Goal: Task Accomplishment & Management: Manage account settings

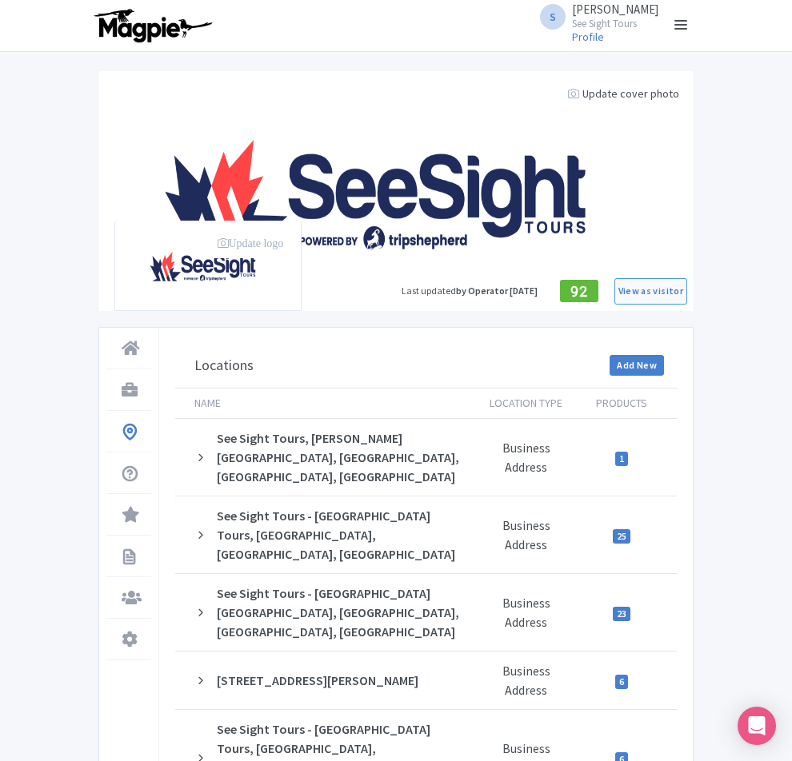
click at [693, 30] on link at bounding box center [681, 26] width 26 height 26
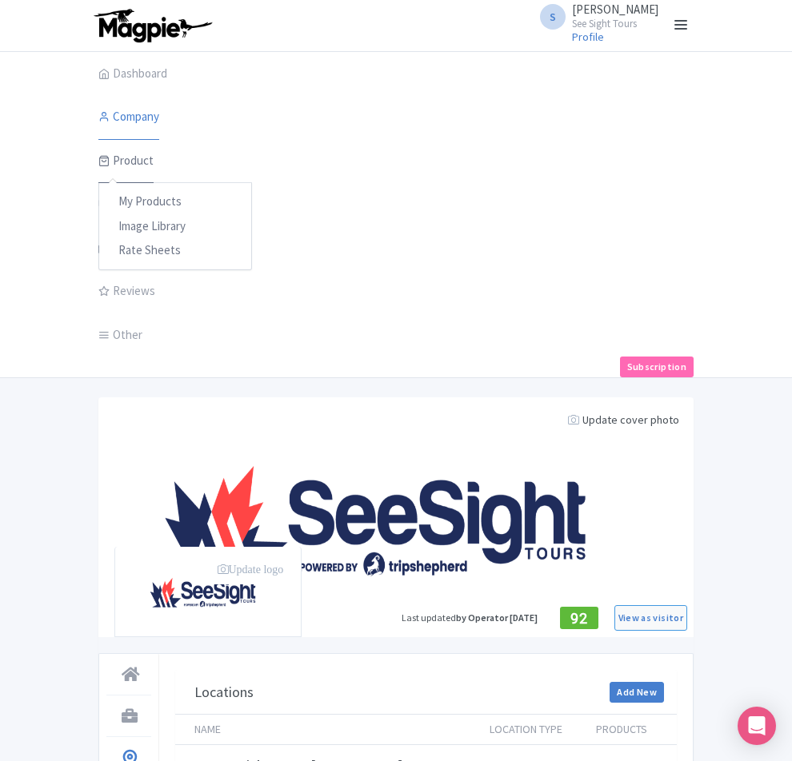
click at [98, 166] on link "Product" at bounding box center [125, 161] width 55 height 45
click at [98, 187] on div "My Products Image Library Rate Sheets" at bounding box center [175, 226] width 154 height 88
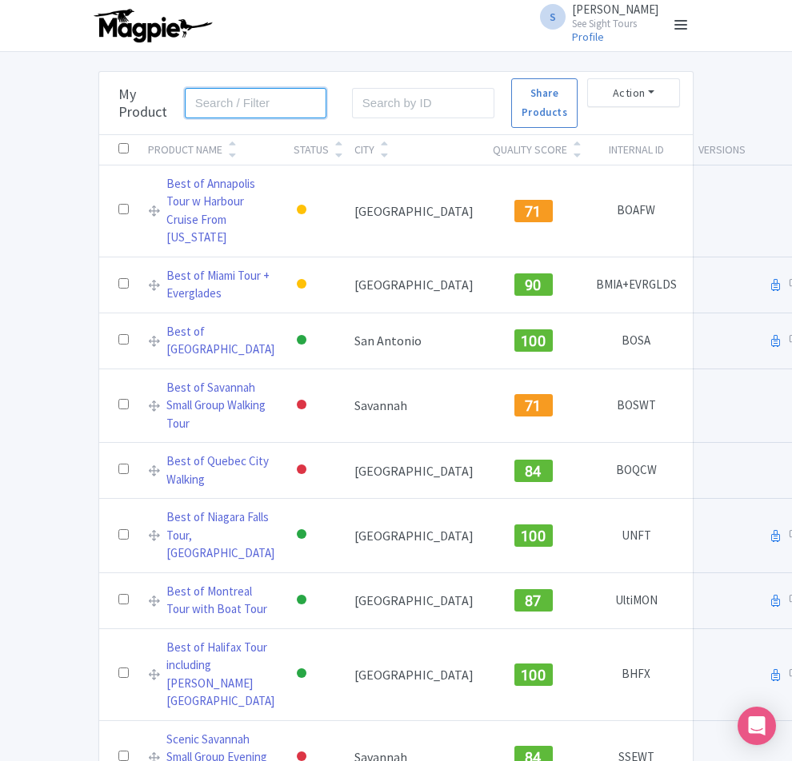
drag, startPoint x: 166, startPoint y: 108, endPoint x: 170, endPoint y: 93, distance: 15.7
click at [185, 108] on input "search" at bounding box center [256, 103] width 142 height 30
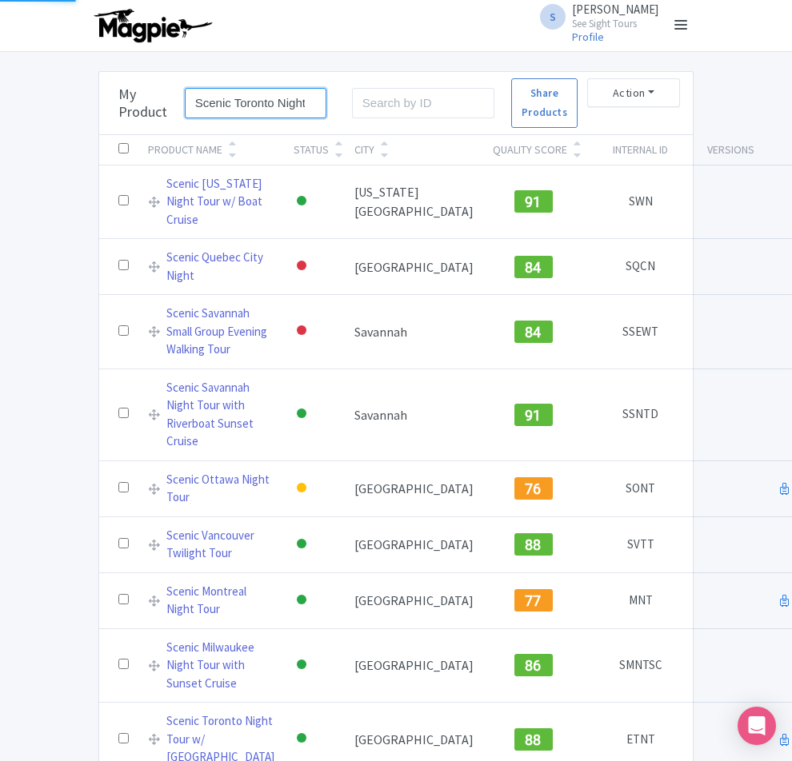
click at [242, 100] on input "Scenic Toronto Night Tour (with CN Tower)" at bounding box center [256, 103] width 142 height 30
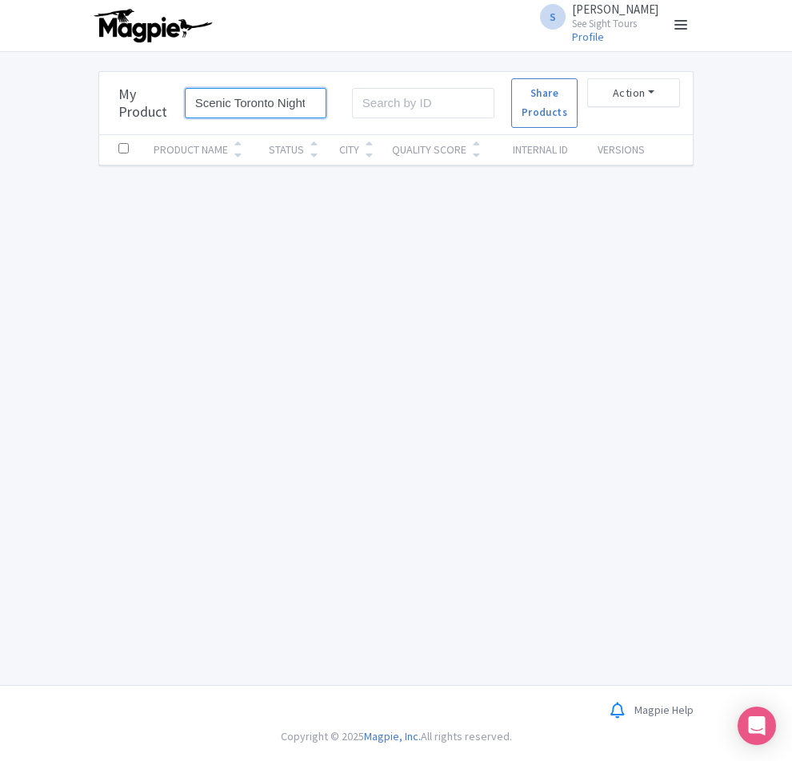
click at [242, 100] on input "Scenic Toronto Night Tour (with CN Tower)" at bounding box center [256, 103] width 142 height 30
click at [218, 100] on input "Scenic Toronto Night Tour (with CN Tower)" at bounding box center [256, 103] width 142 height 30
click at [207, 102] on input "Scenic Toronto Night Tour (with CN Tower)" at bounding box center [256, 103] width 142 height 30
drag, startPoint x: 116, startPoint y: 103, endPoint x: 290, endPoint y: 119, distance: 174.3
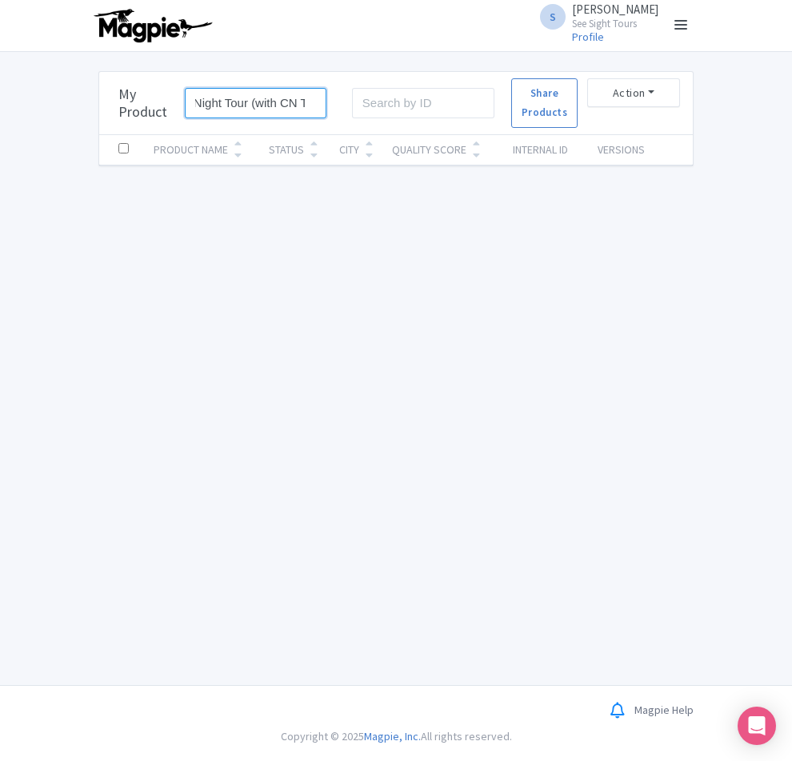
click at [290, 119] on form "Scenic Toronto Night Tour (with CN Tower) Search" at bounding box center [260, 103] width 167 height 50
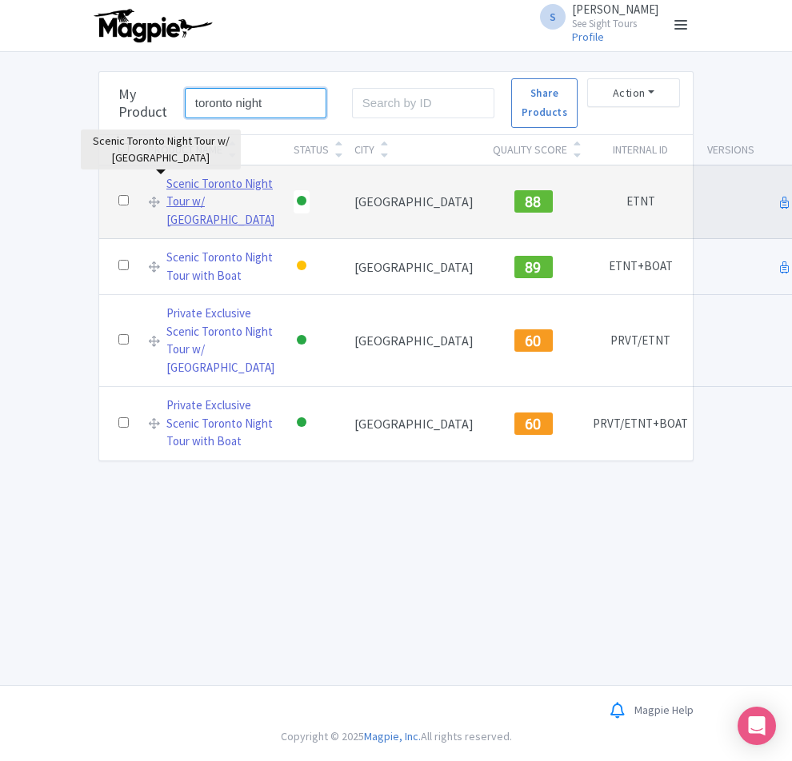
type input "toronto night"
click at [166, 187] on link "Scenic Toronto Night Tour w/ CN Tower" at bounding box center [220, 202] width 108 height 54
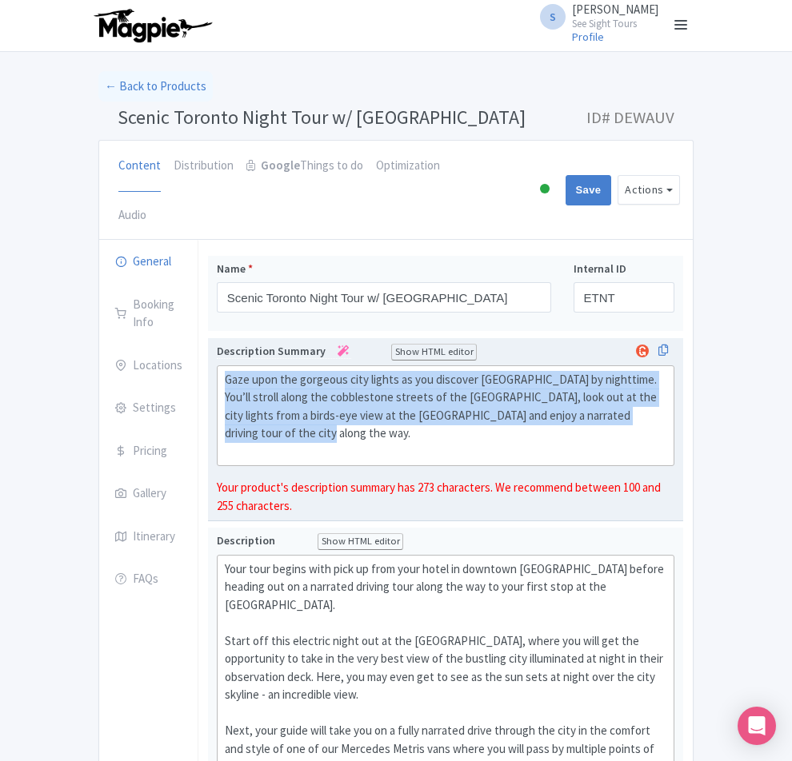
drag, startPoint x: 326, startPoint y: 373, endPoint x: 158, endPoint y: 325, distance: 175.5
click at [217, 366] on trix-editor "Gaze upon the gorgeous city lights as you discover Toronto by nighttime. You’ll…" at bounding box center [446, 417] width 458 height 102
copy div "Gaze upon the gorgeous city lights as you discover Toronto by nighttime. You’ll…"
drag, startPoint x: 294, startPoint y: 363, endPoint x: 326, endPoint y: 367, distance: 33.0
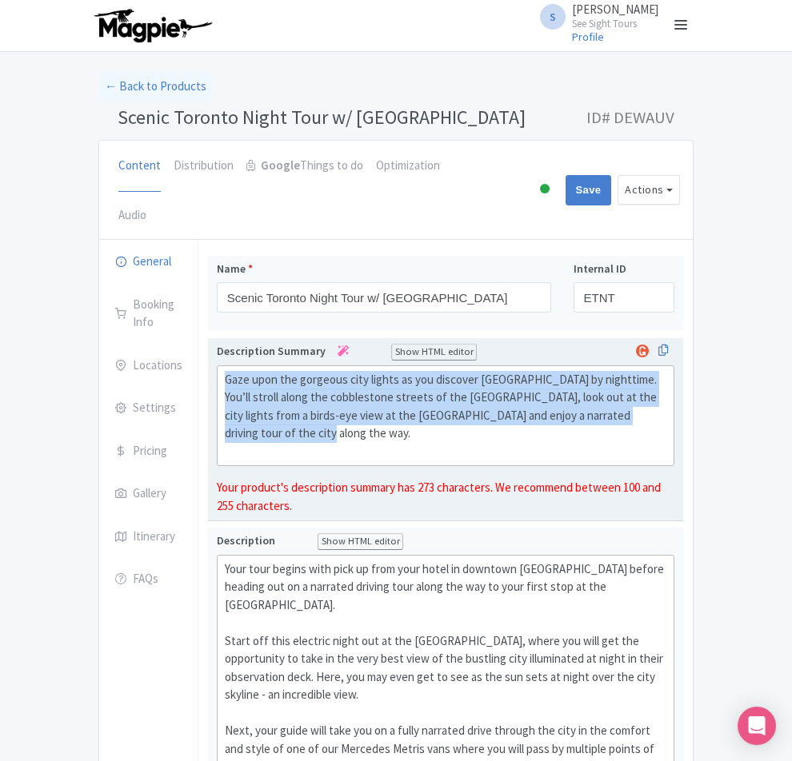
click at [294, 371] on div "Gaze upon the gorgeous city lights as you discover Toronto by nighttime. You’ll…" at bounding box center [446, 416] width 442 height 90
drag, startPoint x: 314, startPoint y: 375, endPoint x: 159, endPoint y: 322, distance: 163.1
click at [217, 366] on trix-editor "Gaze upon the gorgeous city lights as you discover Toronto by nighttime. You’ll…" at bounding box center [446, 417] width 458 height 102
paste trix-editor "Discover Toronto’s city lights at night! Stroll the Distillery District’s cobbl…"
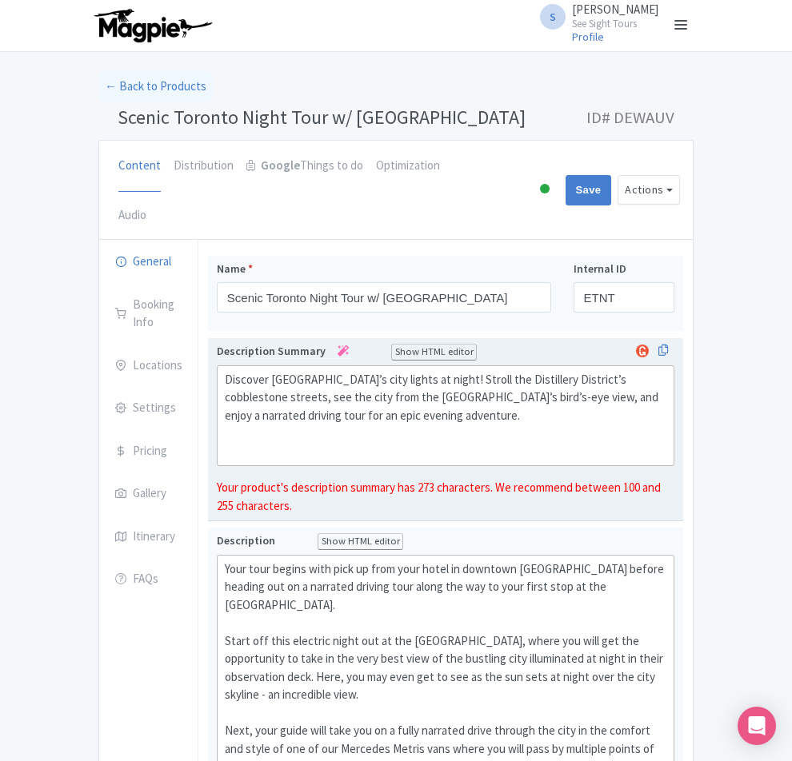
type trix-editor "<div>Discover Toronto’s city lights at night! Stroll the Distillery District’s …"
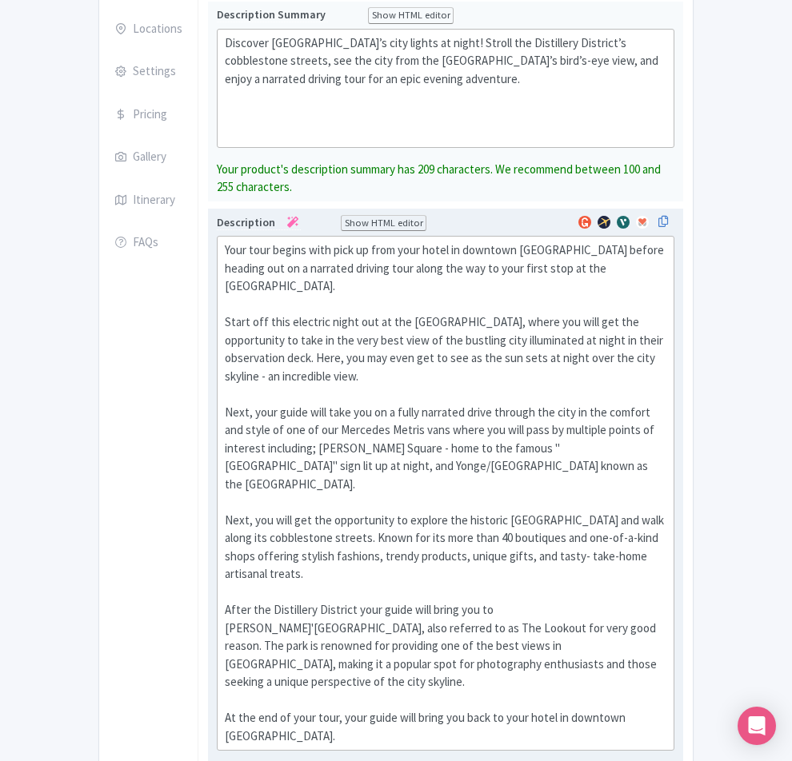
scroll to position [320, 0]
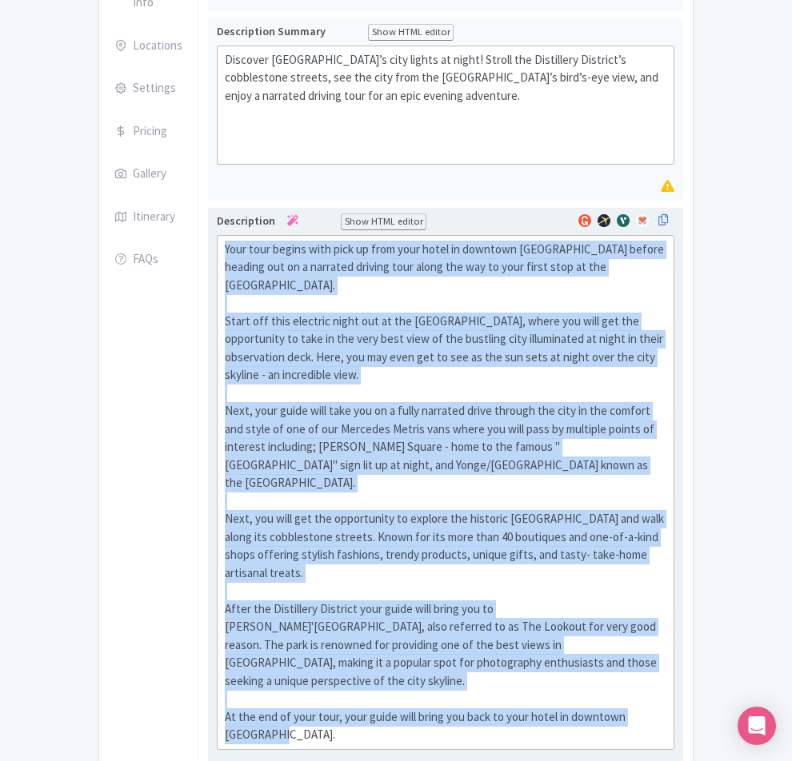
drag, startPoint x: 615, startPoint y: 517, endPoint x: 163, endPoint y: 186, distance: 560.3
click at [217, 235] on trix-editor "Your tour begins with pick up from your hotel in downtown Toronto before headin…" at bounding box center [446, 492] width 458 height 515
paste trix-editor "Toronto Night Tour starts with a pickup from your downtown hotel, launching an …"
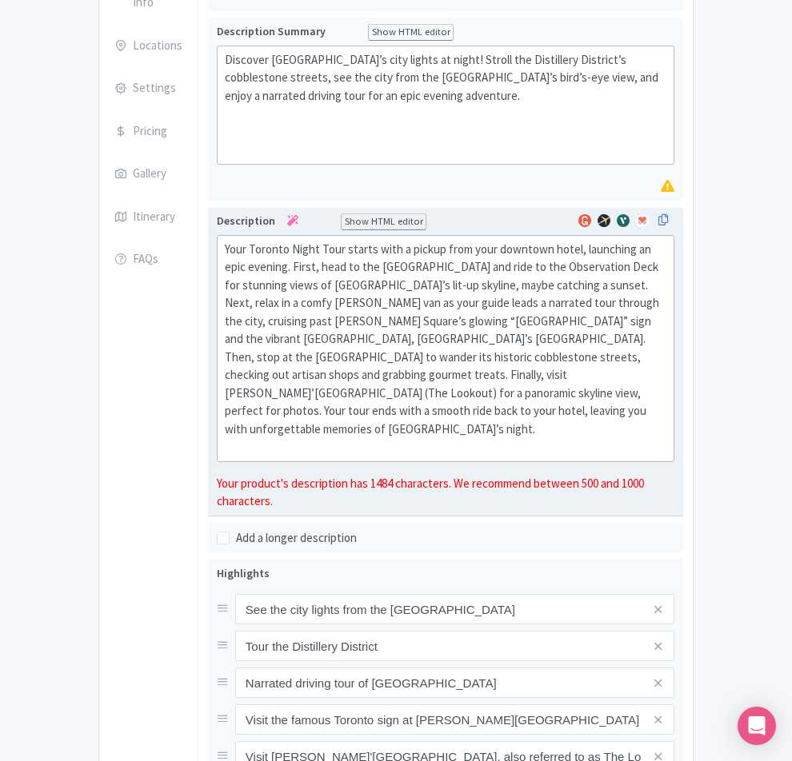
click at [662, 306] on div "Your Toronto Night Tour starts with a pickup from your downtown hotel, launchin…" at bounding box center [446, 349] width 442 height 216
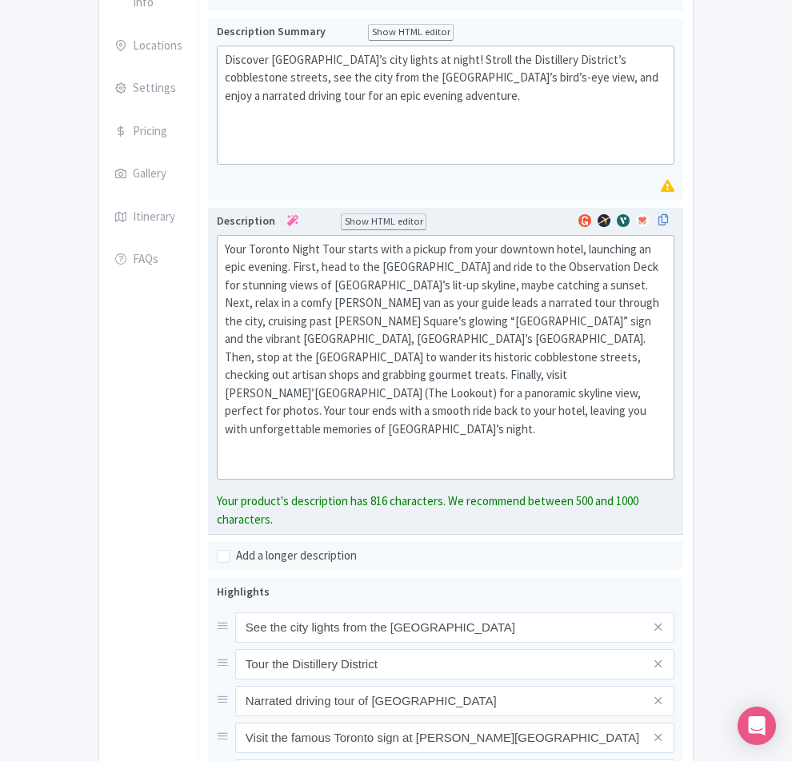
click at [665, 241] on div "Your Toronto Night Tour starts with a pickup from your downtown hotel, launchin…" at bounding box center [446, 358] width 442 height 234
click at [663, 241] on div "Your Toronto Night Tour starts with a pickup from your downtown hotel, launchin…" at bounding box center [446, 358] width 442 height 234
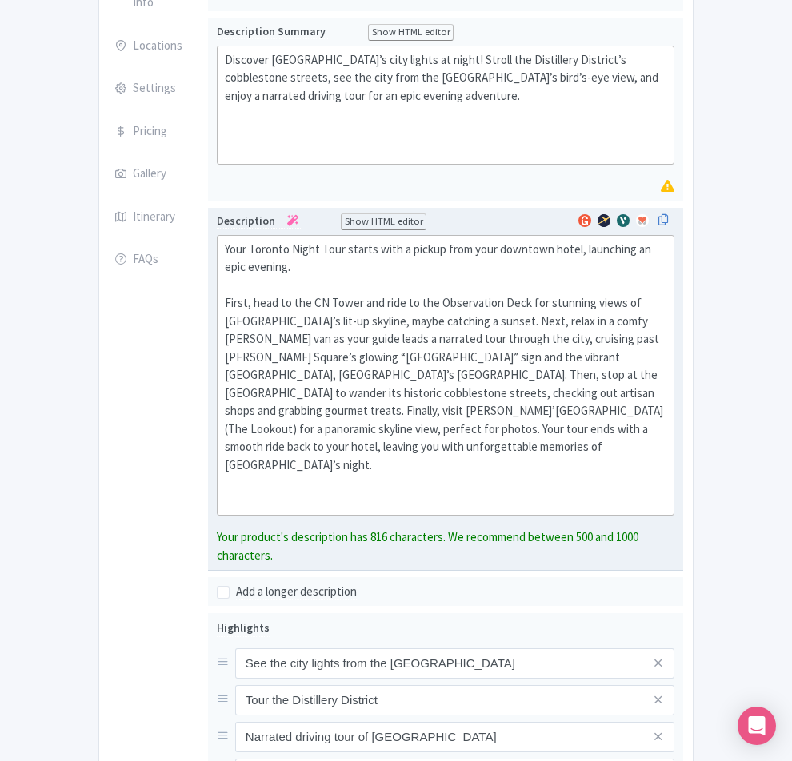
click at [255, 241] on div "Your Toronto Night Tour starts with a pickup from your downtown hotel, launchin…" at bounding box center [446, 376] width 442 height 270
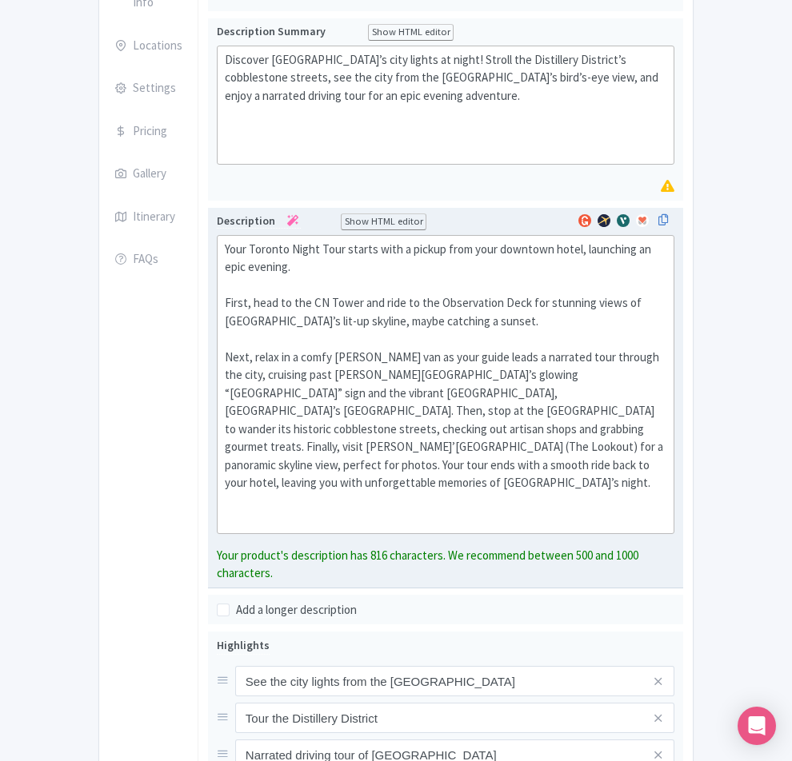
click at [666, 286] on div "Your Toronto Night Tour starts with a pickup from your downtown hotel, launchin…" at bounding box center [446, 385] width 442 height 288
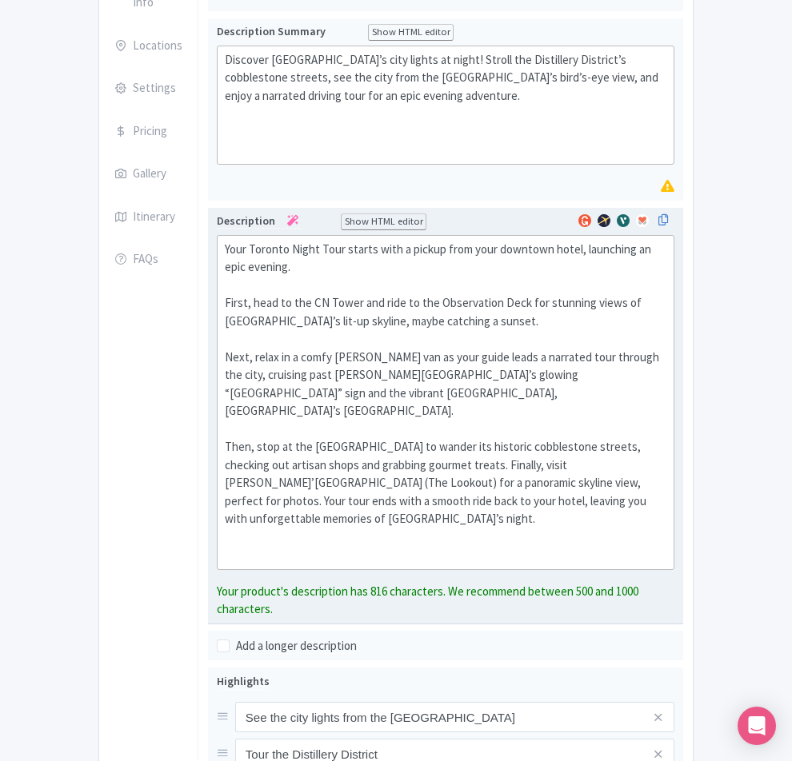
click at [245, 339] on div "Your Toronto Night Tour starts with a pickup from your downtown hotel, launchin…" at bounding box center [446, 403] width 442 height 324
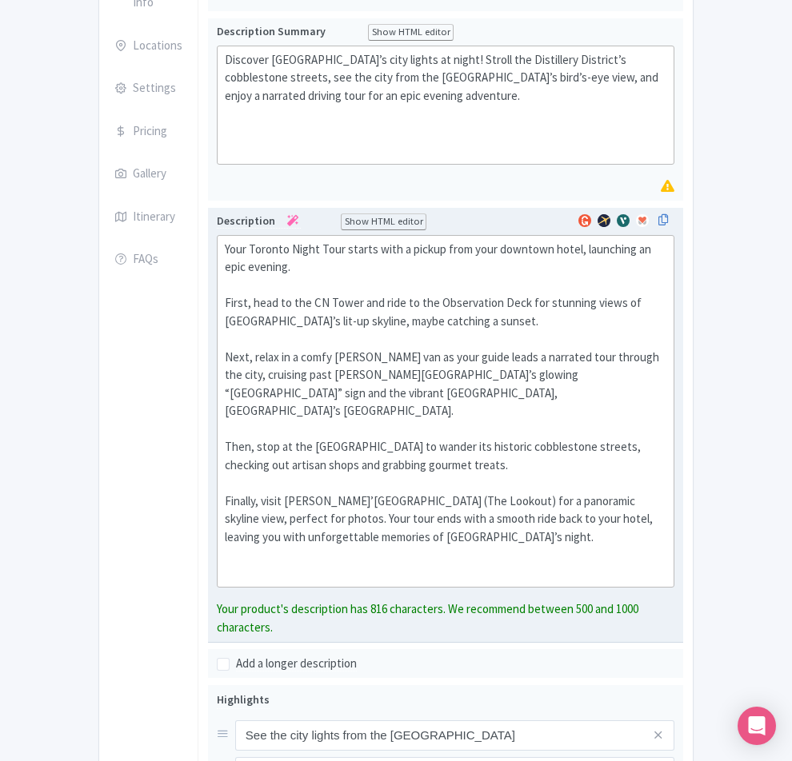
click at [666, 381] on div "Your Toronto Night Tour starts with a pickup from your downtown hotel, launchin…" at bounding box center [446, 412] width 442 height 342
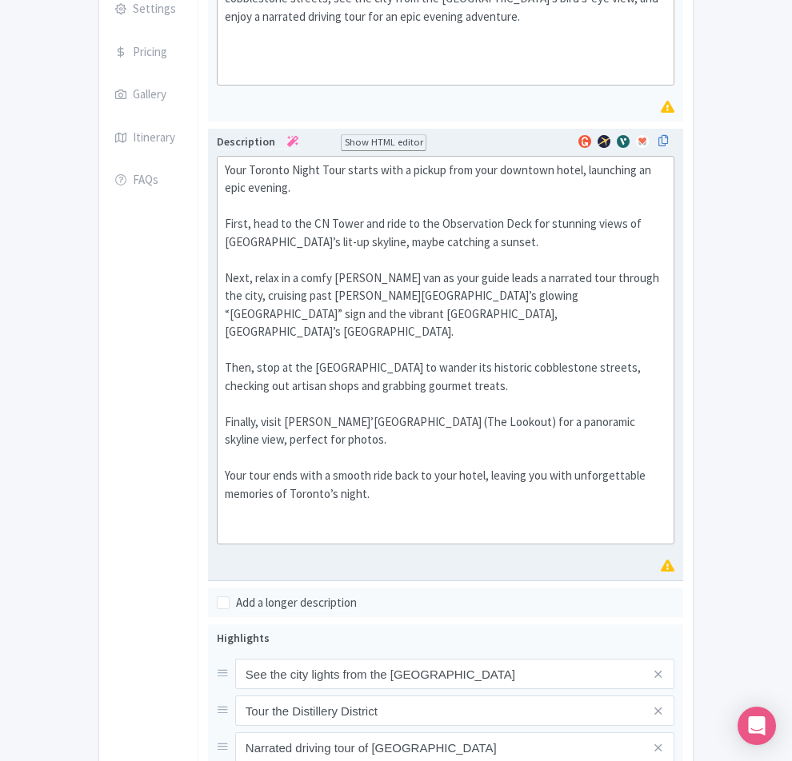
scroll to position [316, 0]
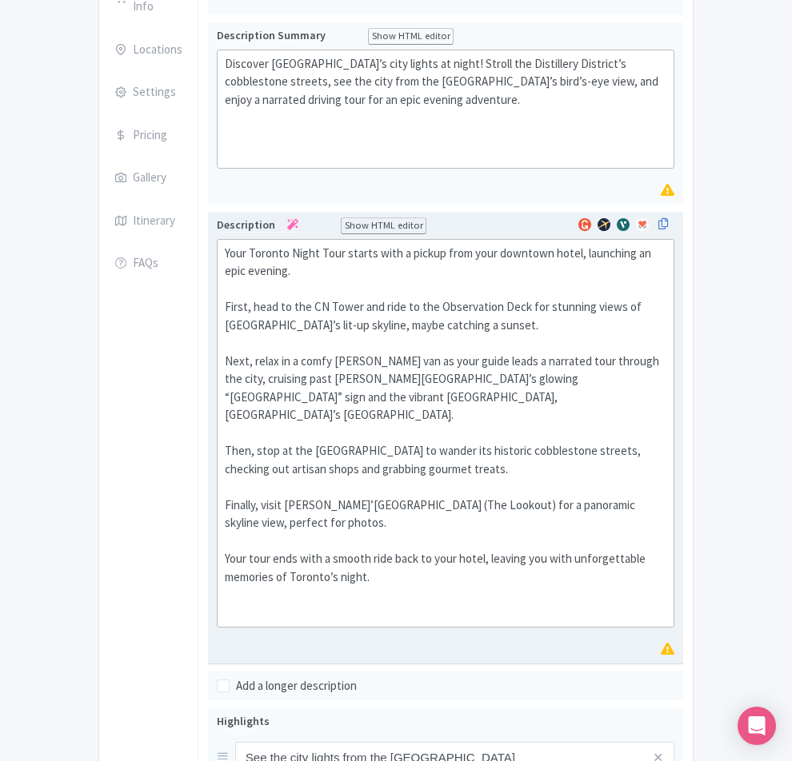
click at [253, 279] on div "Your Toronto Night Tour starts with a pickup from your downtown hotel, launchin…" at bounding box center [446, 434] width 442 height 378
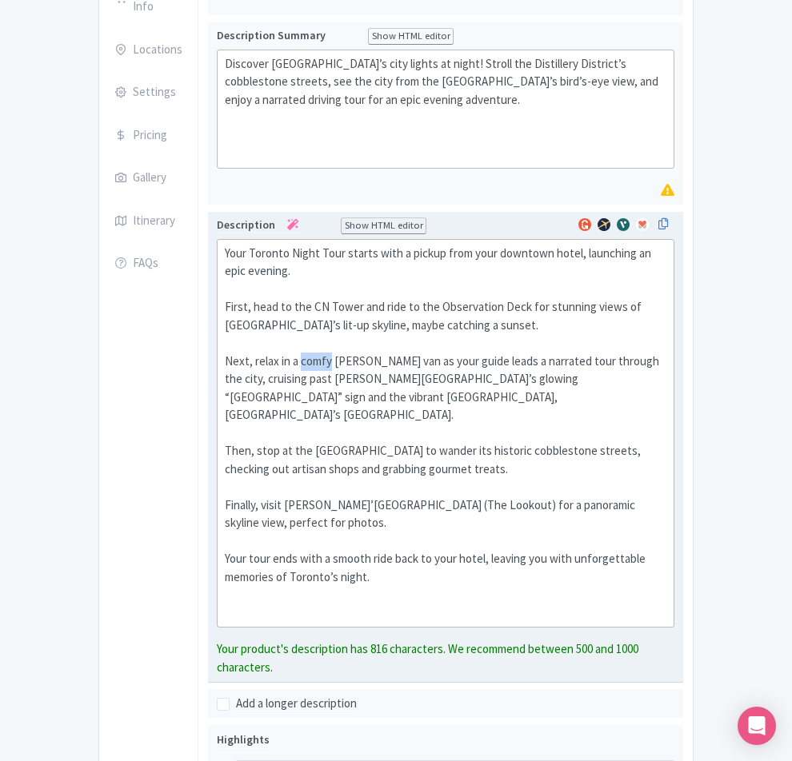
click at [253, 279] on div "Your Toronto Night Tour starts with a pickup from your downtown hotel, launchin…" at bounding box center [446, 434] width 442 height 378
type trix-editor "<div>Your Toronto Night Tour starts with a pickup from your downtown hotel, lau…"
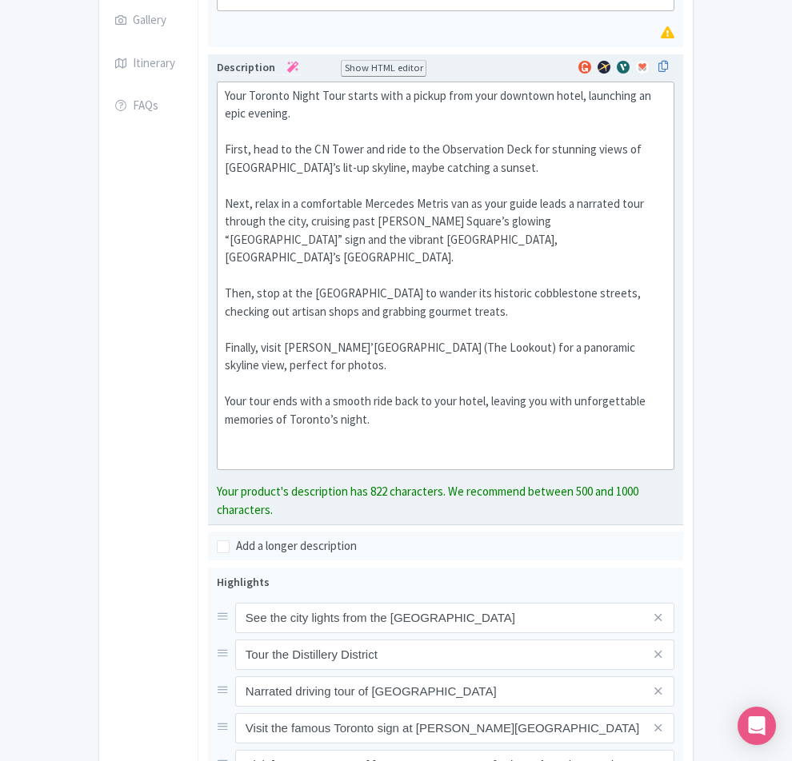
scroll to position [476, 0]
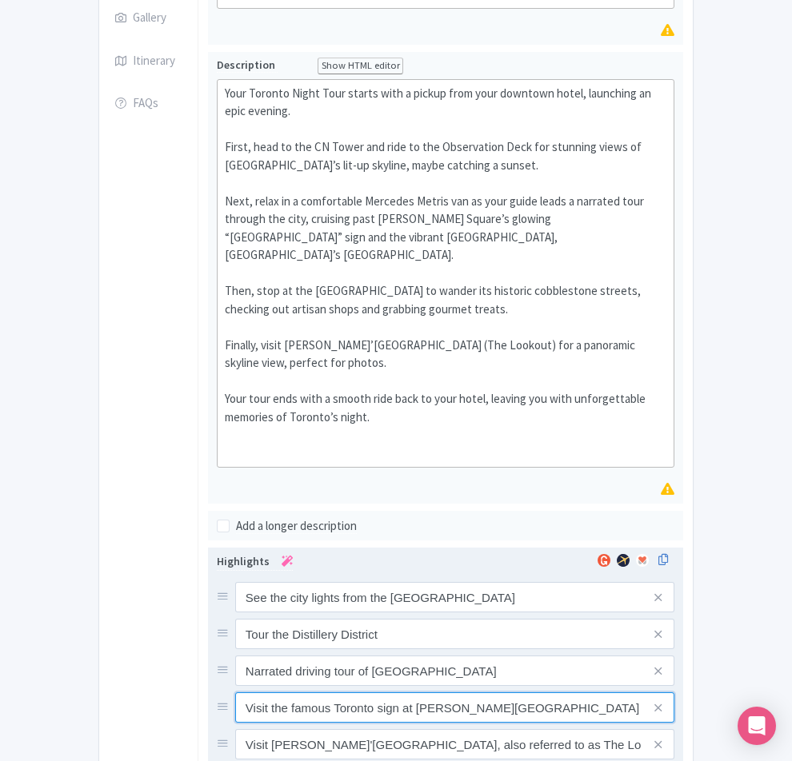
drag, startPoint x: 606, startPoint y: 550, endPoint x: 178, endPoint y: 559, distance: 428.0
click at [235, 582] on input "Visit the famous Toronto sign at Nathan Phillips Square in front of city hall" at bounding box center [454, 597] width 439 height 30
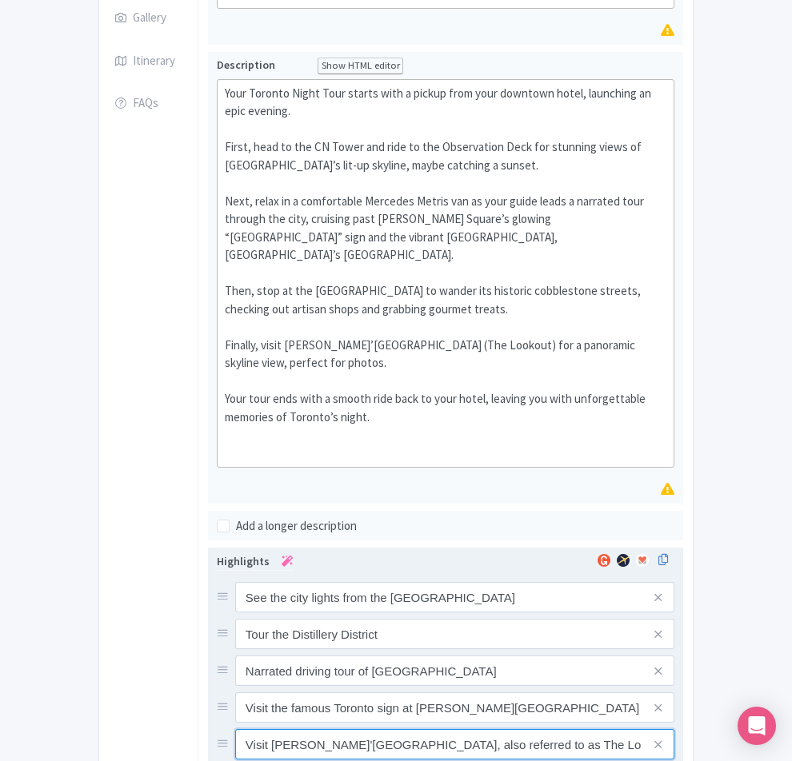
drag, startPoint x: 576, startPoint y: 588, endPoint x: 158, endPoint y: 577, distance: 417.7
click at [217, 729] on div "Visit Jennifer Kateryna Koval's'kyj Park, also referred to as The Lookout." at bounding box center [446, 744] width 458 height 30
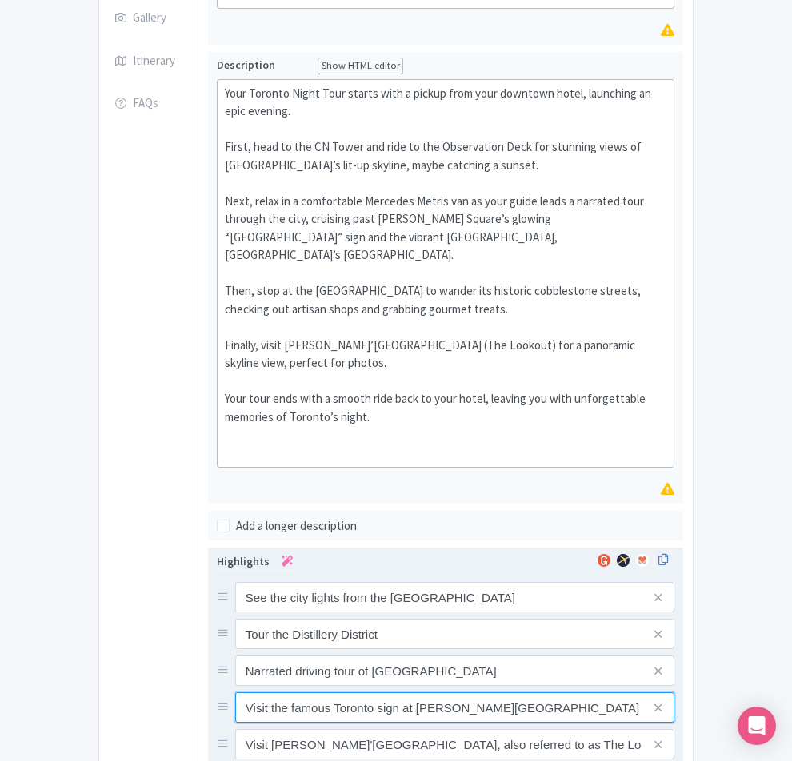
click at [266, 582] on input "Visit the famous Toronto sign at Nathan Phillips Square in front of city hall" at bounding box center [454, 597] width 439 height 30
paste input "See Toronto sign at Nathan Phillips Square by City Hall."
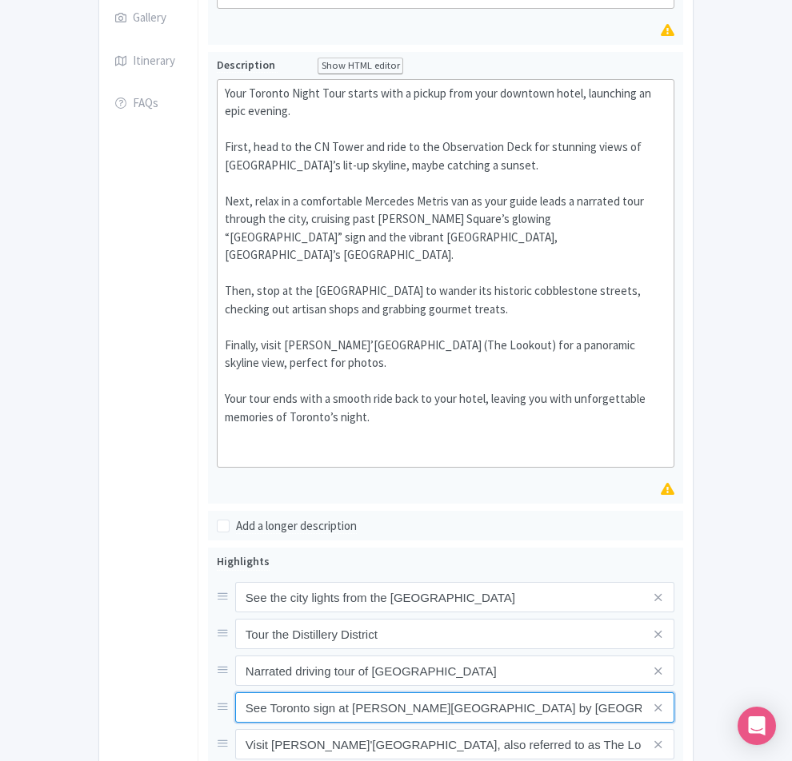
type input "See Toronto sign at Nathan Phillips Square by City Hall."
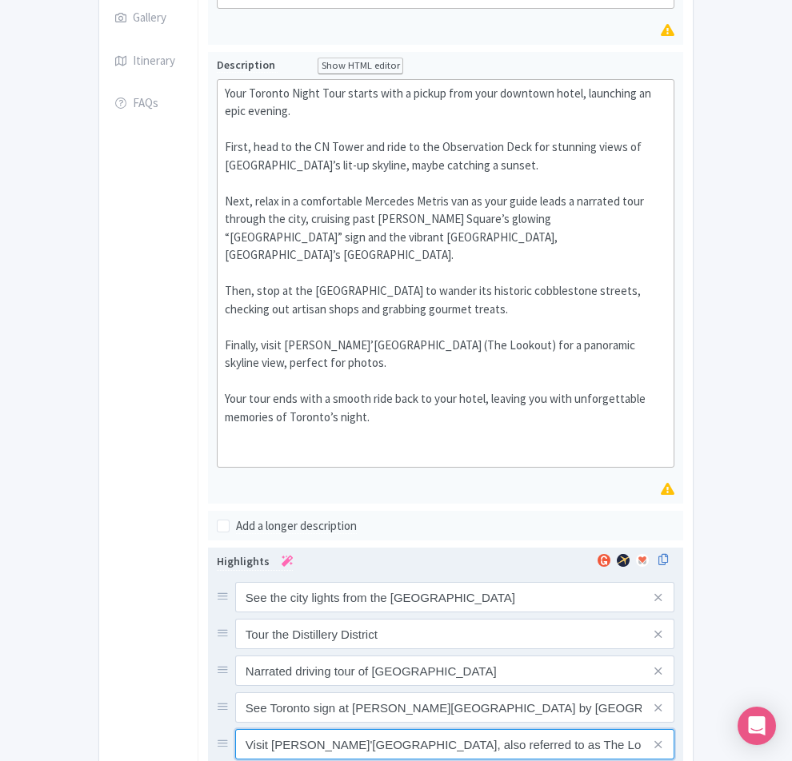
click at [247, 592] on input "Visit Jennifer Kateryna Koval's'kyj Park, also referred to as The Lookout." at bounding box center [454, 597] width 439 height 30
paste input "’s’kyj Park,"
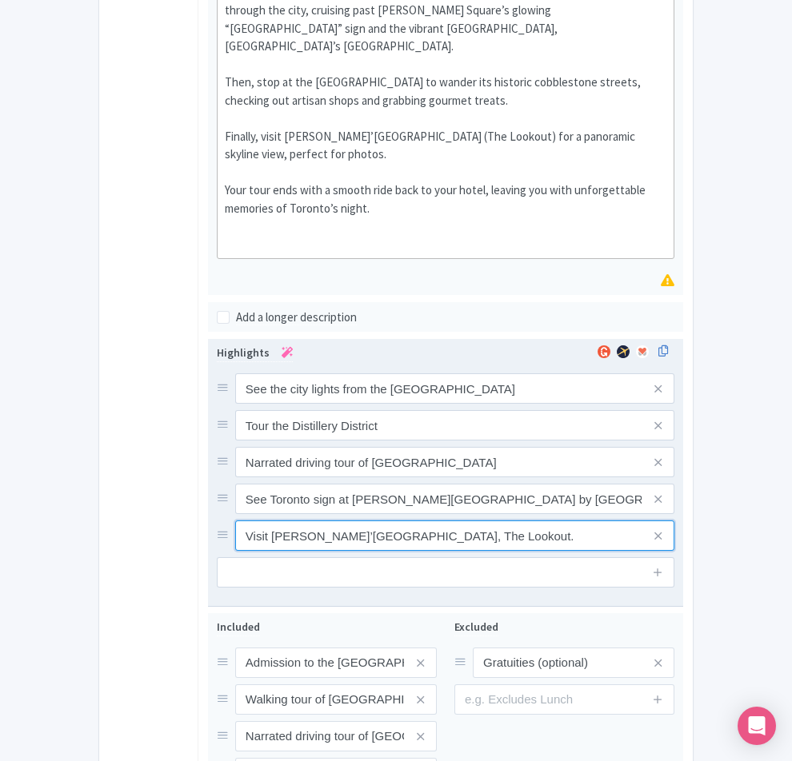
scroll to position [685, 0]
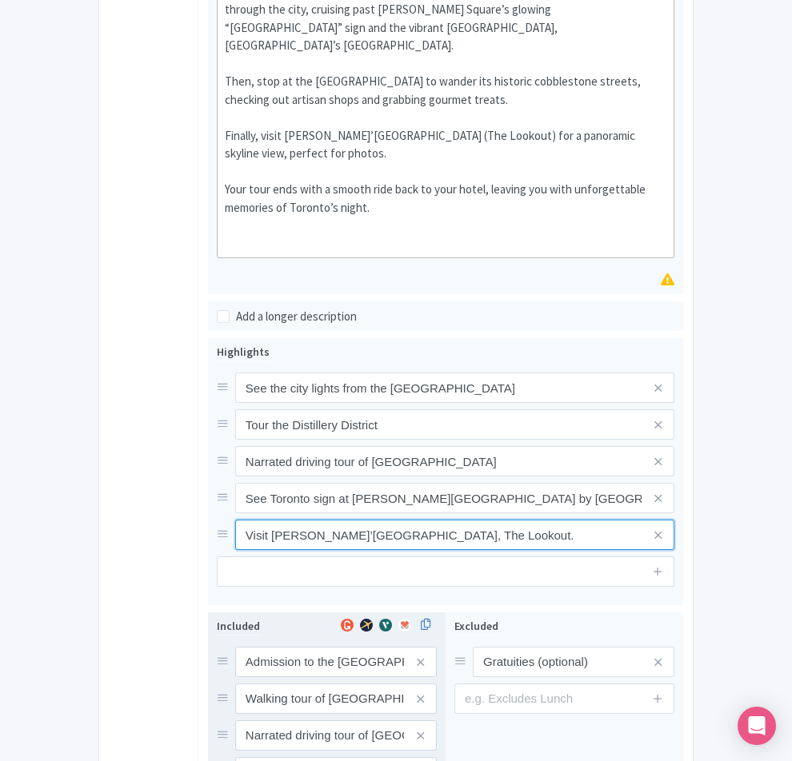
type input "Visit Jennifer Kateryna Koval’s’kyj Park, The Lookout."
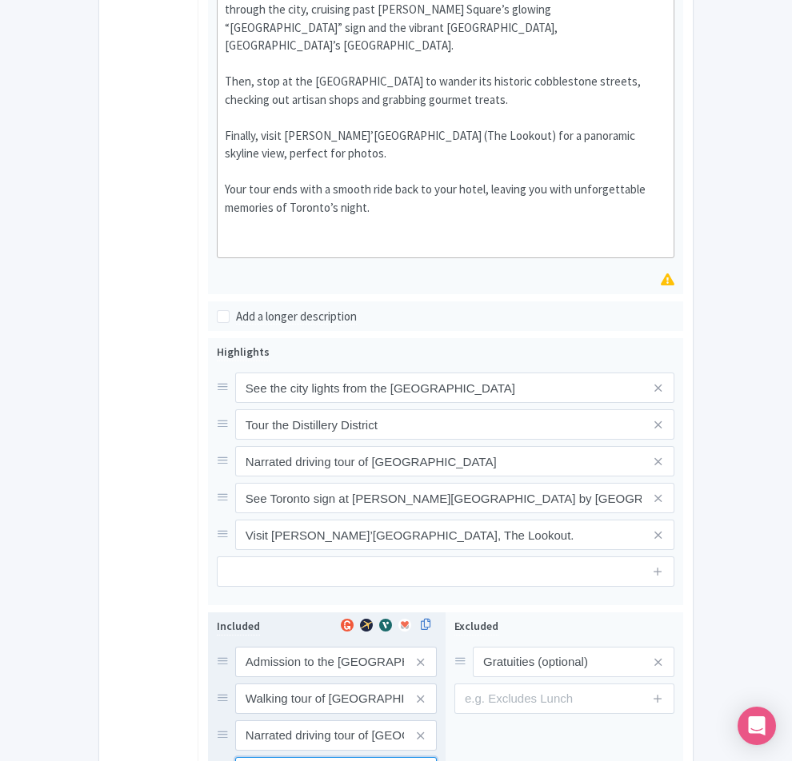
click at [295, 647] on input "Intimate, small-group tour limited to 11 guests" at bounding box center [336, 662] width 202 height 30
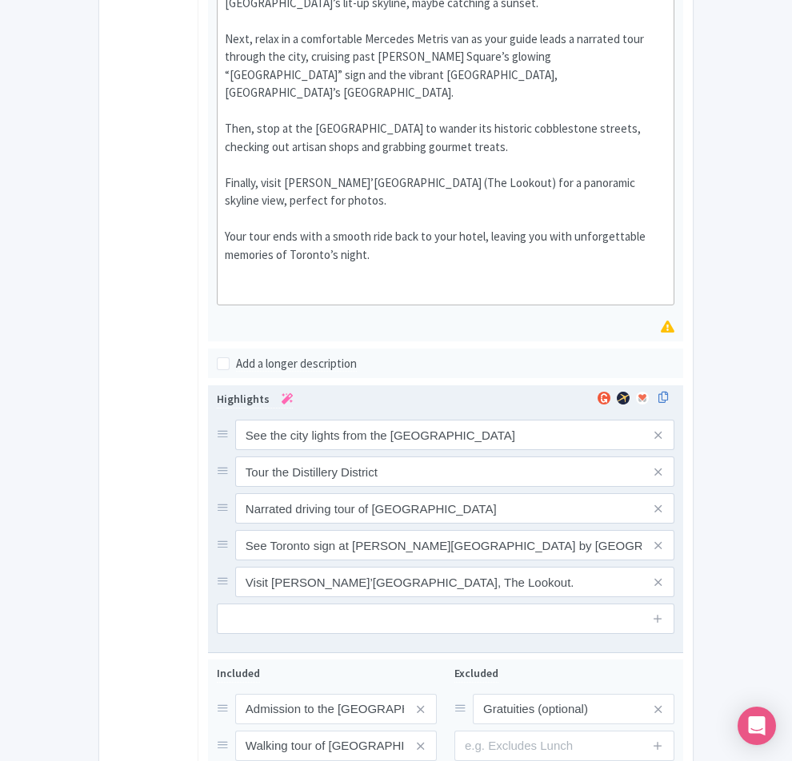
scroll to position [639, 0]
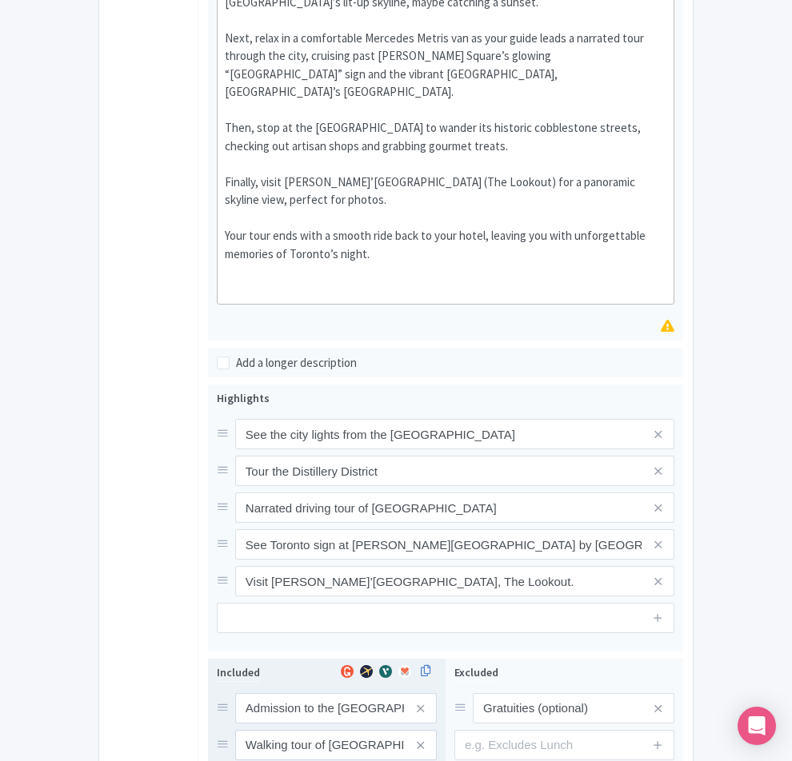
click at [390, 693] on input "Intimate, small-group tour limited to 11 guests" at bounding box center [336, 708] width 202 height 30
click at [388, 693] on input "Intimate, small-group tour limited to 11 guests" at bounding box center [336, 708] width 202 height 30
click at [377, 693] on input "Intimate, small-group tour limited to 10 guests" at bounding box center [336, 708] width 202 height 30
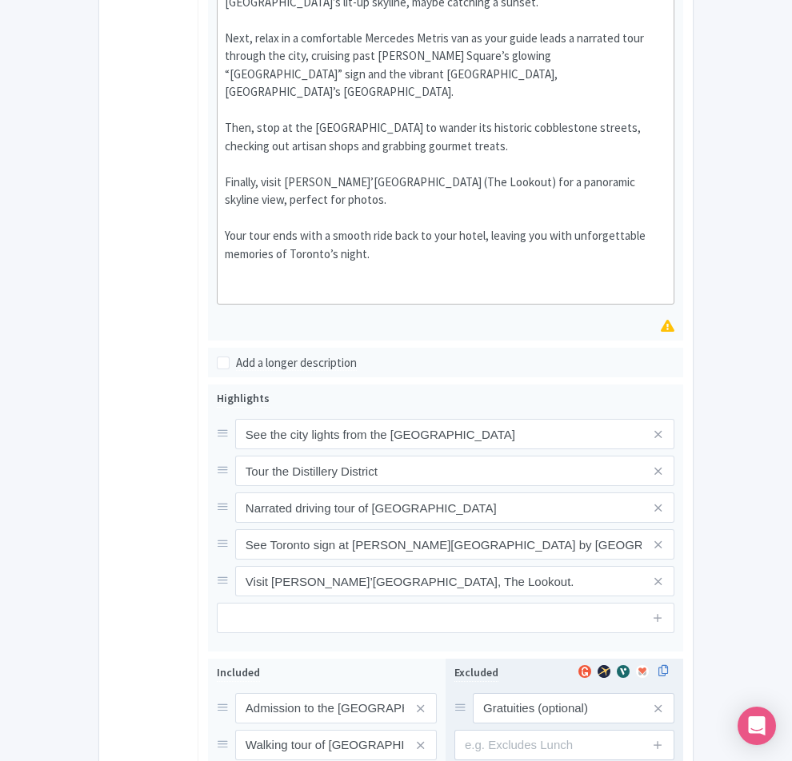
type input "Intimate, small-group tour limited to 10 guests"
click at [578, 730] on input "text" at bounding box center [564, 745] width 220 height 30
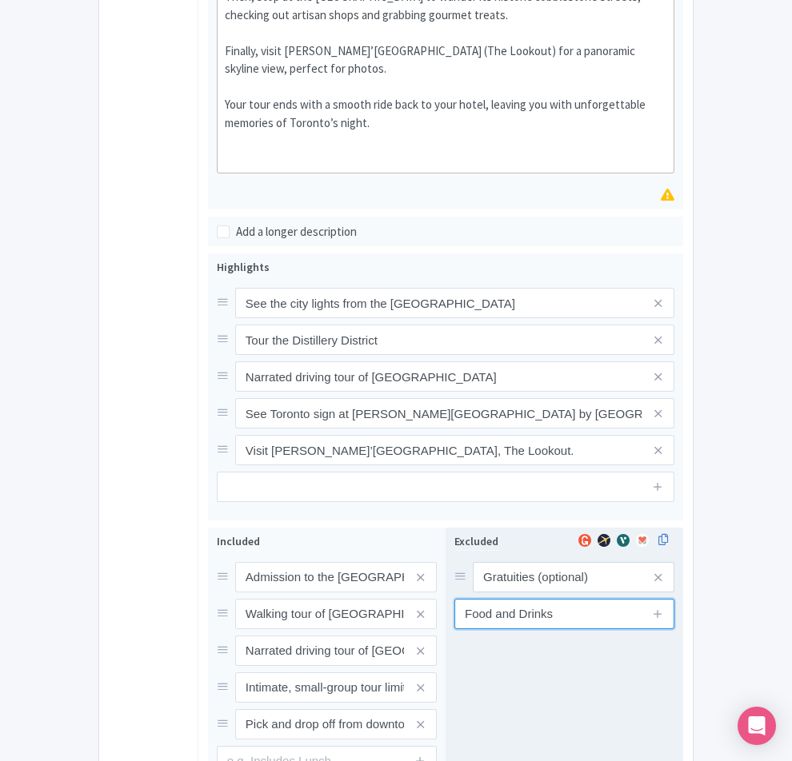
scroll to position [793, 0]
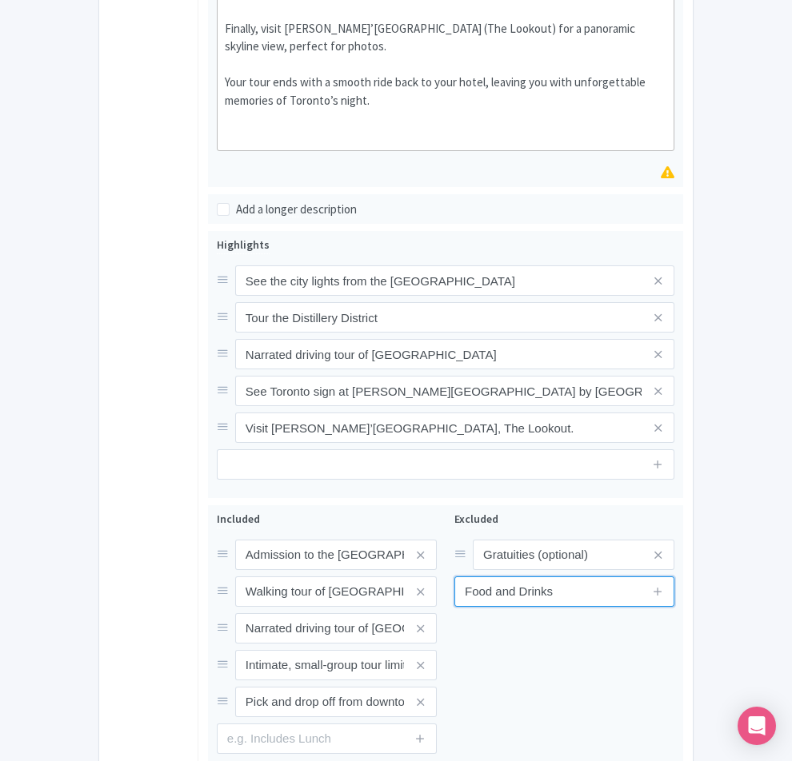
type input "Food and Drinks"
type input "Saving..."
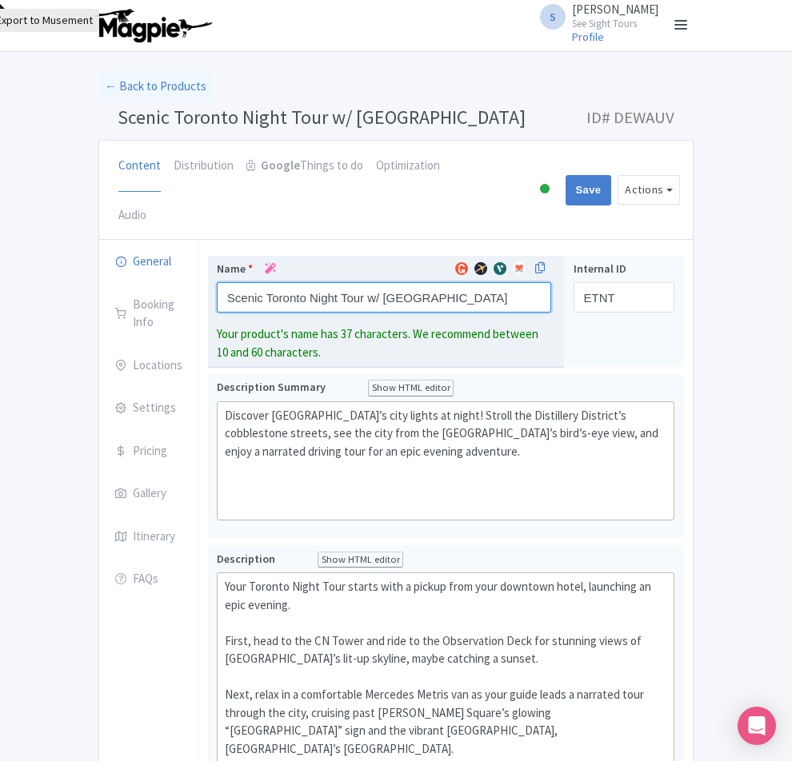
drag, startPoint x: 396, startPoint y: 244, endPoint x: 160, endPoint y: 243, distance: 236.0
click at [217, 282] on input "Scenic Toronto Night Tour w/ [GEOGRAPHIC_DATA]" at bounding box center [384, 297] width 335 height 30
paste input "(with CN Tower)"
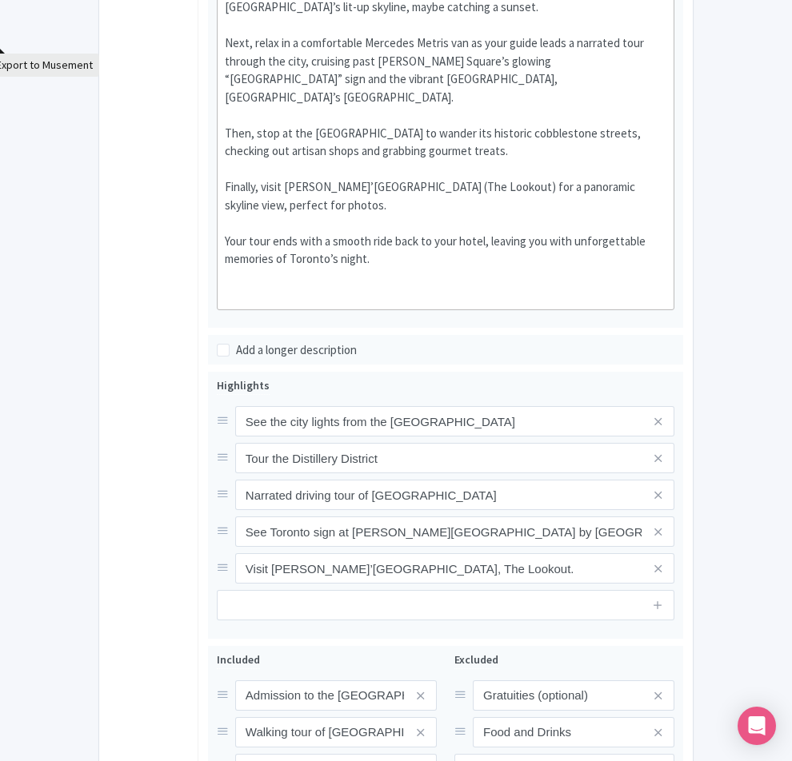
scroll to position [761, 0]
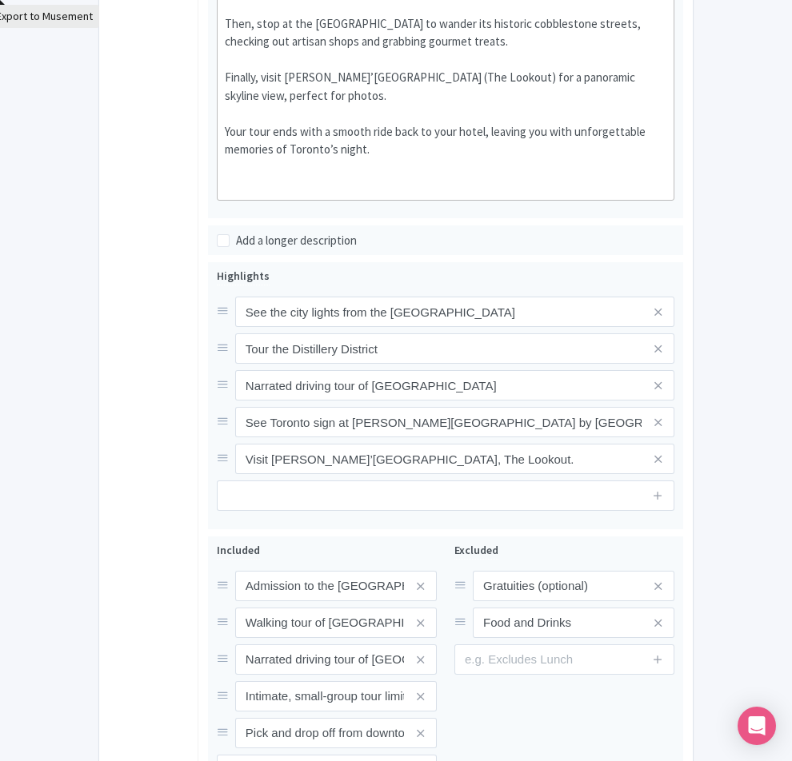
type input "Scenic Toronto Night Tour (with CN Tower)"
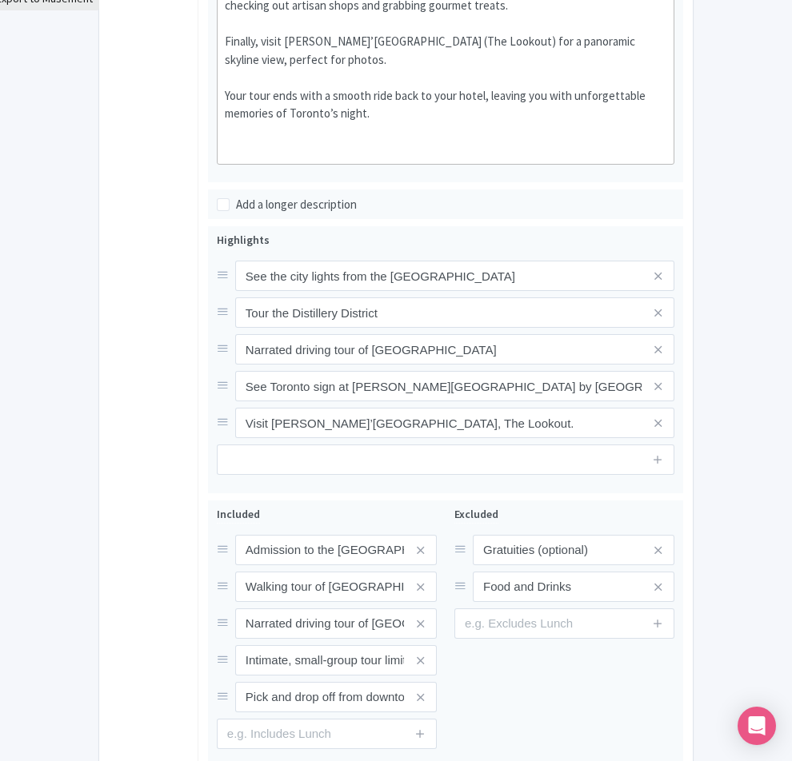
scroll to position [744, 0]
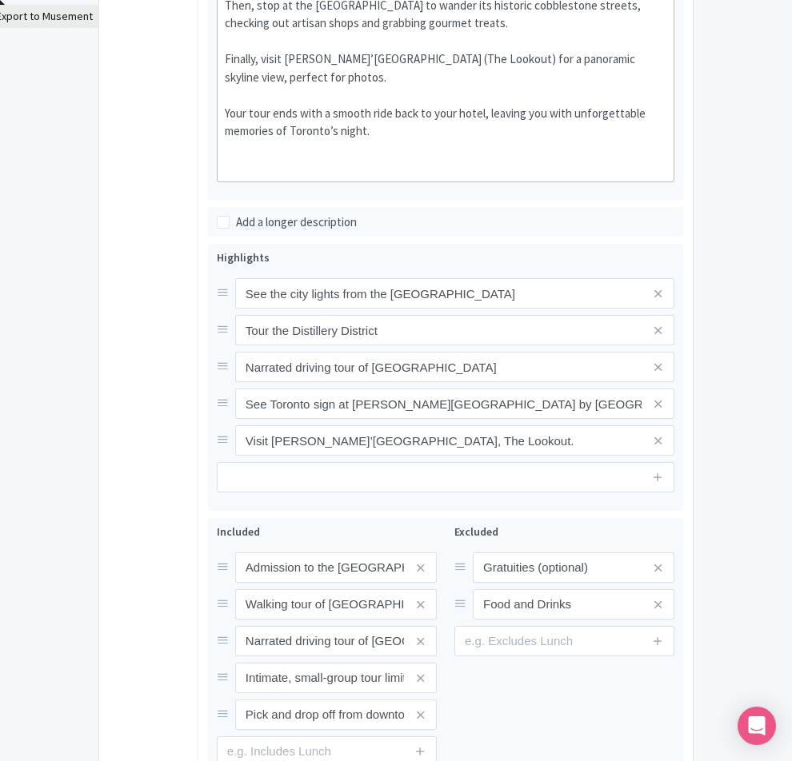
type input "Saving..."
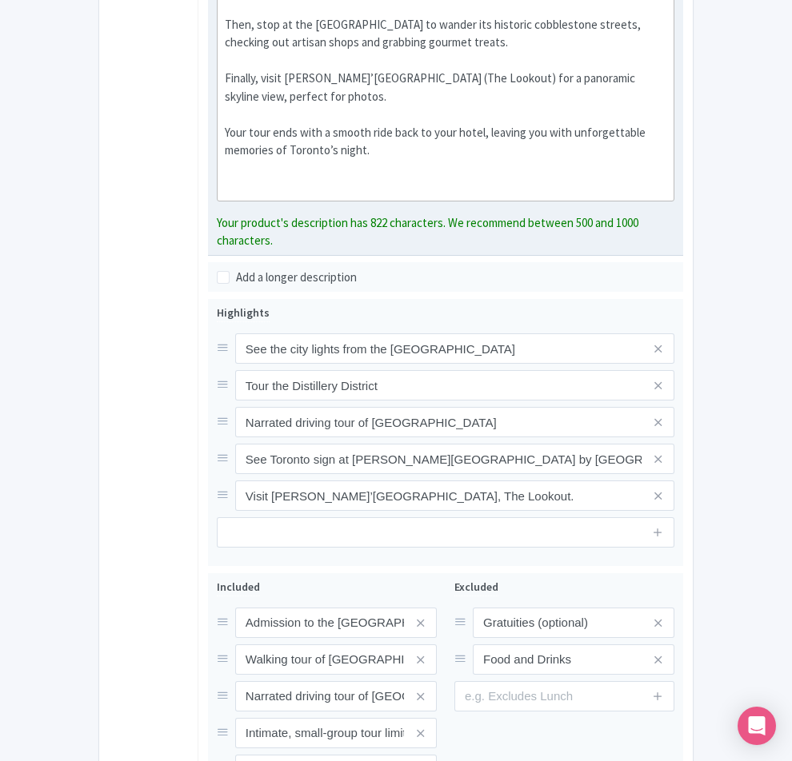
scroll to position [725, 0]
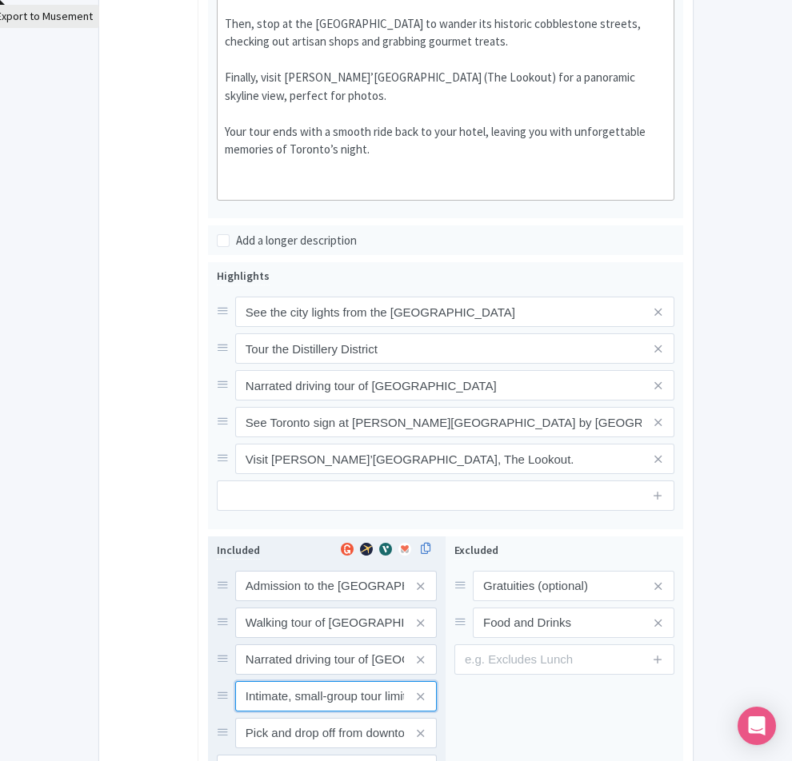
click at [317, 571] on div "Admission to the CN Tower Walking tour of [GEOGRAPHIC_DATA] Narrated driving to…" at bounding box center [327, 660] width 220 height 178
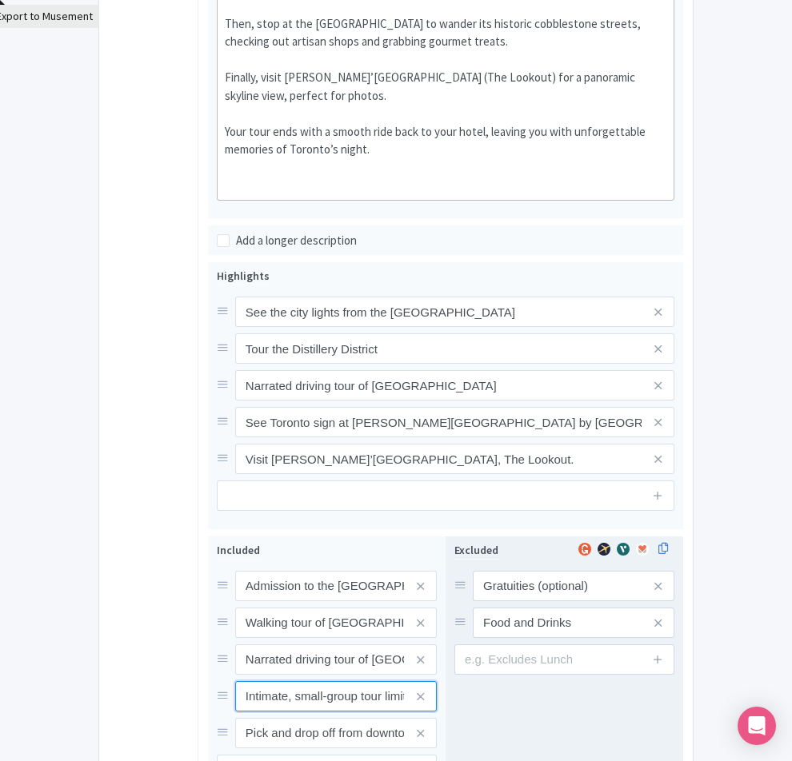
scroll to position [0, 10]
drag, startPoint x: 325, startPoint y: 541, endPoint x: 478, endPoint y: 526, distance: 154.2
click at [478, 537] on div "Admission to the CN Tower Walking tour of Distillery District Narrated driving …" at bounding box center [445, 674] width 475 height 274
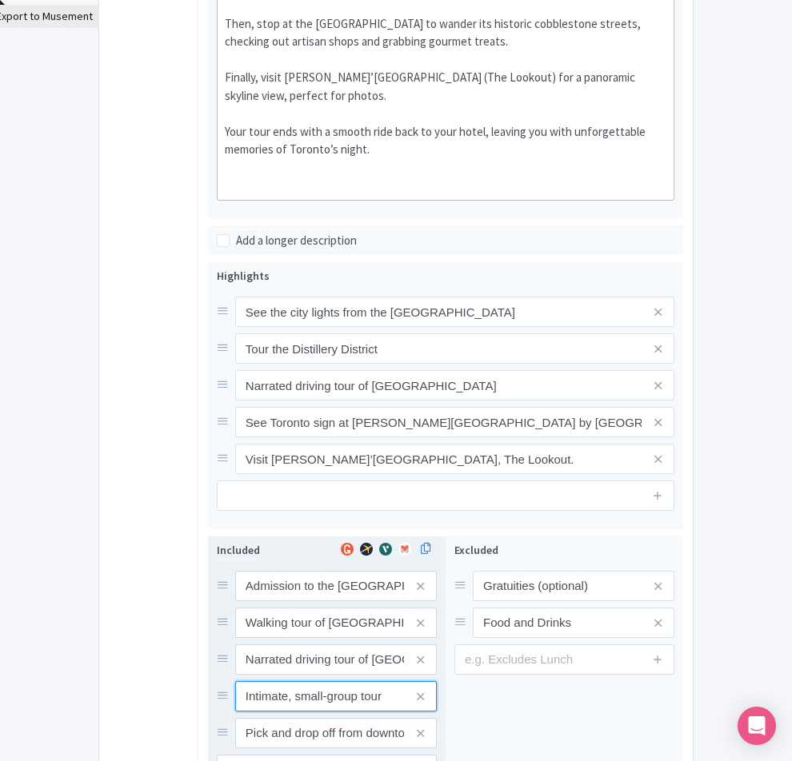
type input "Intimate, small-group tour"
click at [416, 583] on input "Pick and drop off from downtown Toronto." at bounding box center [336, 586] width 202 height 30
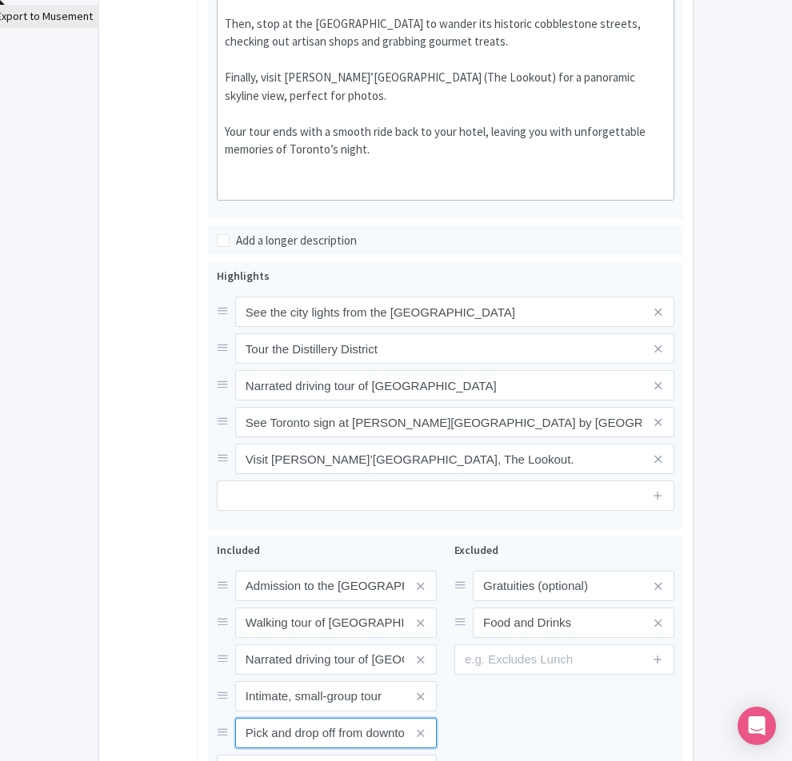
type input "Pick and drop off from downtown [GEOGRAPHIC_DATA]"
type input "Saving..."
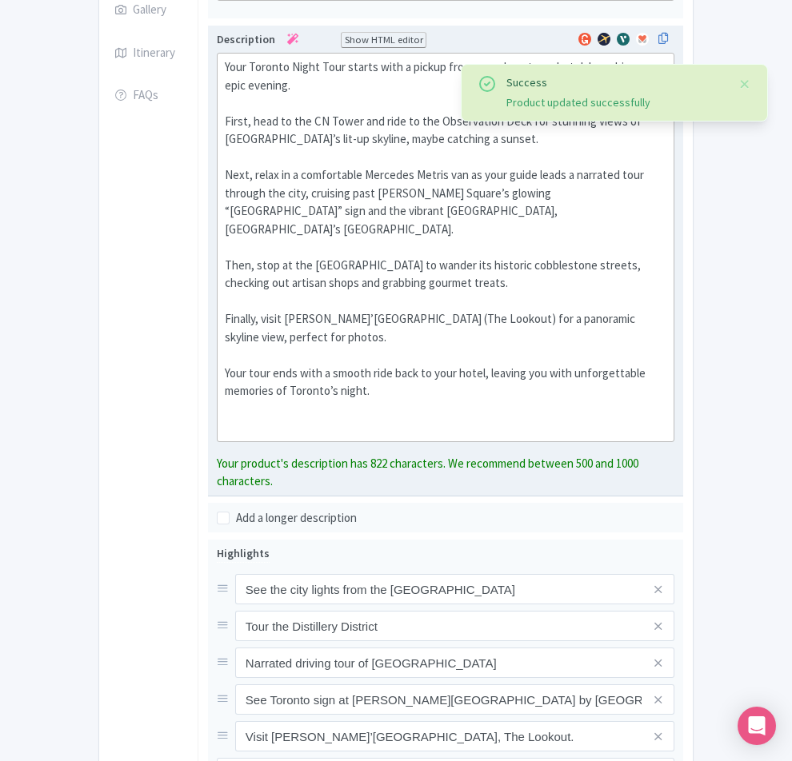
scroll to position [496, 0]
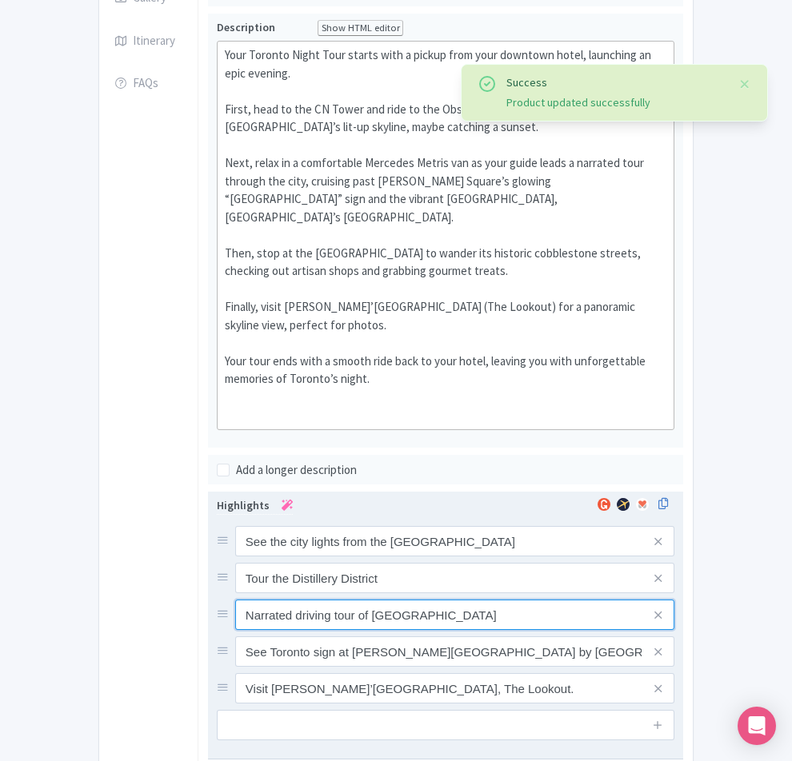
click at [242, 526] on div "See the city lights from the [GEOGRAPHIC_DATA] Narrated driving tour of [GEOGRA…" at bounding box center [446, 615] width 458 height 178
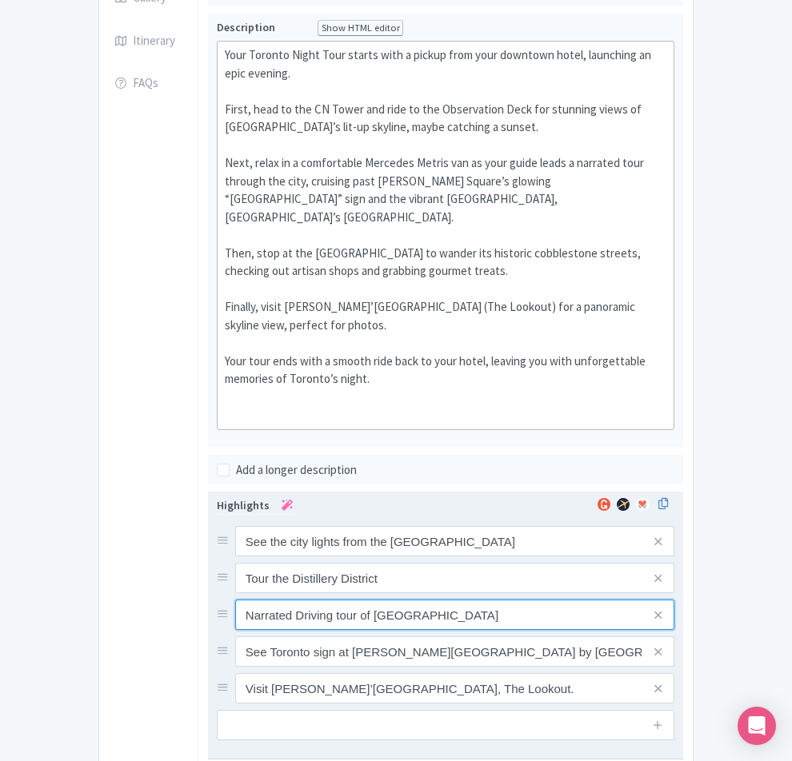
click at [280, 526] on input "Narrated Driving tour of [GEOGRAPHIC_DATA]" at bounding box center [454, 541] width 439 height 30
type input "Narrated Driving Tour of [GEOGRAPHIC_DATA]"
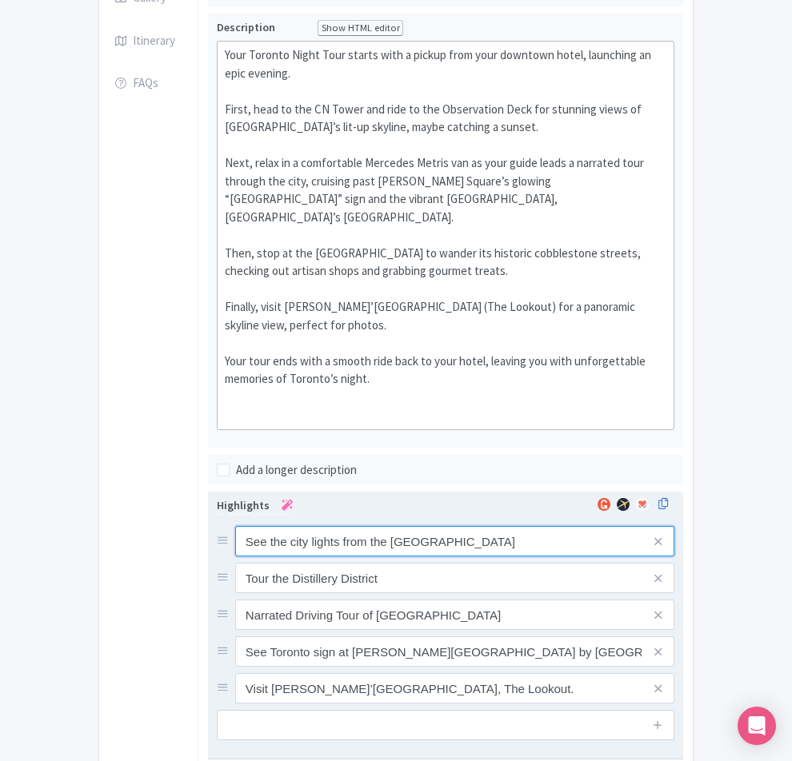
click at [235, 526] on input "See the city lights from the [GEOGRAPHIC_DATA]" at bounding box center [454, 541] width 439 height 30
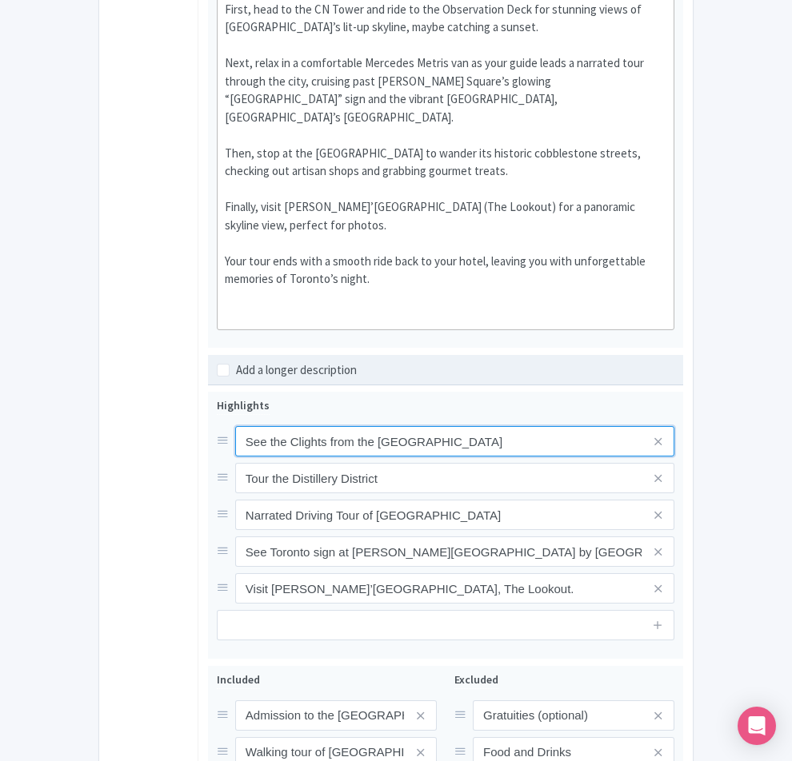
scroll to position [744, 0]
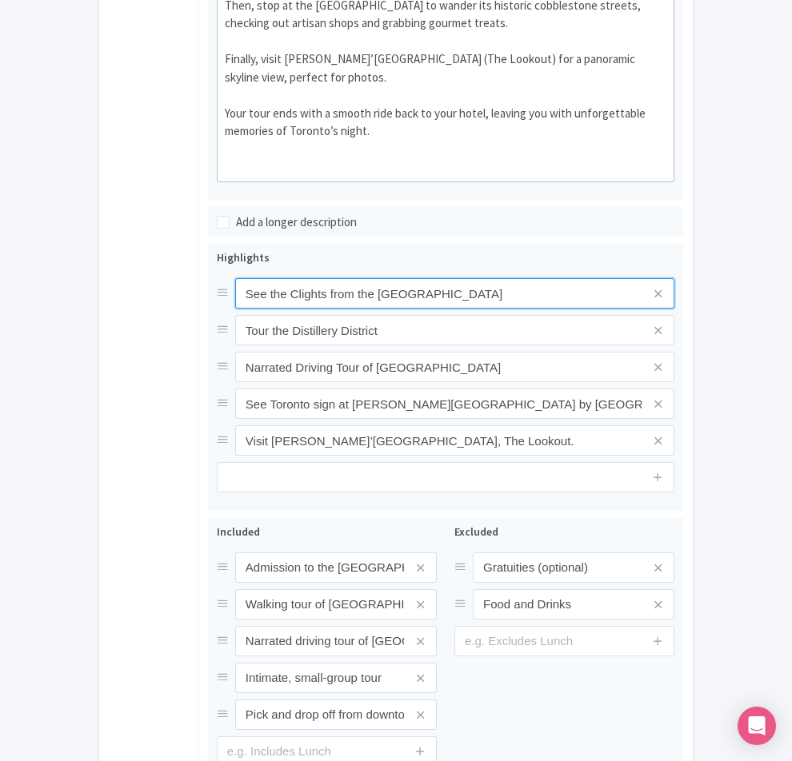
type input "See the Clights from the [GEOGRAPHIC_DATA]"
type input "Saving..."
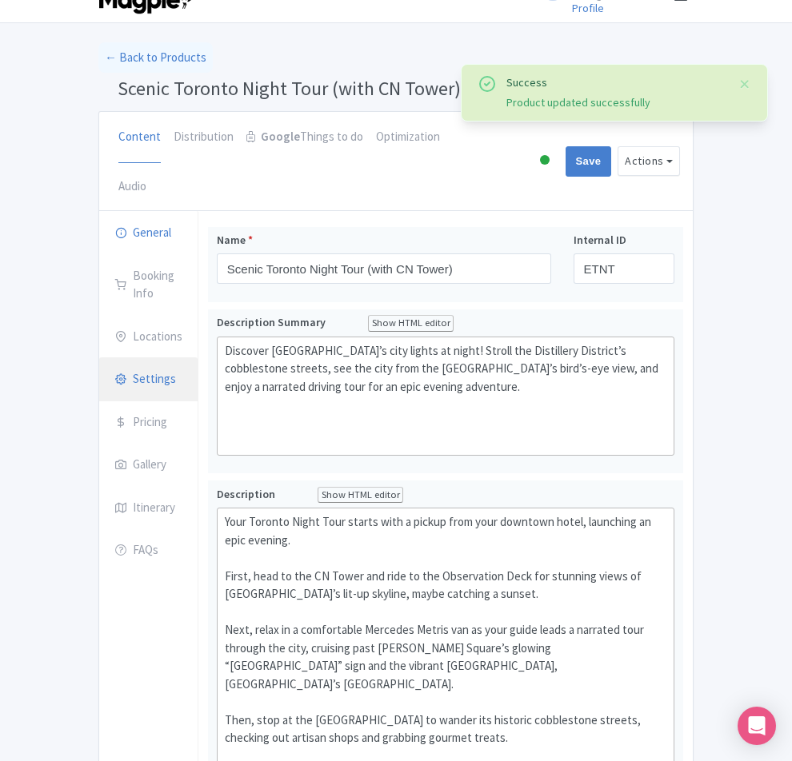
scroll to position [28, 0]
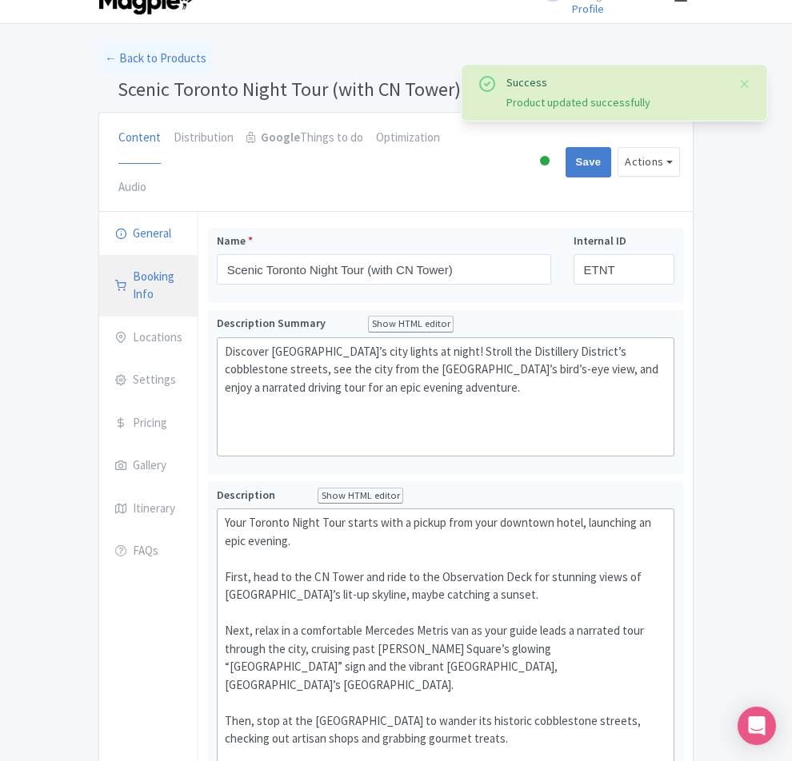
click at [99, 255] on link "Booking Info" at bounding box center [148, 286] width 98 height 62
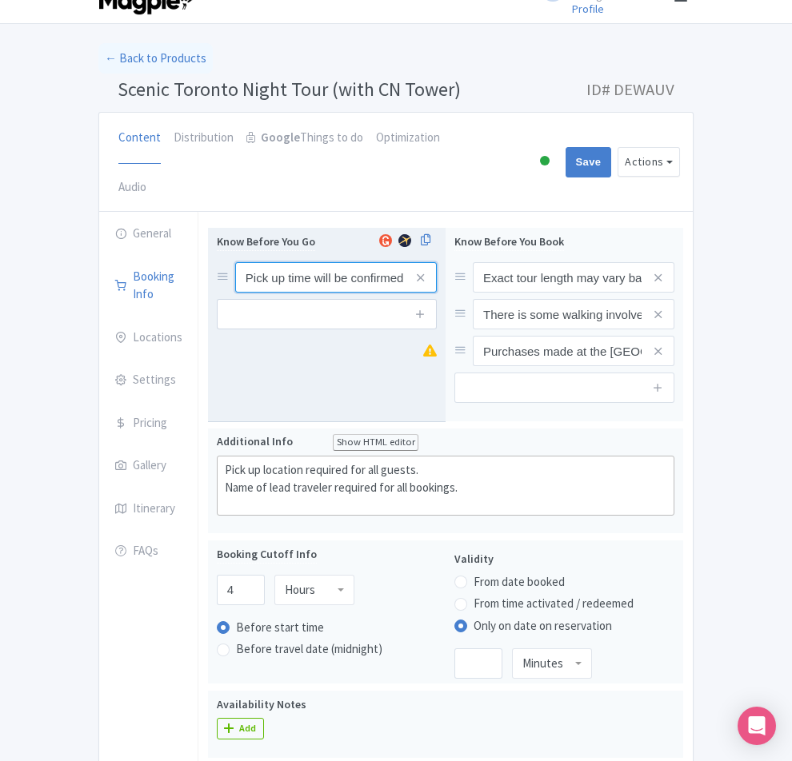
click at [274, 262] on input "Pick up time will be confirmed 1-3 days prior to the tour date via email or pho…" at bounding box center [336, 277] width 202 height 30
paste input "Pickup time will be confirmed 1–3 days before the tour via email or phone"
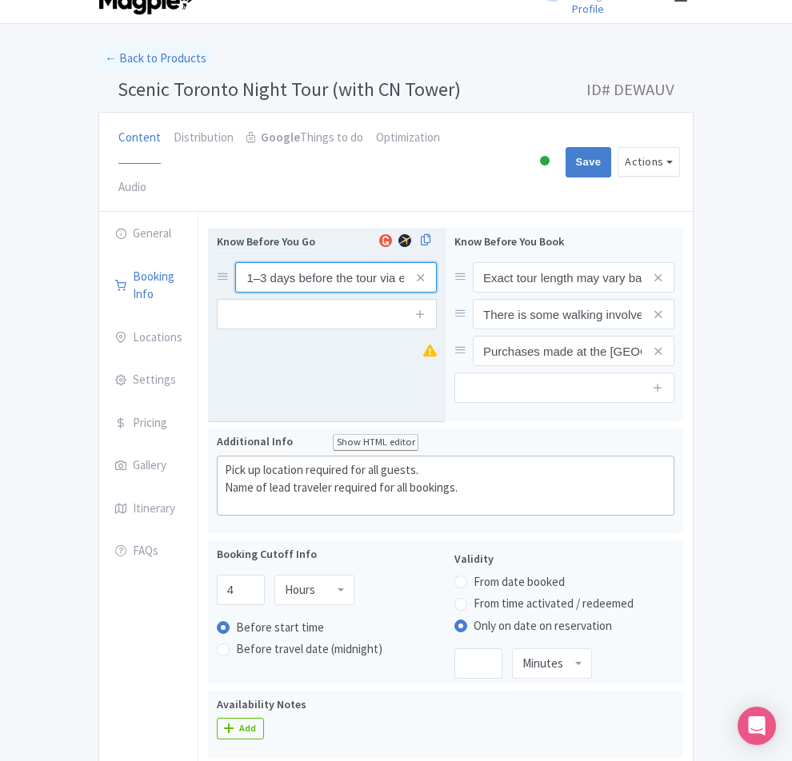
type input "Pickup time will be confirmed 1–3 days before the tour via email or phone"
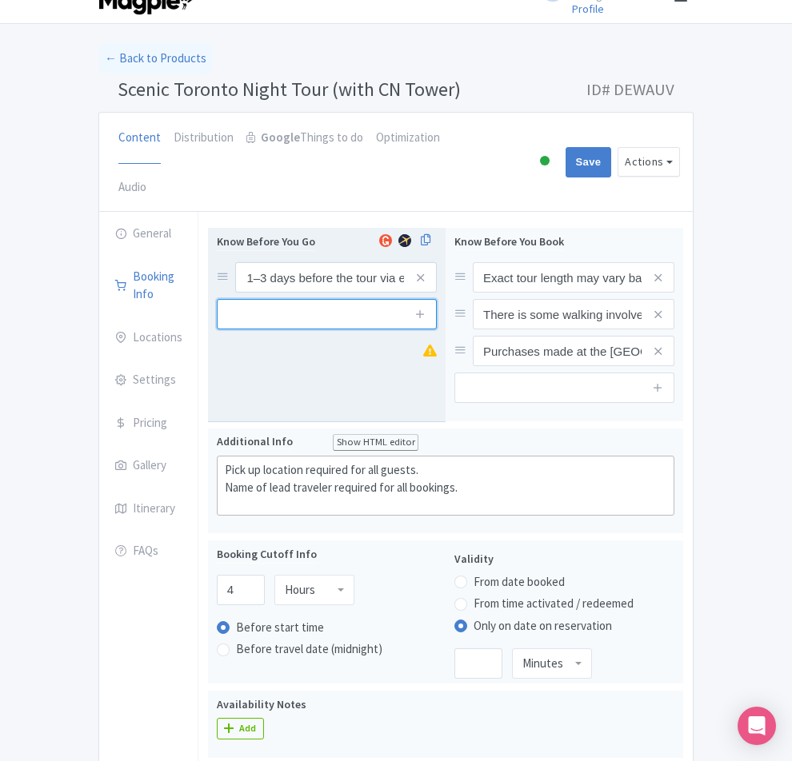
click at [281, 299] on input "text" at bounding box center [327, 314] width 220 height 30
paste input "If unreachable, please be in your hotel lobby 30 minutes before tour start"
type input "If unreachable, please be in your hotel lobby 30 minutes before tour start"
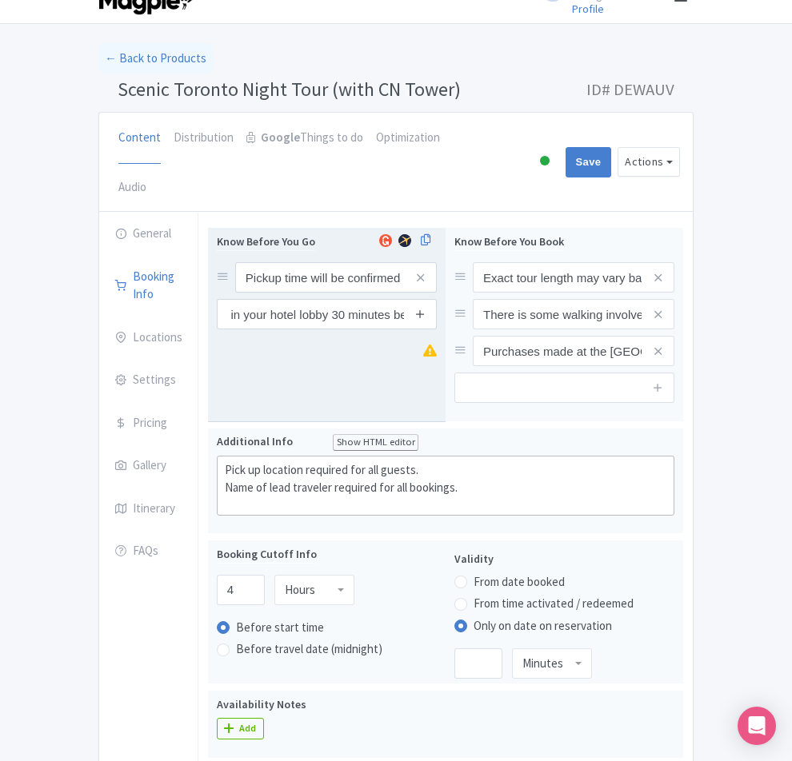
click at [426, 308] on icon at bounding box center [420, 314] width 12 height 12
click at [217, 336] on input "text" at bounding box center [327, 351] width 220 height 30
paste input "Pickup location is required for all participants"
type input "Pickup location is required for all participants"
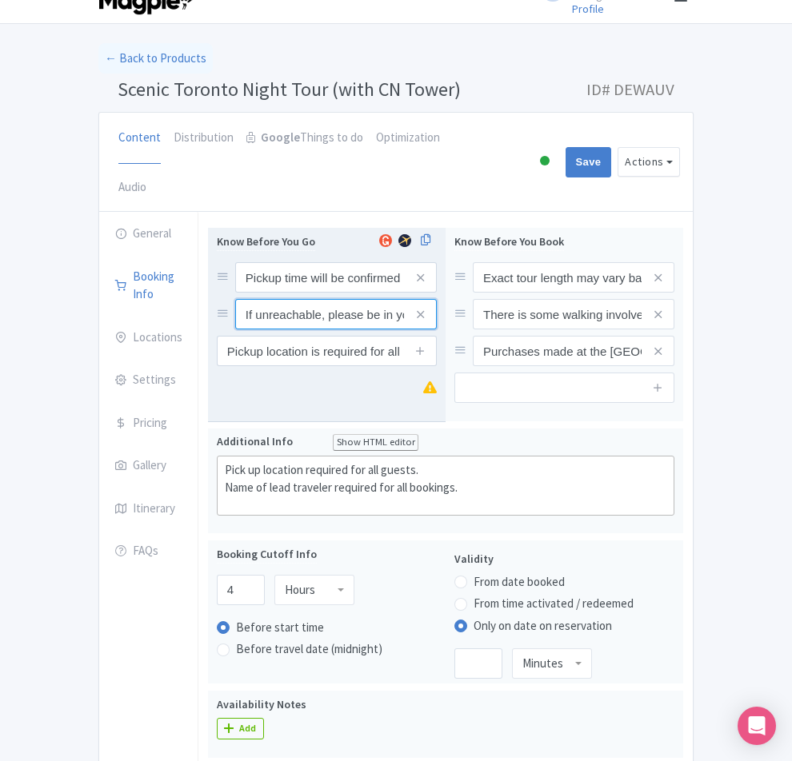
click at [406, 267] on input "If unreachable, please be in your hotel lobby 30 minutes before tour start" at bounding box center [336, 277] width 202 height 30
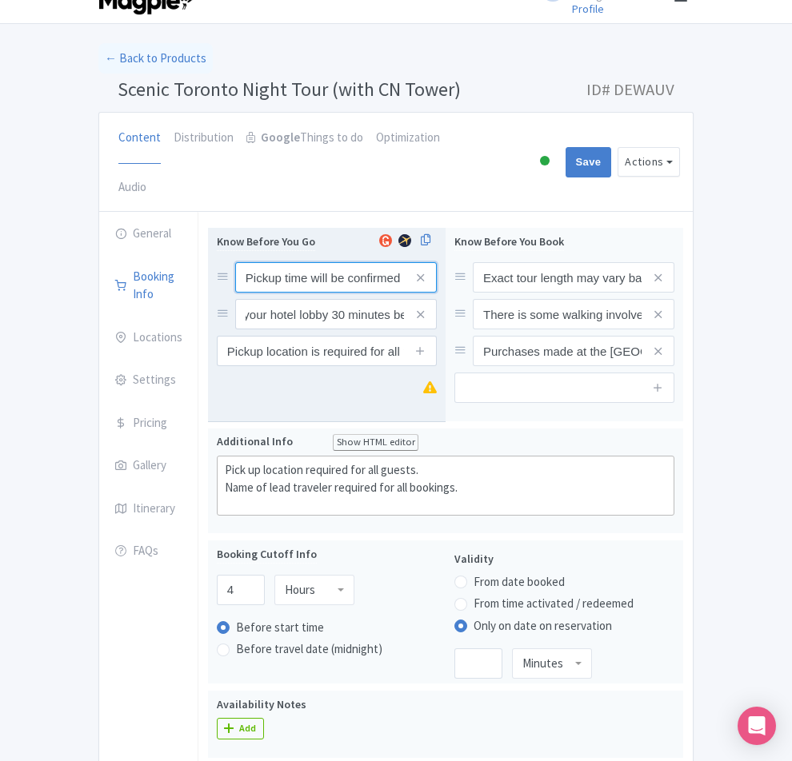
click at [405, 262] on input "Pickup time will be confirmed 1–3 days before the tour via email or phone" at bounding box center [336, 277] width 202 height 30
click at [426, 345] on icon at bounding box center [420, 351] width 12 height 12
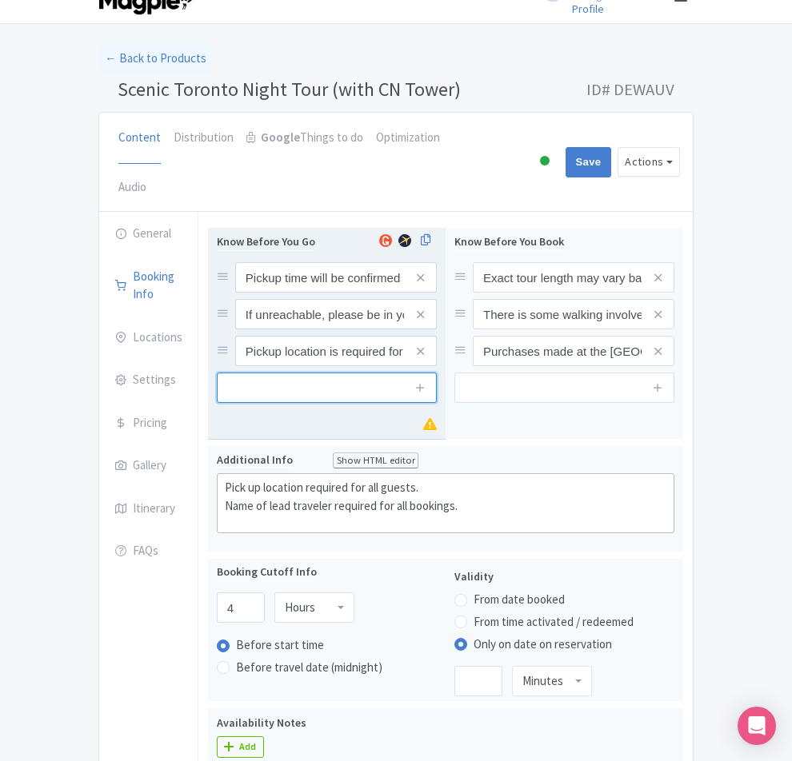
click at [217, 373] on input "text" at bounding box center [327, 388] width 220 height 30
paste input "Lead traveler's name is needed to book"
type input "Lead traveler's name is needed to book"
click at [426, 382] on icon at bounding box center [420, 388] width 12 height 12
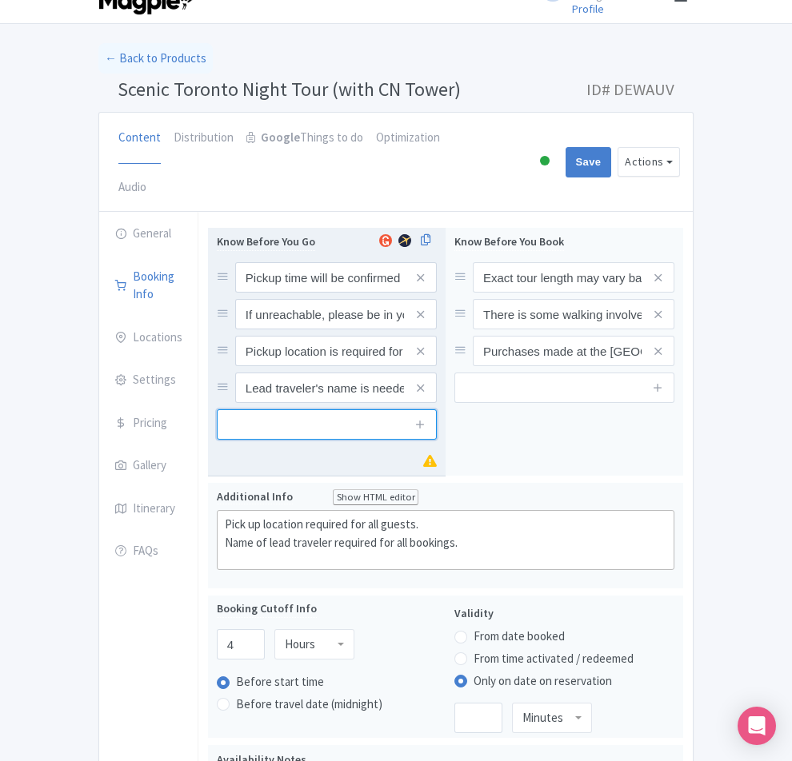
click at [218, 410] on input "text" at bounding box center [327, 425] width 220 height 30
paste input "Full names of all travelers are required"
type input "Full names of all travelers are required"
click at [371, 405] on div "Pick up time will be confirmed 1-3 days prior to the tour date via email or pho…" at bounding box center [327, 352] width 238 height 249
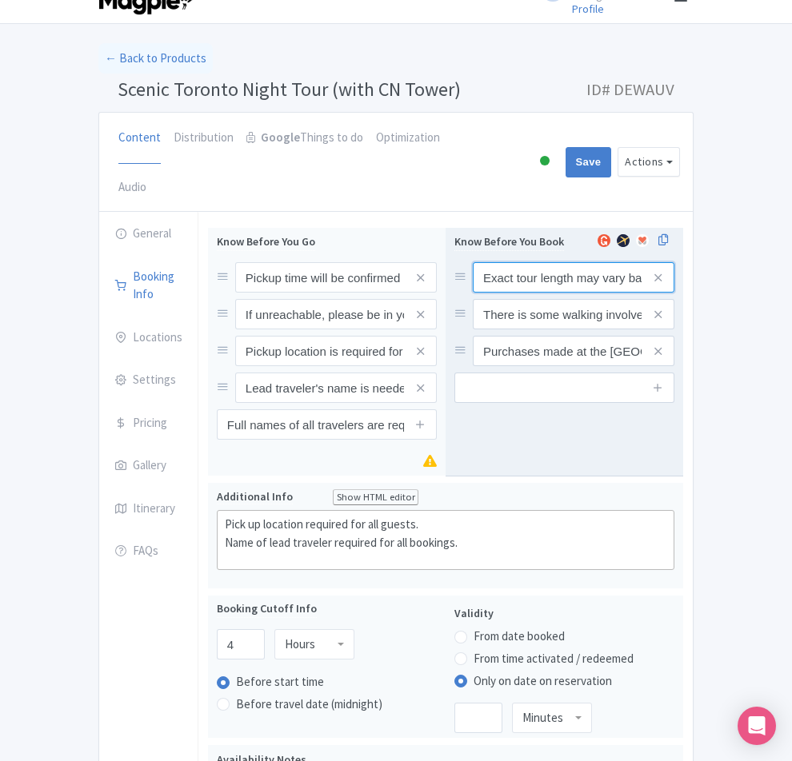
click at [522, 262] on input "Exact tour length may vary based on traffic and seasonality (e.g. when less tra…" at bounding box center [574, 277] width 202 height 30
click at [535, 262] on input "Exact tour length may vary based on traffic and seasonality (e.g. when less tra…" at bounding box center [574, 277] width 202 height 30
paste input "Tour duration may vary slightly depending on traffic and time of year"
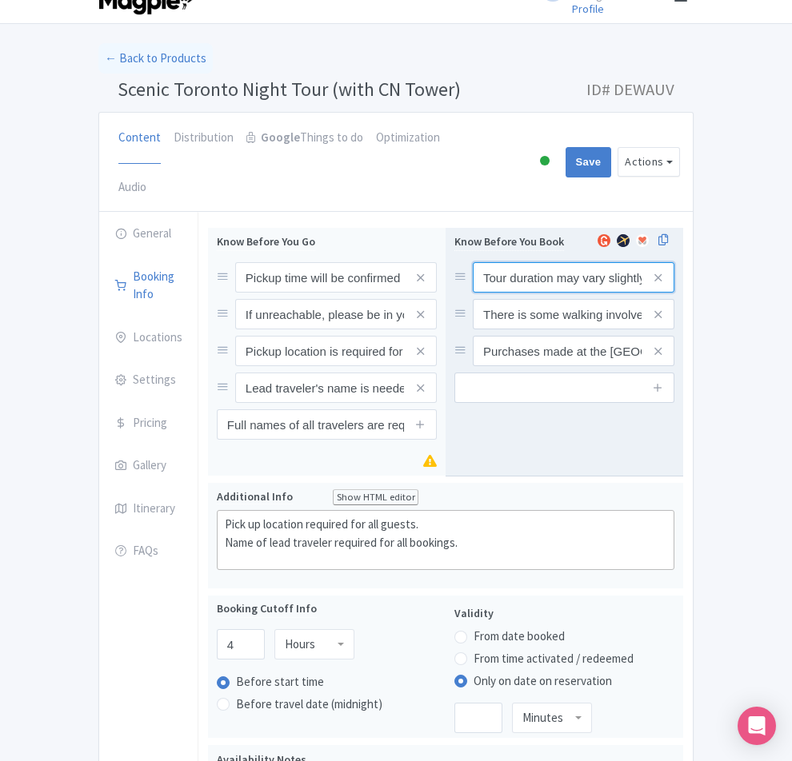
scroll to position [0, 127]
type input "Tour duration may vary slightly depending on traffic and time of year"
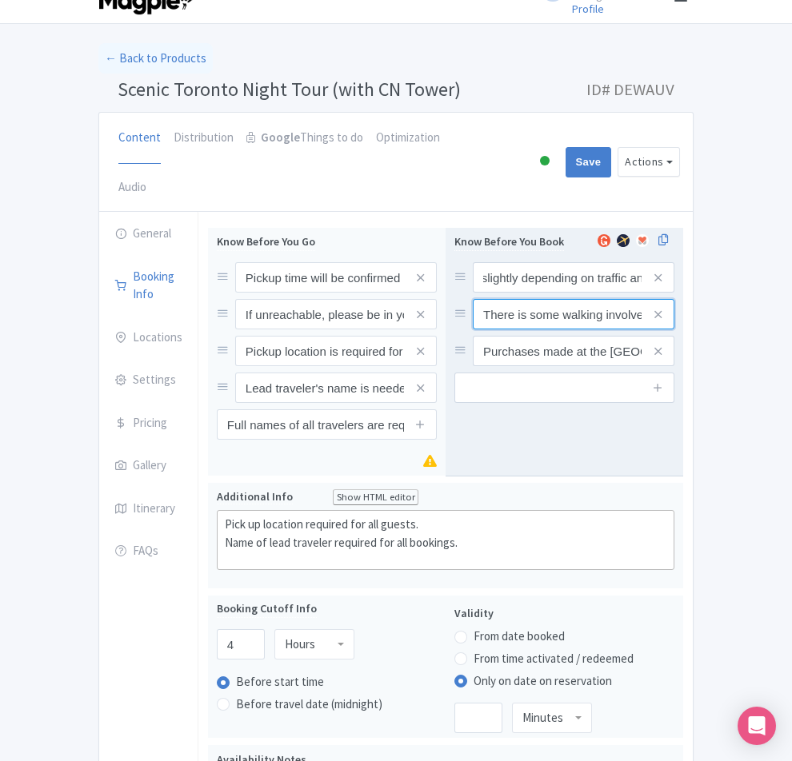
click at [577, 267] on input "There is some walking involved in this tour at the Distillery District stop" at bounding box center [574, 277] width 202 height 30
paste input "Light walking required during the Distillery District visit"
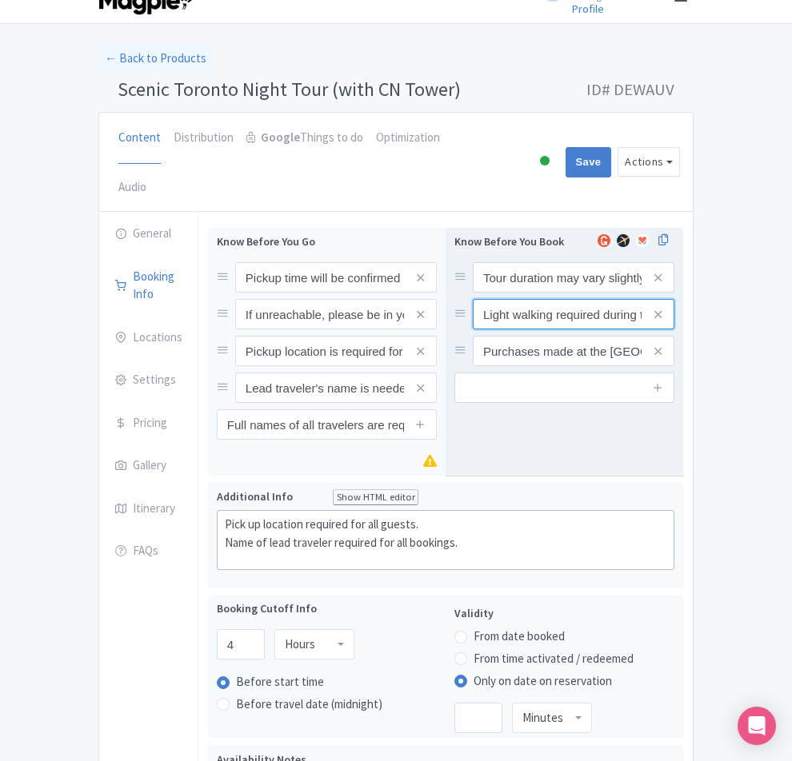
scroll to position [0, 54]
type input "Light walking required during the Distillery District visit"
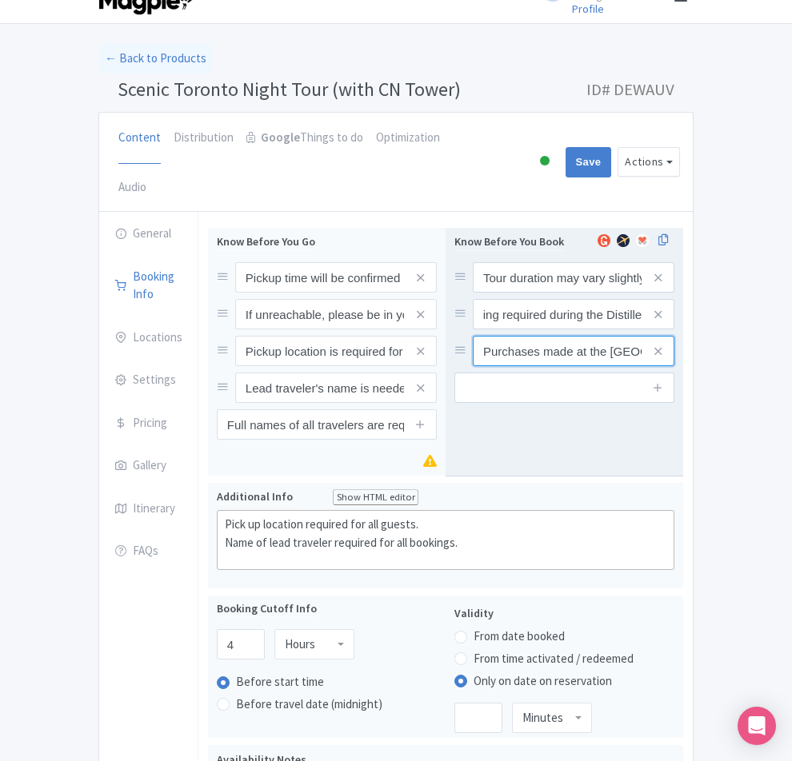
click at [612, 293] on input "Purchases made at the Distillery District are not included in the price of the …" at bounding box center [574, 277] width 202 height 30
paste input "Shopping or purchases in the [GEOGRAPHIC_DATA] are not included in the tour pri…"
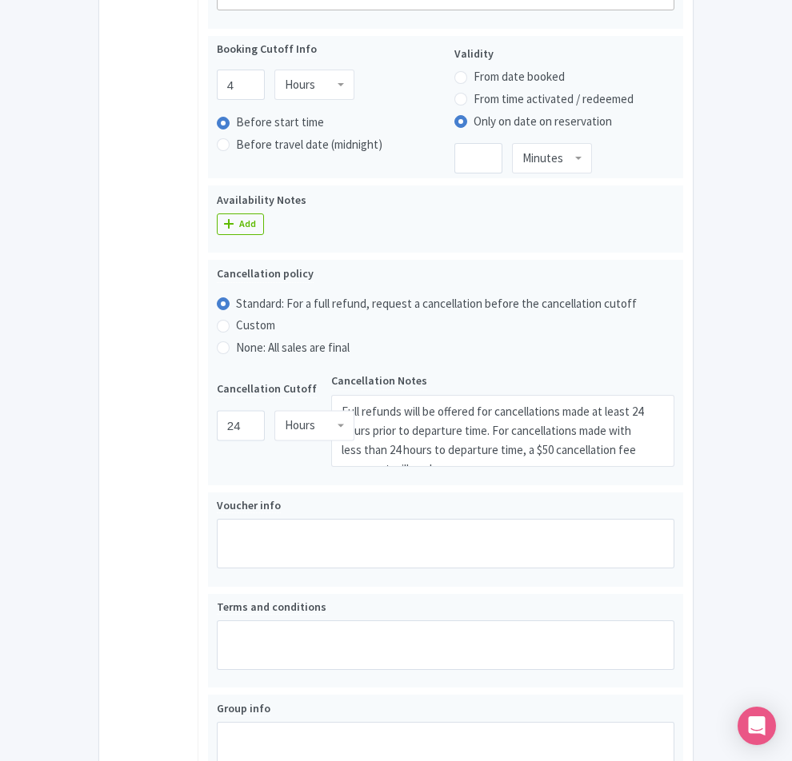
scroll to position [713, 0]
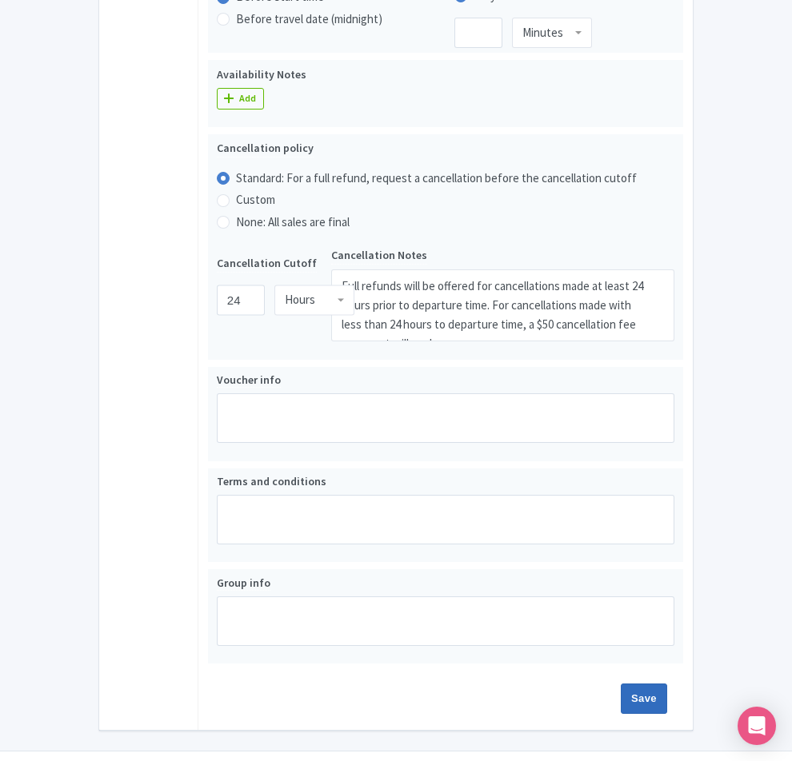
type input "Shopping or purchases in the [GEOGRAPHIC_DATA] are not included in the tour pri…"
click at [667, 684] on input "Save" at bounding box center [644, 699] width 46 height 30
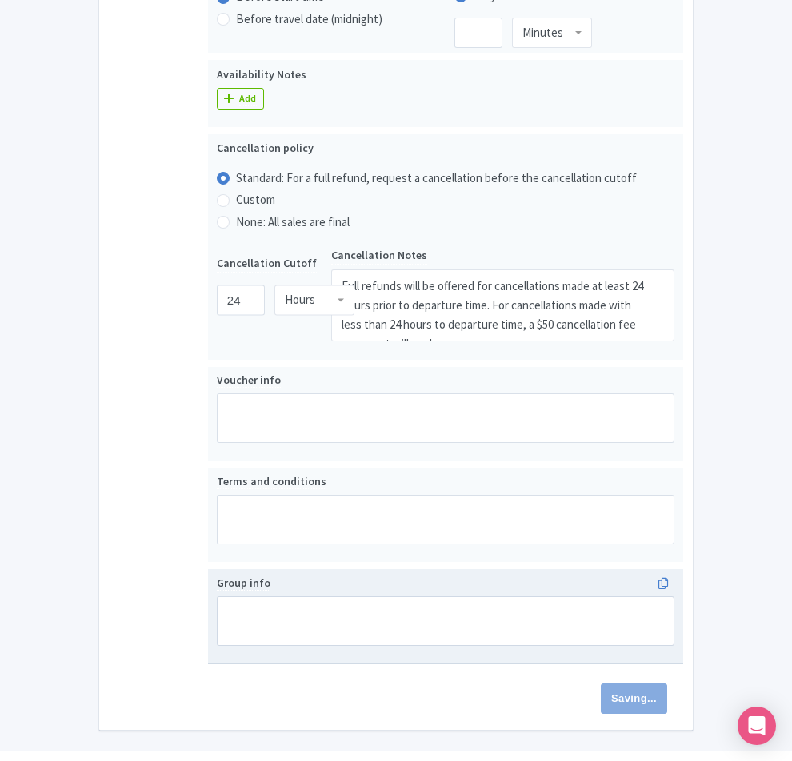
type input "Saving..."
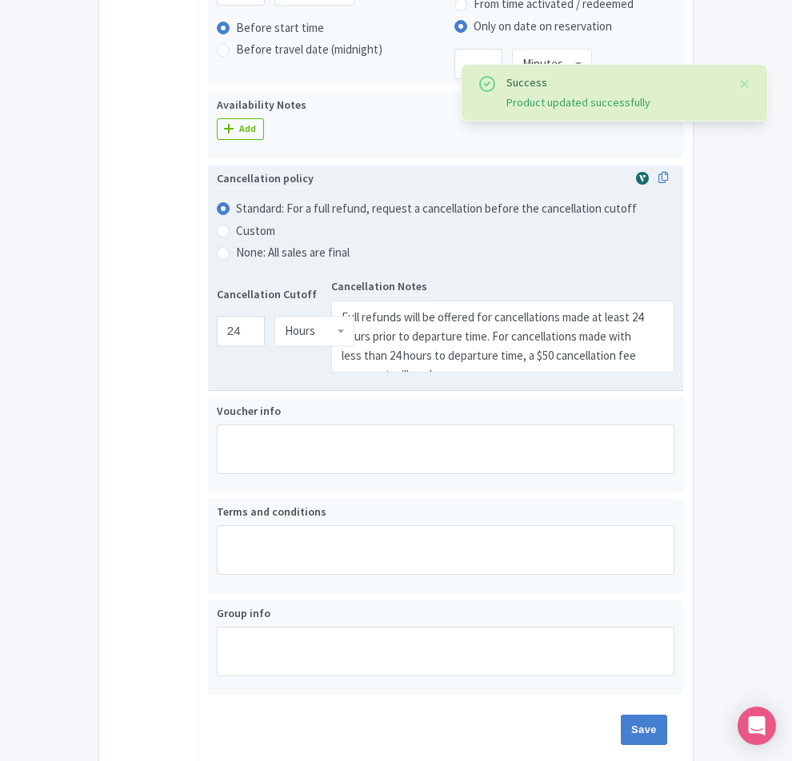
scroll to position [732, 0]
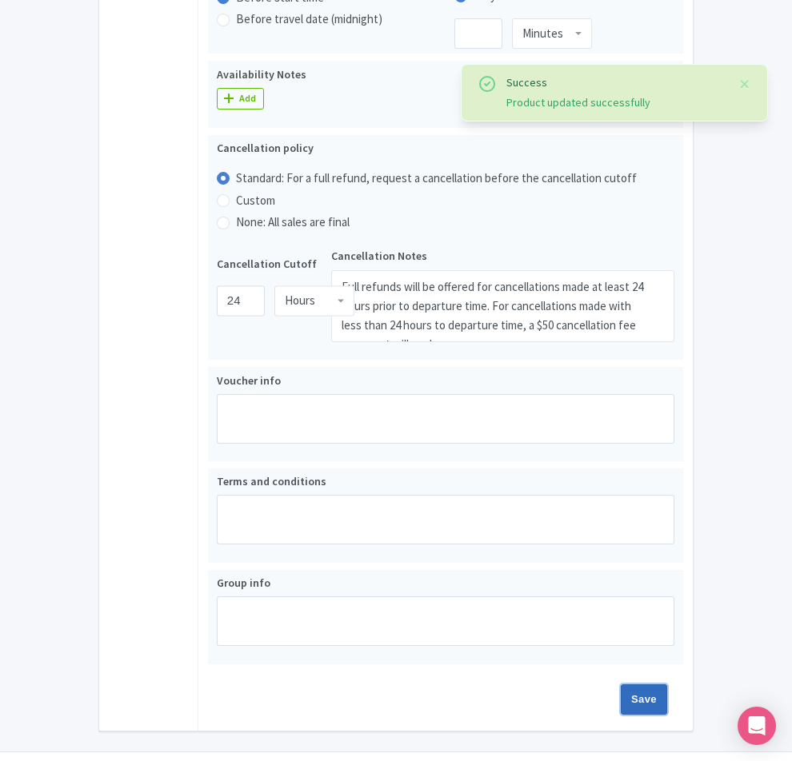
click at [667, 685] on input "Save" at bounding box center [644, 700] width 46 height 30
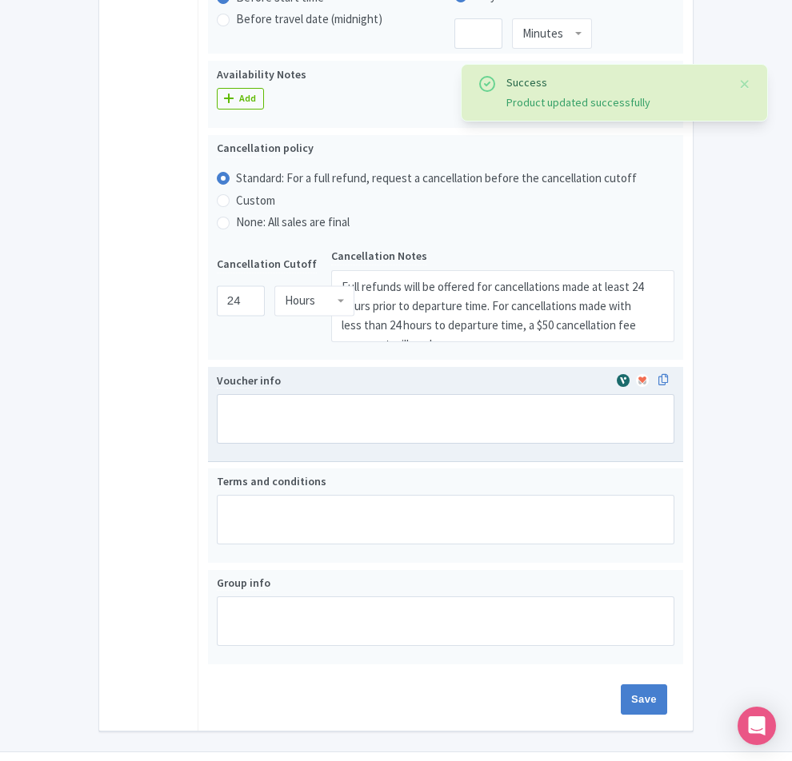
type input "Saving..."
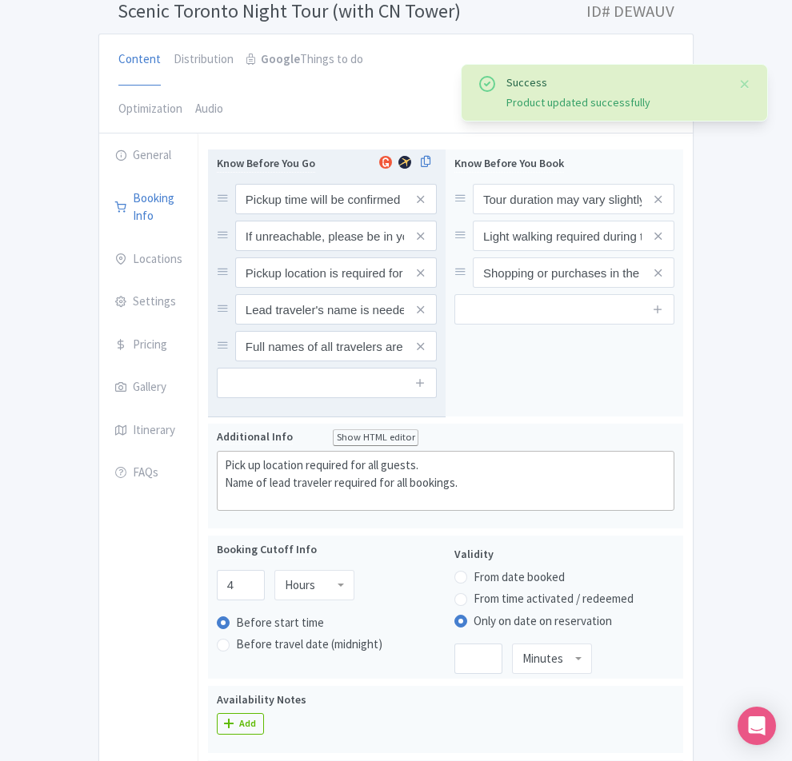
scroll to position [0, 0]
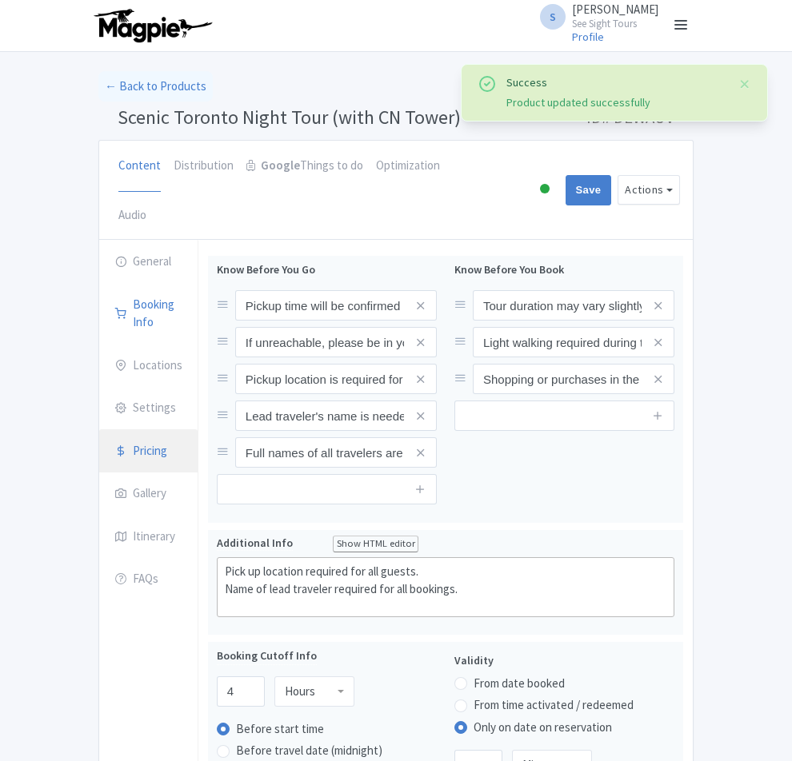
scroll to position [207, 0]
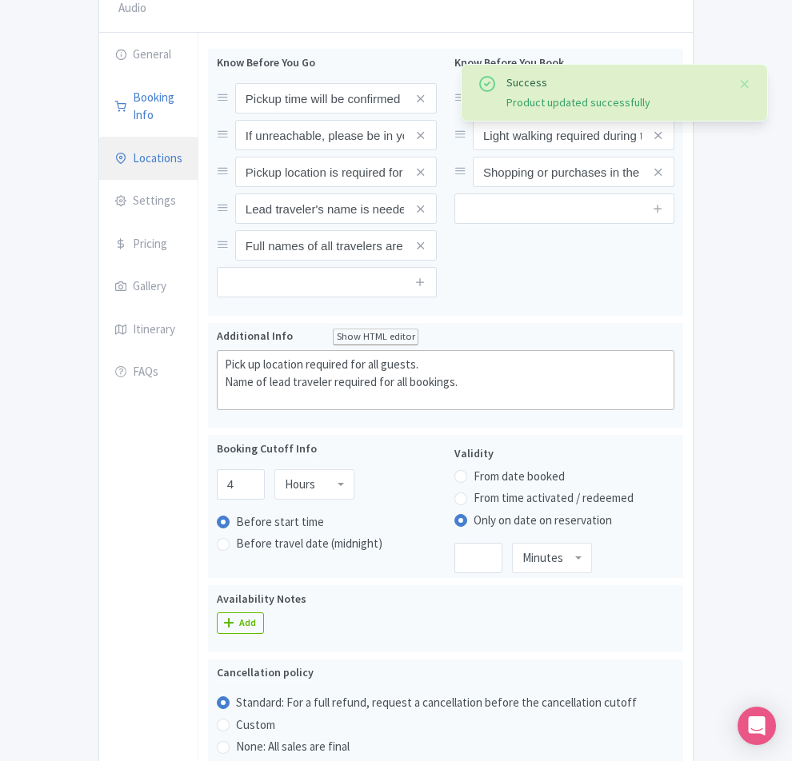
click at [99, 137] on link "Locations" at bounding box center [148, 159] width 98 height 45
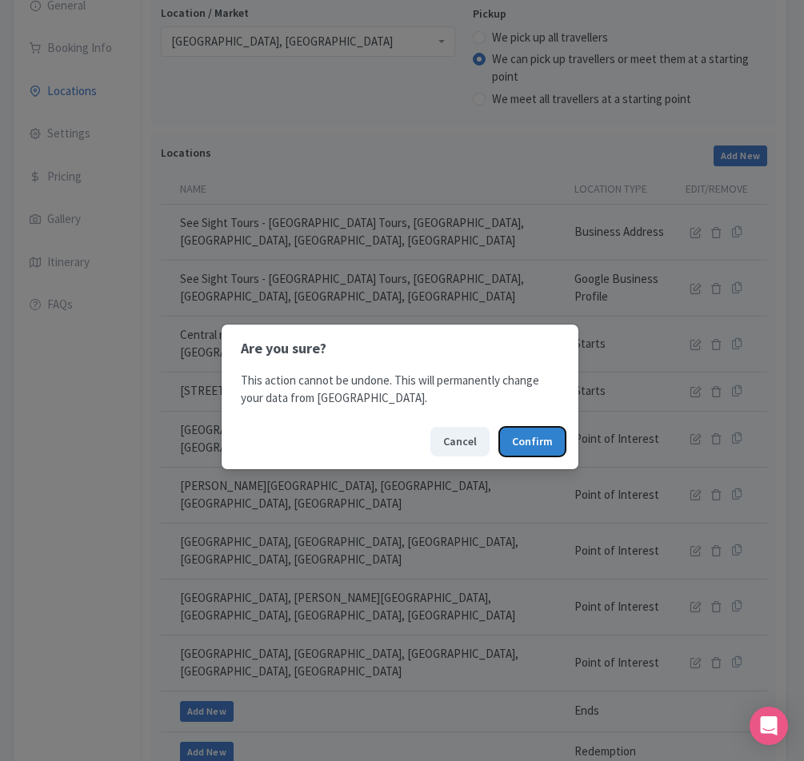
click at [517, 445] on button "Confirm" at bounding box center [532, 442] width 66 height 30
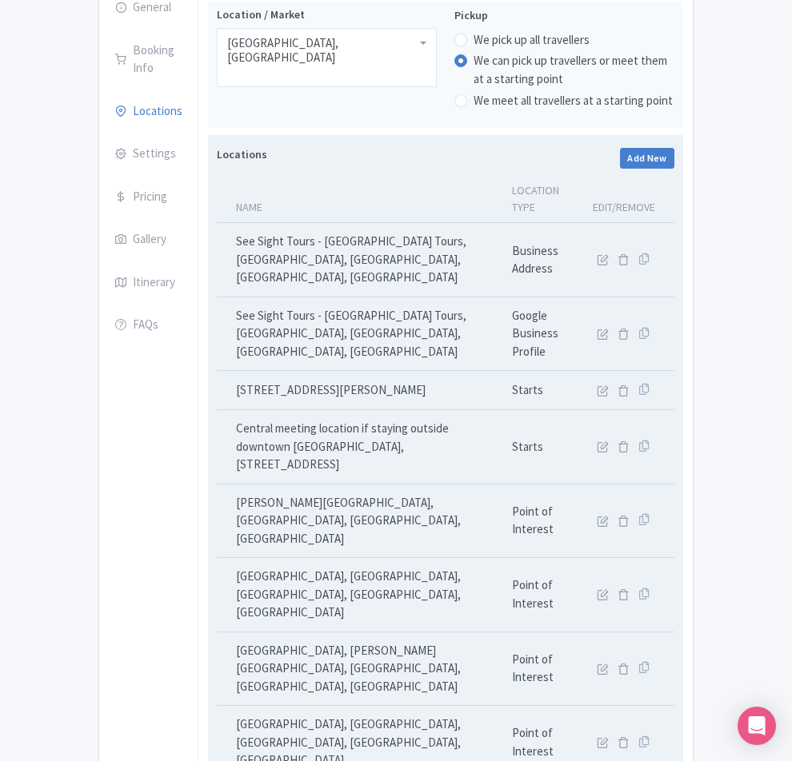
scroll to position [269, 0]
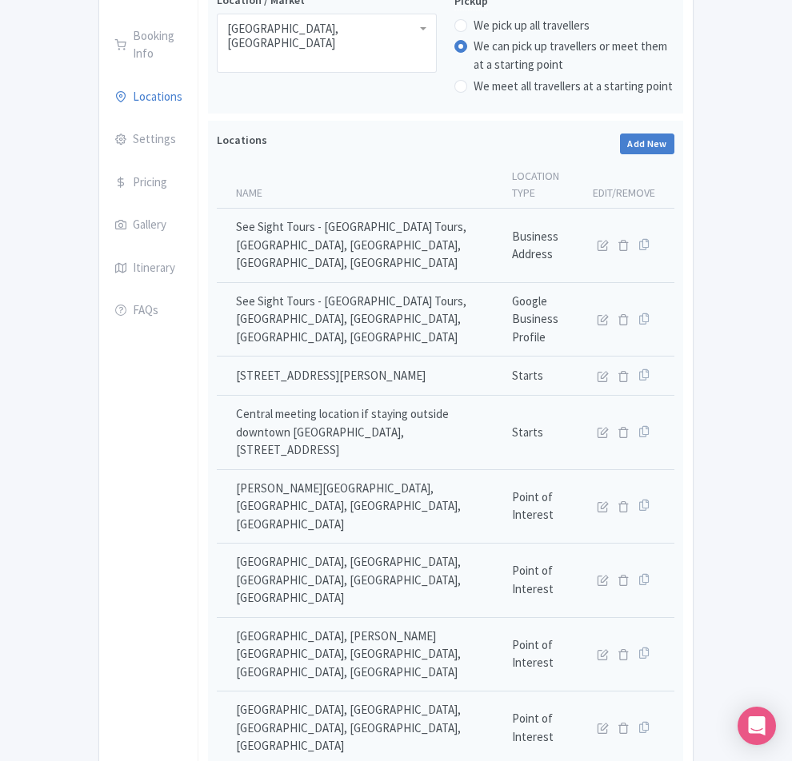
type input "Saving..."
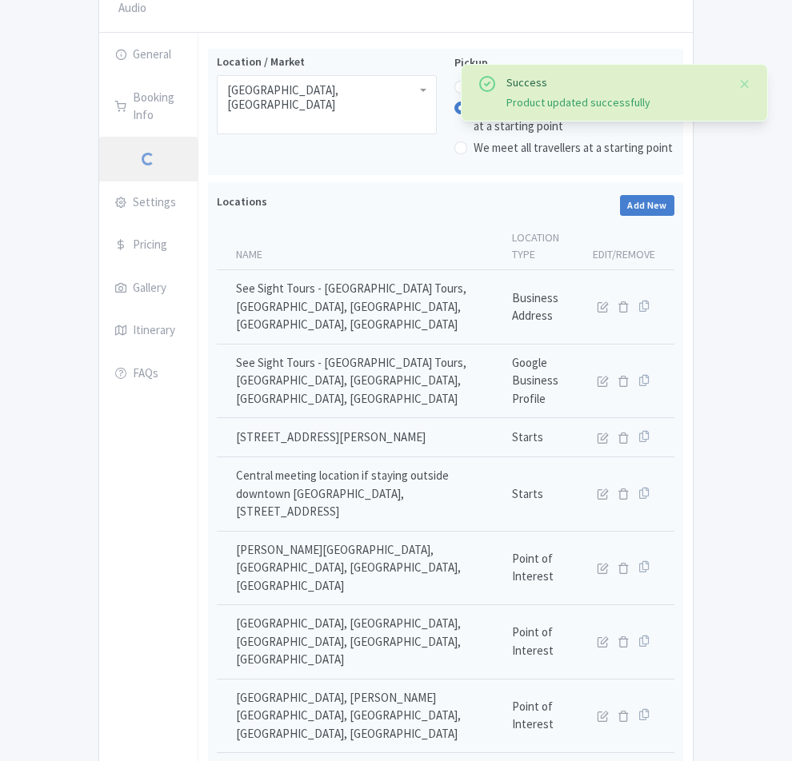
scroll to position [207, 0]
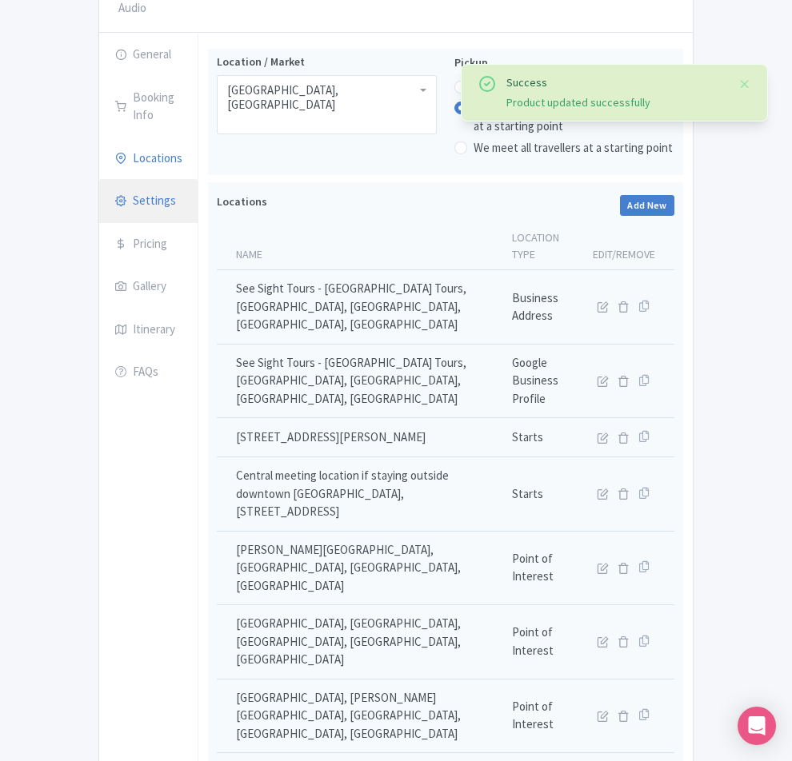
click at [99, 179] on link "Settings" at bounding box center [148, 201] width 98 height 45
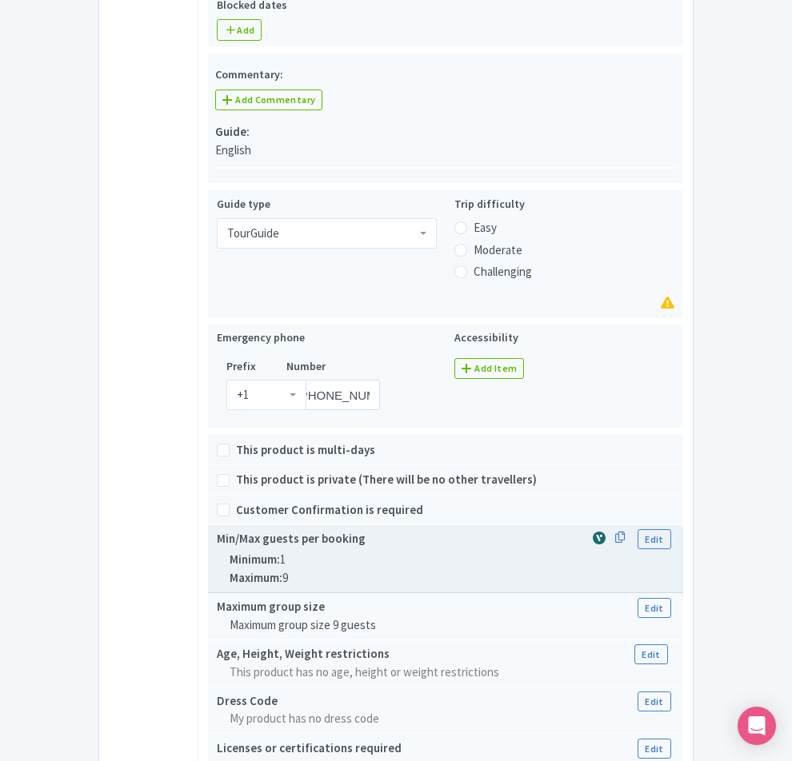
scroll to position [800, 0]
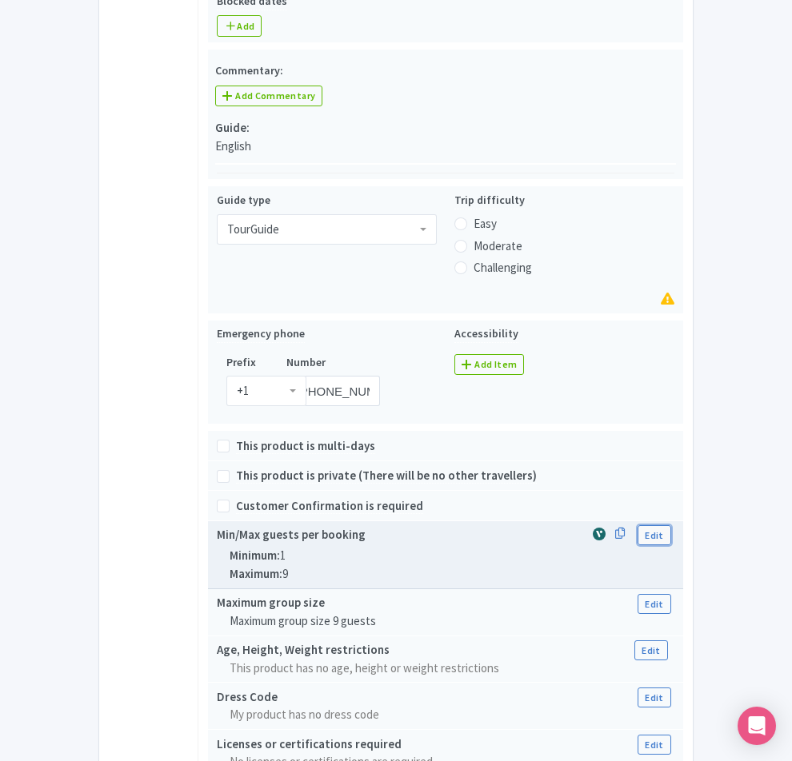
click at [670, 526] on link "Edit" at bounding box center [653, 536] width 33 height 20
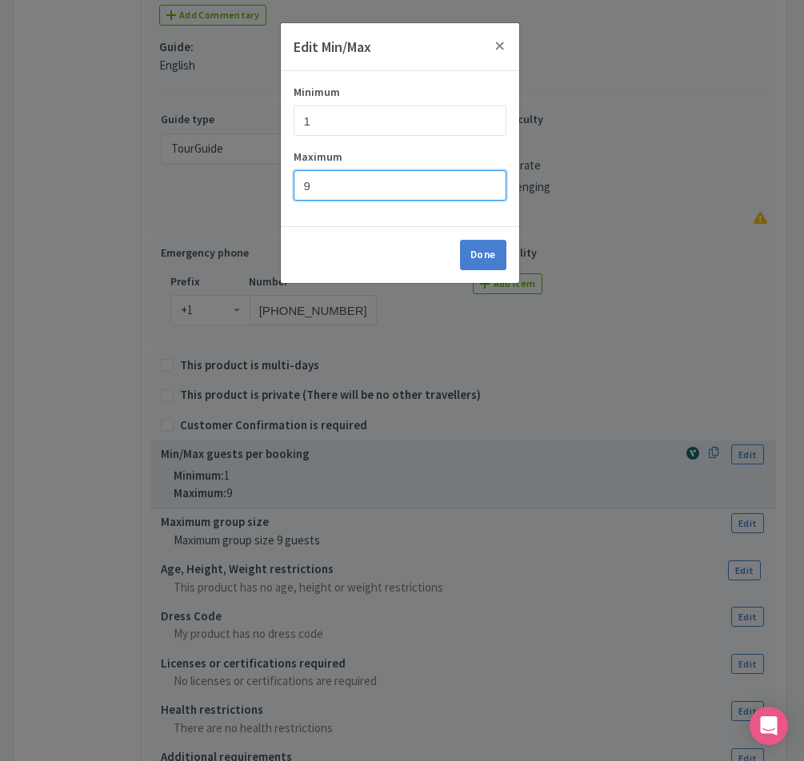
click at [327, 186] on input "9" at bounding box center [400, 185] width 213 height 30
type input "7"
click at [472, 255] on link "Done" at bounding box center [483, 255] width 46 height 30
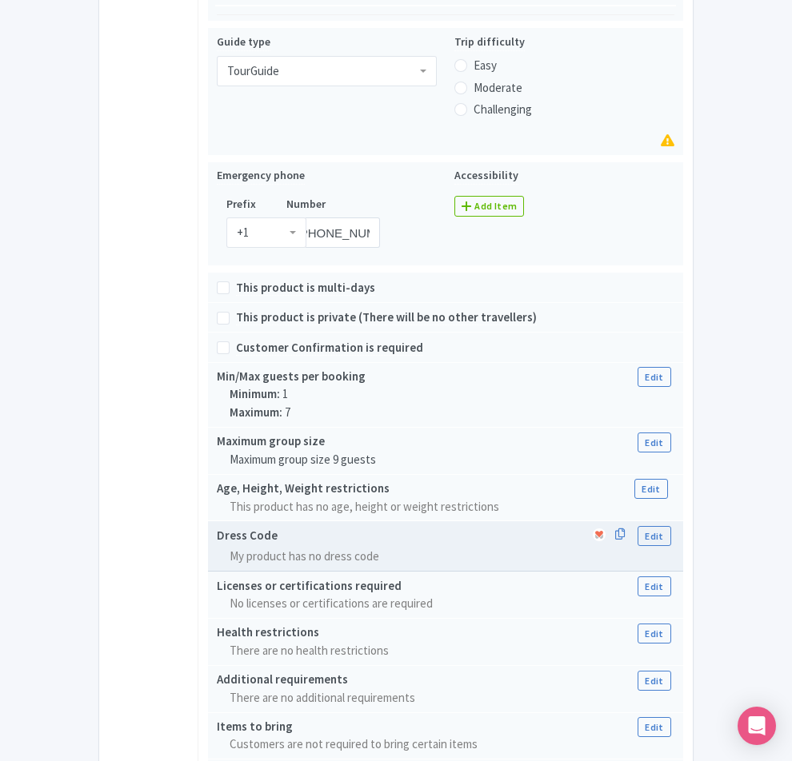
scroll to position [960, 0]
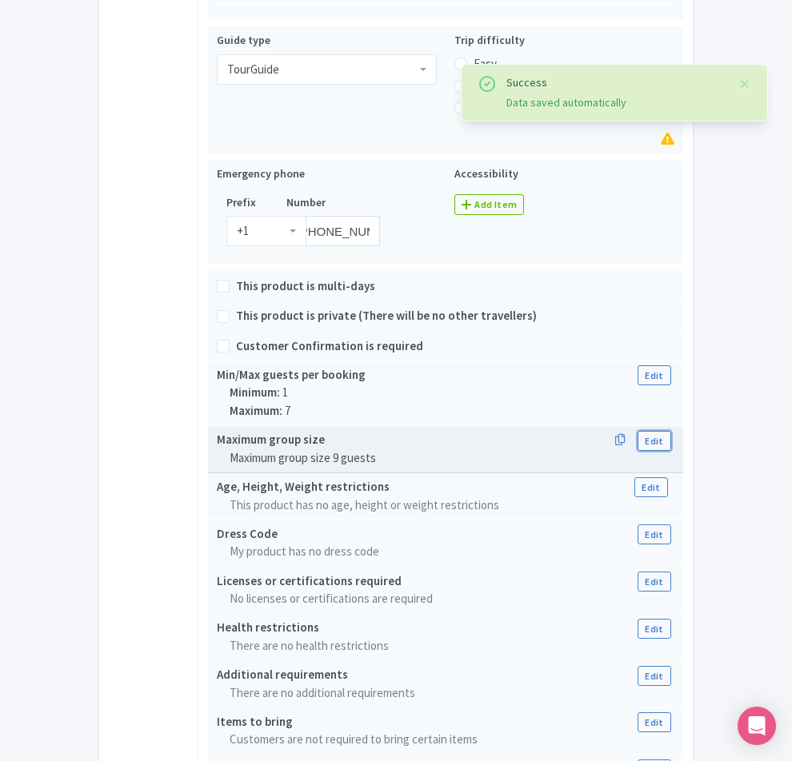
click at [670, 431] on link "Edit" at bounding box center [653, 441] width 33 height 20
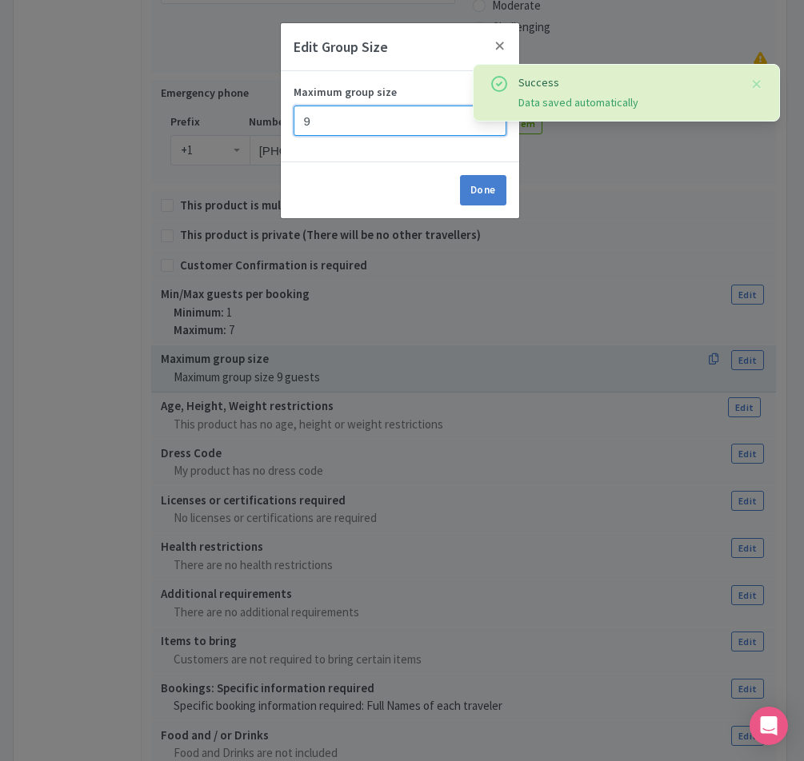
click at [318, 126] on input "9" at bounding box center [400, 121] width 213 height 30
type input "7"
click at [478, 199] on link "Done" at bounding box center [483, 190] width 46 height 30
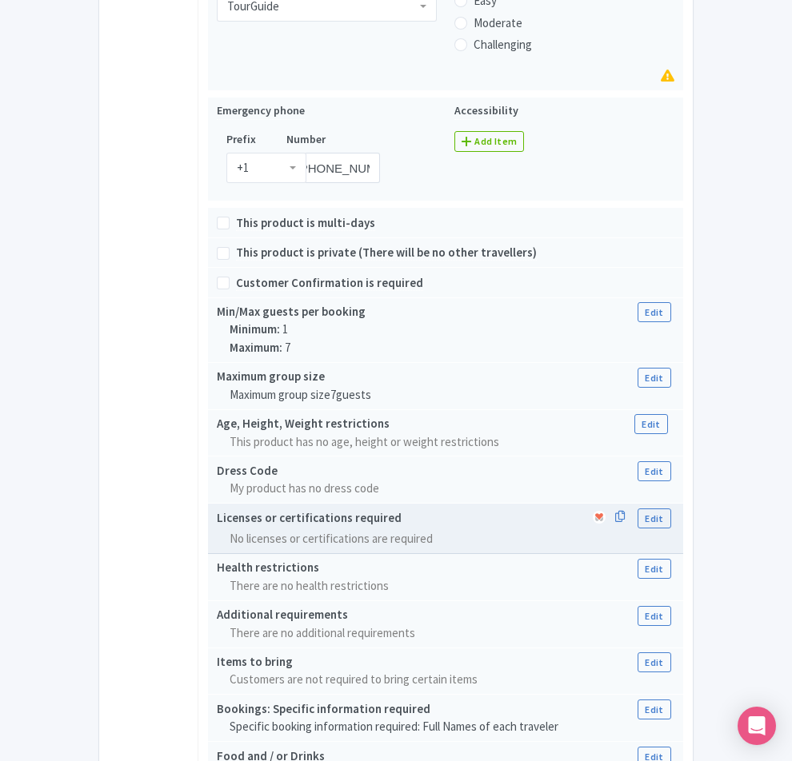
scroll to position [1163, 0]
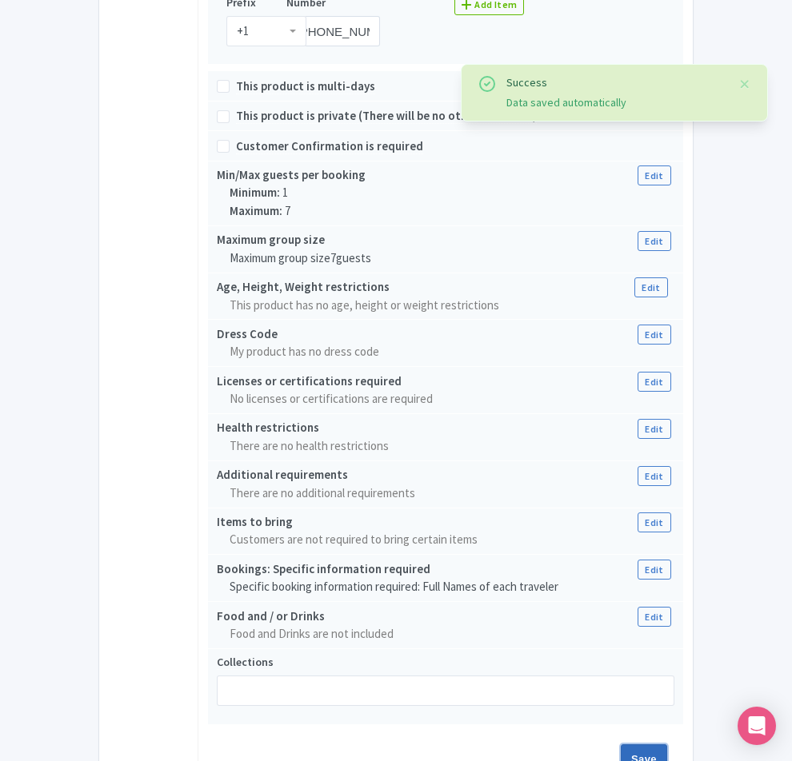
click at [667, 745] on input "Save" at bounding box center [644, 760] width 46 height 30
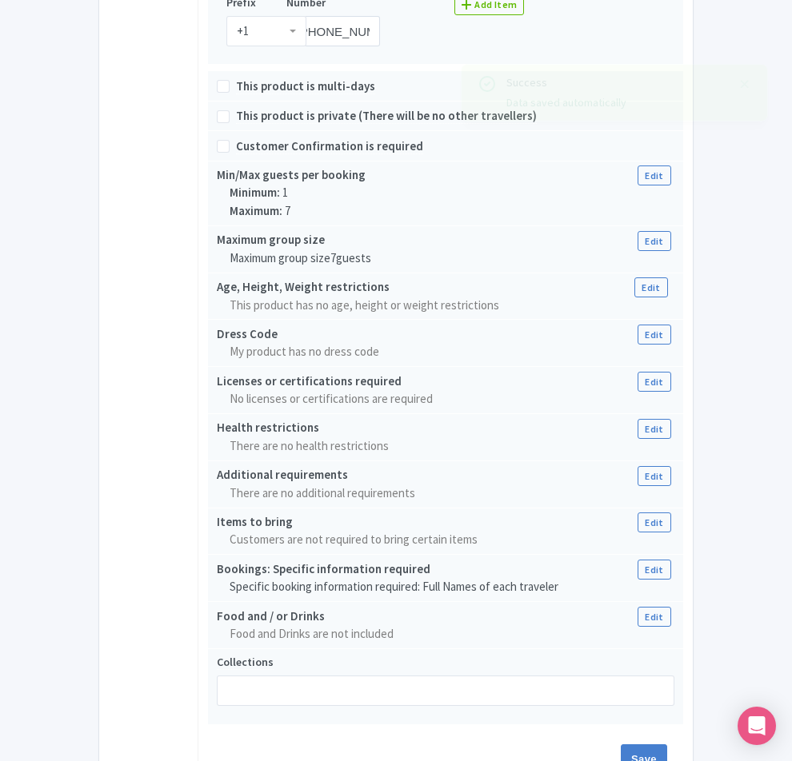
type input "Saving..."
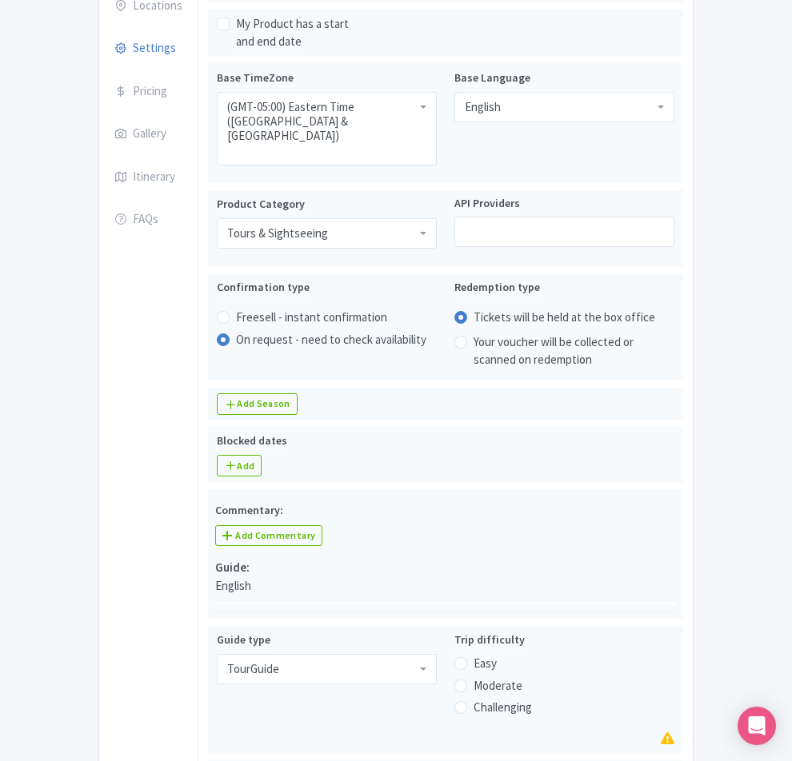
scroll to position [0, 0]
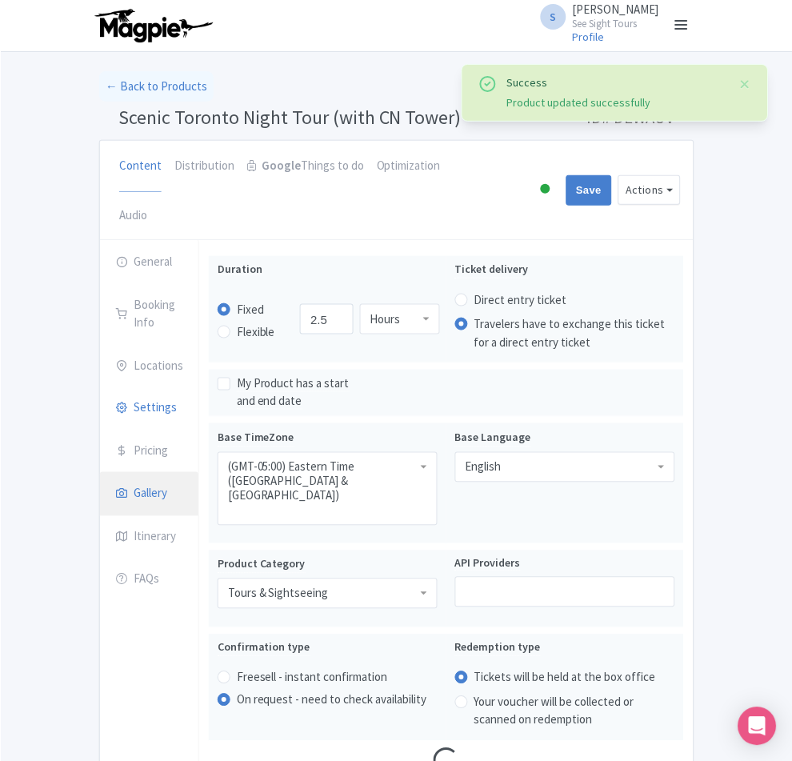
scroll to position [47, 0]
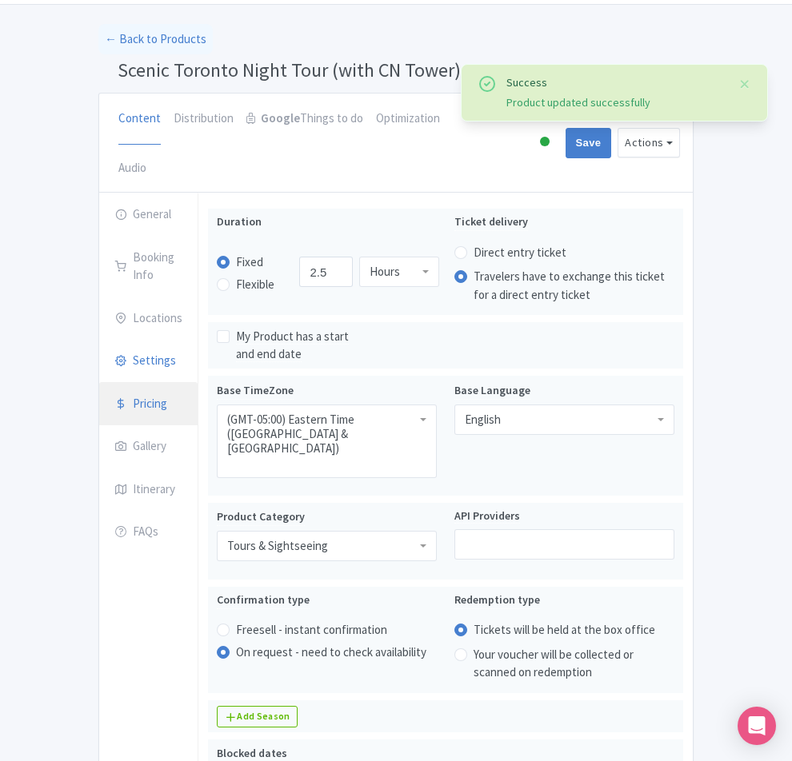
click at [99, 382] on link "Pricing" at bounding box center [148, 404] width 98 height 45
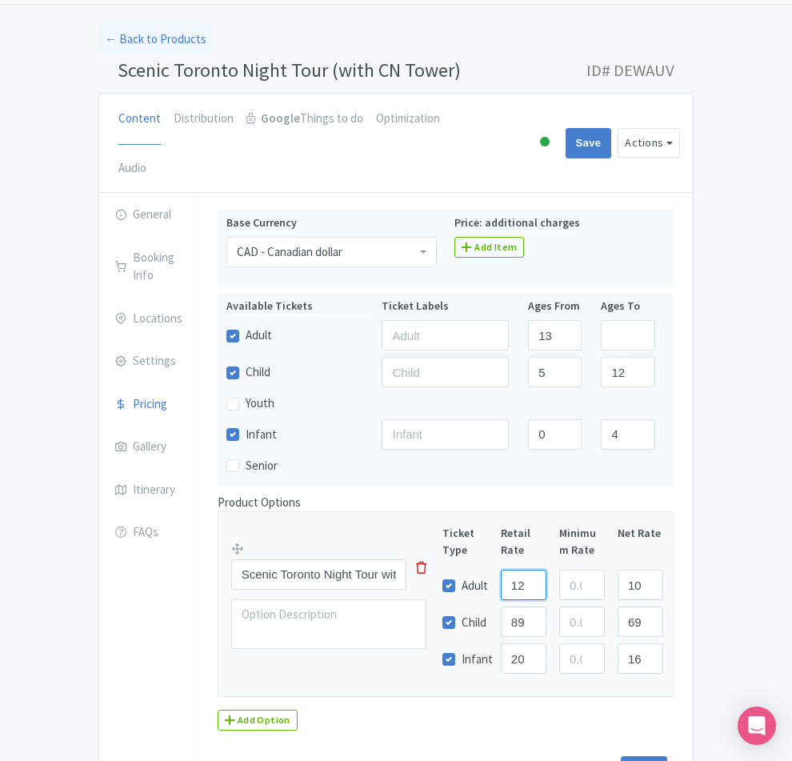
click at [546, 569] on input "129.00" at bounding box center [524, 584] width 46 height 30
type input "119"
click at [546, 606] on input "89.00" at bounding box center [524, 621] width 46 height 30
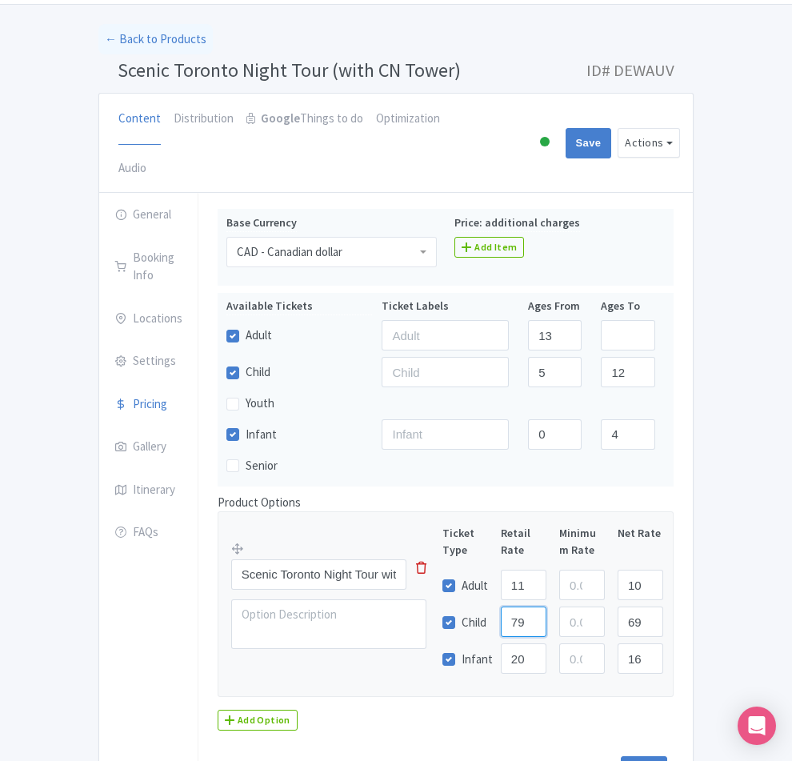
type input "79"
click at [546, 643] on input "20.00" at bounding box center [524, 658] width 46 height 30
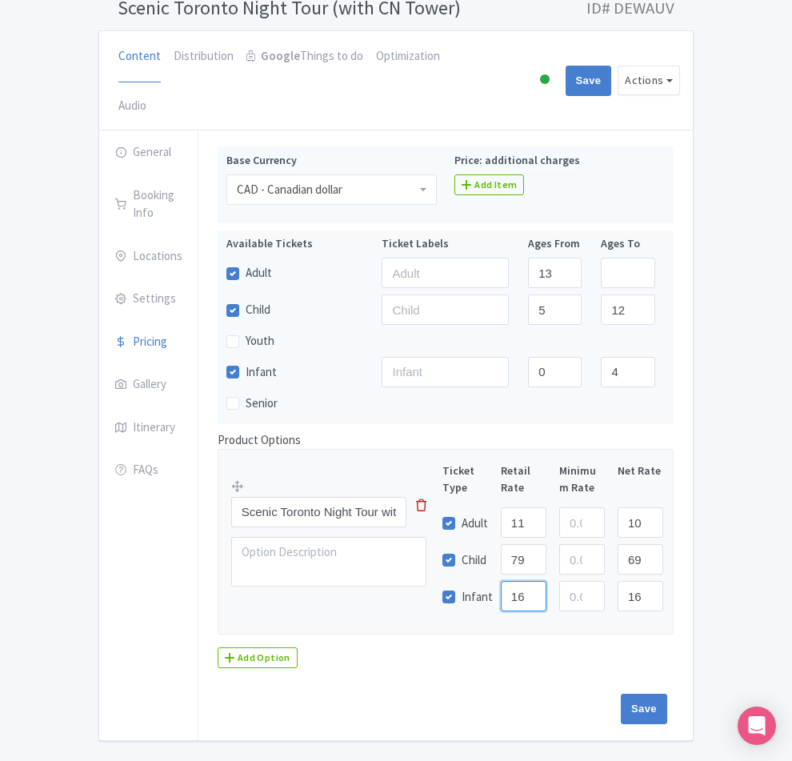
scroll to position [120, 0]
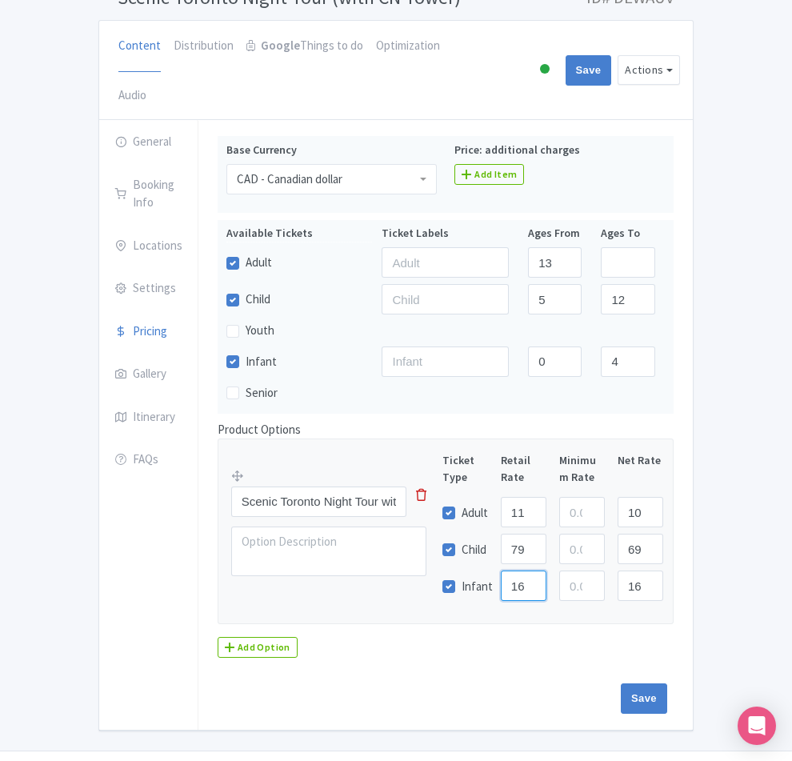
type input "16"
click at [271, 486] on input "Scenic Toronto Night Tour with CN Tower" at bounding box center [318, 501] width 175 height 30
drag, startPoint x: 408, startPoint y: 452, endPoint x: 90, endPoint y: 452, distance: 317.5
click at [99, 452] on div "General Booking Info Locations Settings Pricing Gallery Itinerary FAQs Pickup t…" at bounding box center [395, 425] width 593 height 610
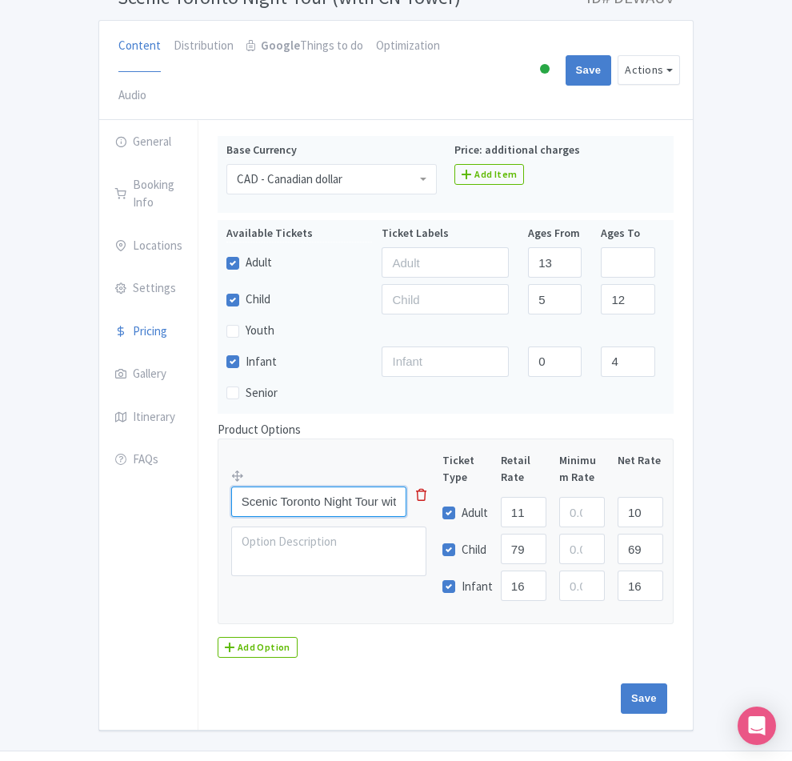
paste input "(with CN Tower)"
type input "Scenic Toronto Night Tour (with CN Tower)"
click at [324, 590] on div "Product Options Scenic Toronto Night Tour (with CN Tower) This tip has not data…" at bounding box center [445, 540] width 475 height 238
click at [667, 683] on input "Save" at bounding box center [644, 698] width 46 height 30
type input "Saving..."
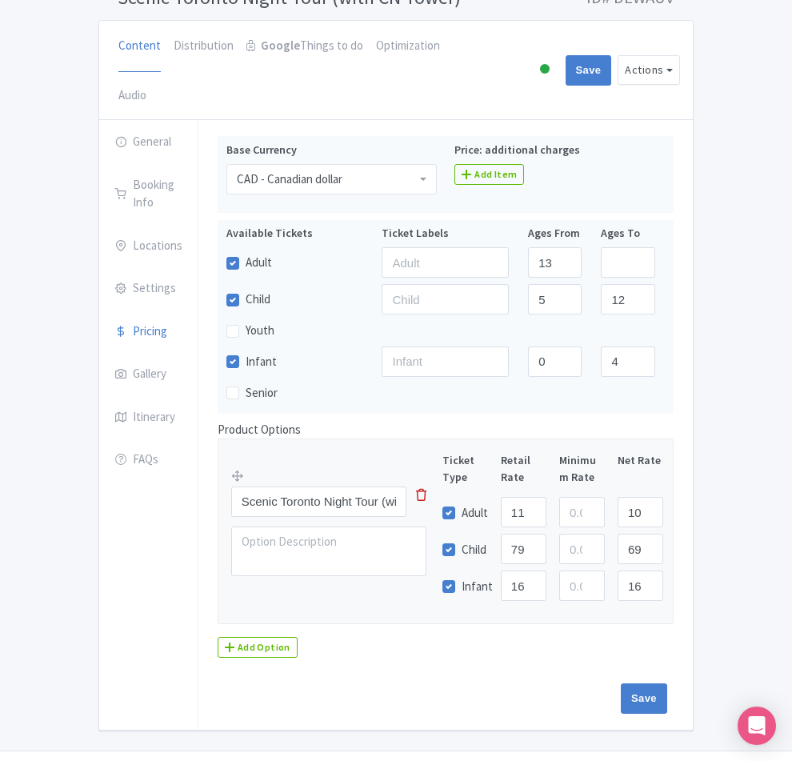
type input "Saving..."
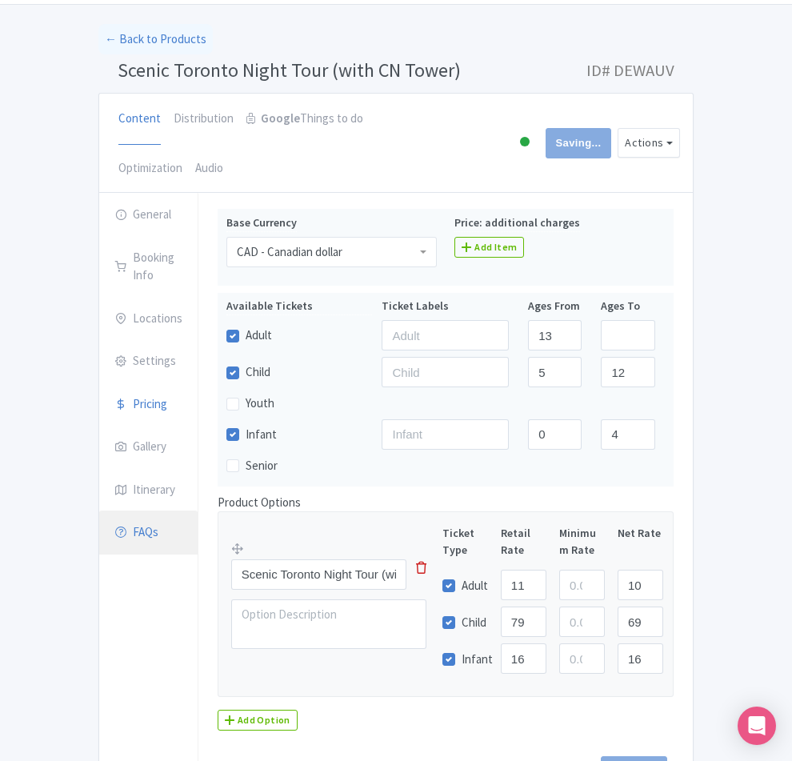
scroll to position [40, 0]
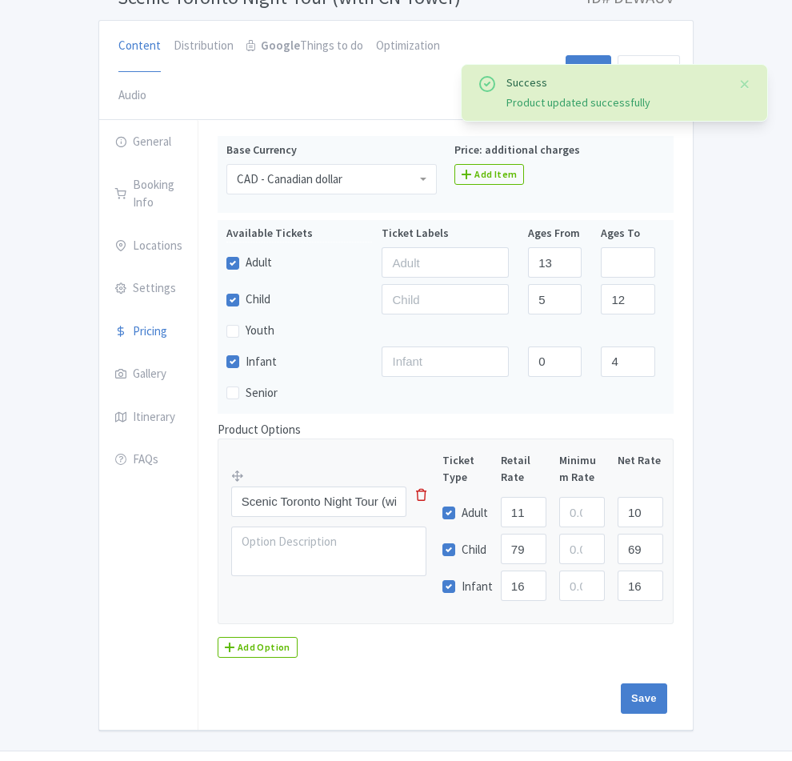
scroll to position [120, 0]
click at [99, 352] on link "Gallery" at bounding box center [148, 374] width 98 height 45
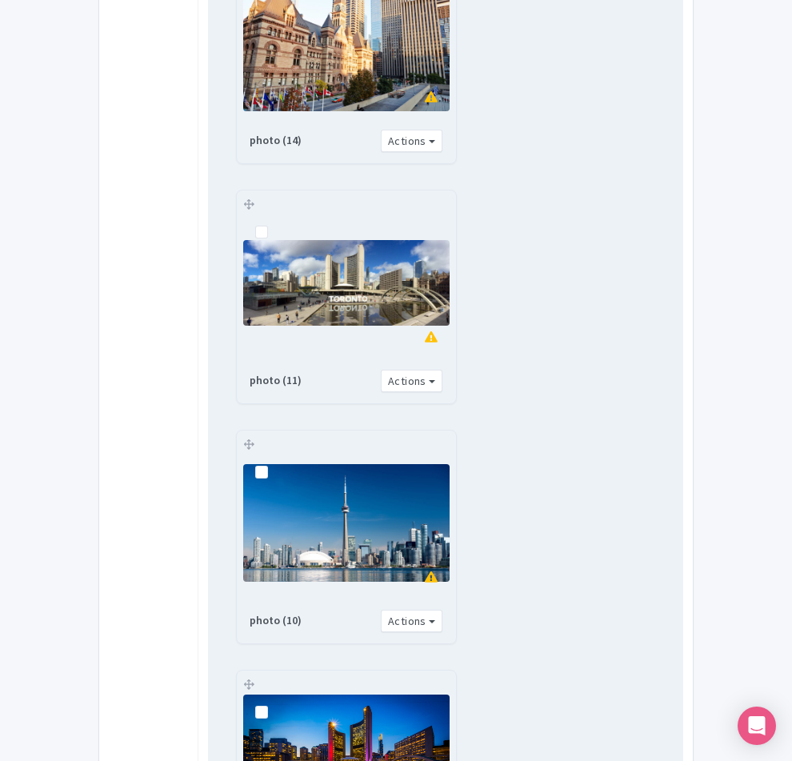
scroll to position [963, 0]
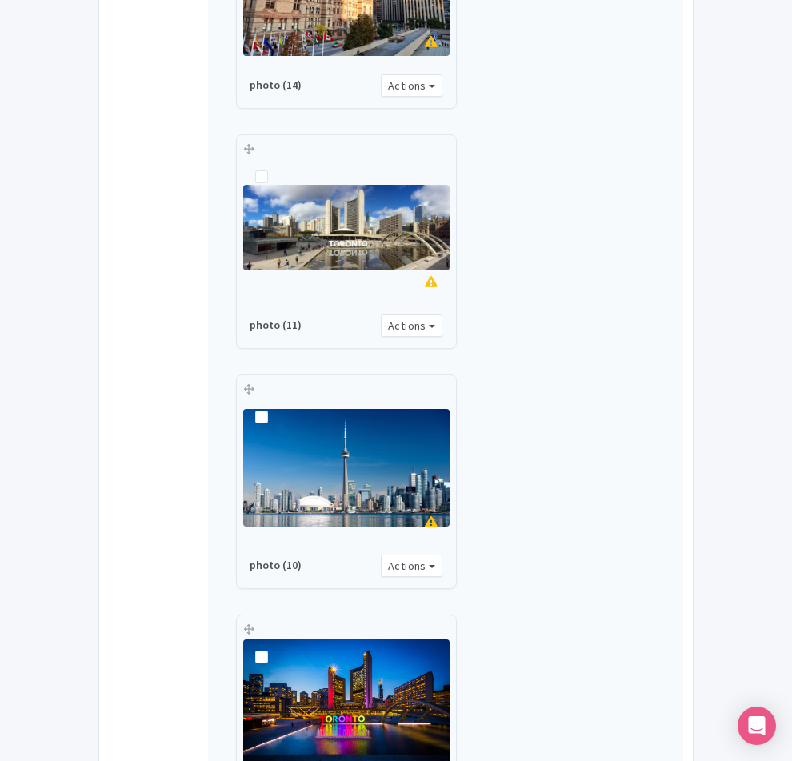
type input "Saving..."
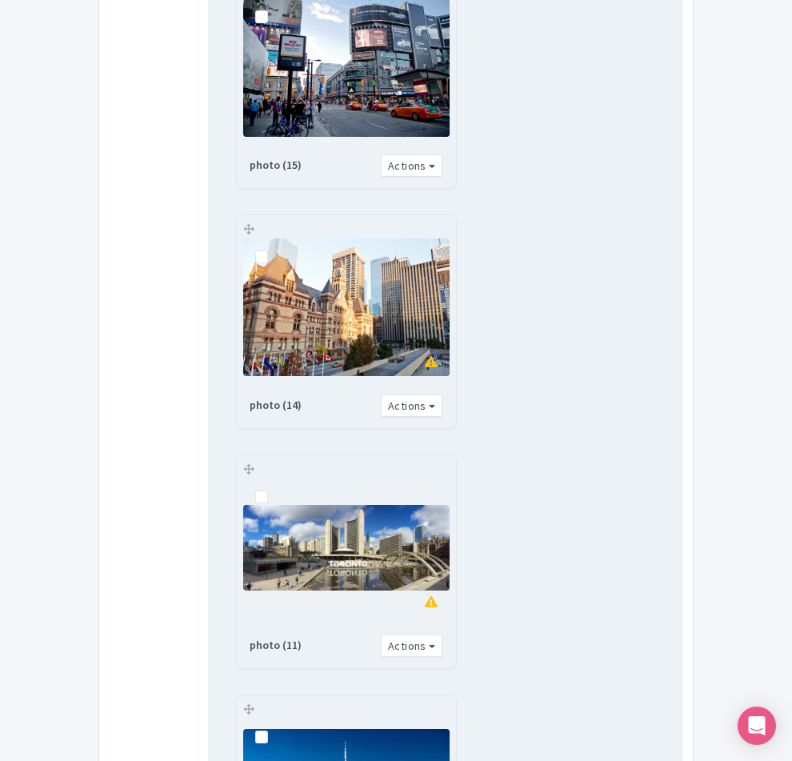
scroll to position [243, 0]
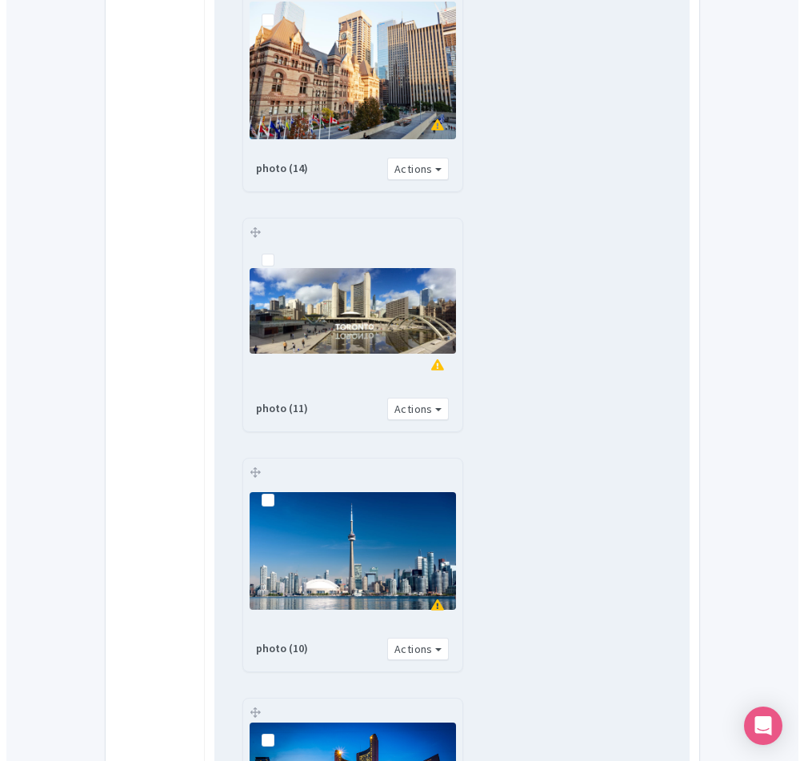
scroll to position [640, 0]
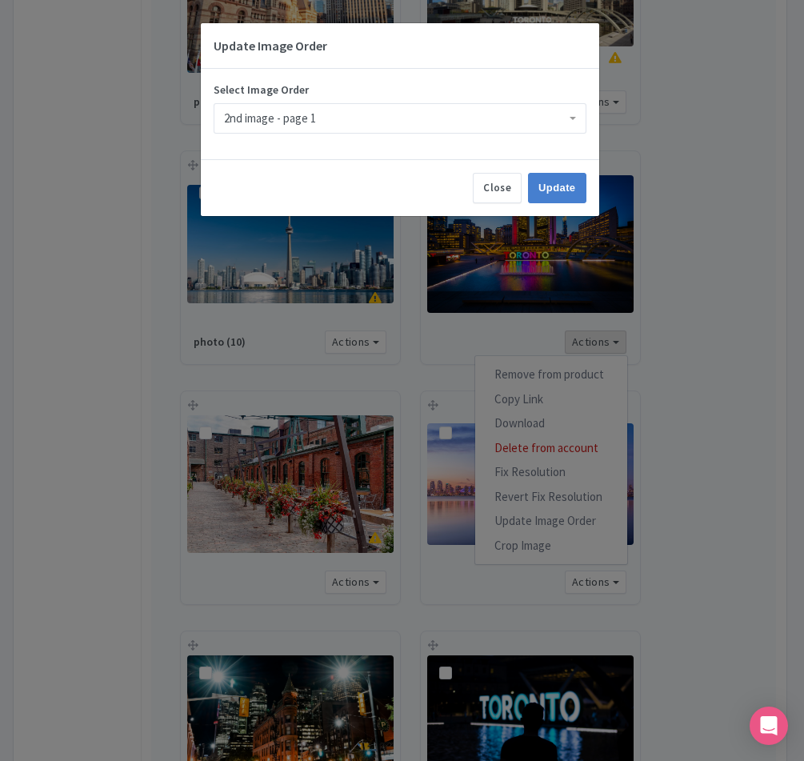
click at [290, 117] on div "2nd image - page 1" at bounding box center [270, 118] width 92 height 14
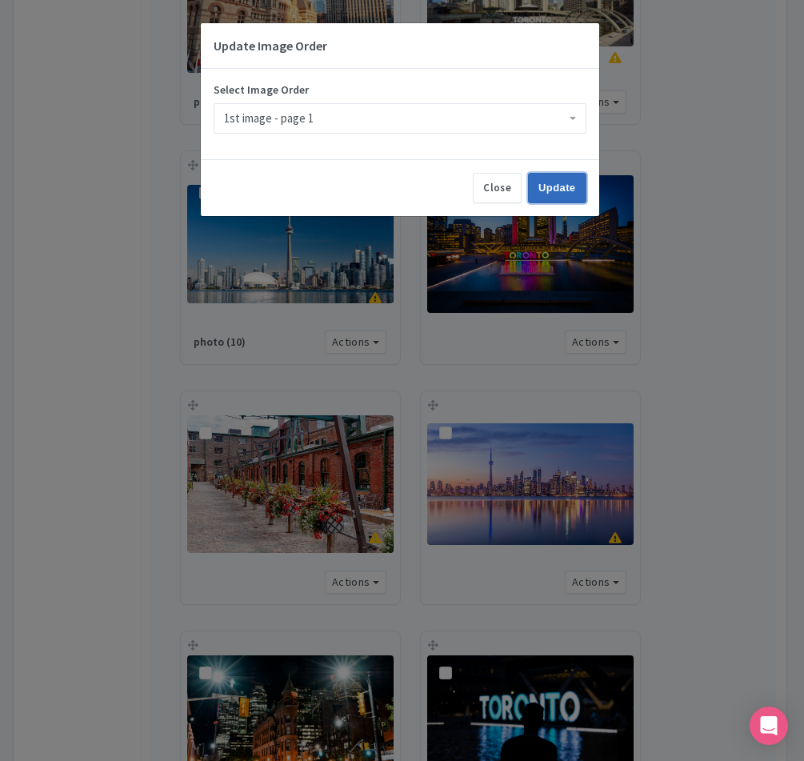
click at [569, 190] on input "Update" at bounding box center [557, 188] width 58 height 30
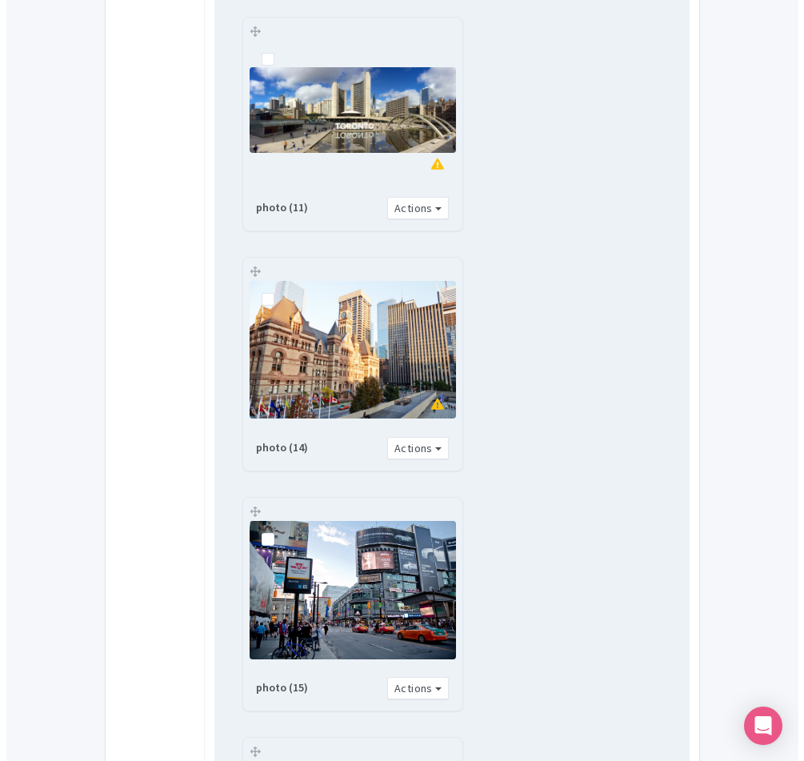
scroll to position [880, 0]
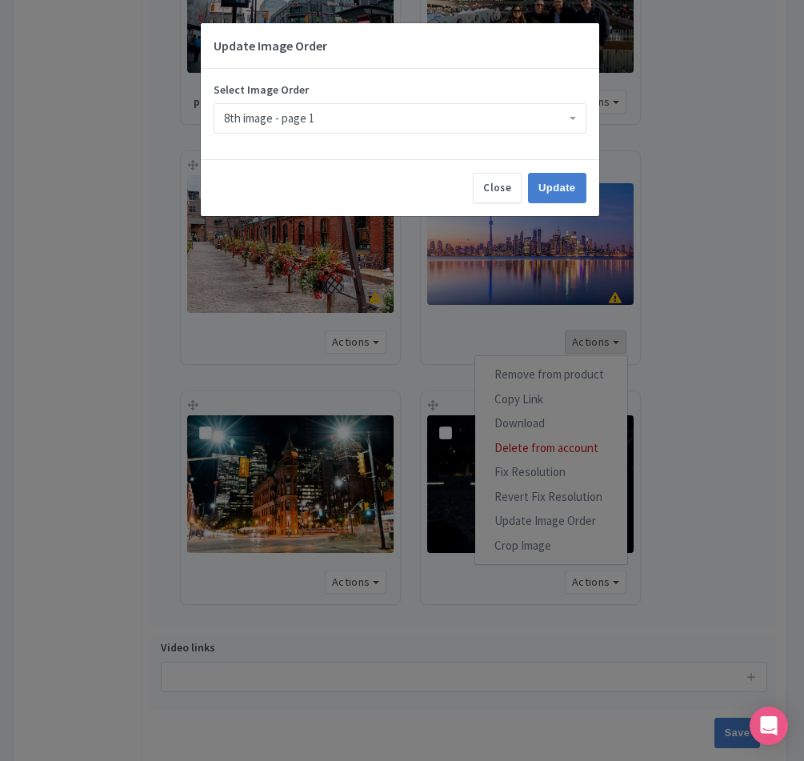
click at [274, 122] on div "8th image - page 1" at bounding box center [269, 118] width 90 height 14
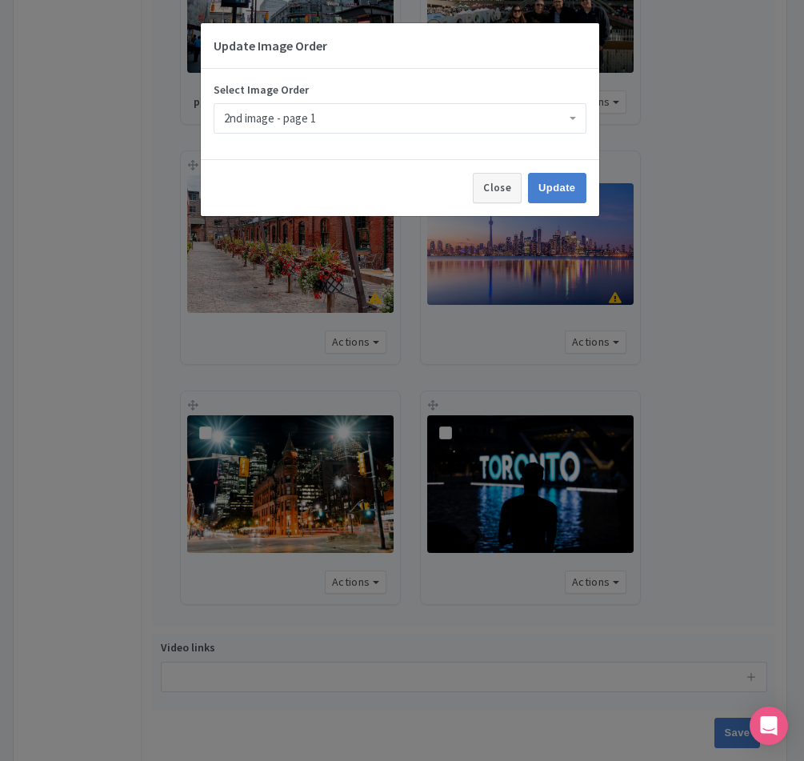
scroll to position [0, 0]
click at [558, 187] on input "Update" at bounding box center [557, 188] width 58 height 30
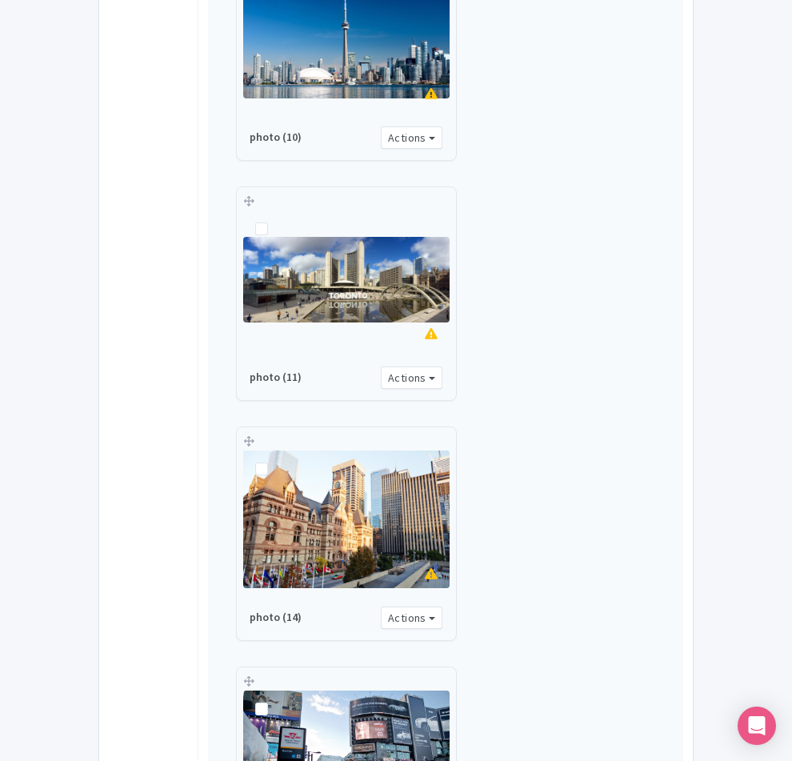
scroll to position [960, 0]
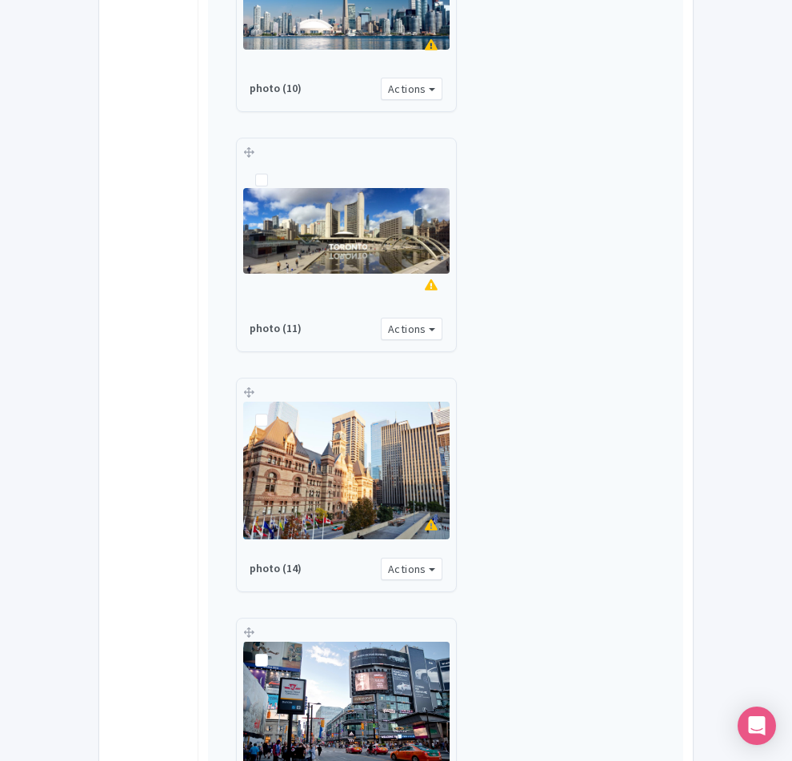
type input "Saving..."
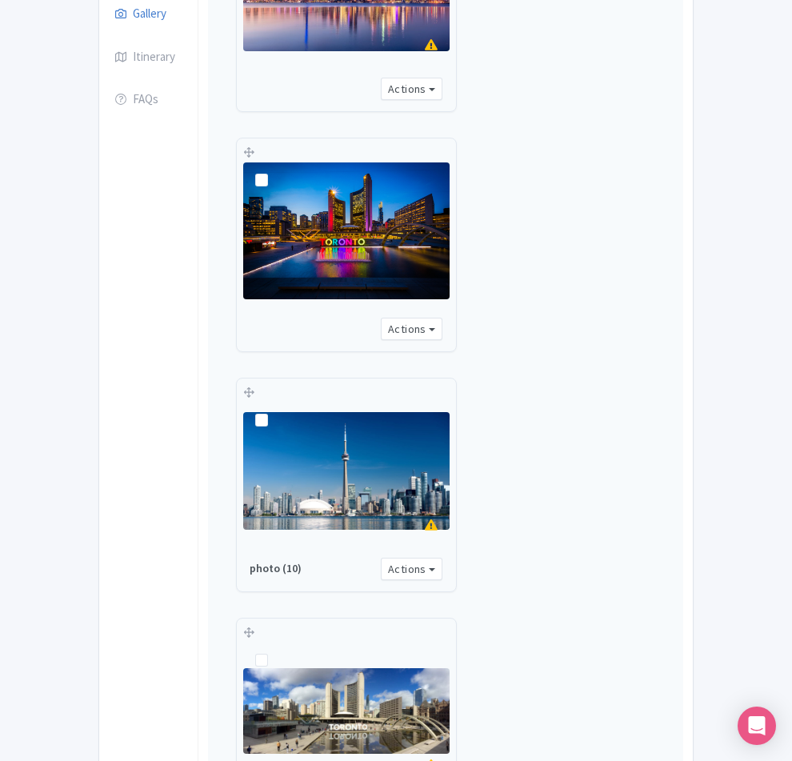
scroll to position [385, 0]
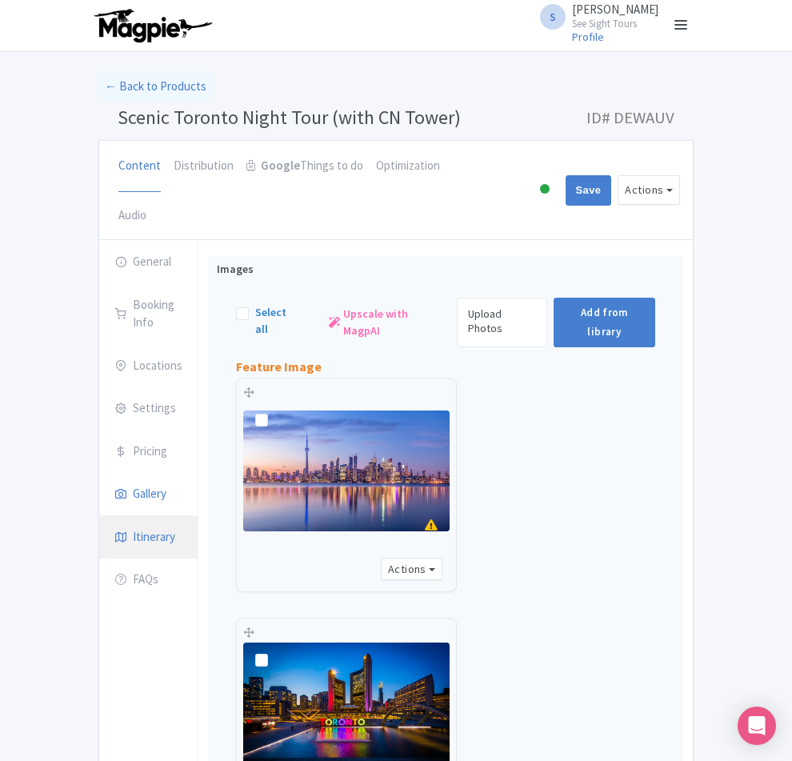
click at [99, 515] on link "Itinerary" at bounding box center [148, 537] width 98 height 45
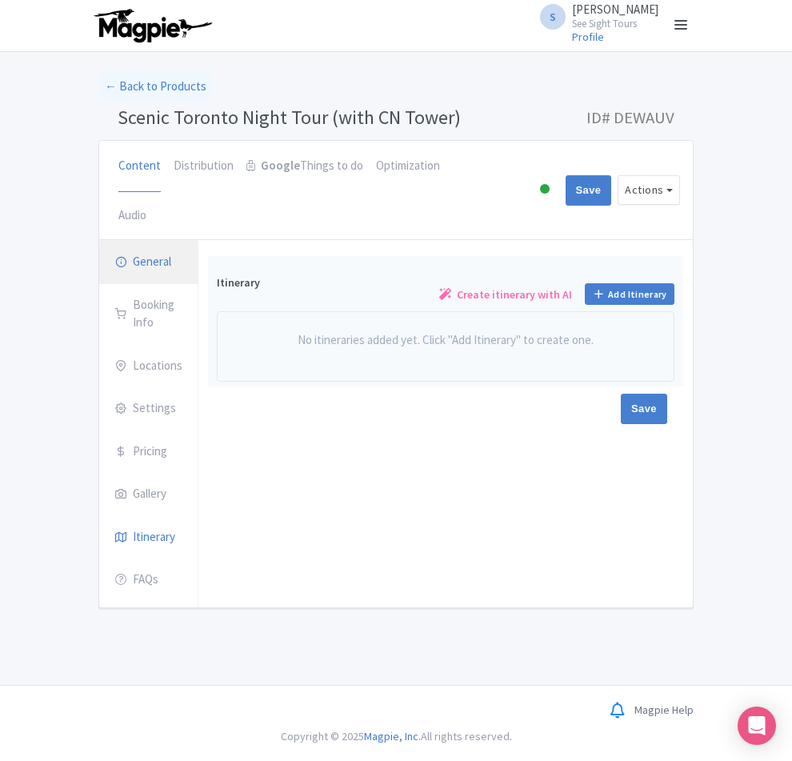
click at [99, 240] on link "General" at bounding box center [148, 262] width 98 height 45
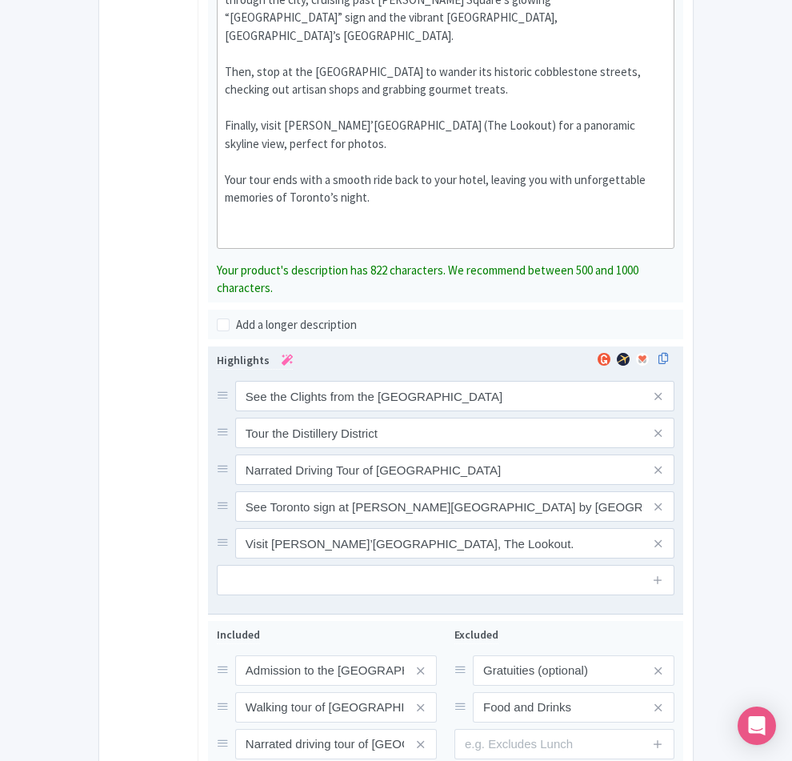
scroll to position [762, 0]
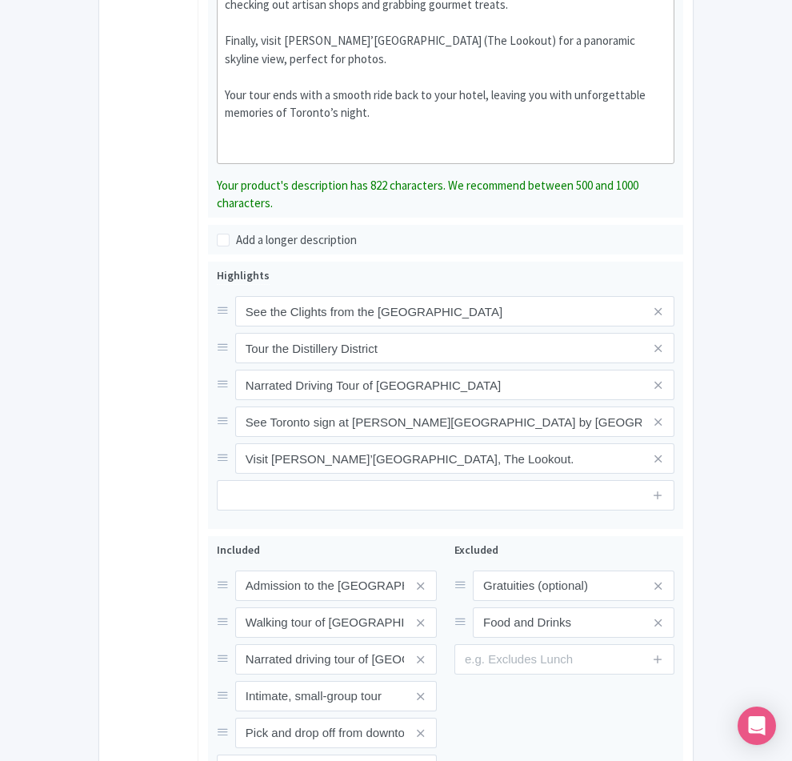
type input "Saving..."
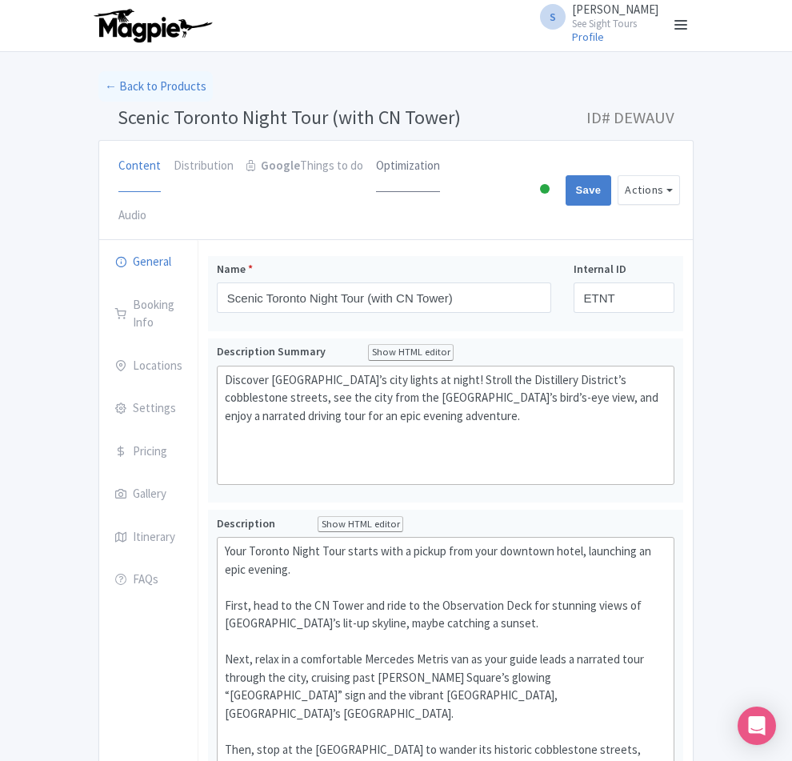
click at [376, 161] on link "Optimization" at bounding box center [408, 166] width 64 height 51
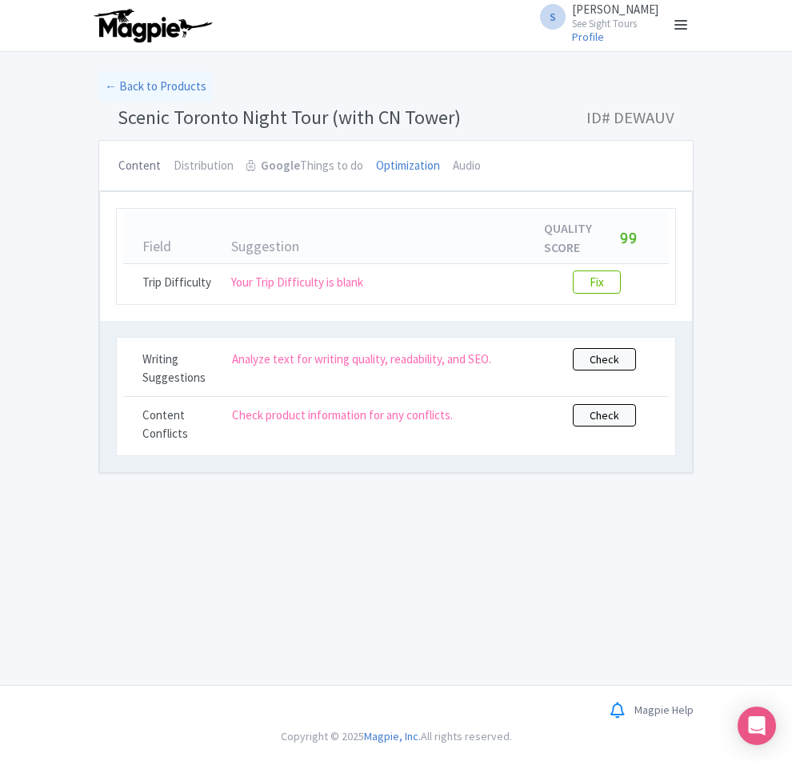
click at [118, 163] on link "Content" at bounding box center [139, 166] width 42 height 51
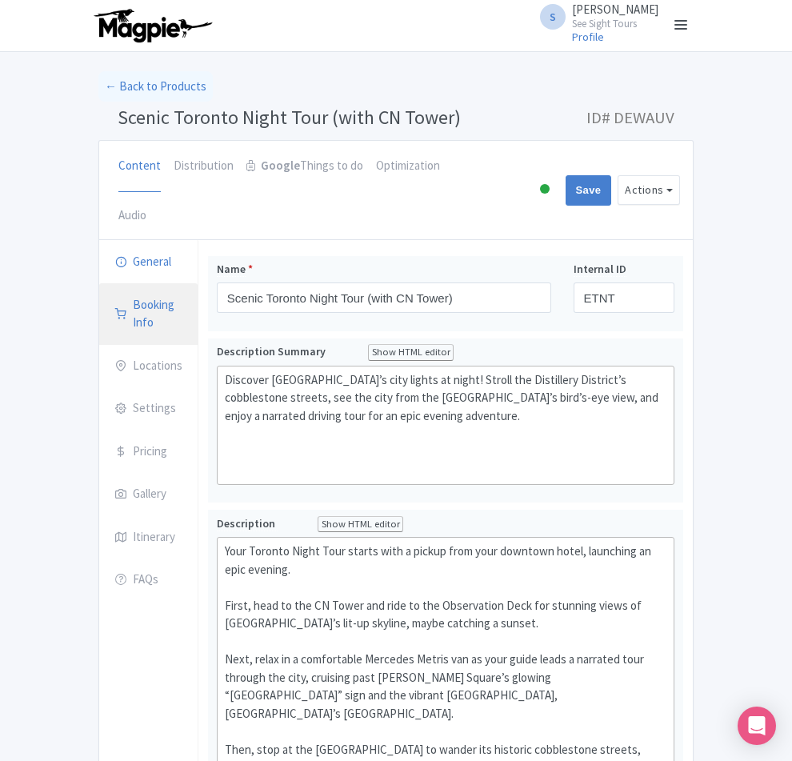
click at [99, 283] on link "Booking Info" at bounding box center [148, 314] width 98 height 62
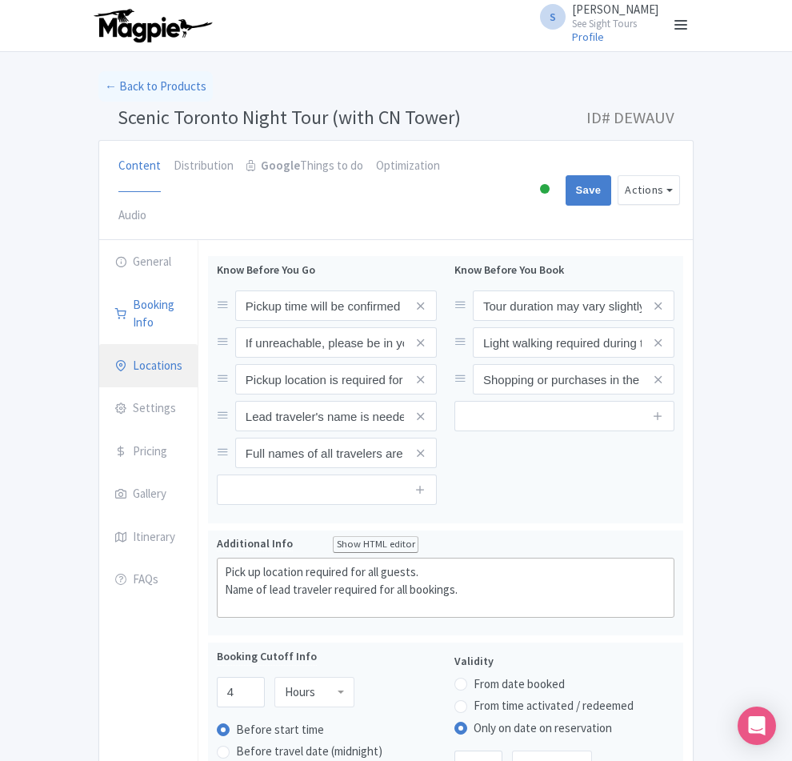
click at [99, 344] on link "Locations" at bounding box center [148, 366] width 98 height 45
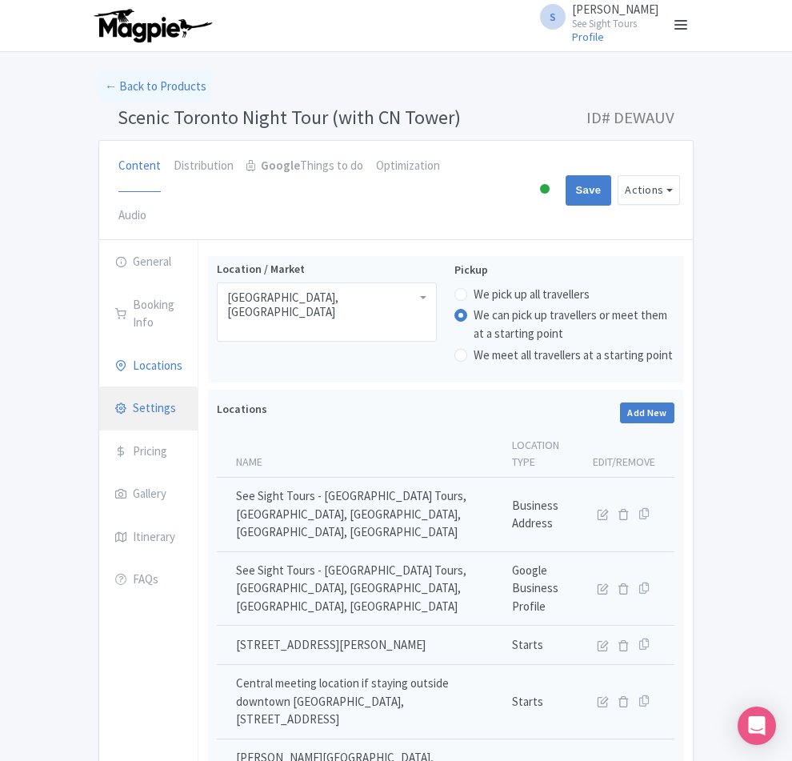
click at [99, 386] on link "Settings" at bounding box center [148, 408] width 98 height 45
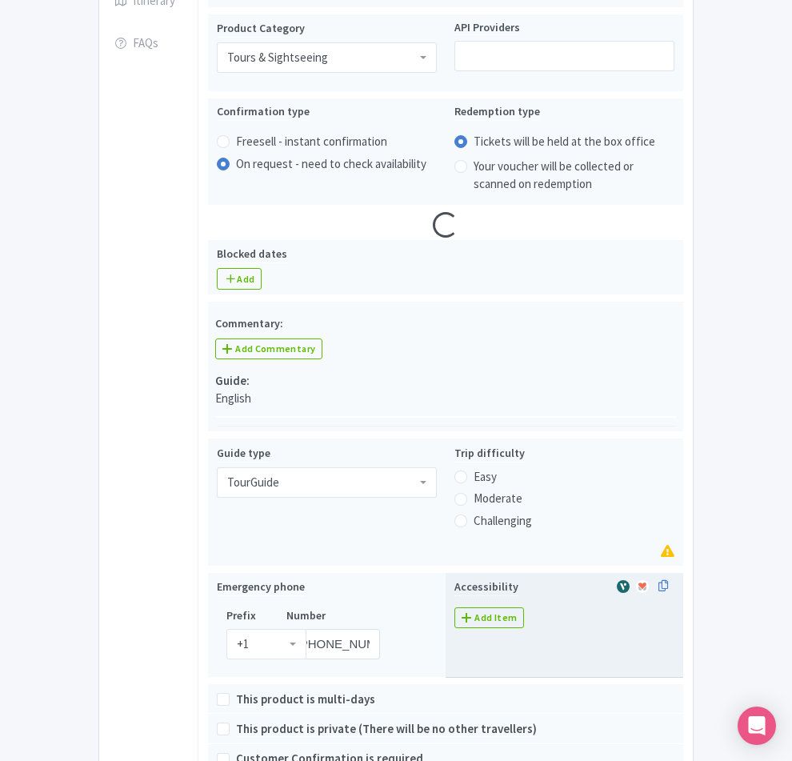
scroll to position [560, 0]
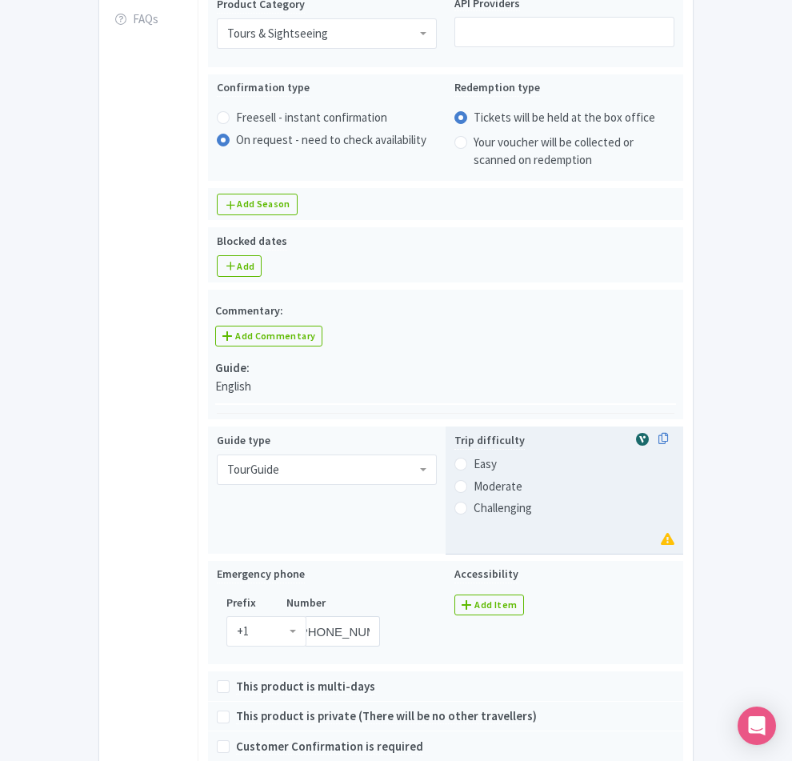
click at [477, 455] on label "Easy" at bounding box center [485, 464] width 23 height 18
click at [477, 454] on input "Easy" at bounding box center [482, 462] width 16 height 16
radio input "true"
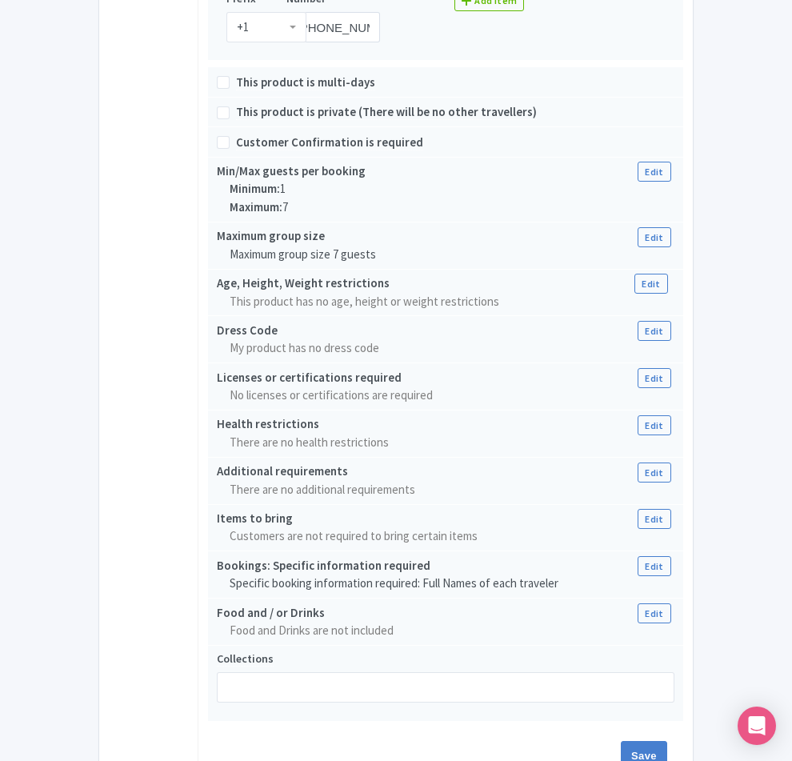
scroll to position [1161, 0]
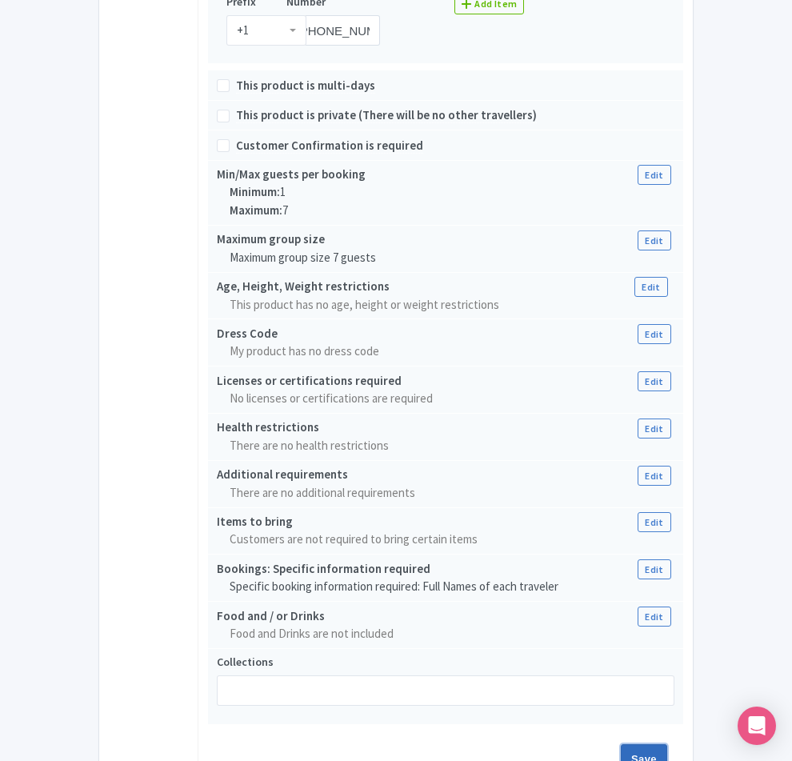
click at [667, 744] on input "Save" at bounding box center [644, 759] width 46 height 30
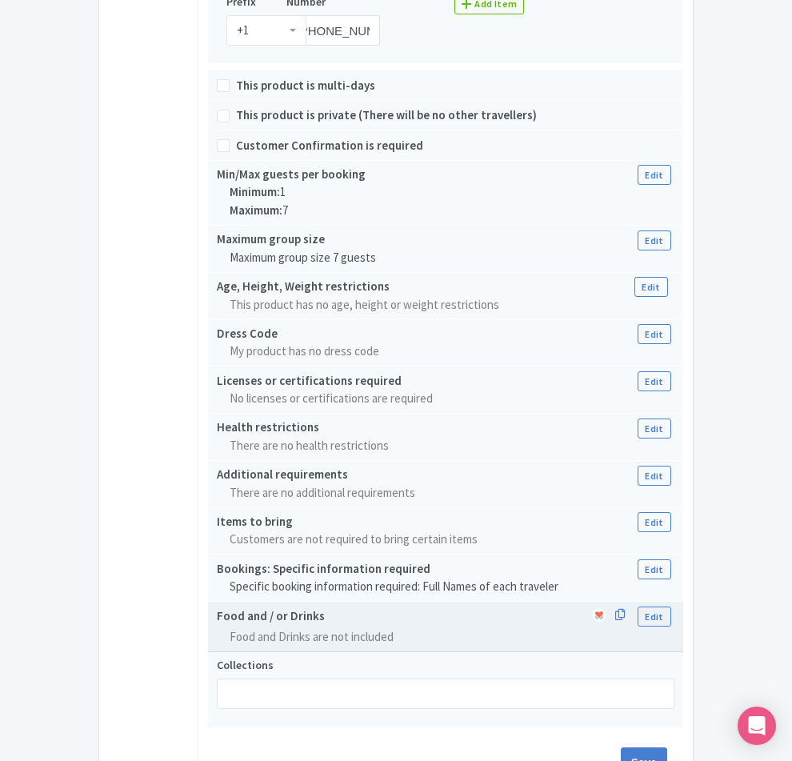
type input "Saving..."
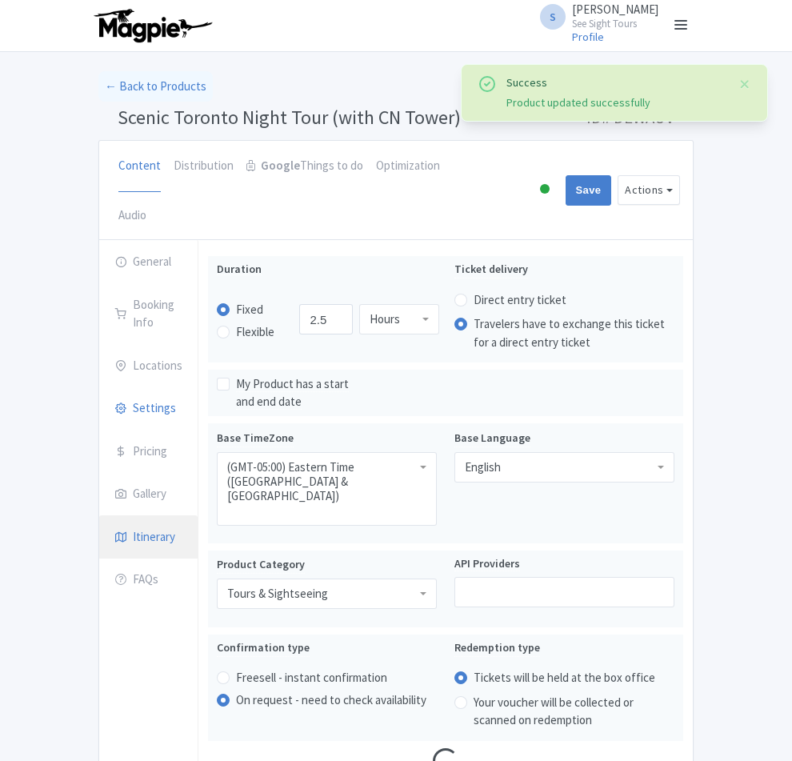
scroll to position [47, 0]
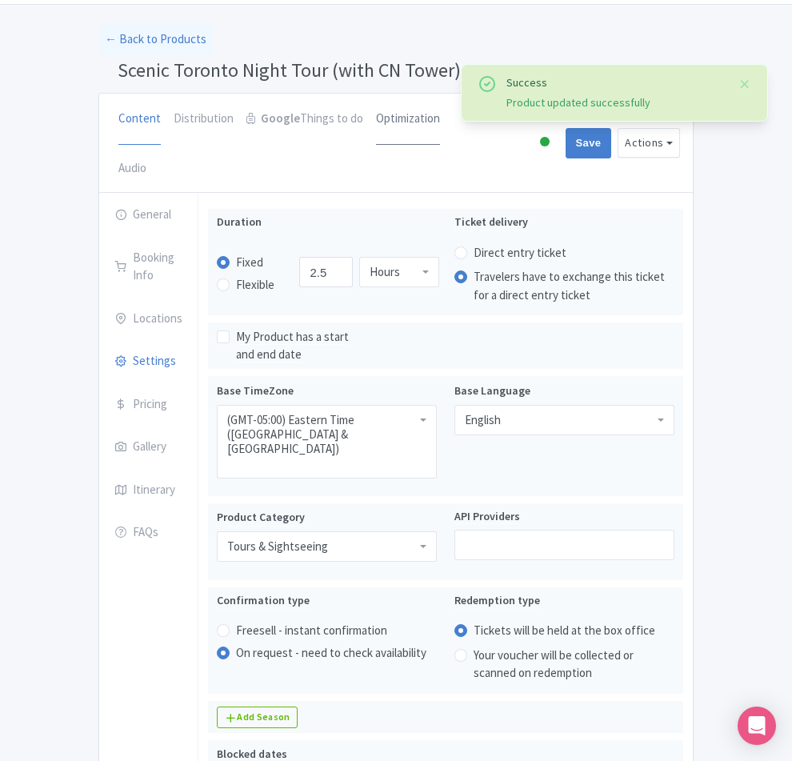
click at [376, 126] on link "Optimization" at bounding box center [408, 119] width 64 height 51
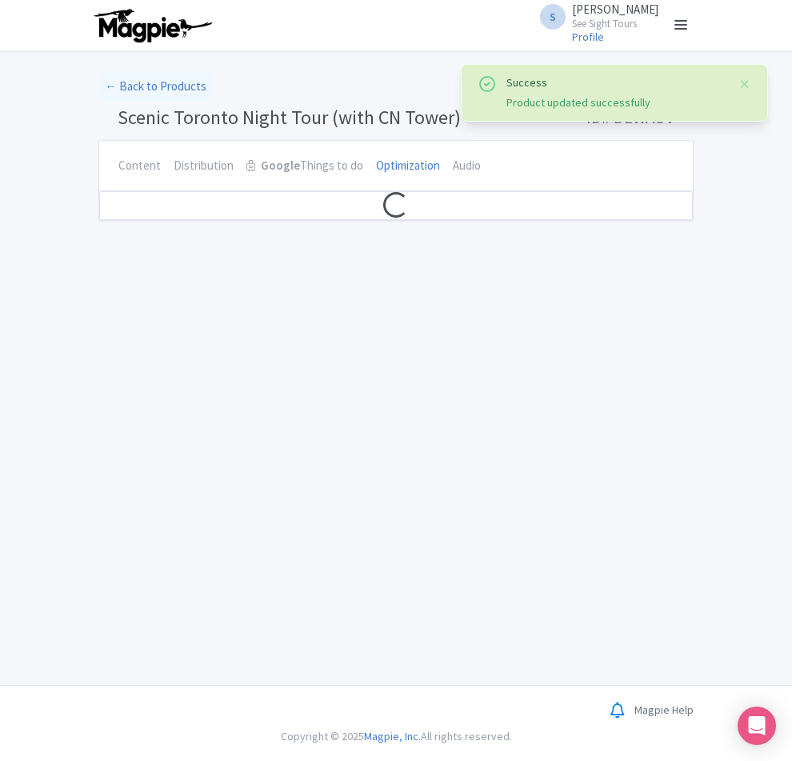
scroll to position [0, 0]
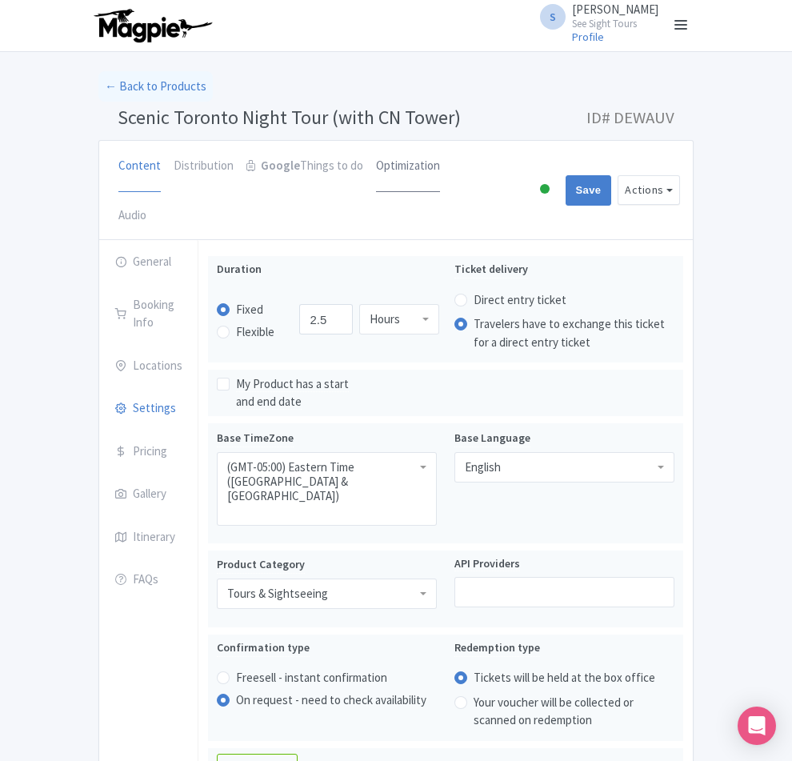
click at [376, 163] on link "Optimization" at bounding box center [408, 166] width 64 height 51
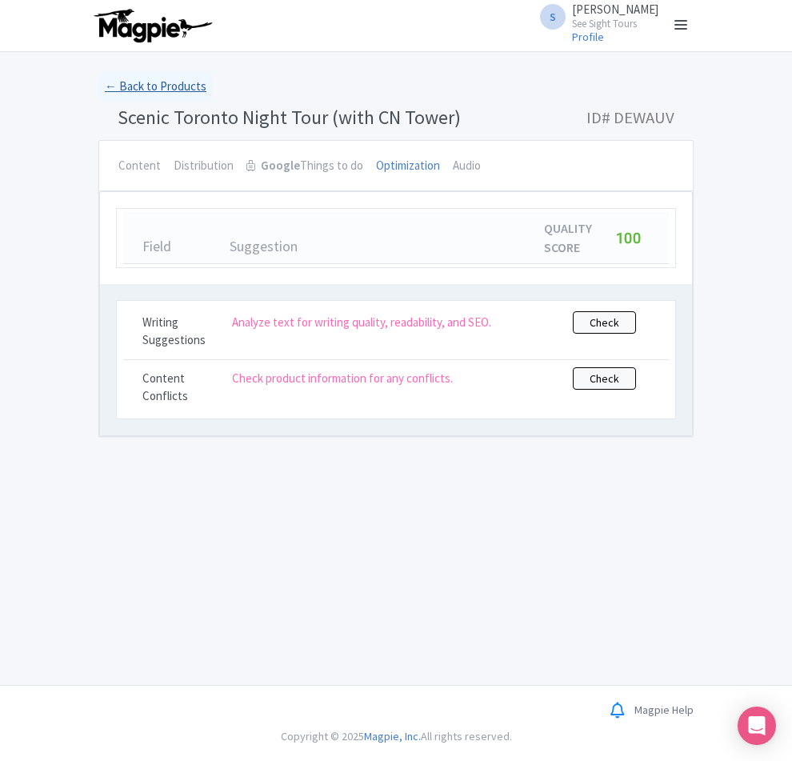
click at [98, 92] on link "← Back to Products" at bounding box center [155, 86] width 114 height 31
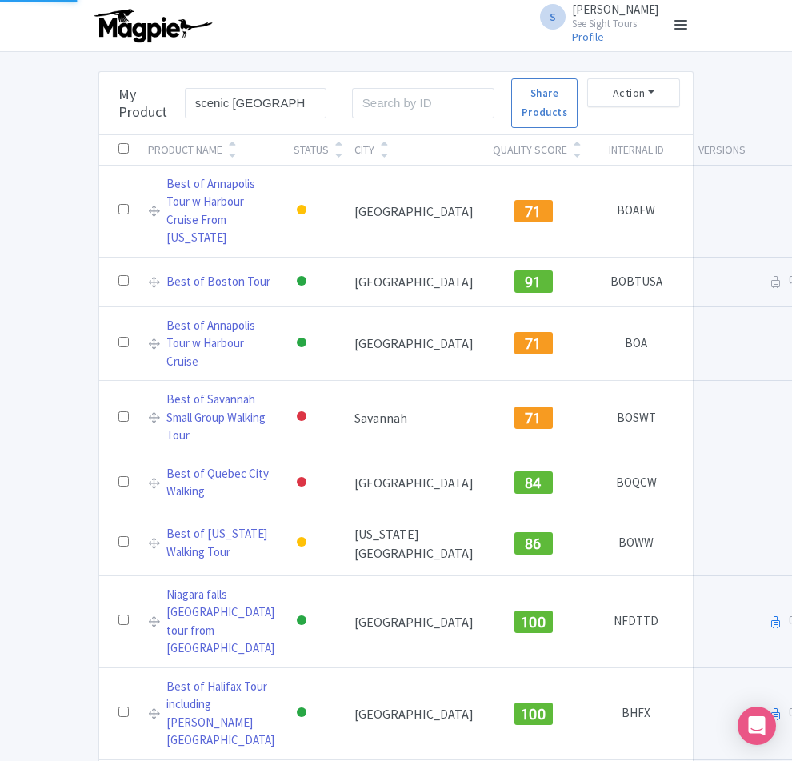
type input "scenic [GEOGRAPHIC_DATA]"
click button "Search" at bounding box center [0, 0] width 0 height 0
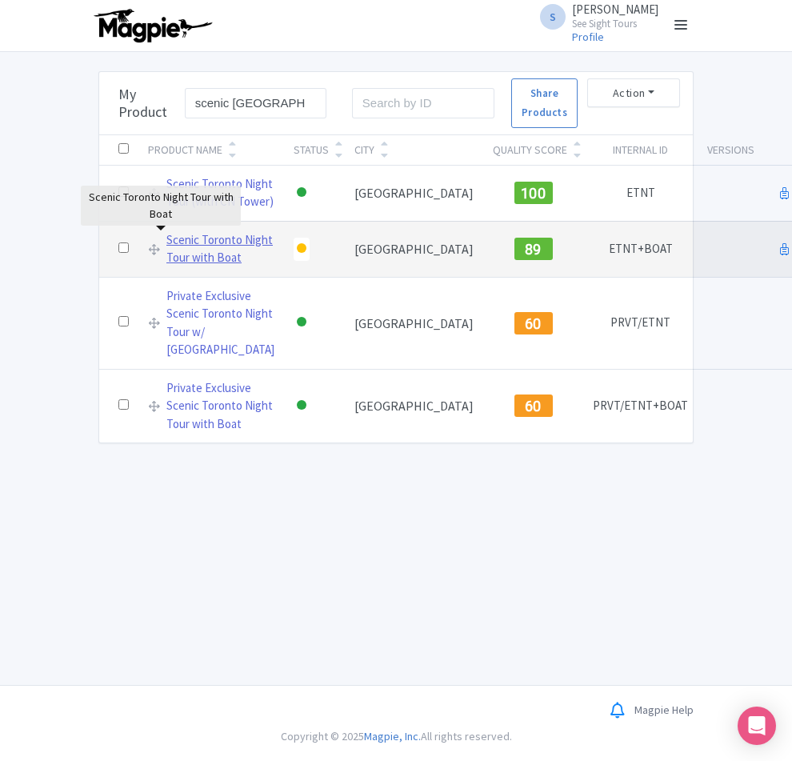
click at [166, 241] on link "Scenic Toronto Night Tour with Boat" at bounding box center [220, 249] width 108 height 36
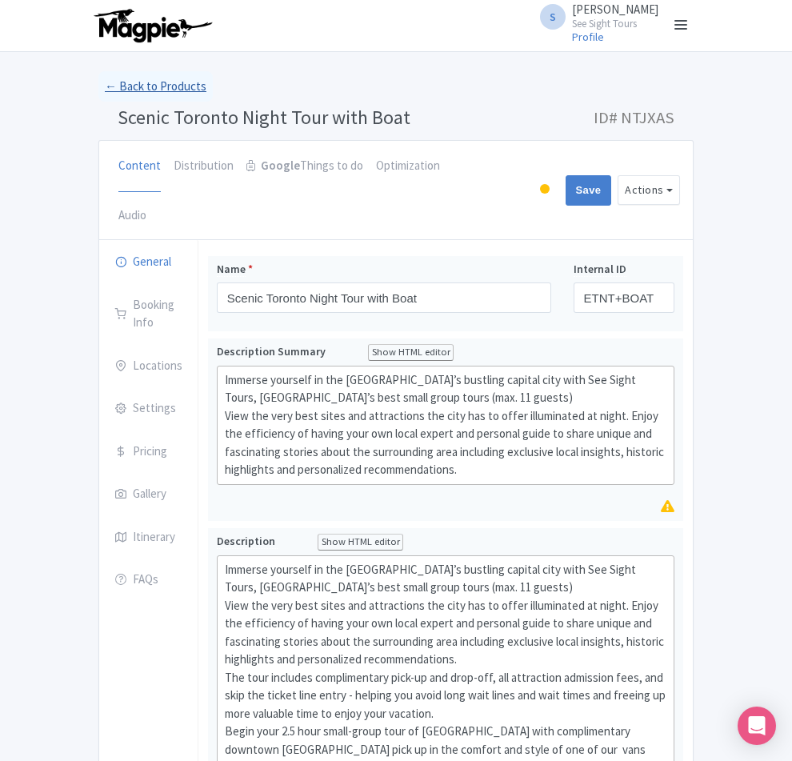
click at [98, 71] on link "← Back to Products" at bounding box center [155, 86] width 114 height 31
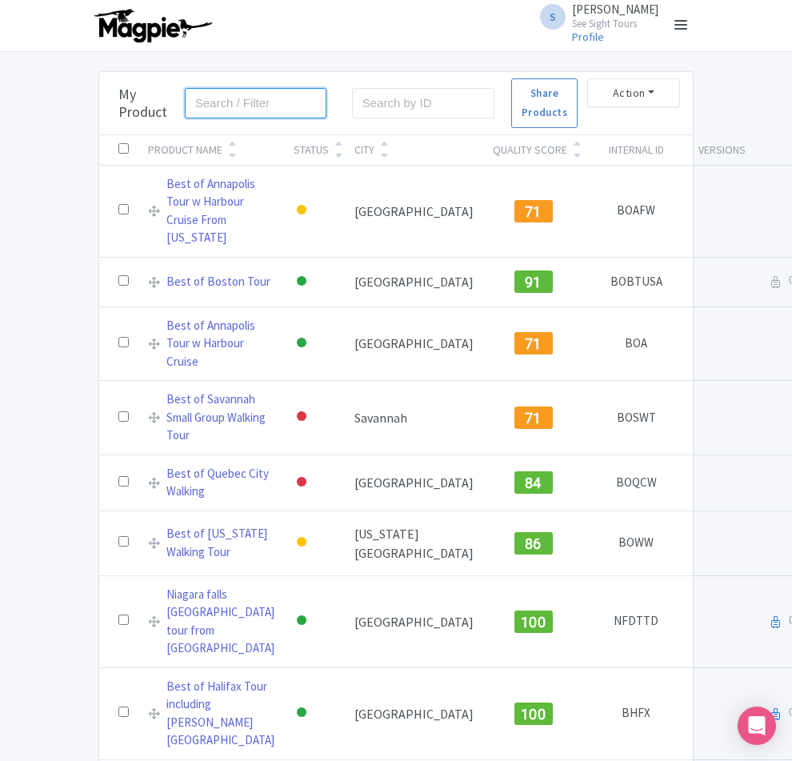
click at [185, 105] on input "search" at bounding box center [256, 103] width 142 height 30
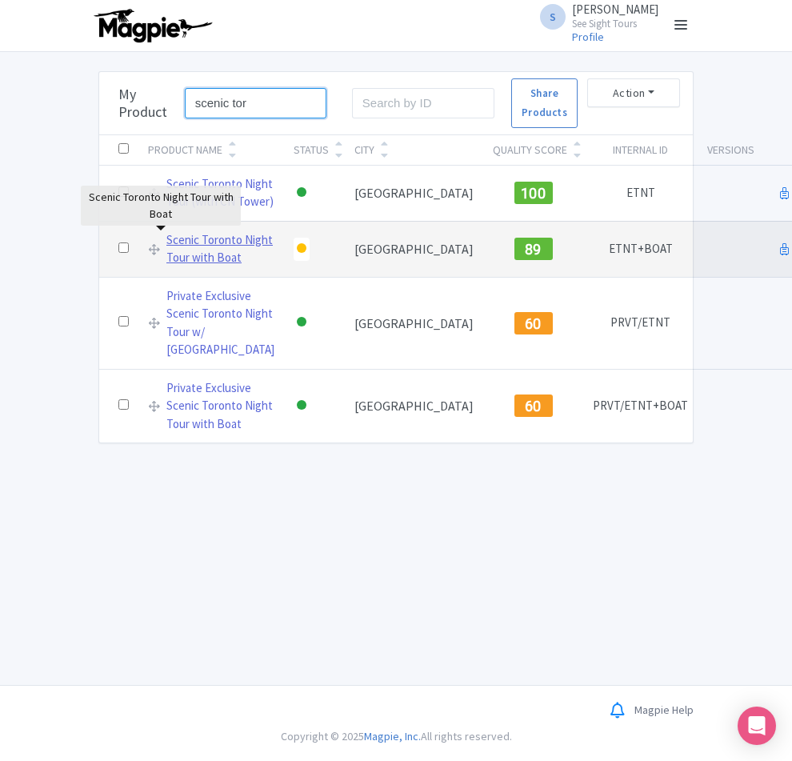
type input "scenic tor"
click at [166, 250] on link "Scenic Toronto Night Tour with Boat" at bounding box center [220, 249] width 108 height 36
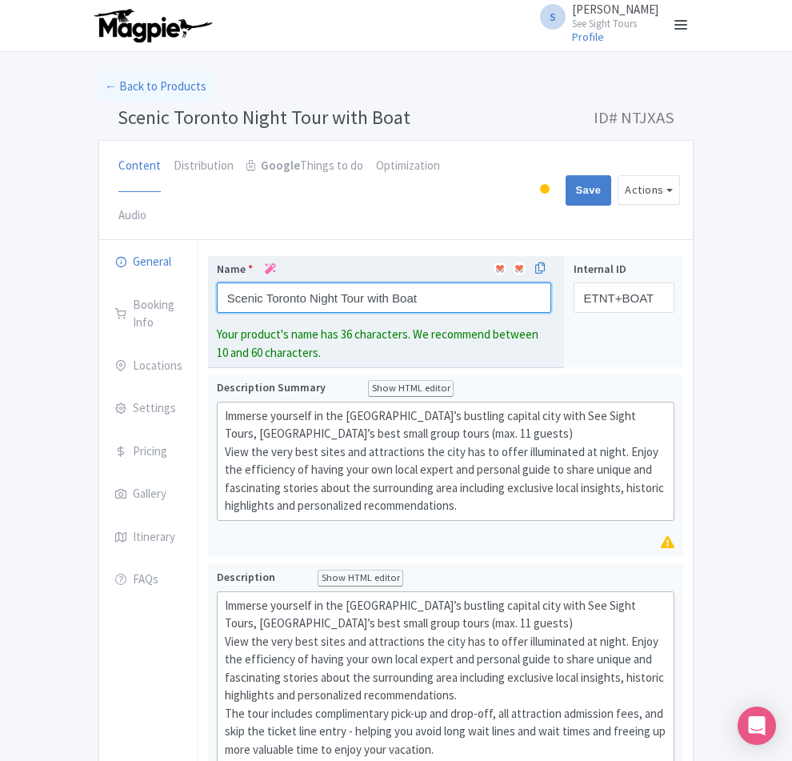
drag, startPoint x: 387, startPoint y: 246, endPoint x: 155, endPoint y: 236, distance: 232.2
click at [208, 256] on div "Name * Scenic Toronto Night Tour with Boat Your product's name has 36 character…" at bounding box center [386, 312] width 357 height 112
paste input "(with Boat Ride)"
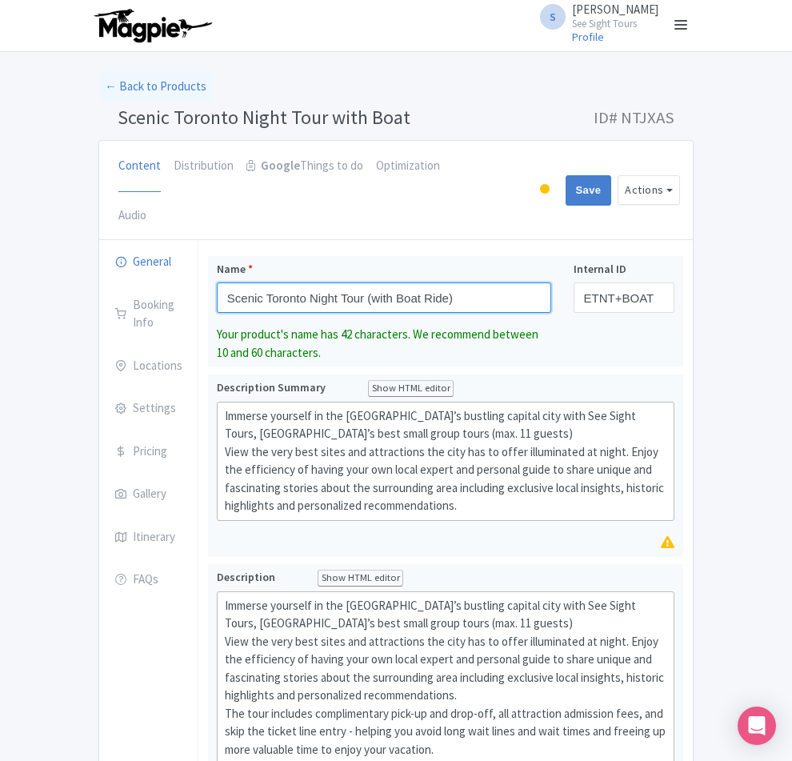
type input "Scenic Toronto Night Tour (with Boat Ride)"
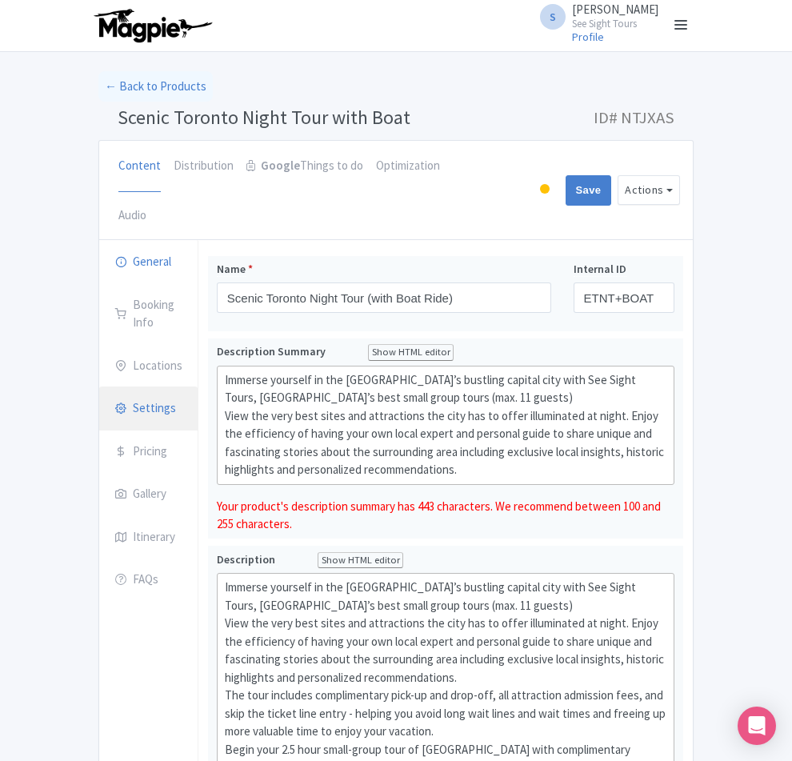
drag, startPoint x: 574, startPoint y: 422, endPoint x: 108, endPoint y: 322, distance: 476.7
paste trix-editor "Discover Toronto’s magic at night! Enjoy a Harbour Cruise with stunning skyline…"
type trix-editor "<div>Discover Toronto’s magic at night! Enjoy a Harbour Cruise with stunning sk…"
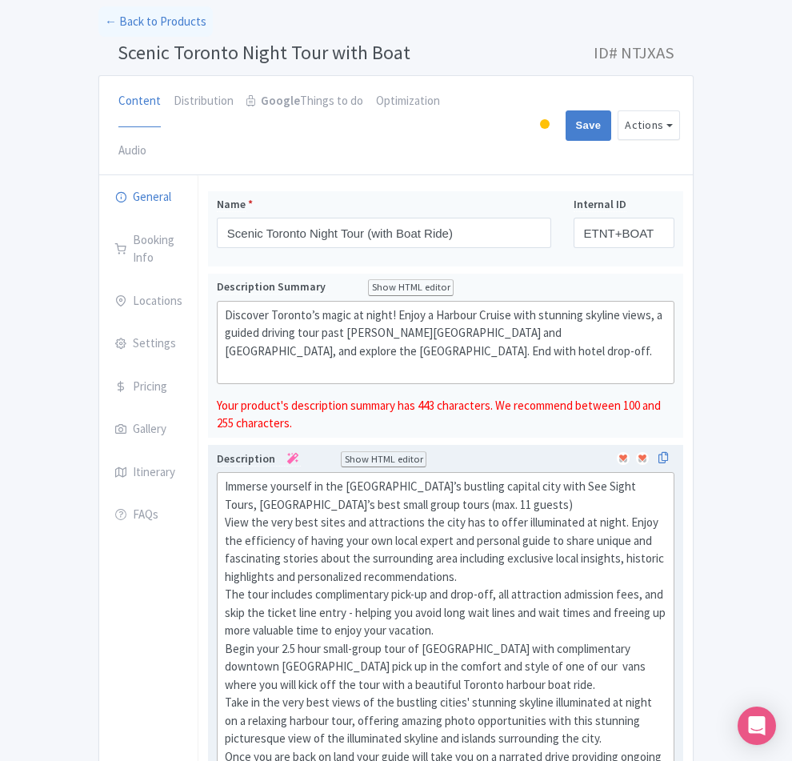
scroll to position [240, 0]
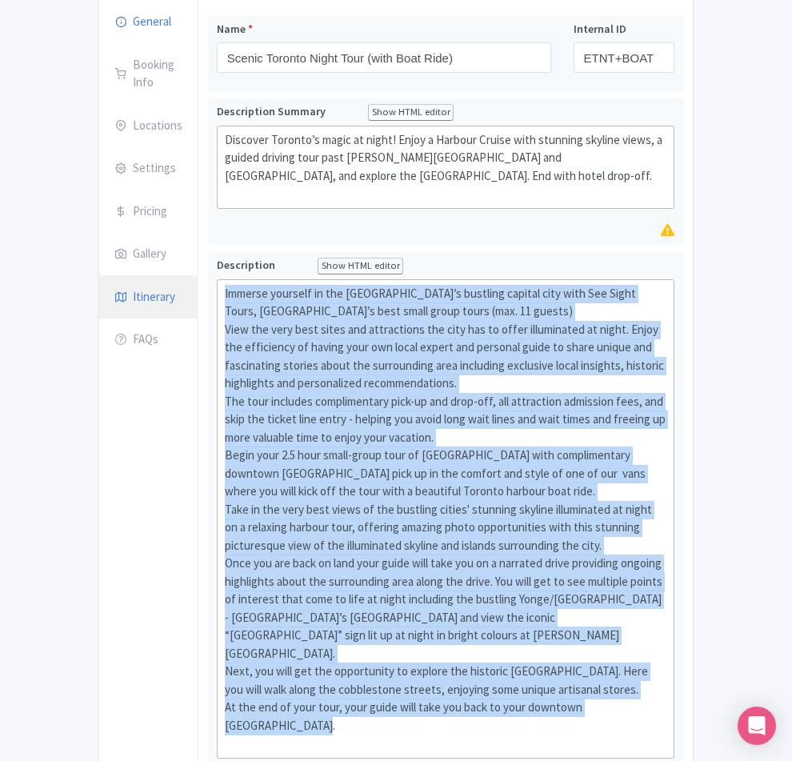
drag, startPoint x: 625, startPoint y: 557, endPoint x: 38, endPoint y: 234, distance: 670.2
paste trix-editor "Join See Sight Tours for a vibrant Toronto night tour, perfect for small groups…"
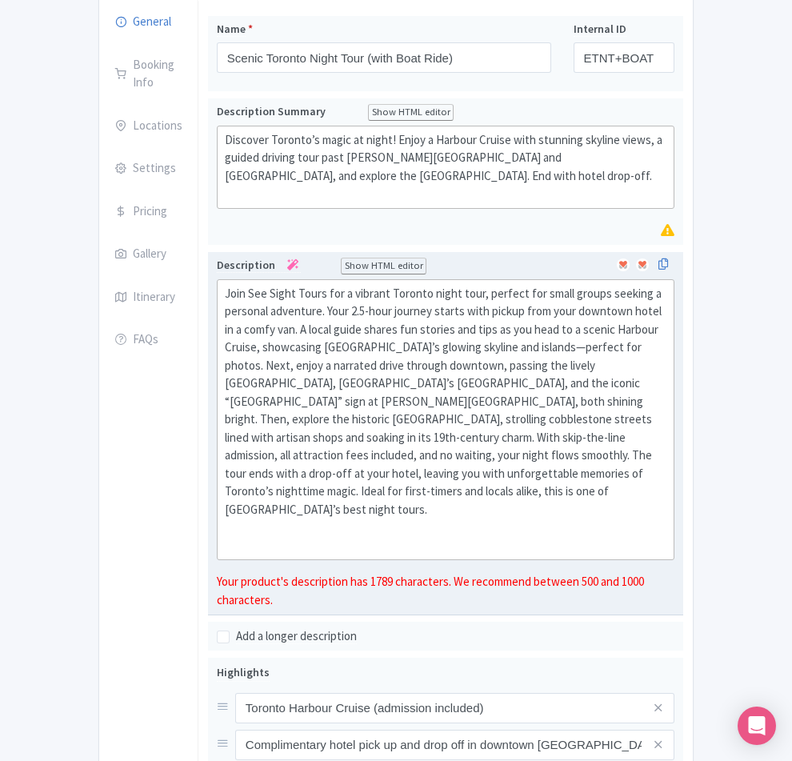
click at [666, 285] on div "Join See Sight Tours for a vibrant Toronto night tour, perfect for small groups…" at bounding box center [446, 420] width 442 height 270
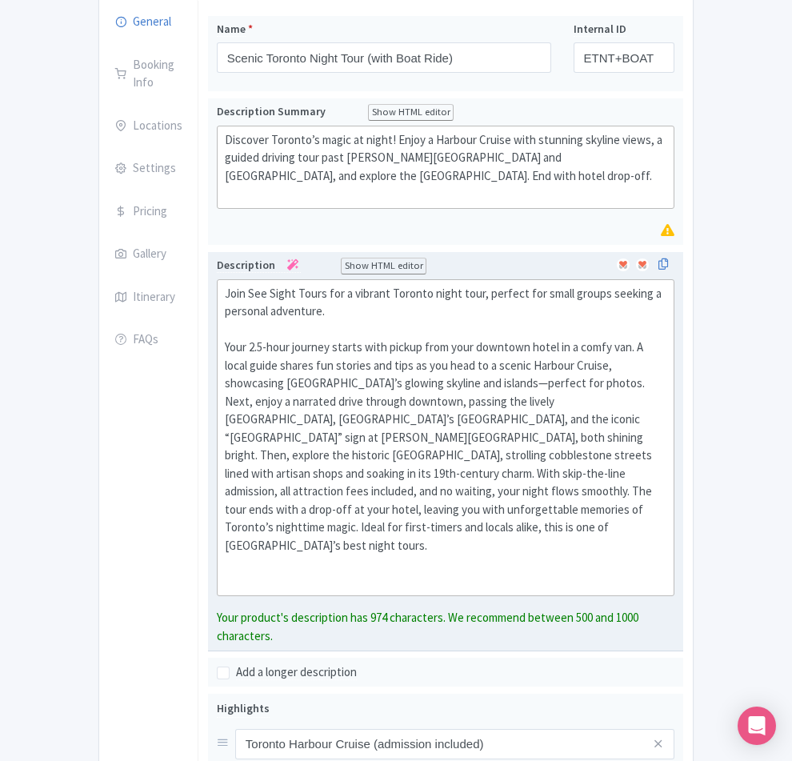
click at [543, 285] on div "Join See Sight Tours for a vibrant Toronto night tour, perfect for small groups…" at bounding box center [446, 438] width 442 height 306
click at [225, 294] on div "Join See Sight Tours for a vibrant Toronto night tour, perfect for small groups…" at bounding box center [446, 438] width 442 height 306
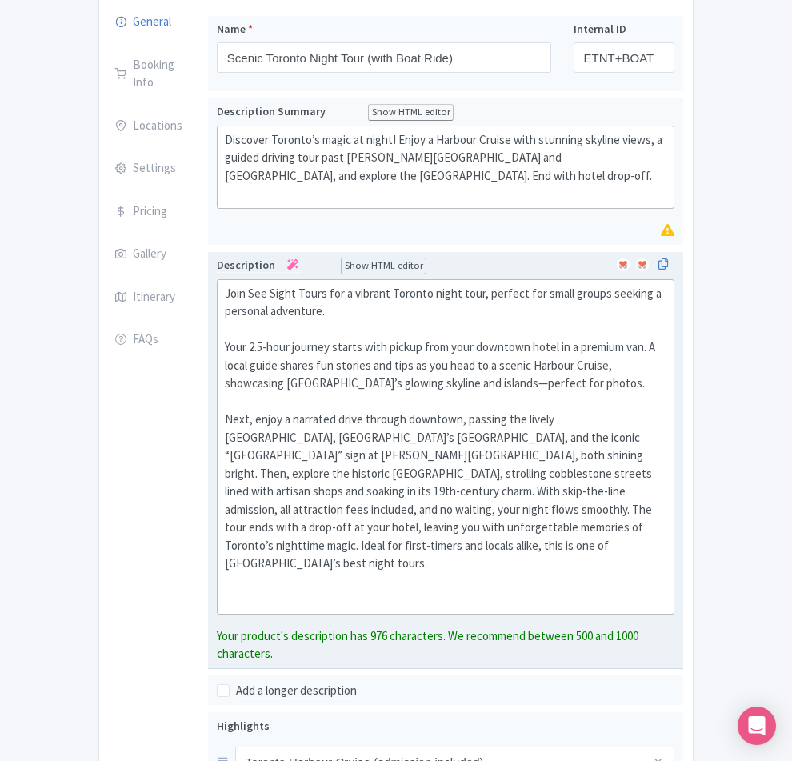
click at [525, 332] on div "Join See Sight Tours for a vibrant Toronto night tour, perfect for small groups…" at bounding box center [446, 447] width 442 height 324
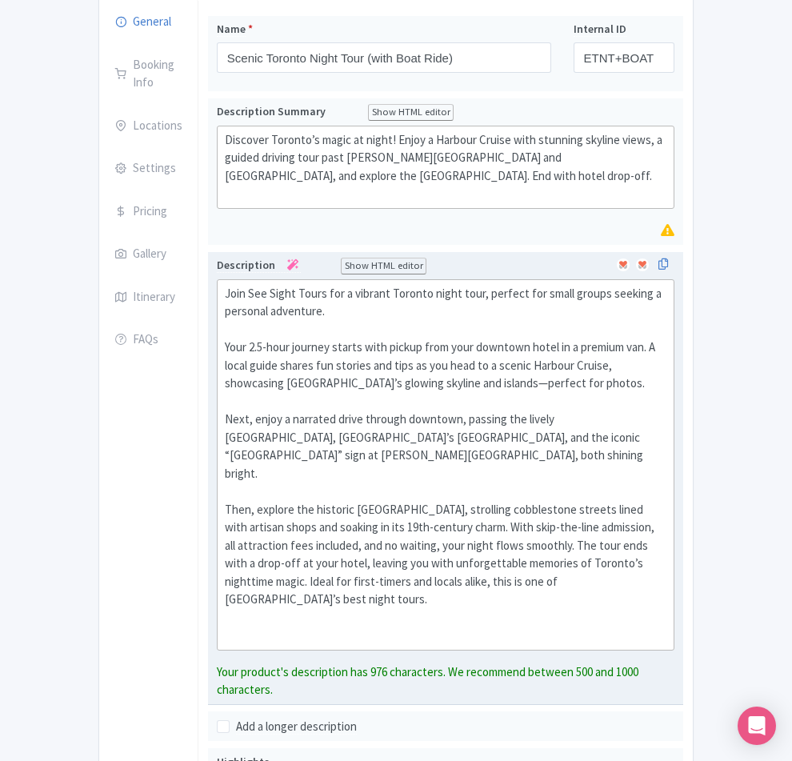
click at [225, 403] on div "Join See Sight Tours for a vibrant Toronto night tour, perfect for small groups…" at bounding box center [446, 465] width 442 height 360
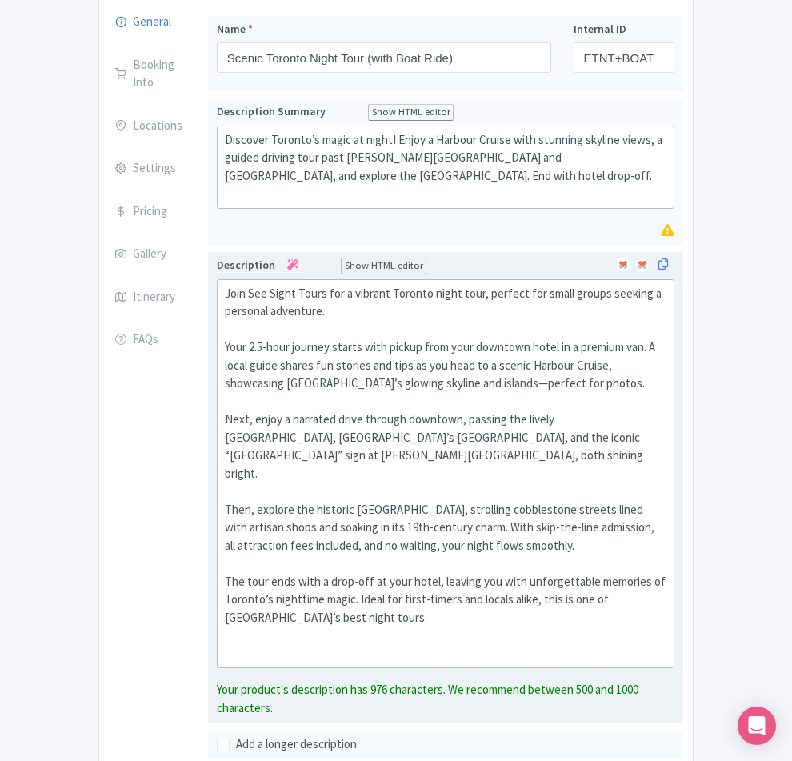
type trix-editor "<div>Join See Sight Tours for a vibrant Toronto night tour, perfect for small g…"
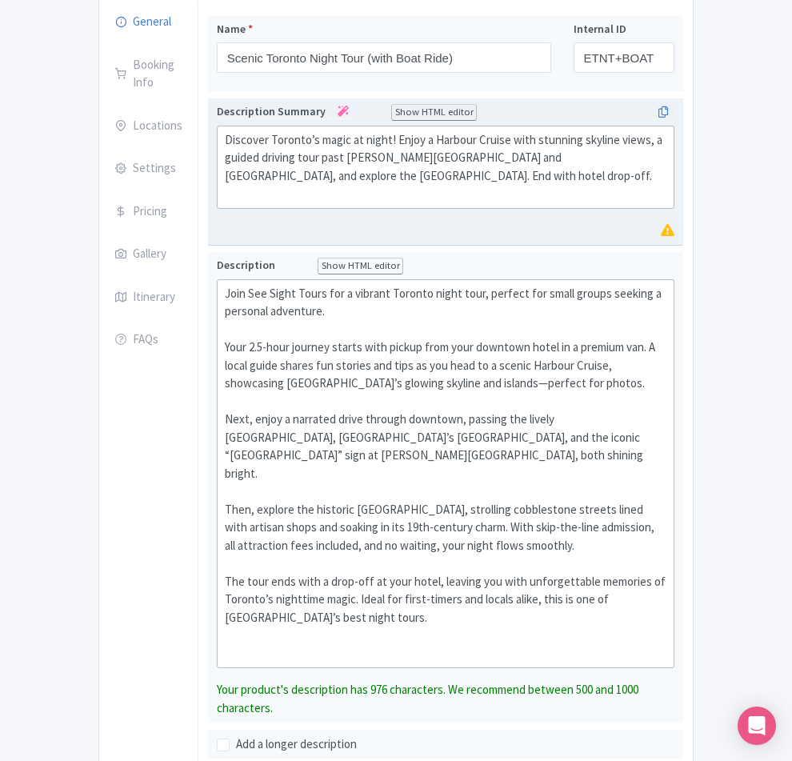
click at [372, 131] on div "Discover Toronto’s magic at night! Enjoy a Harbour Cruise with stunning skyline…" at bounding box center [446, 167] width 442 height 72
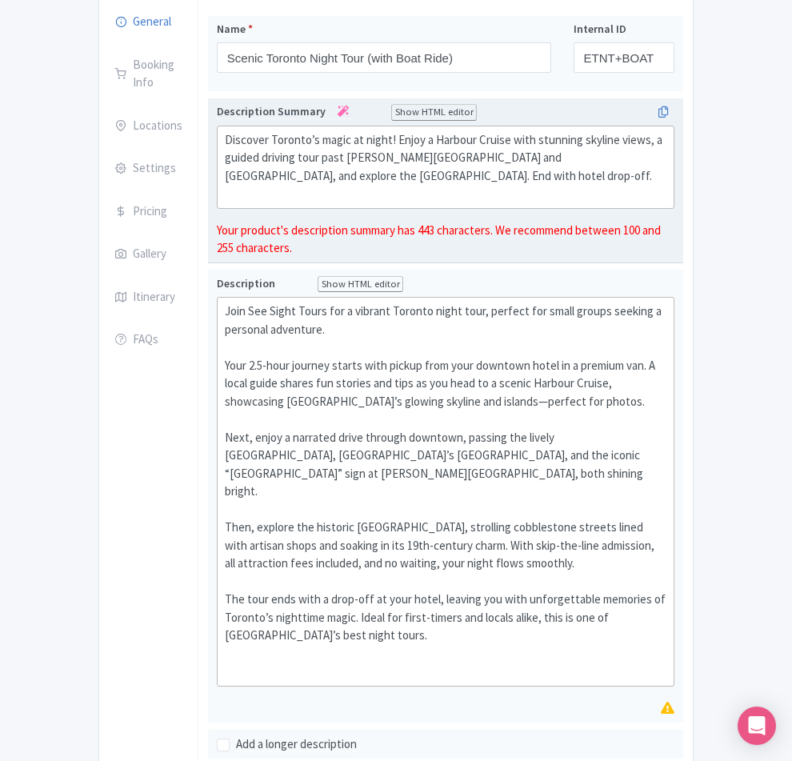
click at [666, 131] on div "Discover Toronto’s magic at night! Enjoy a Harbour Cruise with stunning skyline…" at bounding box center [446, 167] width 442 height 72
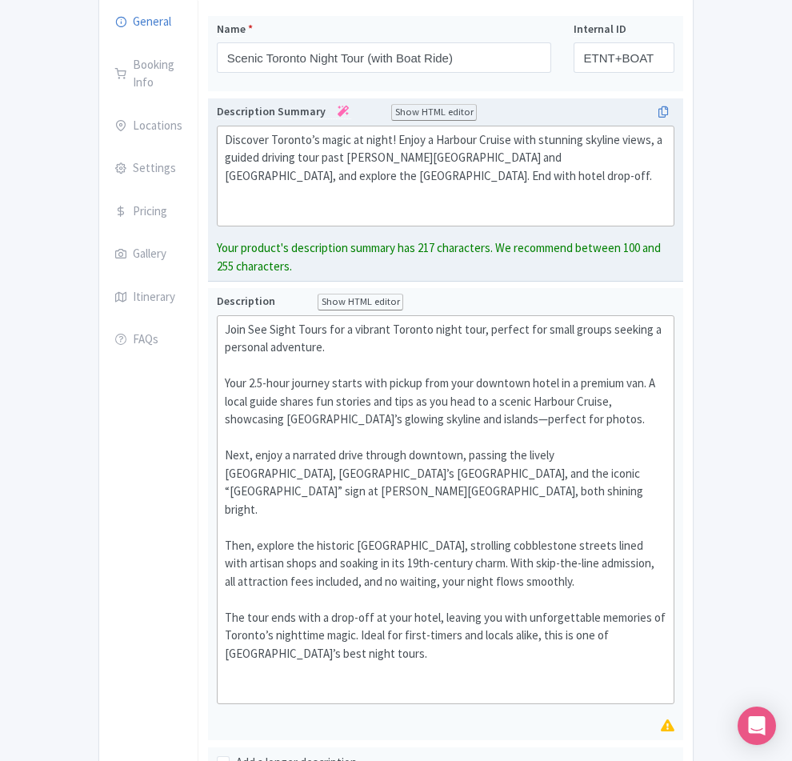
type trix-editor "<div>Discover Toronto’s magic at night! Enjoy a Harbour Cruise with stunning sk…"
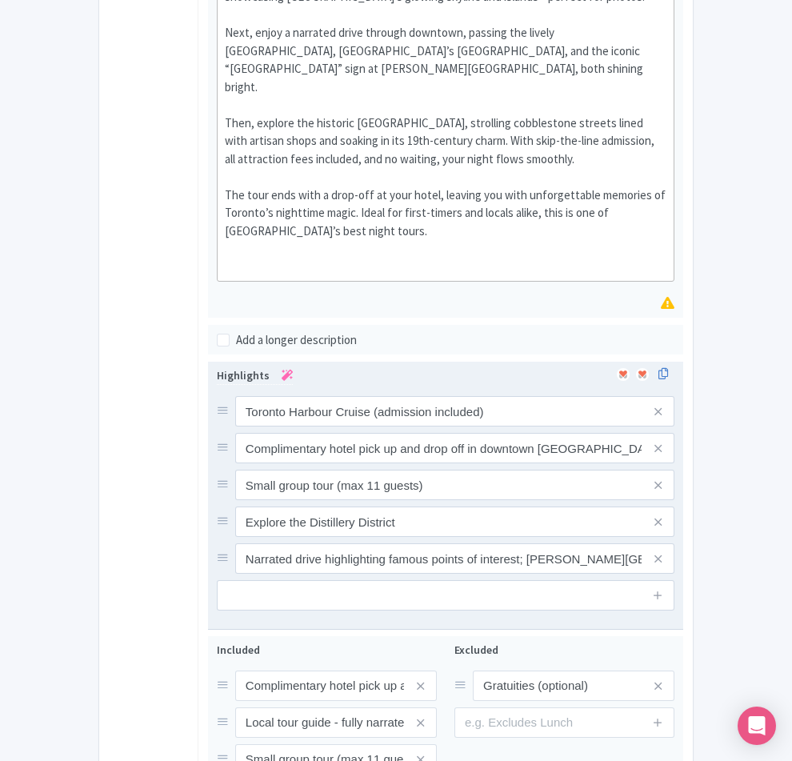
scroll to position [480, 0]
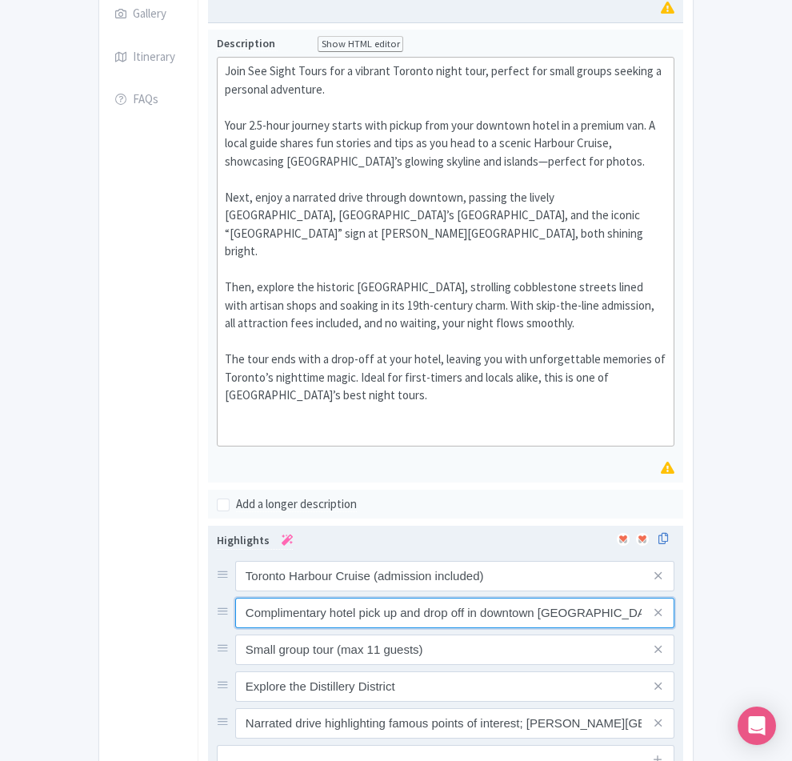
drag, startPoint x: 534, startPoint y: 461, endPoint x: 180, endPoint y: 454, distance: 354.4
click at [235, 561] on input "Complimentary hotel pick up and drop off in downtown Toronto" at bounding box center [454, 576] width 439 height 30
click at [369, 561] on input "Complimentary hotel pick up and drop off in downtown Toronto" at bounding box center [454, 576] width 439 height 30
drag, startPoint x: 527, startPoint y: 460, endPoint x: 177, endPoint y: 466, distance: 350.4
click at [235, 561] on input "Complimentary hotel pick up and drop off in downtown Toronto" at bounding box center [454, 576] width 439 height 30
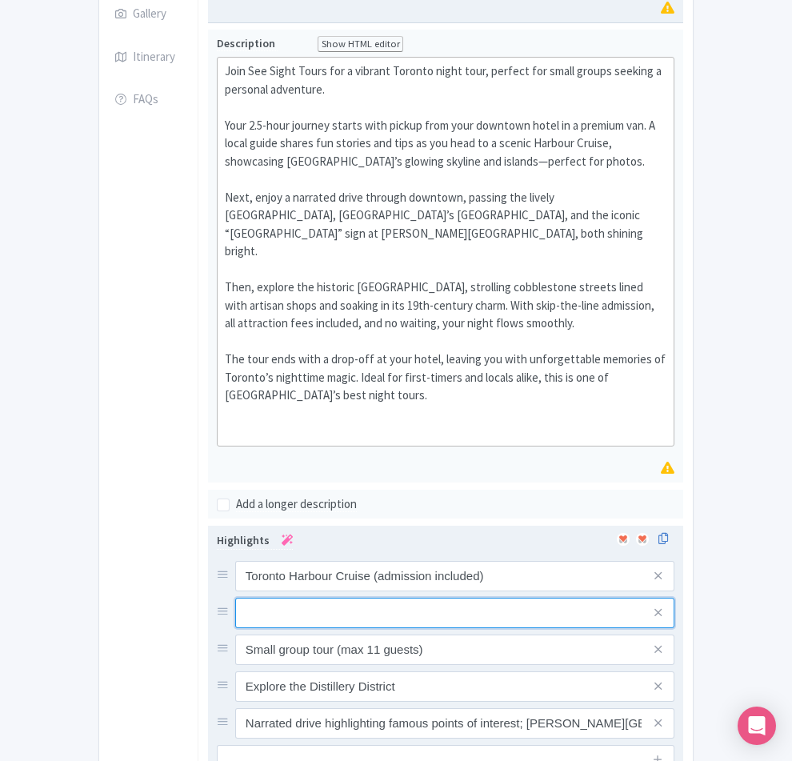
paste input "Free hotel pickup and drop-off in downtown [GEOGRAPHIC_DATA]"
type input "Free hotel pickup and drop-off in downtown [GEOGRAPHIC_DATA]"
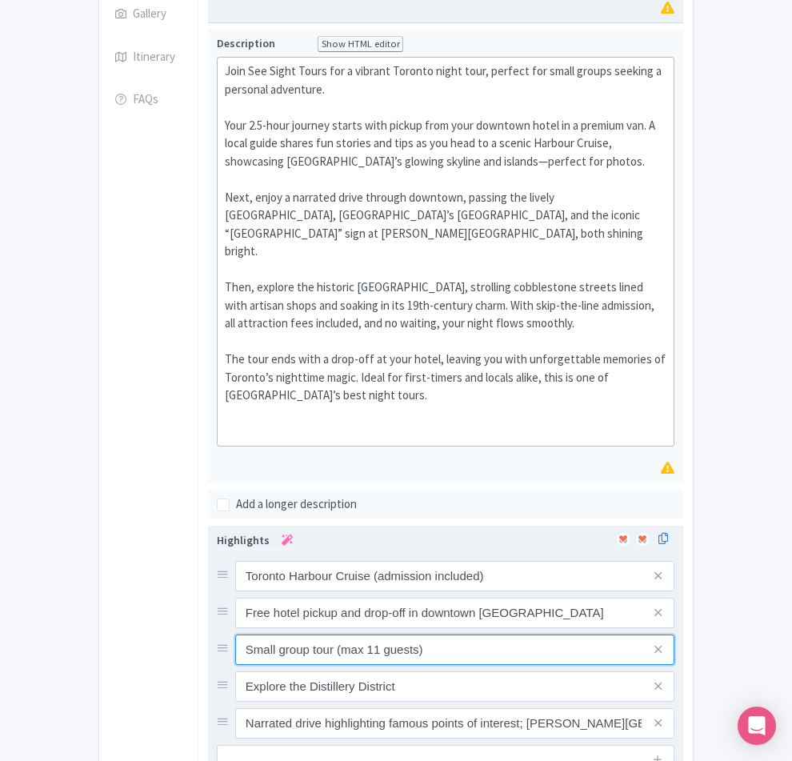
click at [317, 561] on input "Small group tour (max 11 guests)" at bounding box center [454, 576] width 439 height 30
type input "Small group tour (max 7 guests)"
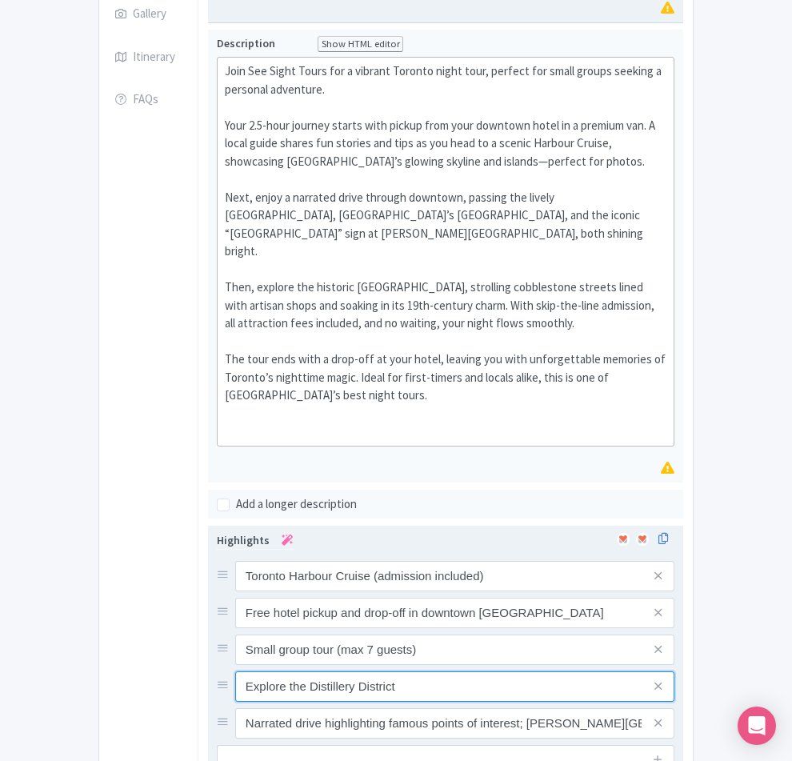
click at [348, 561] on input "Explore the Distillery District" at bounding box center [454, 576] width 439 height 30
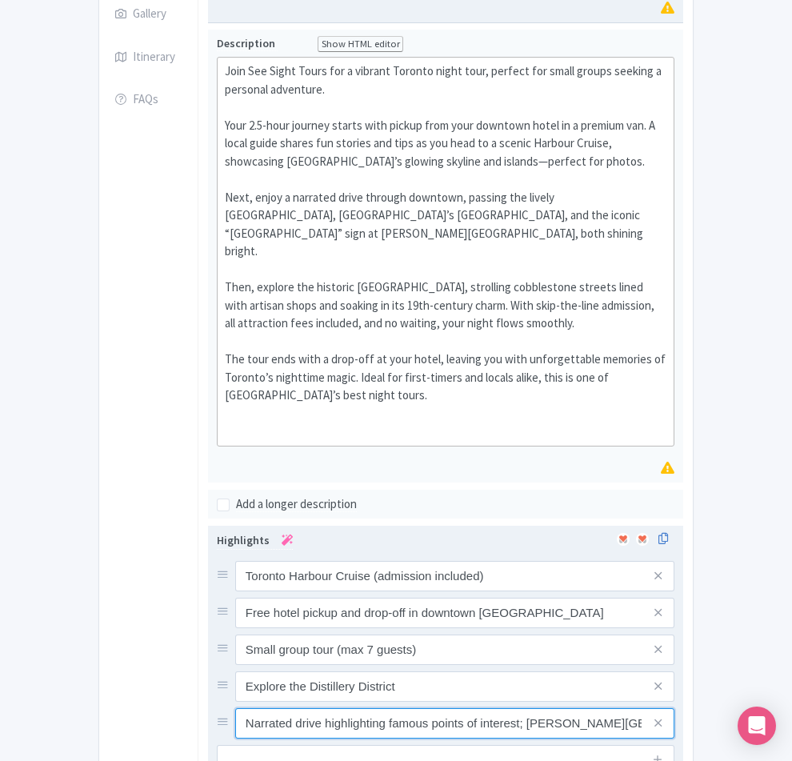
click at [235, 566] on input "Narrated drive highlighting famous points of interest; Nathan Phillips Square, …" at bounding box center [454, 576] width 439 height 30
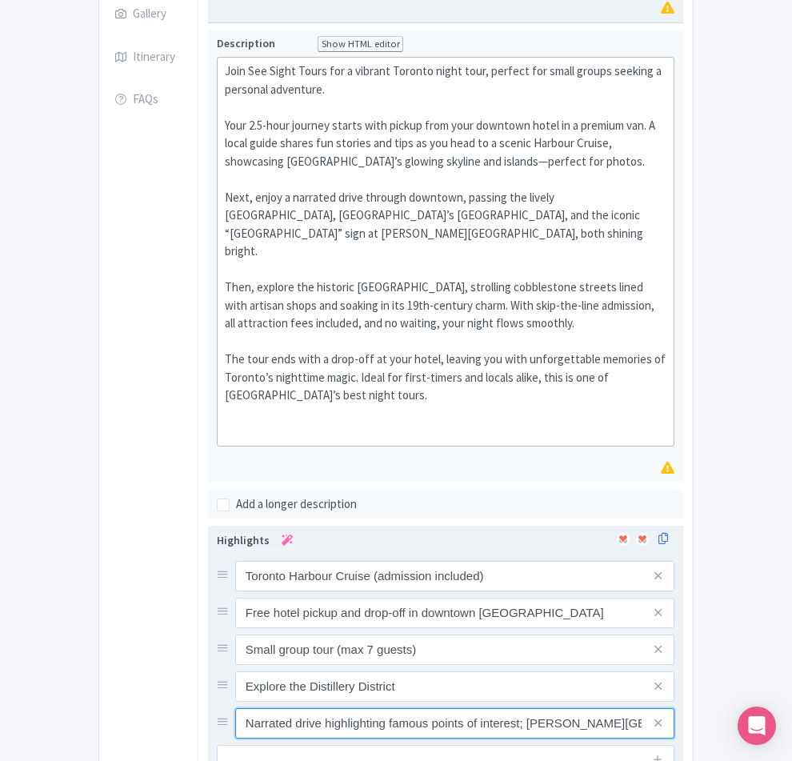
click at [235, 566] on input "Narrated drive highlighting famous points of interest; Nathan Phillips Square, …" at bounding box center [454, 576] width 439 height 30
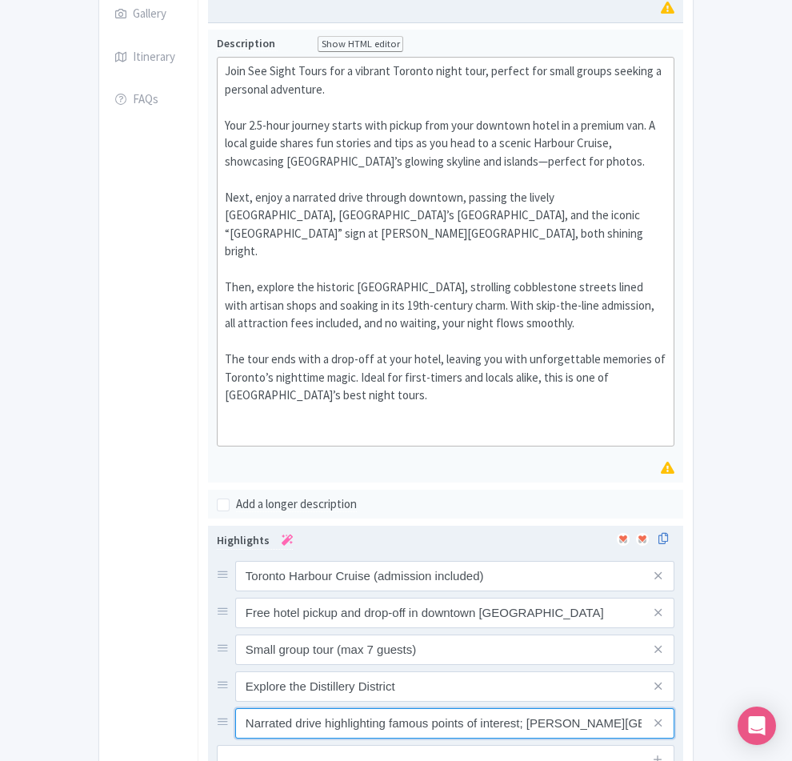
click at [235, 566] on input "Narrated drive highlighting famous points of interest; Nathan Phillips Square, …" at bounding box center [454, 576] width 439 height 30
click at [529, 573] on input "Narrated drive highlighting famous points of interest; Nathan Phillips Square, …" at bounding box center [454, 576] width 439 height 30
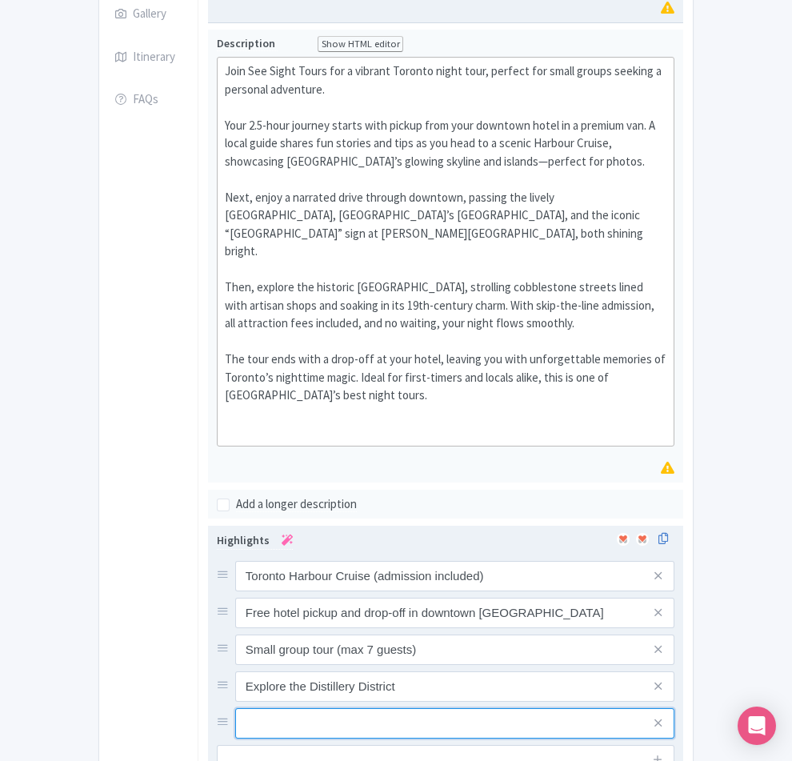
paste input "Narrated drive by [PERSON_NAME][GEOGRAPHIC_DATA], [GEOGRAPHIC_DATA], more."
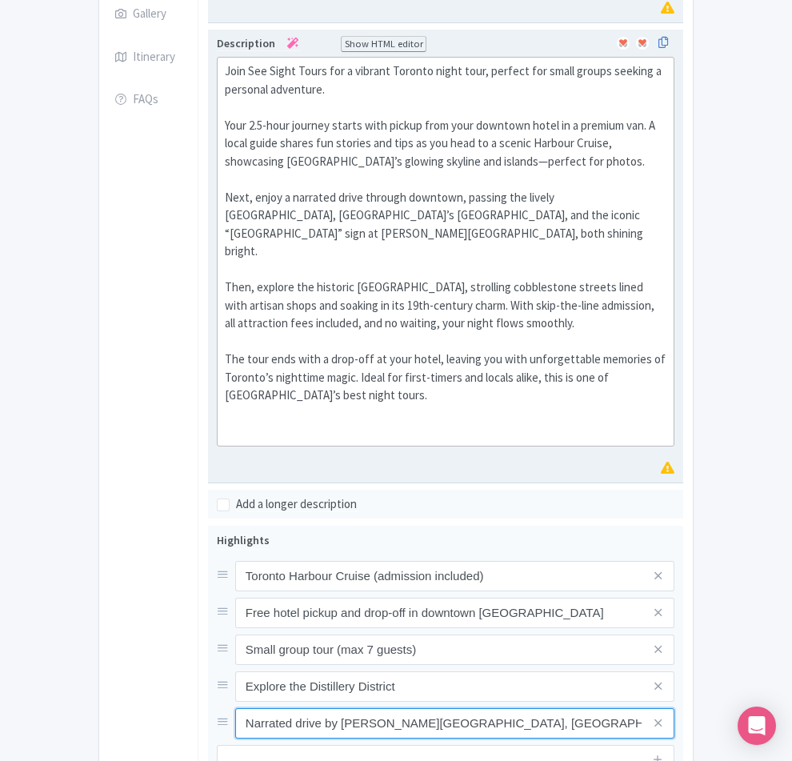
type input "Narrated drive by [PERSON_NAME][GEOGRAPHIC_DATA], [GEOGRAPHIC_DATA], more."
click at [569, 243] on div "Join See Sight Tours for a vibrant Toronto night tour, perfect for small groups…" at bounding box center [446, 251] width 442 height 378
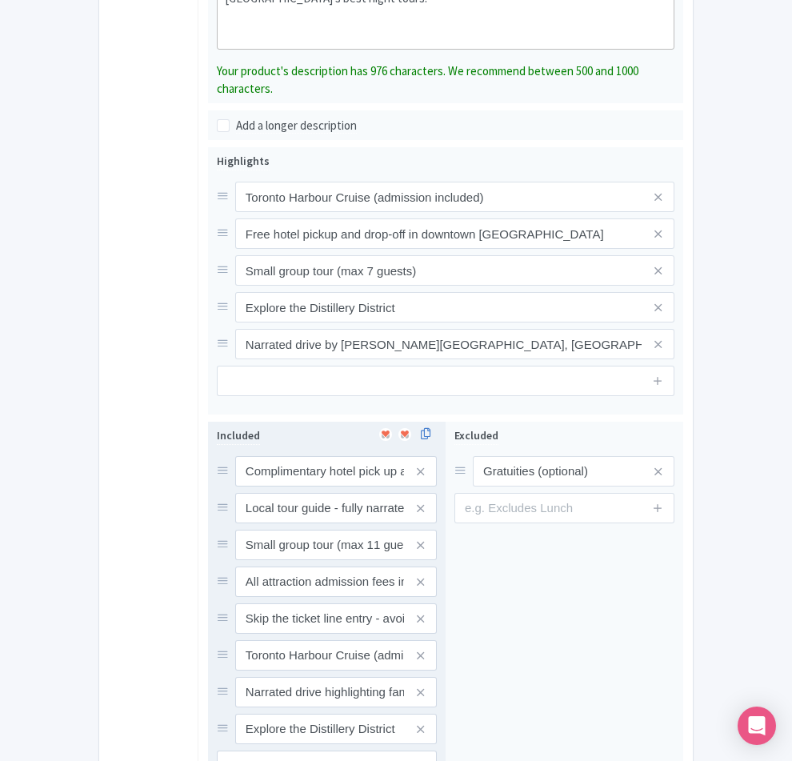
scroll to position [880, 0]
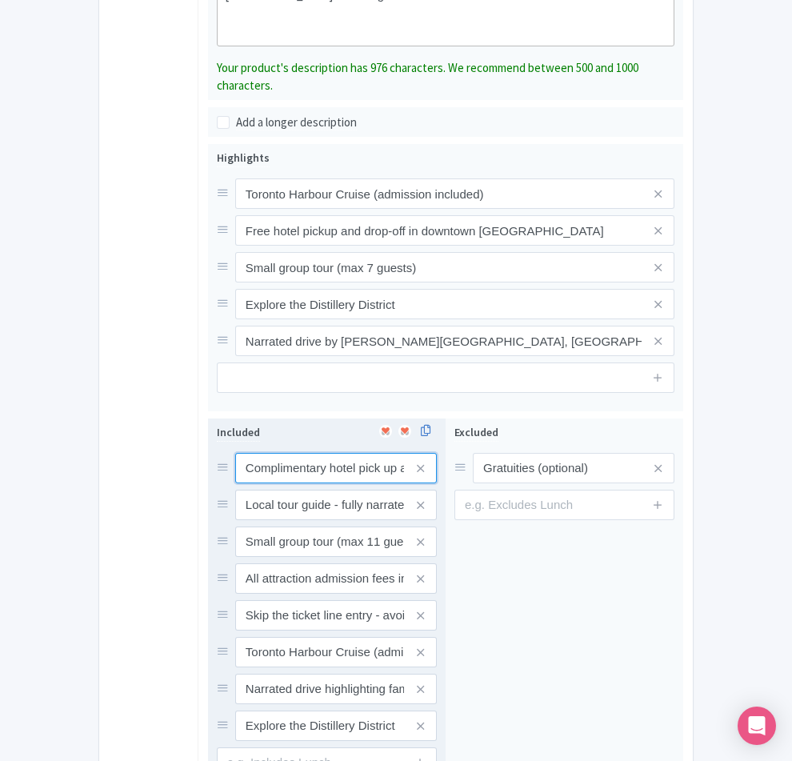
click at [301, 453] on input "Complimentary hotel pick up and drop off in downtown Toronto" at bounding box center [336, 468] width 202 height 30
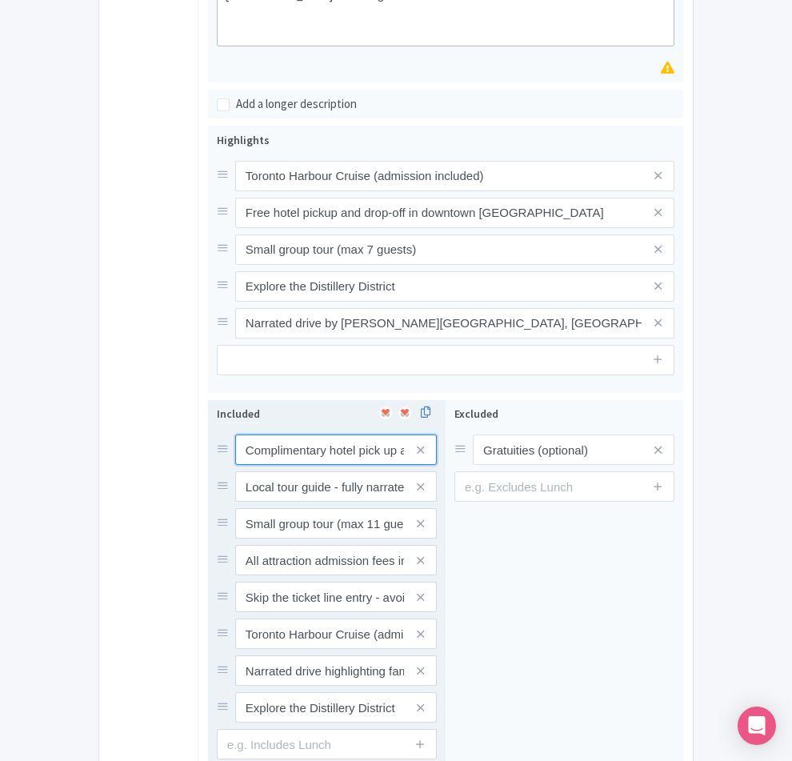
click at [301, 434] on input "Complimentary hotel pick up and drop off in downtown Toronto" at bounding box center [336, 449] width 202 height 30
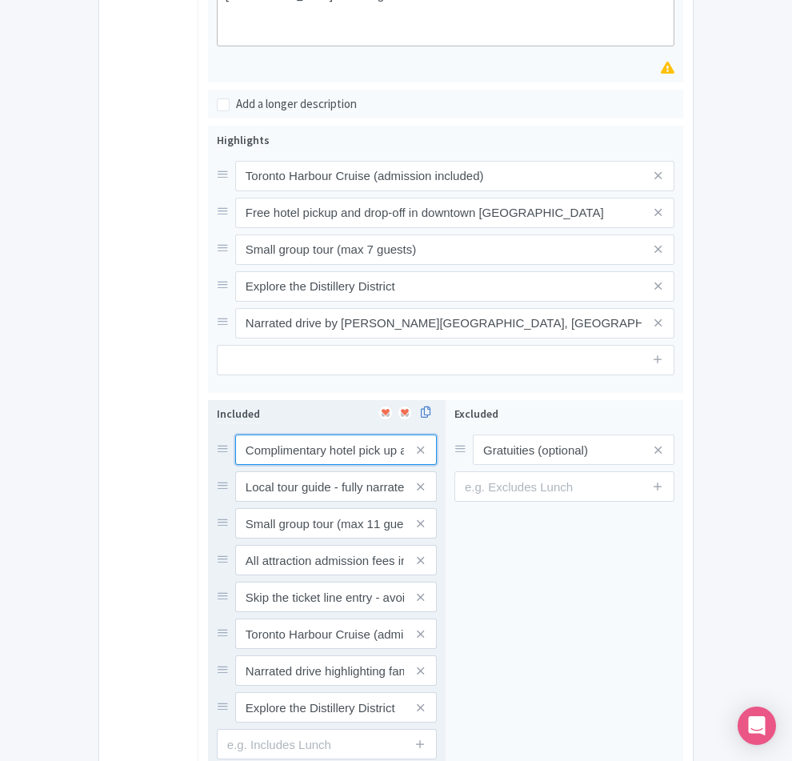
click at [394, 434] on input "Complimentary hotel pick up and drop off in downtown Toronto" at bounding box center [336, 449] width 202 height 30
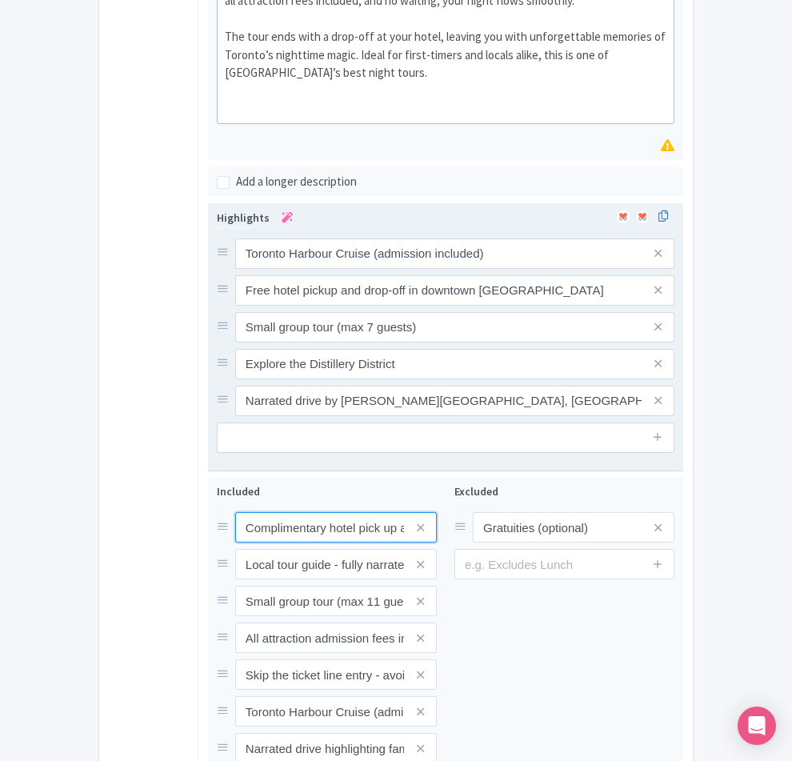
scroll to position [800, 0]
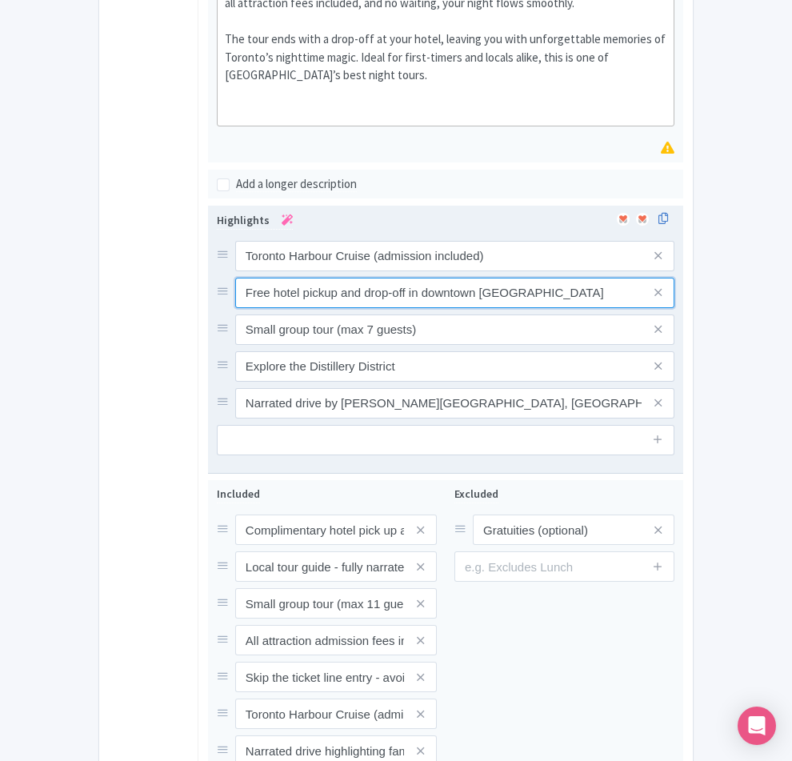
drag, startPoint x: 474, startPoint y: 142, endPoint x: 181, endPoint y: 138, distance: 292.8
click at [235, 241] on input "Free hotel pickup and drop-off in downtown Toronto" at bounding box center [454, 256] width 439 height 30
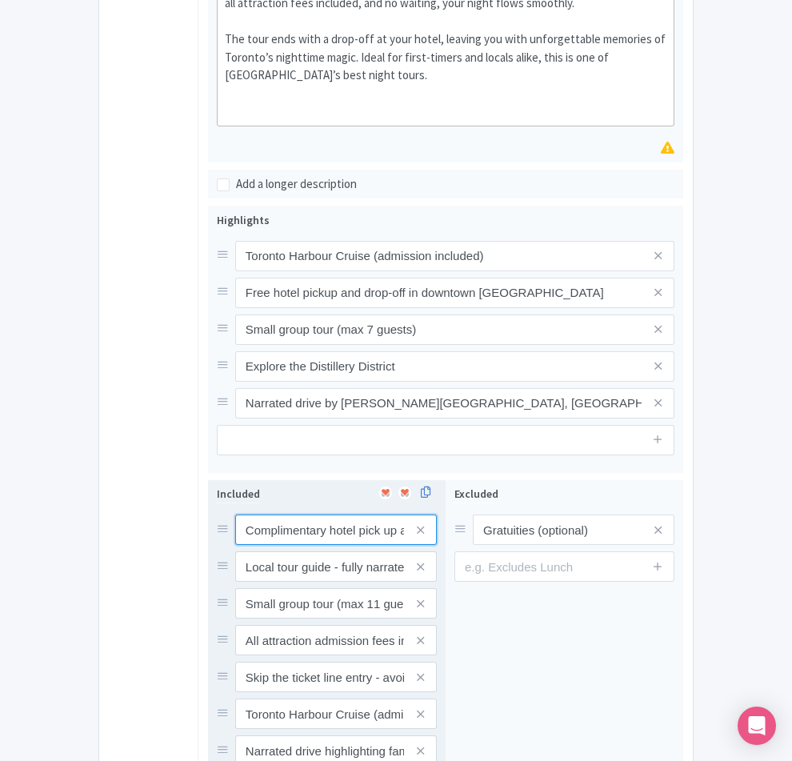
click at [247, 514] on input "Complimentary hotel pick up and drop off in downtown Toronto" at bounding box center [336, 529] width 202 height 30
paste input "Free hotel pickup and drop-"
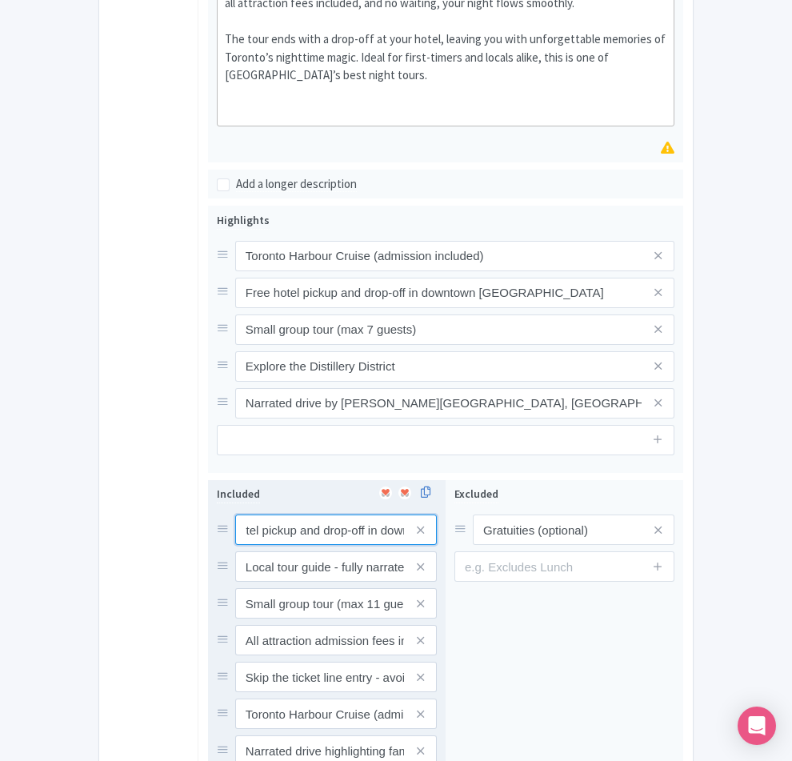
type input "Free hotel pickup and drop-off in downtown Toronto"
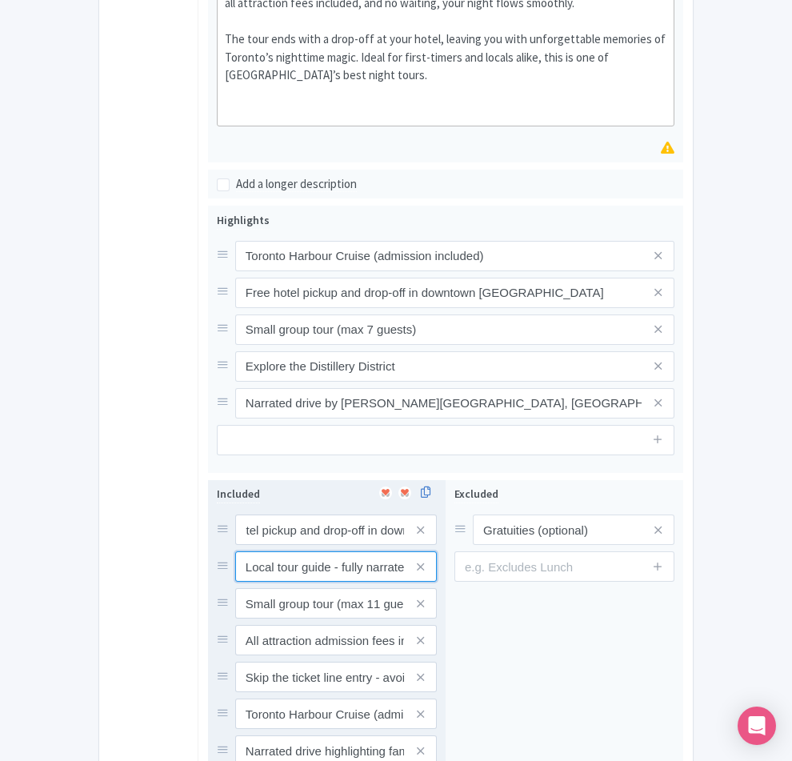
click at [326, 514] on input "Local tour guide - fully narrated tour experience" at bounding box center [336, 529] width 202 height 30
click at [270, 514] on input "Local tour guide - fully narrated tour experience" at bounding box center [336, 529] width 202 height 30
drag, startPoint x: 367, startPoint y: 446, endPoint x: 278, endPoint y: 447, distance: 89.6
click at [278, 514] on input "Small group tour (max 11 guests)" at bounding box center [336, 529] width 202 height 30
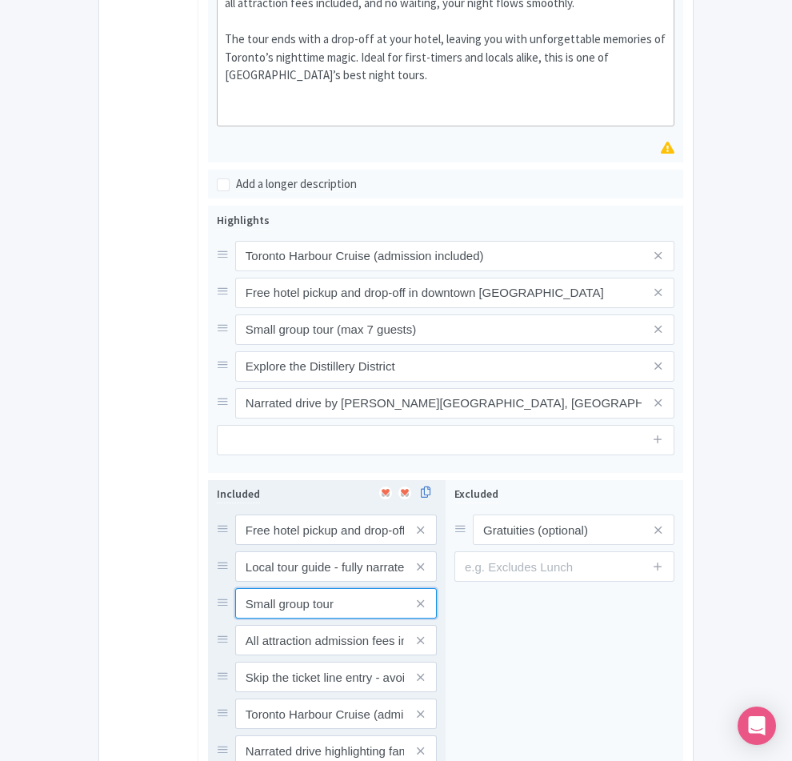
type input "Small group tour"
click at [424, 745] on icon at bounding box center [420, 751] width 7 height 12
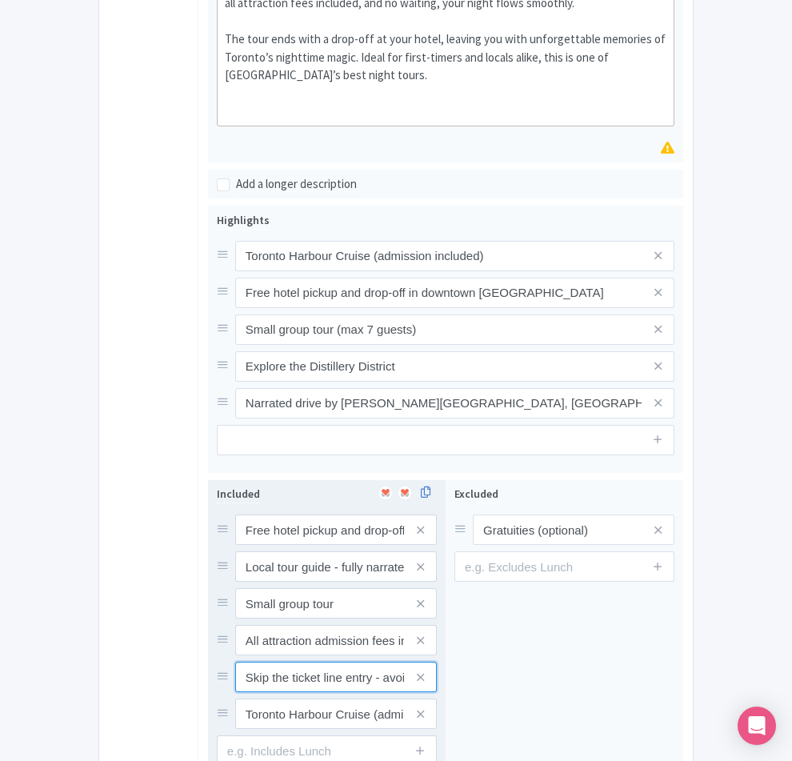
click at [381, 521] on input "Skip the ticket line entry - avoid large crowds and wait times" at bounding box center [336, 529] width 202 height 30
click at [328, 519] on input "Skip the ticket line entry - avoid large crowds and wait times" at bounding box center [336, 529] width 202 height 30
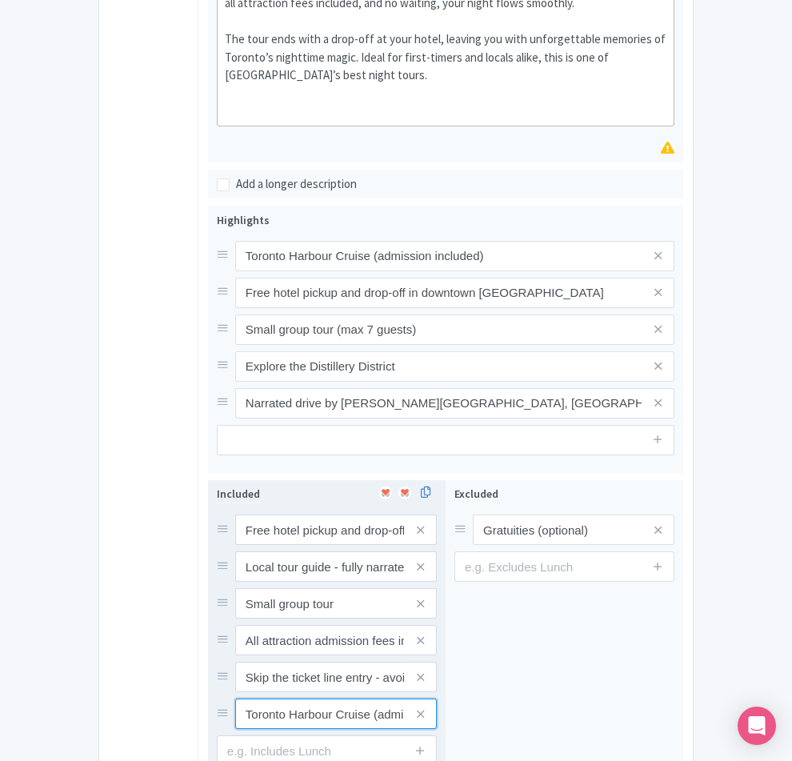
click at [359, 545] on input "Toronto Harbour Cruise (admission included)" at bounding box center [336, 529] width 202 height 30
click at [424, 708] on icon at bounding box center [420, 714] width 7 height 12
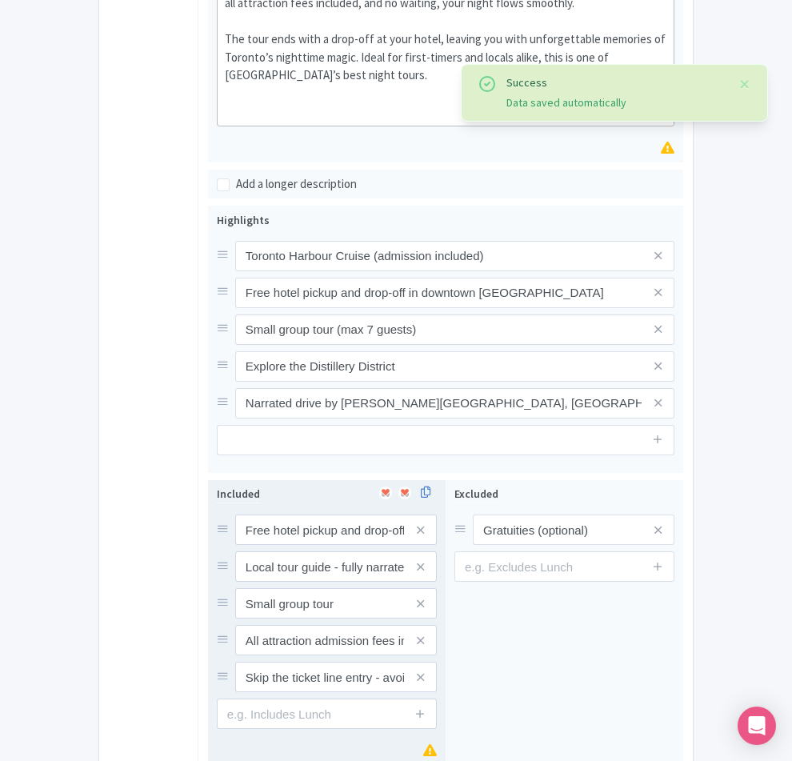
scroll to position [793, 0]
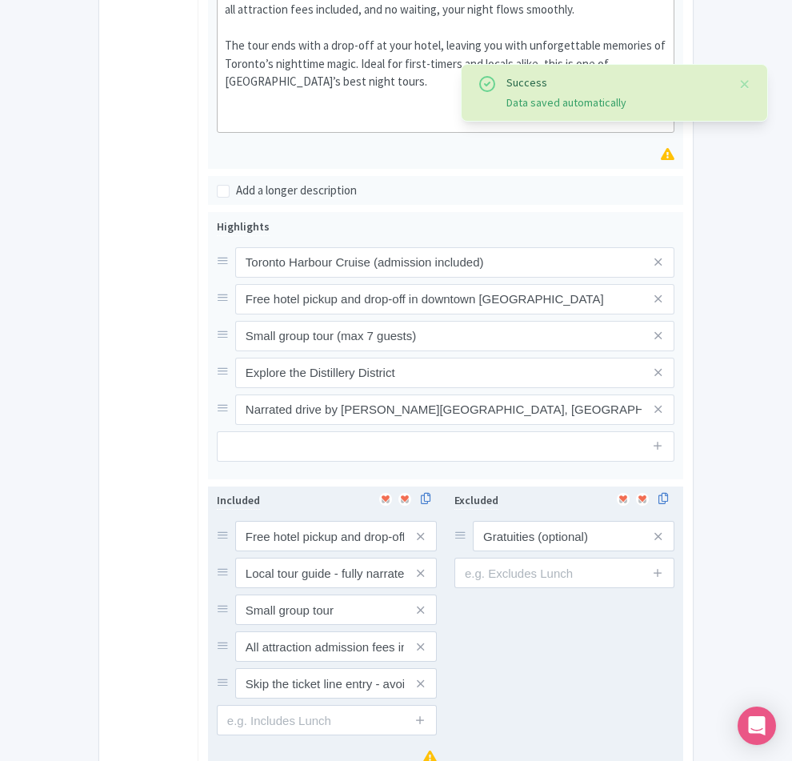
click at [534, 517] on div "Excluded Gratuities (optional)" at bounding box center [565, 629] width 238 height 286
click at [551, 558] on input "text" at bounding box center [564, 573] width 220 height 30
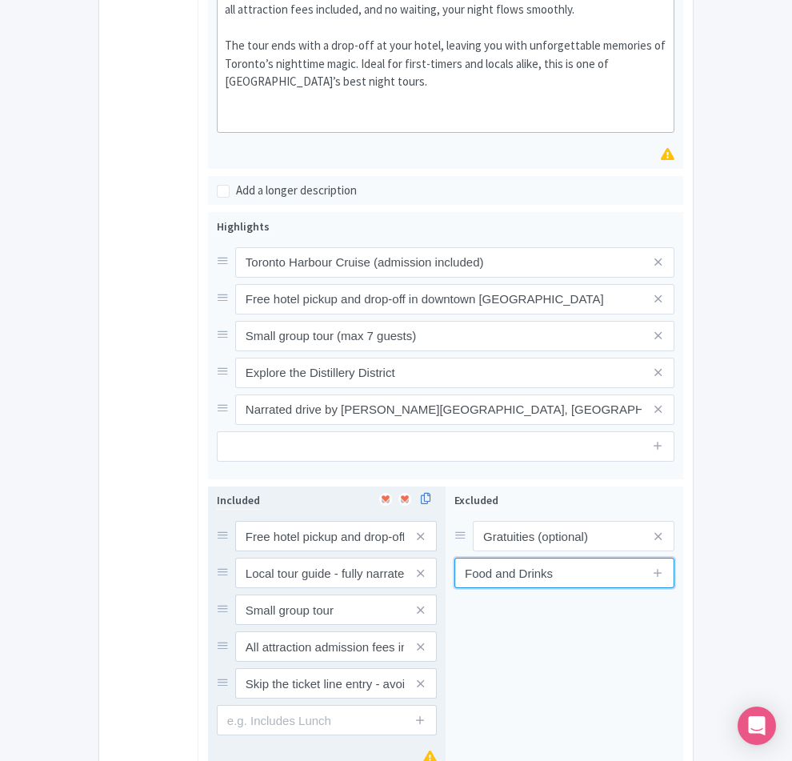
type input "Food and Drinks"
type input "Saving..."
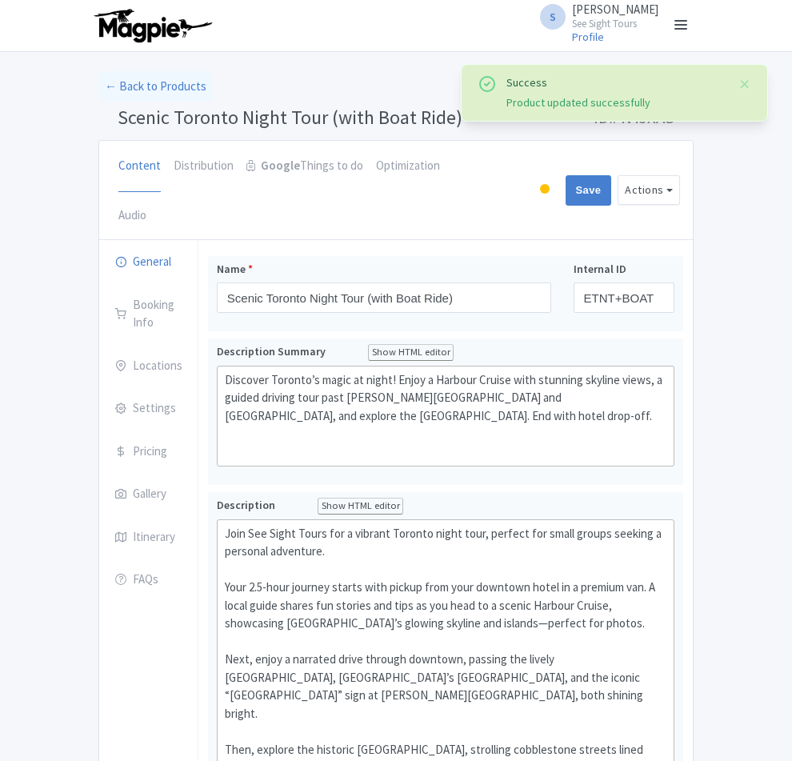
scroll to position [207, 0]
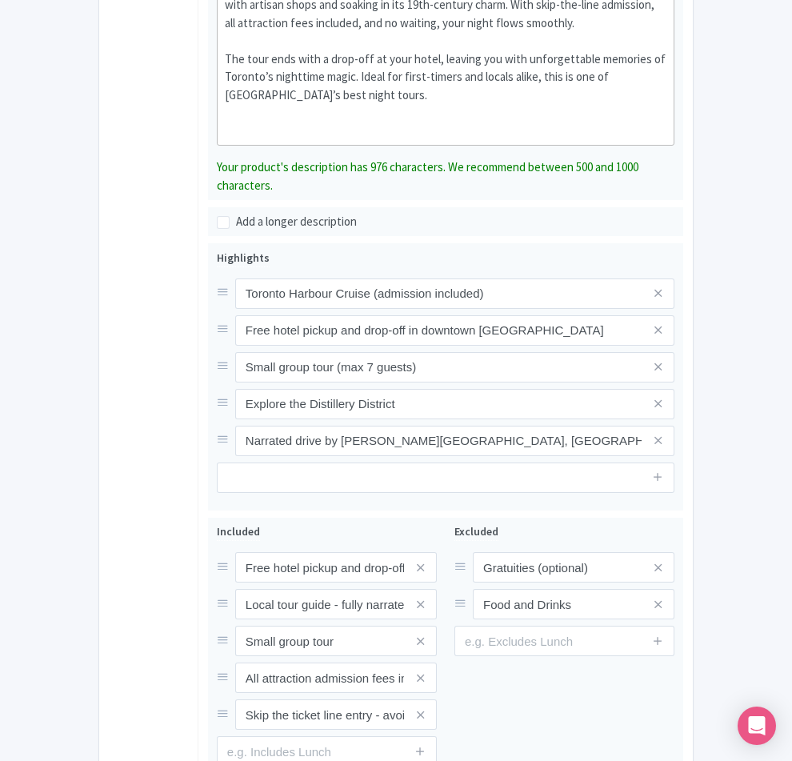
type input "Saving..."
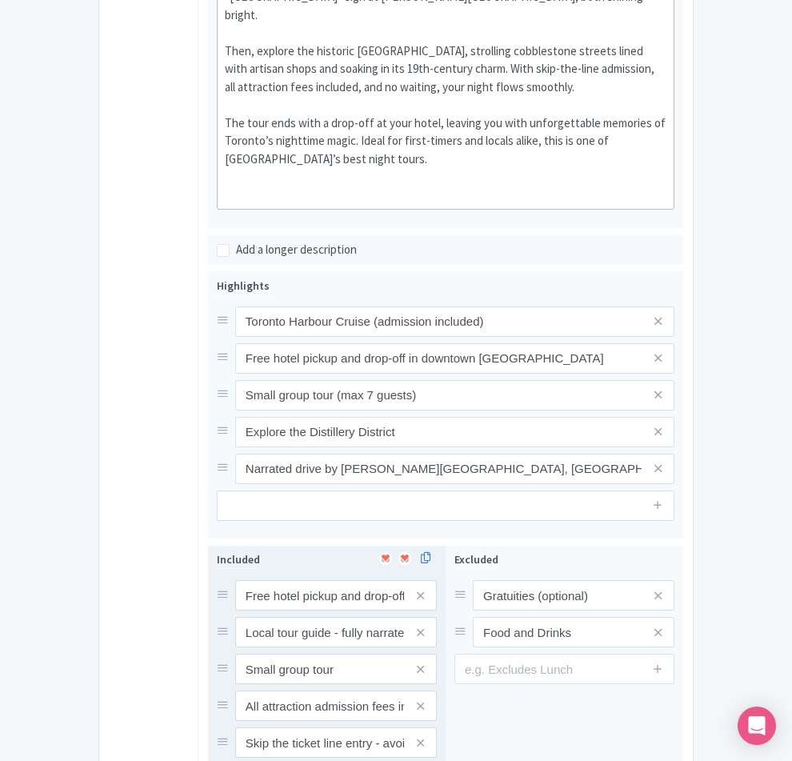
scroll to position [665, 0]
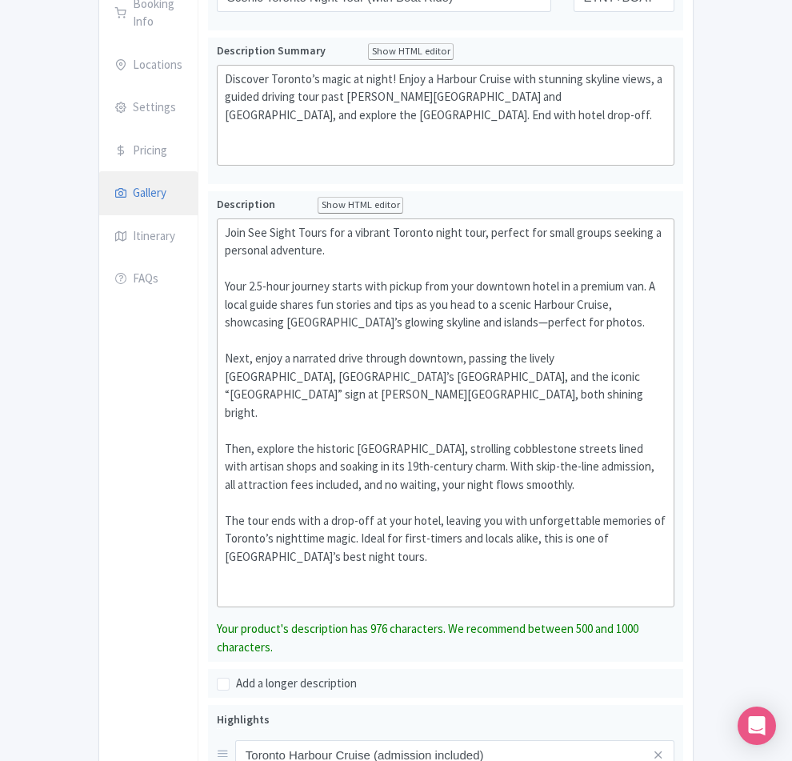
scroll to position [127, 0]
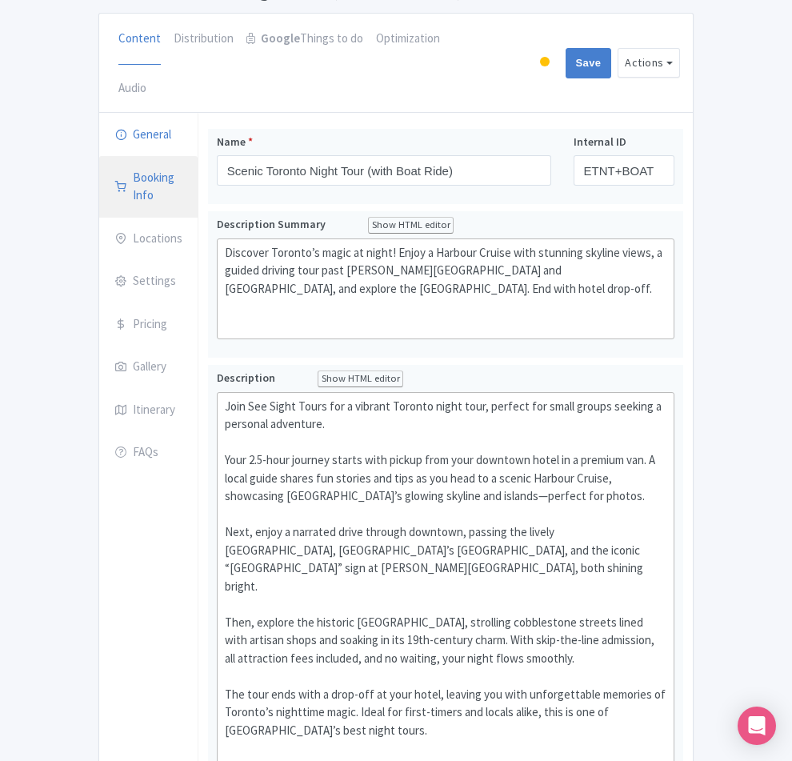
click at [99, 156] on link "Booking Info" at bounding box center [148, 187] width 98 height 62
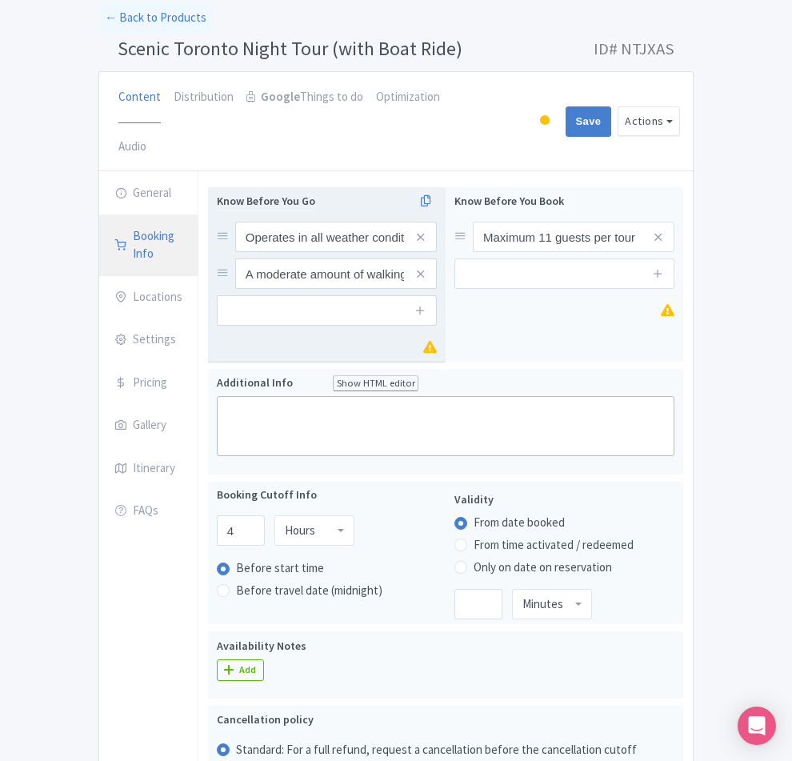
scroll to position [0, 0]
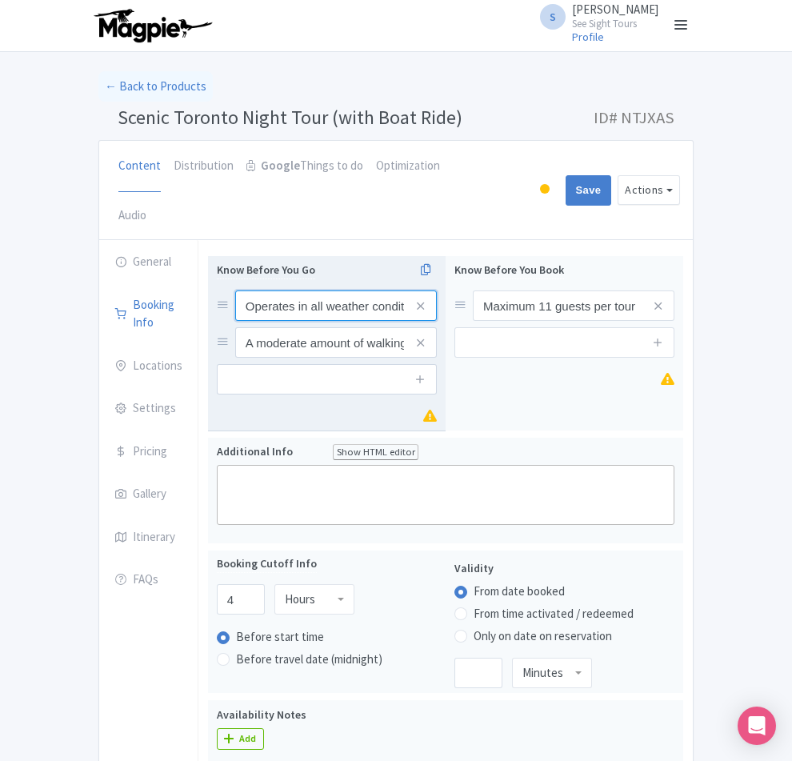
click at [257, 290] on input "Operates in all weather conditions, please dress appropriately" at bounding box center [336, 305] width 202 height 30
click at [256, 290] on input "Operates in all weather conditions, please dress appropriately" at bounding box center [336, 305] width 202 height 30
paste input "Pick-up time will be confirmed 1–3 days before your tour via email or phone"
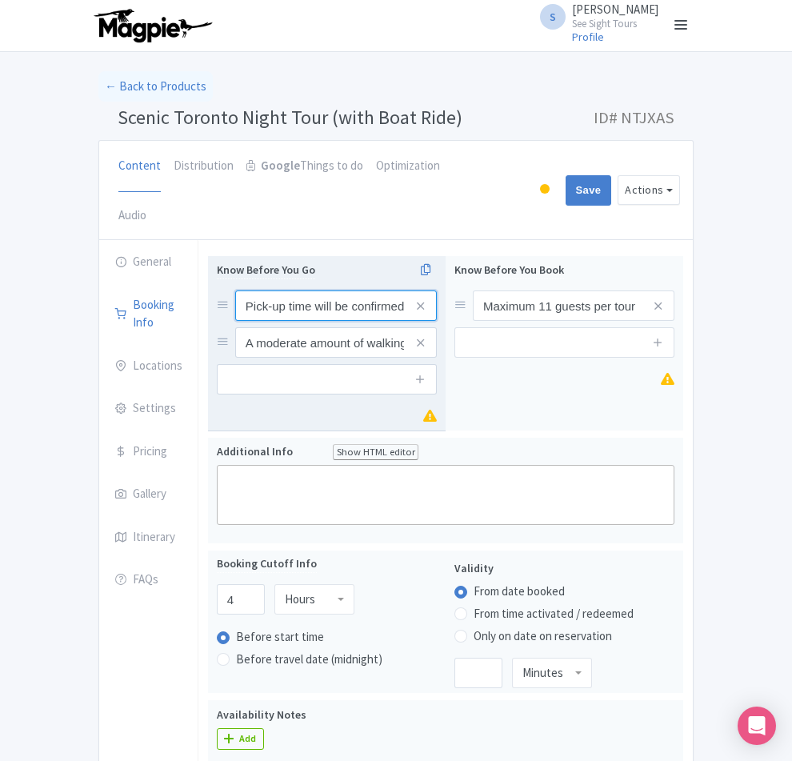
scroll to position [0, 168]
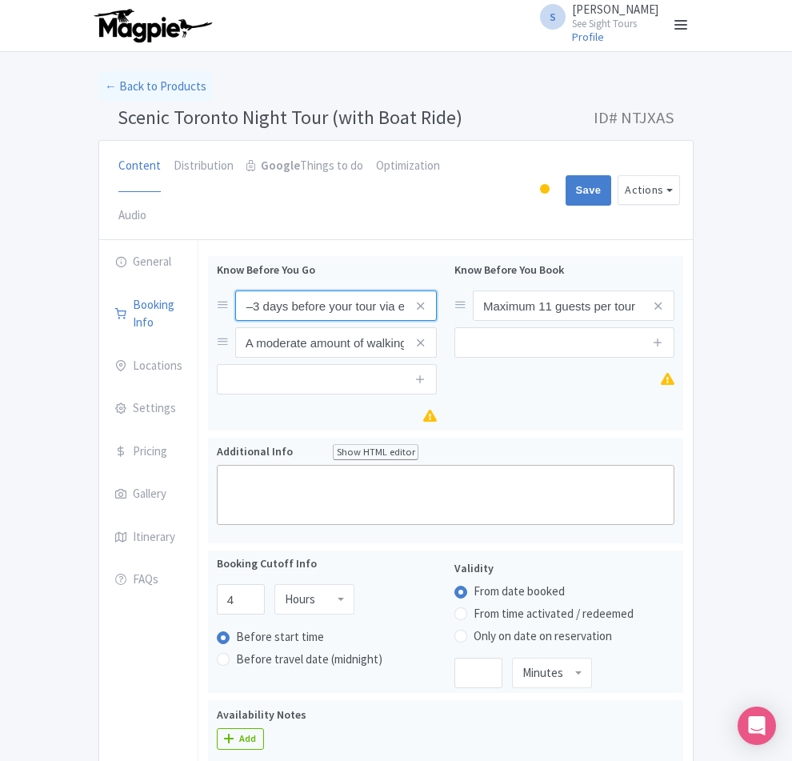
type input "Pick-up time will be confirmed 1–3 days before your tour via email or phone"
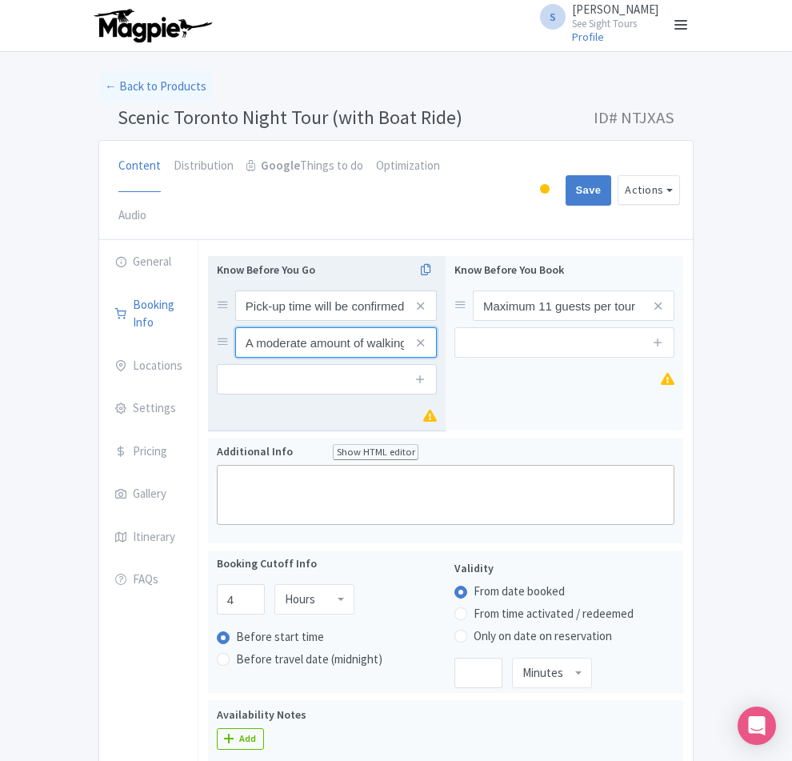
click at [235, 293] on input "A moderate amount of walking is involved" at bounding box center [336, 305] width 202 height 30
paste input "If you're unable to receive confirmation, please be ready 30 minutes prior to t…"
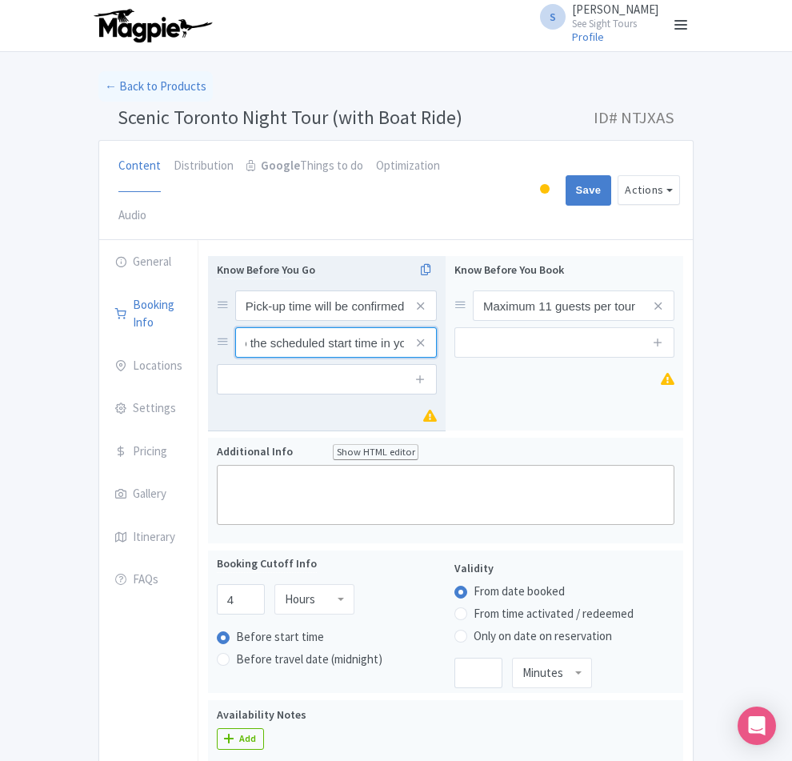
type input "If you're unable to receive confirmation, please be ready 30 minutes prior to t…"
drag, startPoint x: 215, startPoint y: 327, endPoint x: 176, endPoint y: 214, distance: 119.4
click at [217, 364] on input "text" at bounding box center [327, 379] width 220 height 30
paste input "The tour runs rain or shine – please dress appropriately for the weather"
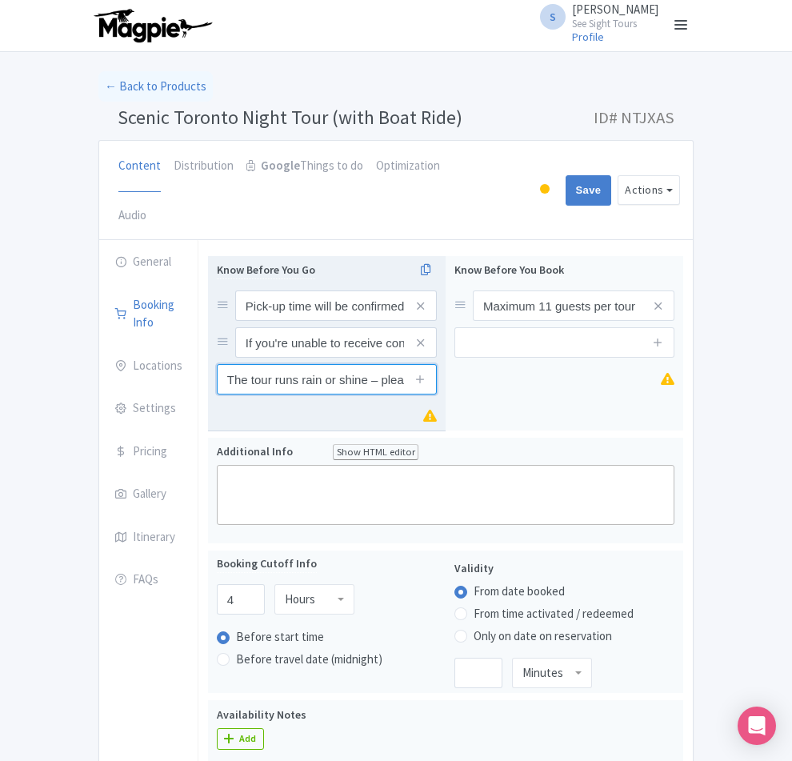
scroll to position [0, 127]
type input "The tour runs rain or shine – please dress appropriately for the weather"
click at [426, 373] on icon at bounding box center [420, 379] width 12 height 12
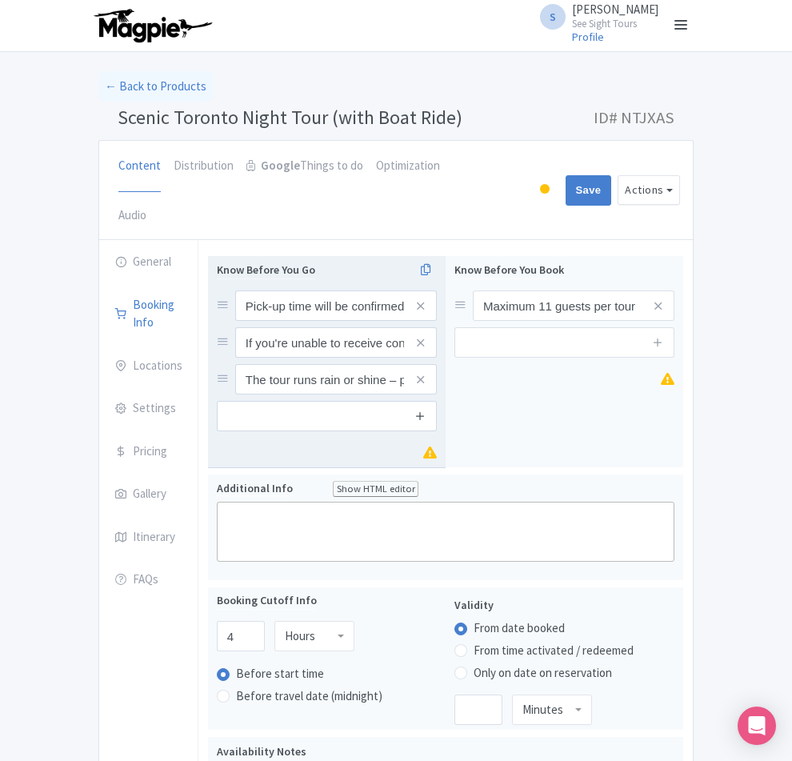
scroll to position [0, 0]
click at [270, 401] on input "text" at bounding box center [327, 416] width 220 height 30
paste input "Be prepared for some walking throughout the tour, so please wear suitable footw…"
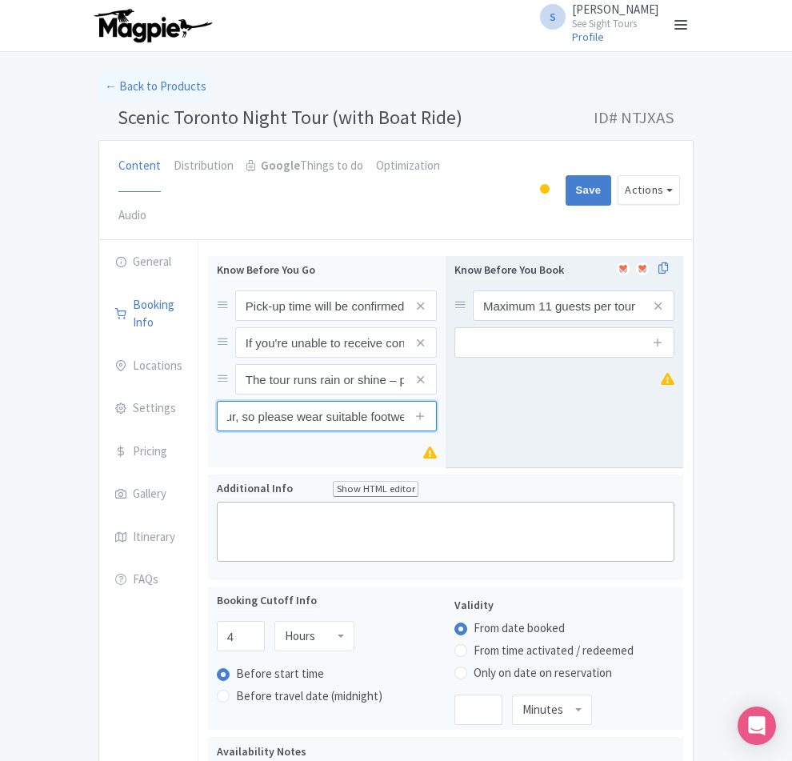
type input "Be prepared for some walking throughout the tour, so please wear suitable footw…"
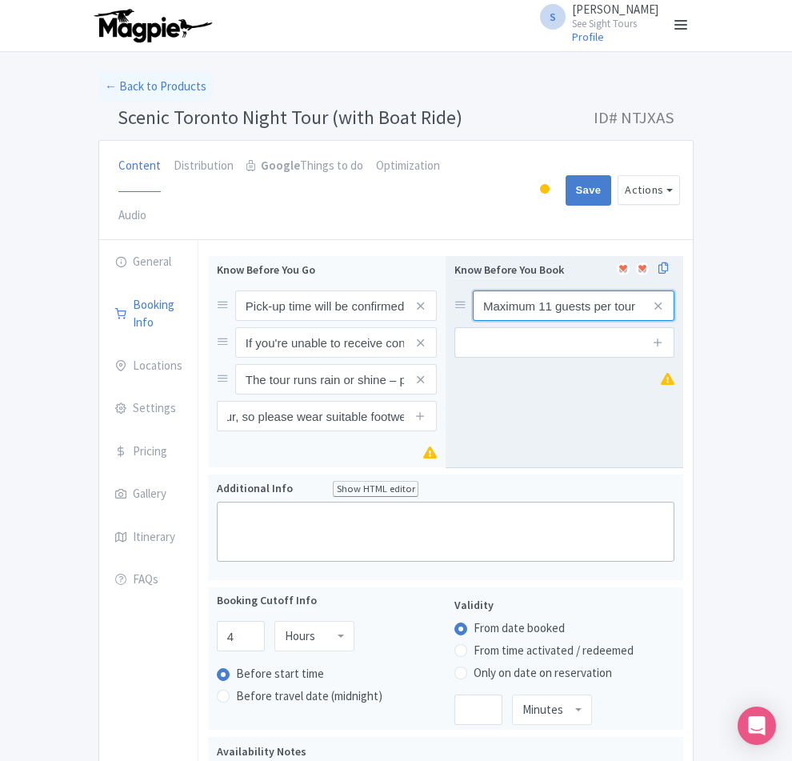
click at [533, 290] on input "Maximum 11 guests per tour" at bounding box center [574, 305] width 202 height 30
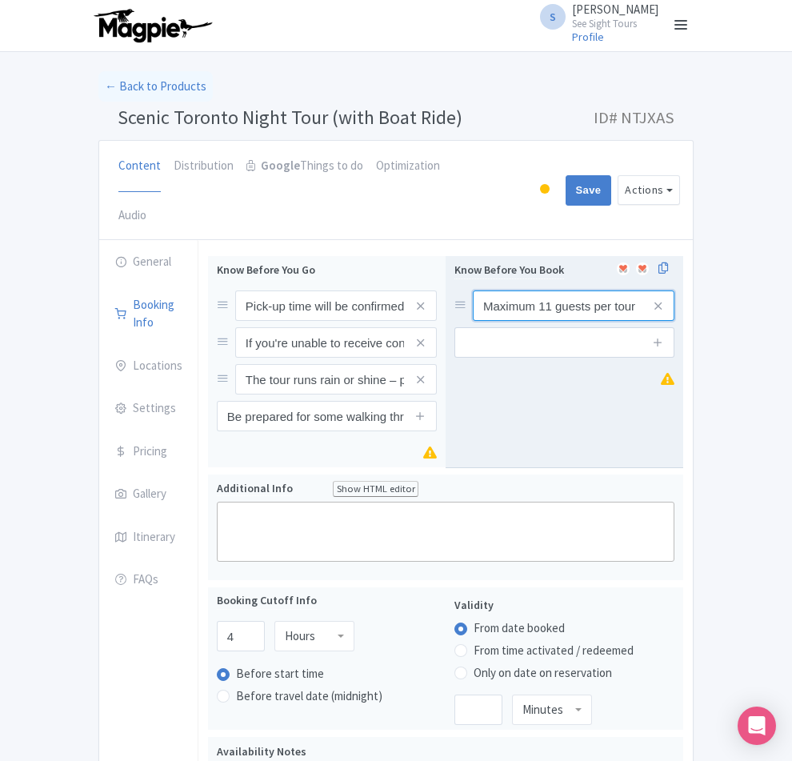
click at [533, 290] on input "Maximum 11 guests per tour" at bounding box center [574, 305] width 202 height 30
paste input "Tour duration may vary slightly depending on traffic and seasonal conditions (t…"
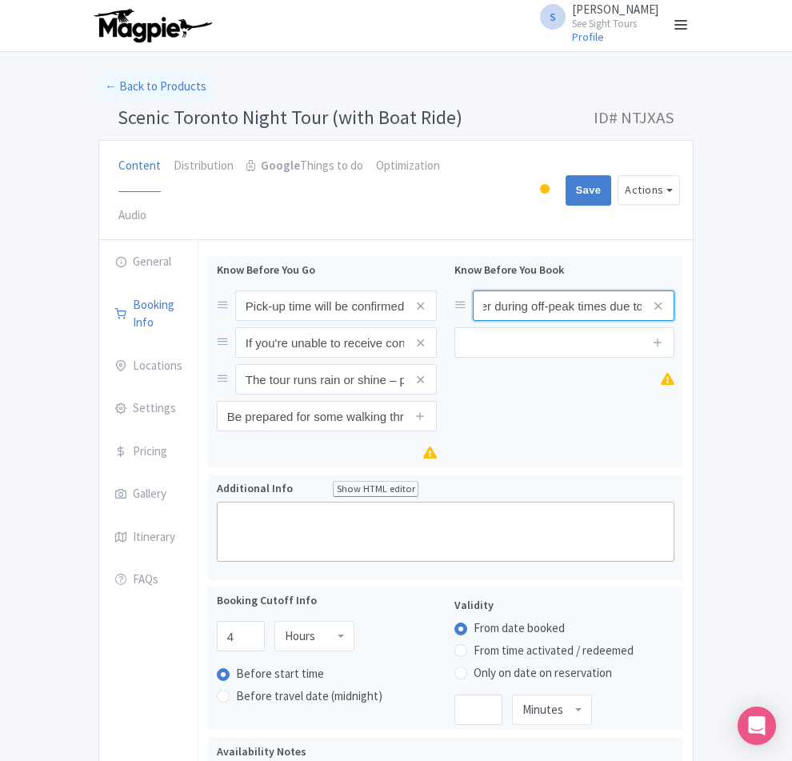
type input "Tour duration may vary slightly depending on traffic and seasonal conditions (t…"
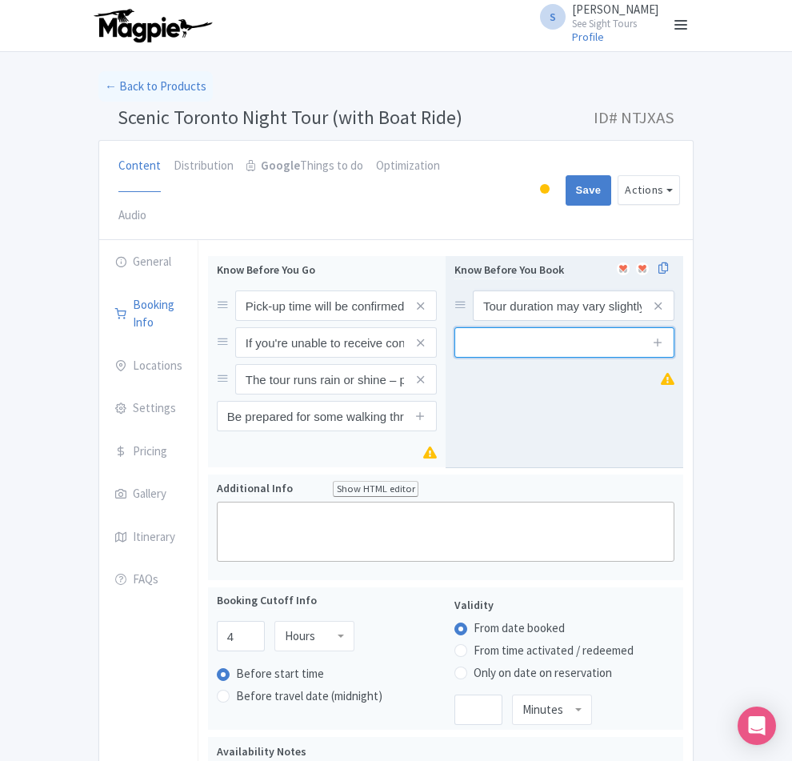
click at [542, 327] on input "text" at bounding box center [564, 342] width 220 height 30
paste input "Maximum group size: 7 guests for a more intimate experience"
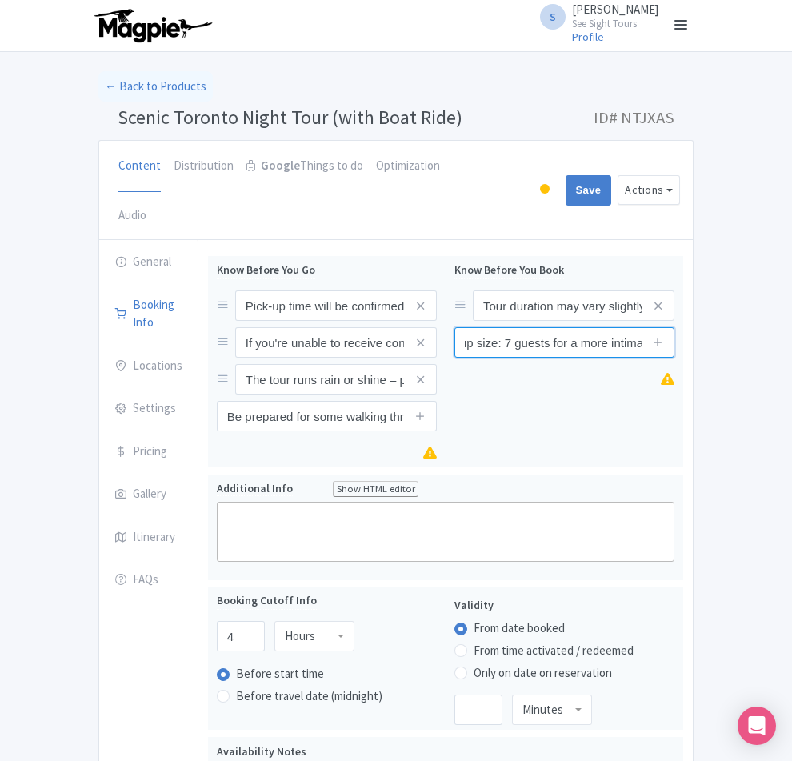
type input "Maximum group size: 7 guests for a more intimate experience"
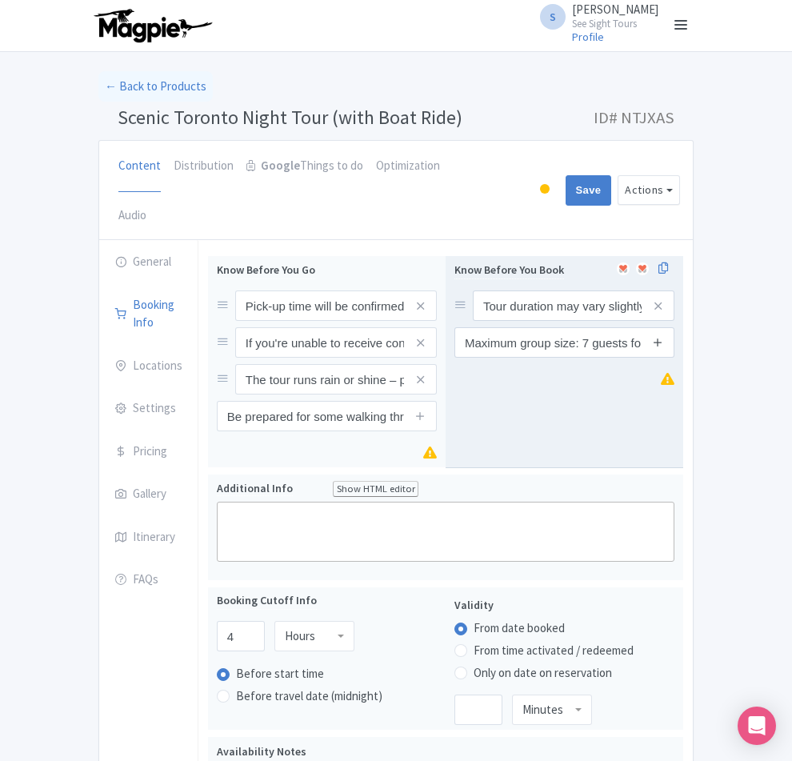
click at [664, 336] on icon at bounding box center [658, 342] width 12 height 12
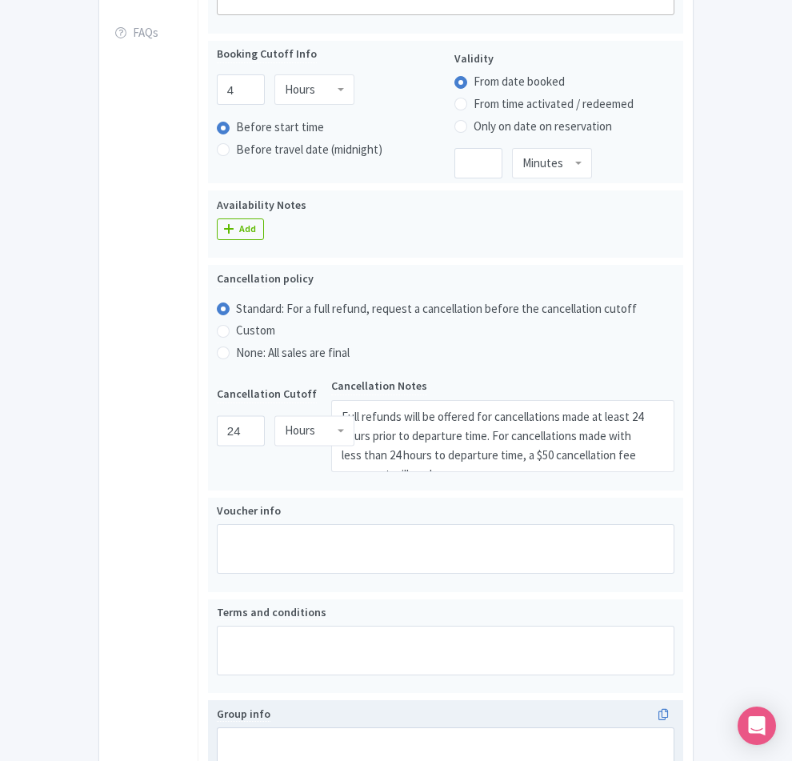
scroll to position [677, 0]
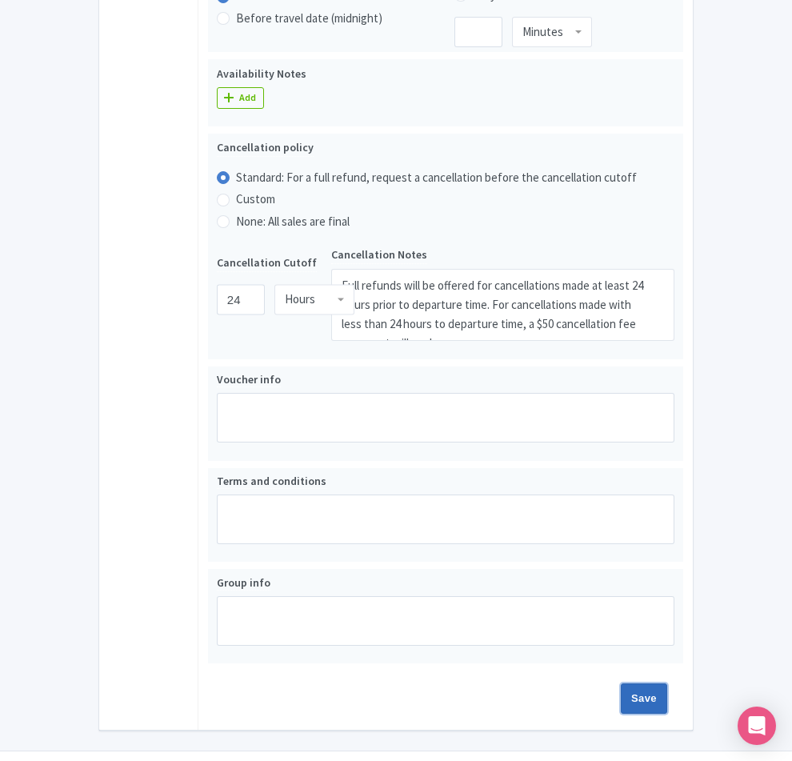
click at [667, 683] on input "Save" at bounding box center [644, 698] width 46 height 30
type input "Saving..."
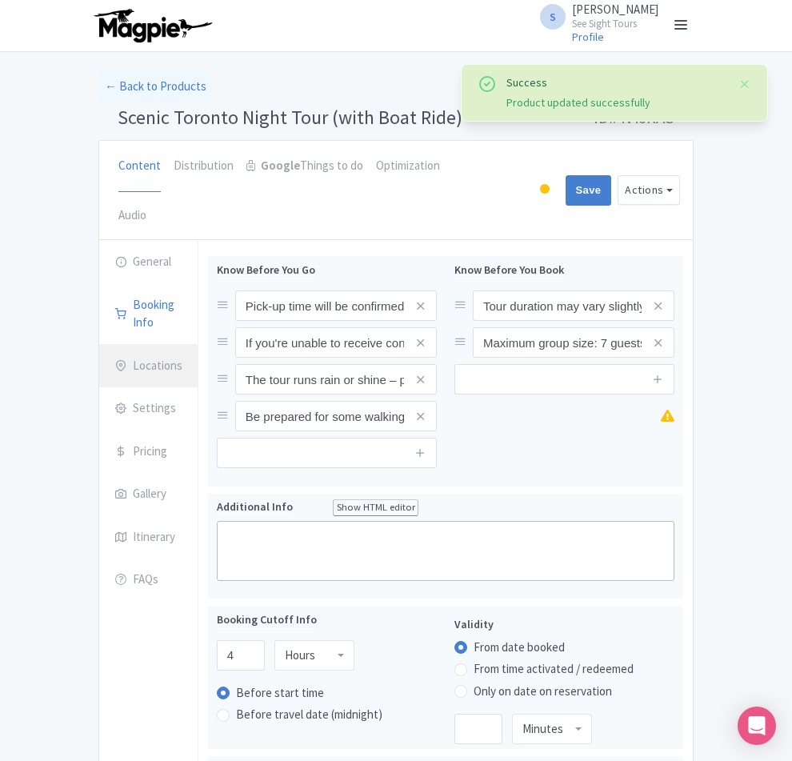
click at [99, 344] on link "Locations" at bounding box center [148, 366] width 98 height 45
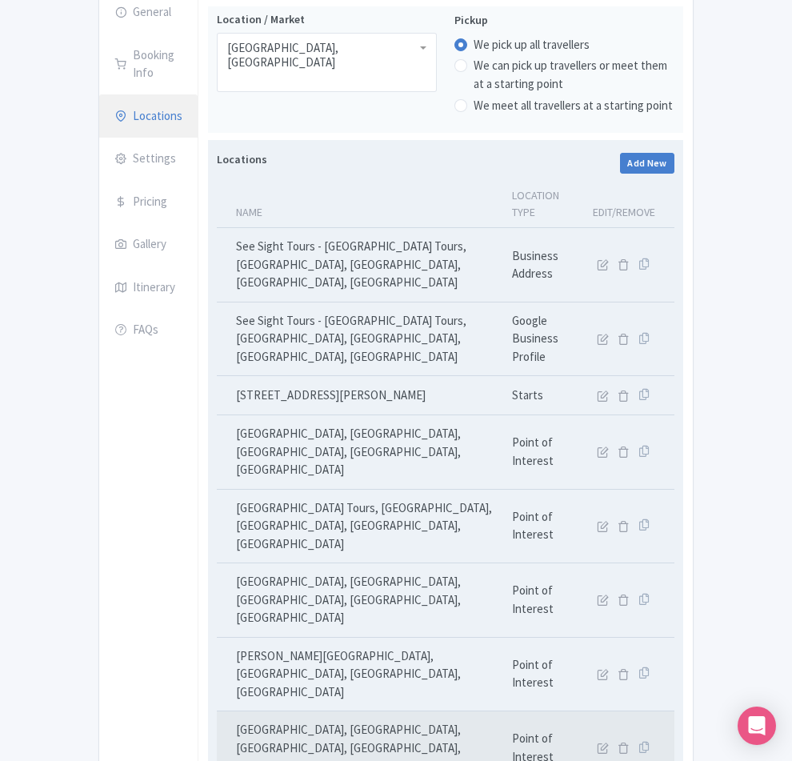
scroll to position [253, 0]
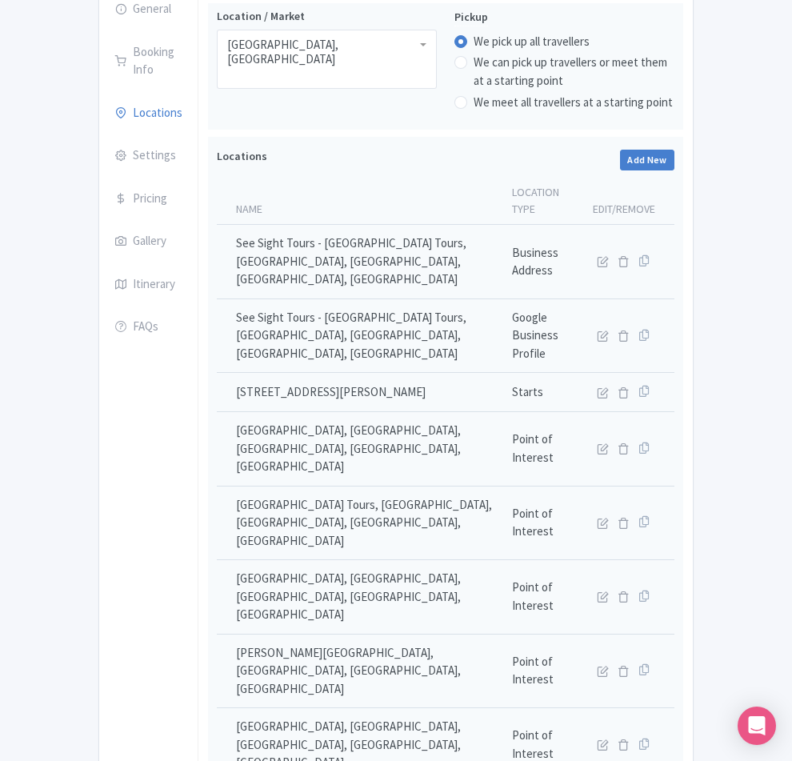
type input "Saving..."
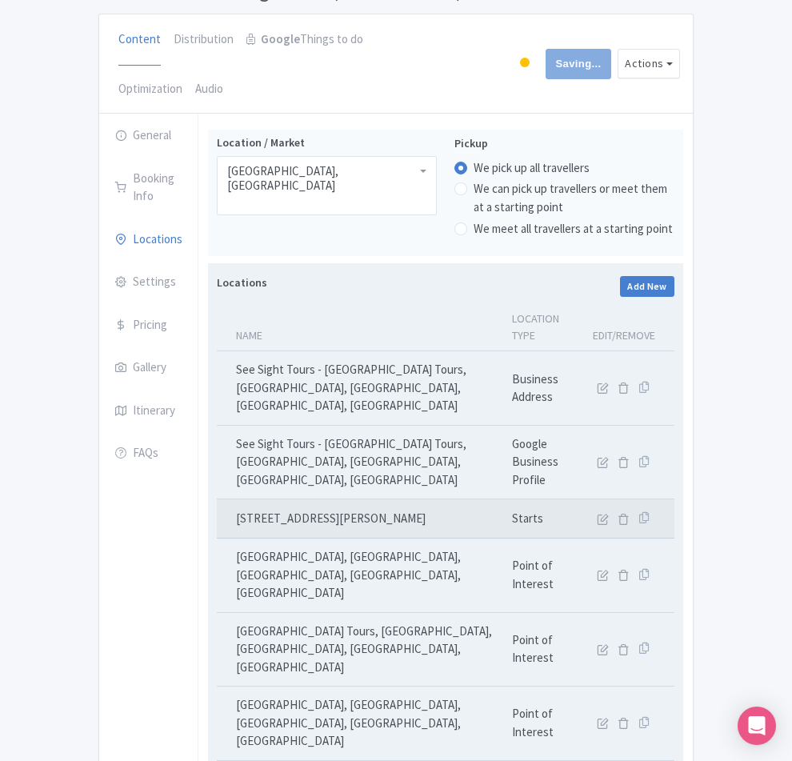
scroll to position [0, 0]
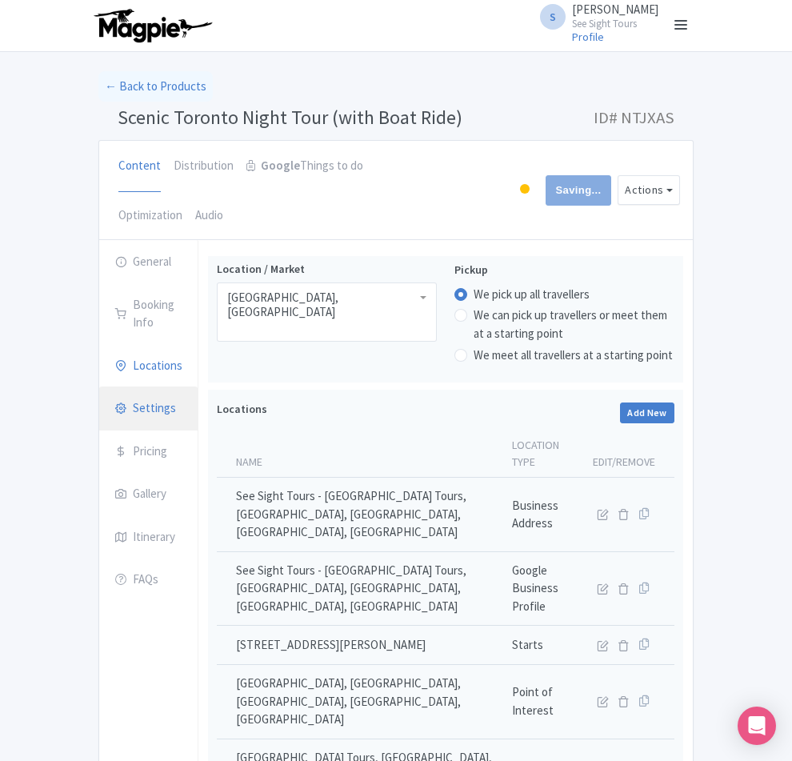
click at [99, 386] on link "Settings" at bounding box center [148, 408] width 98 height 45
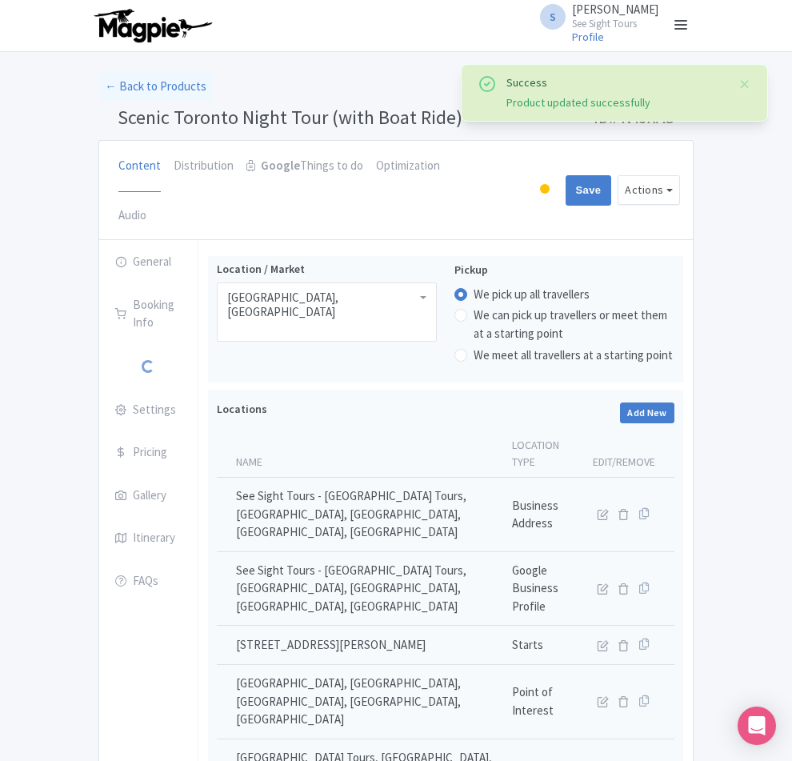
scroll to position [207, 0]
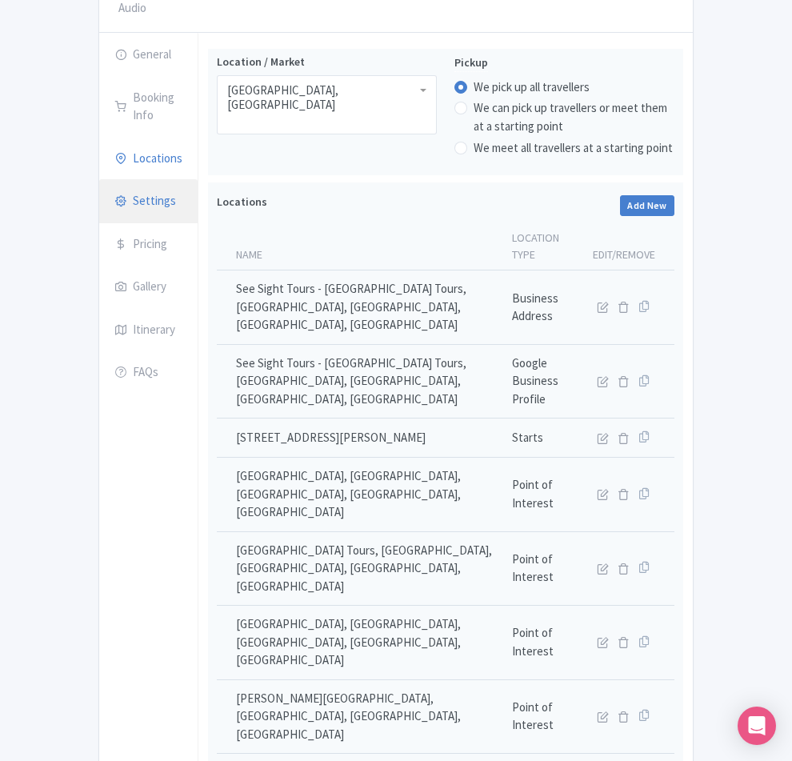
click at [99, 179] on link "Settings" at bounding box center [148, 201] width 98 height 45
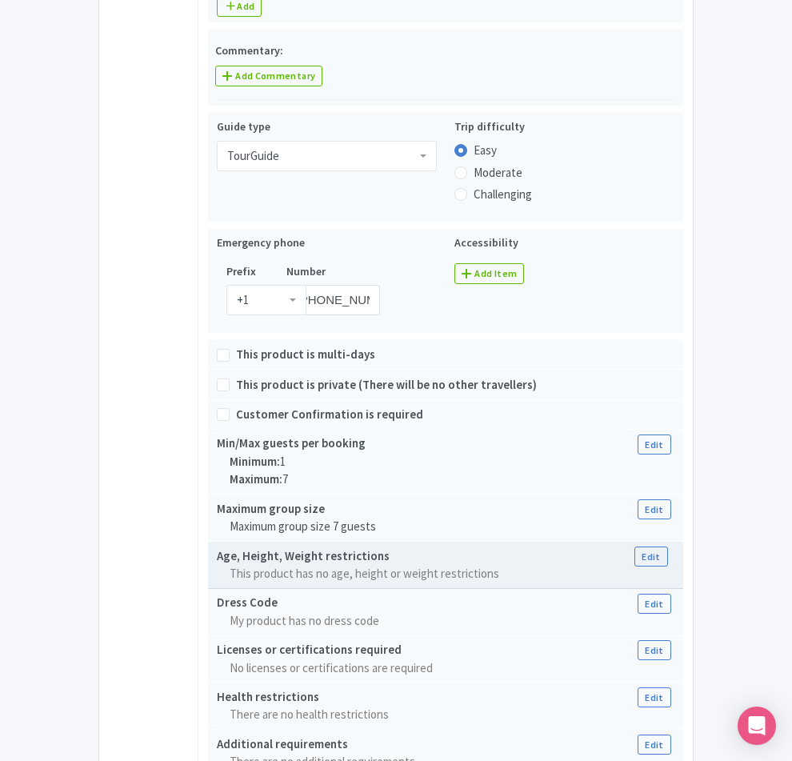
scroll to position [1087, 0]
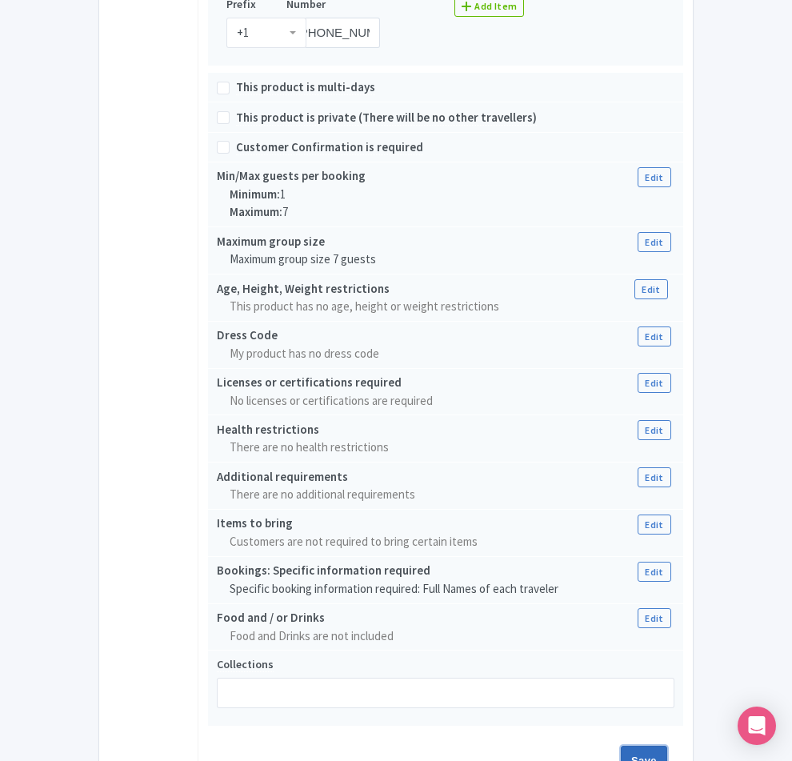
click at [667, 745] on input "Save" at bounding box center [644, 760] width 46 height 30
type input "Saving..."
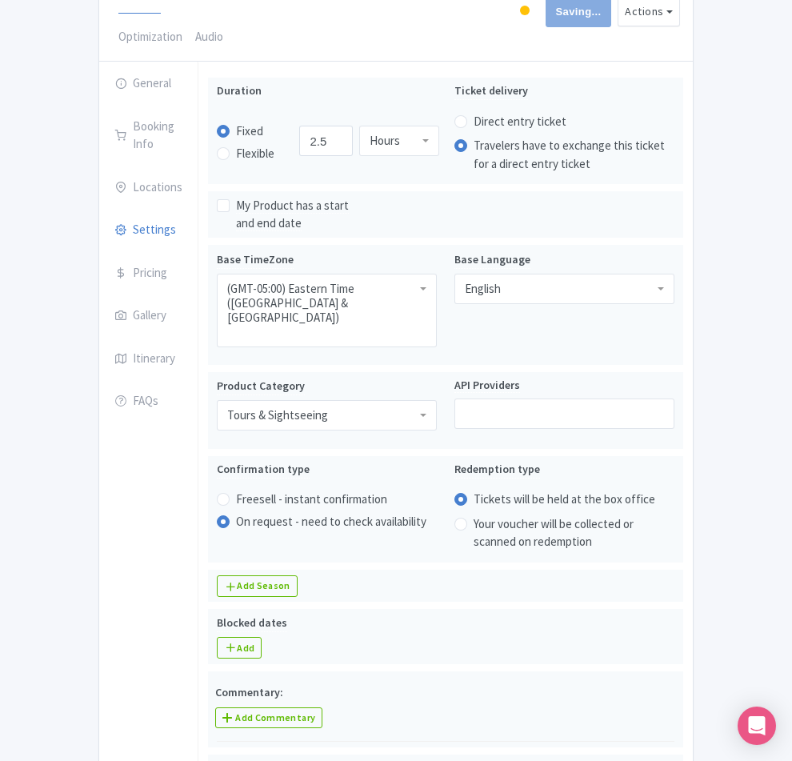
scroll to position [0, 0]
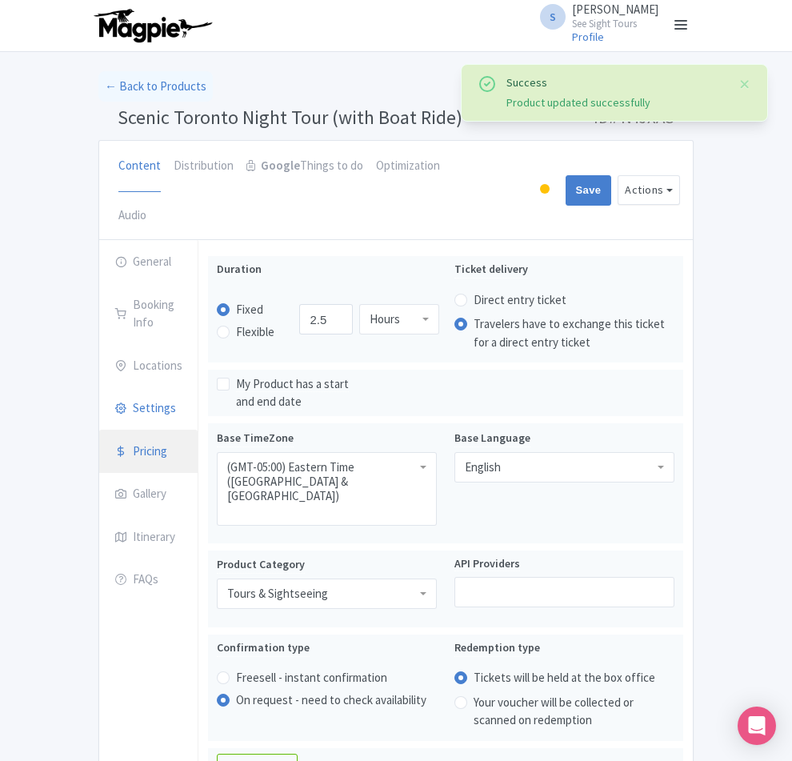
click at [99, 430] on link "Pricing" at bounding box center [148, 452] width 98 height 45
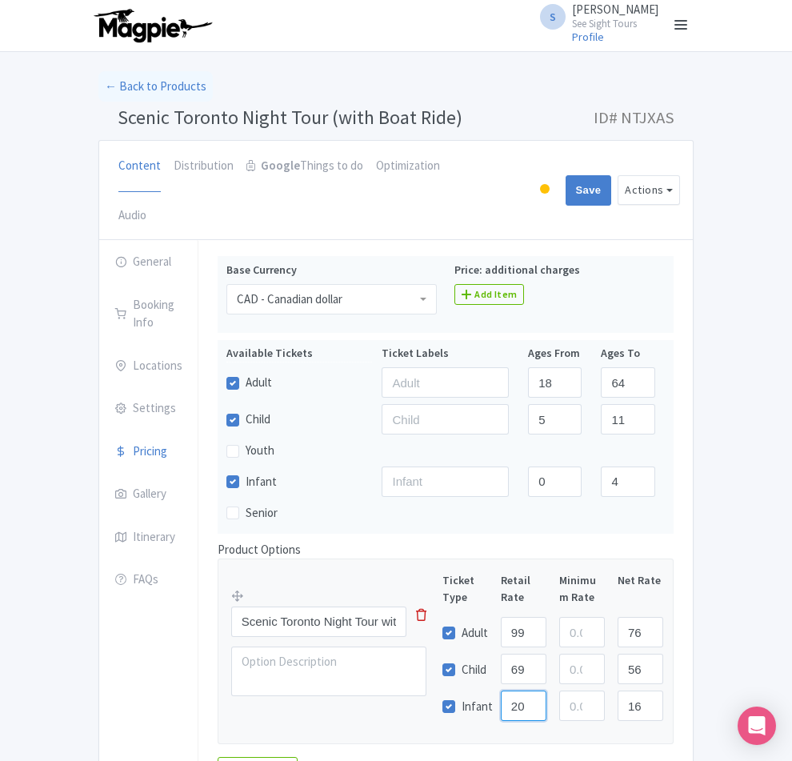
drag, startPoint x: 556, startPoint y: 661, endPoint x: 546, endPoint y: 661, distance: 9.6
click at [546, 690] on input "20.00" at bounding box center [524, 705] width 46 height 30
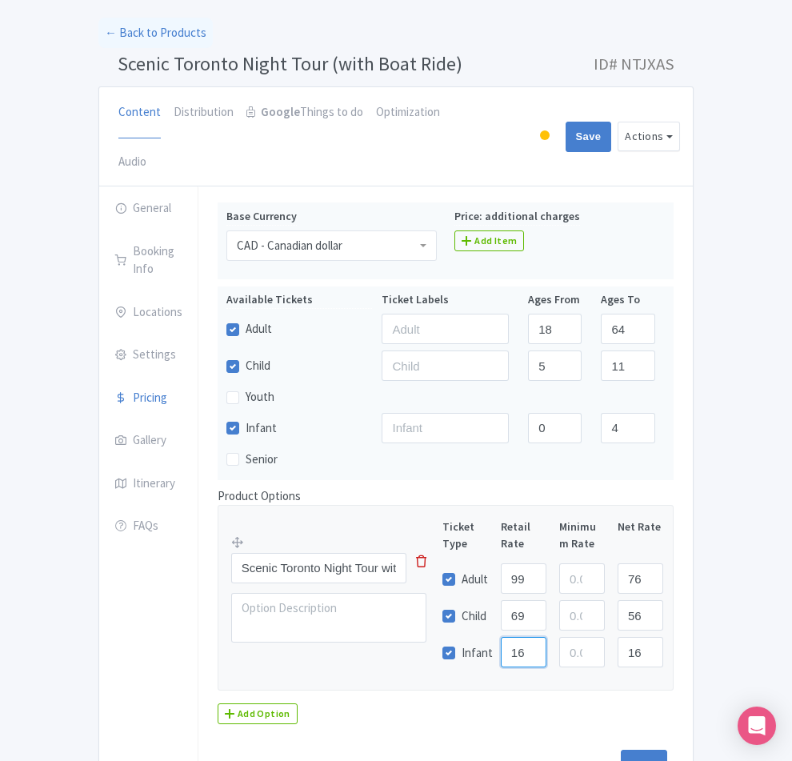
scroll to position [120, 0]
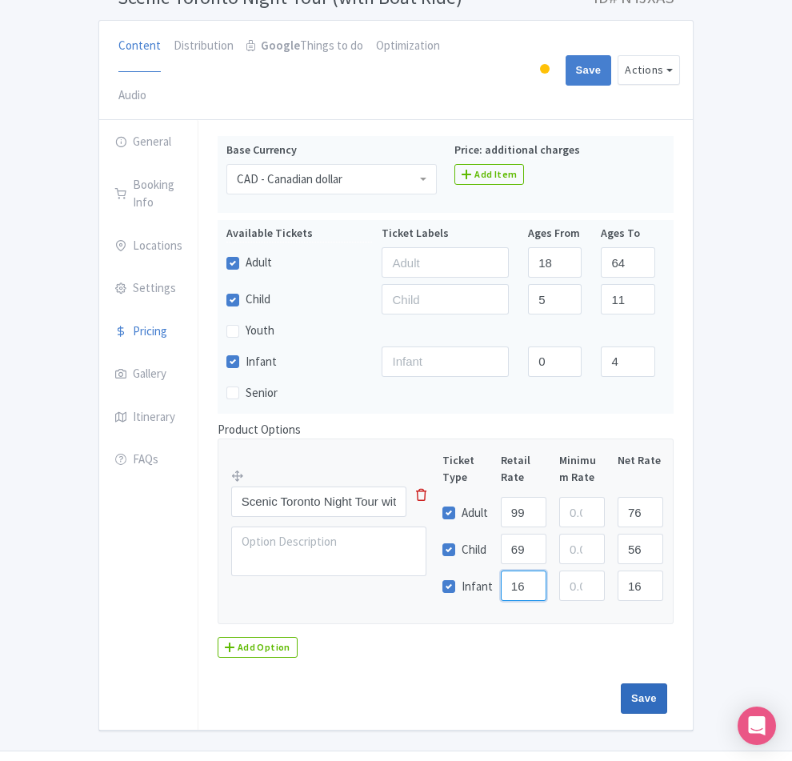
type input "16.00"
click at [667, 683] on input "Save" at bounding box center [644, 698] width 46 height 30
type input "Saving..."
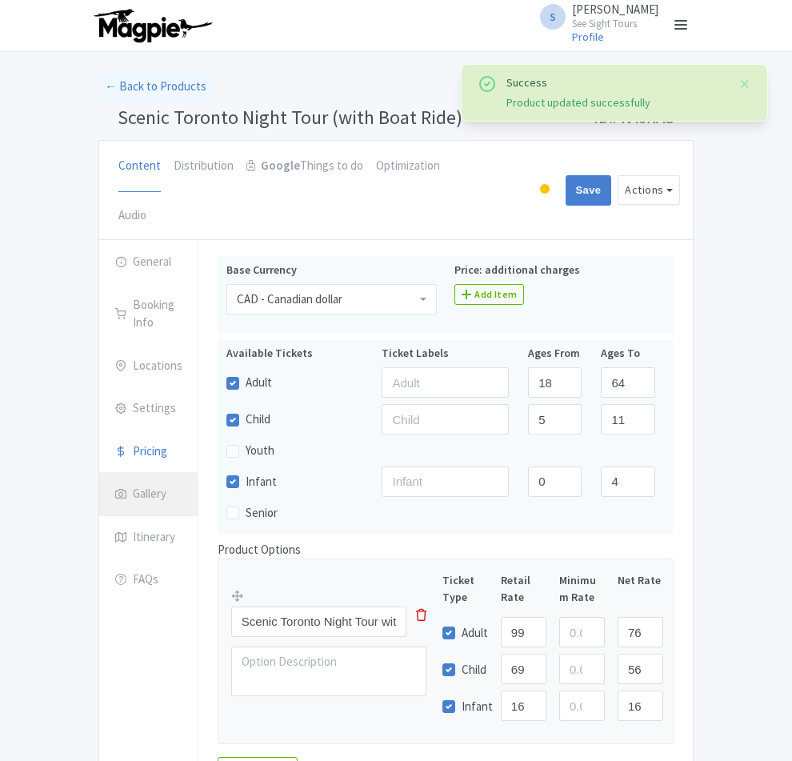
scroll to position [120, 0]
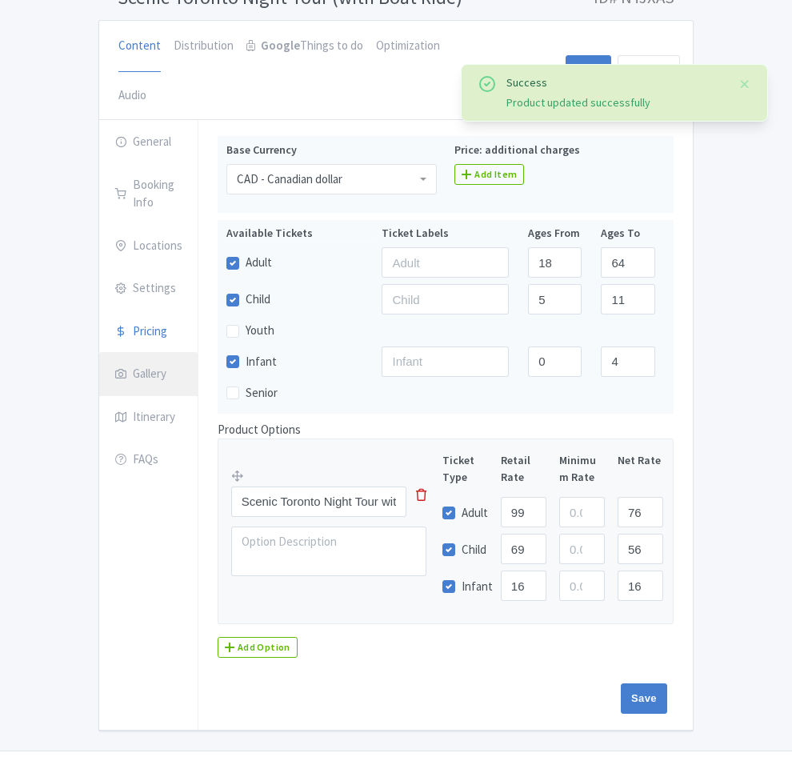
click at [99, 352] on link "Gallery" at bounding box center [148, 374] width 98 height 45
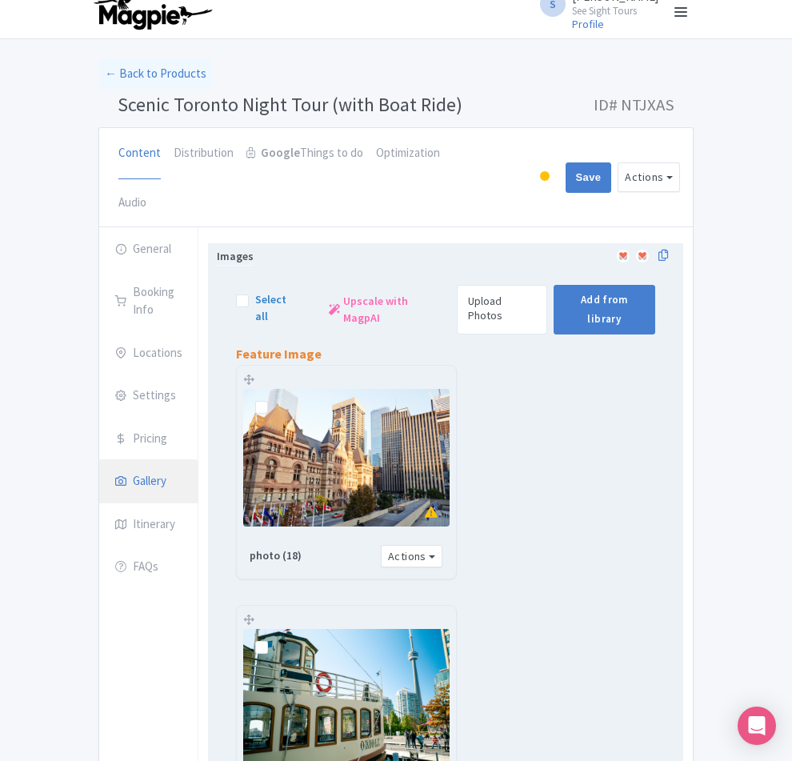
scroll to position [0, 0]
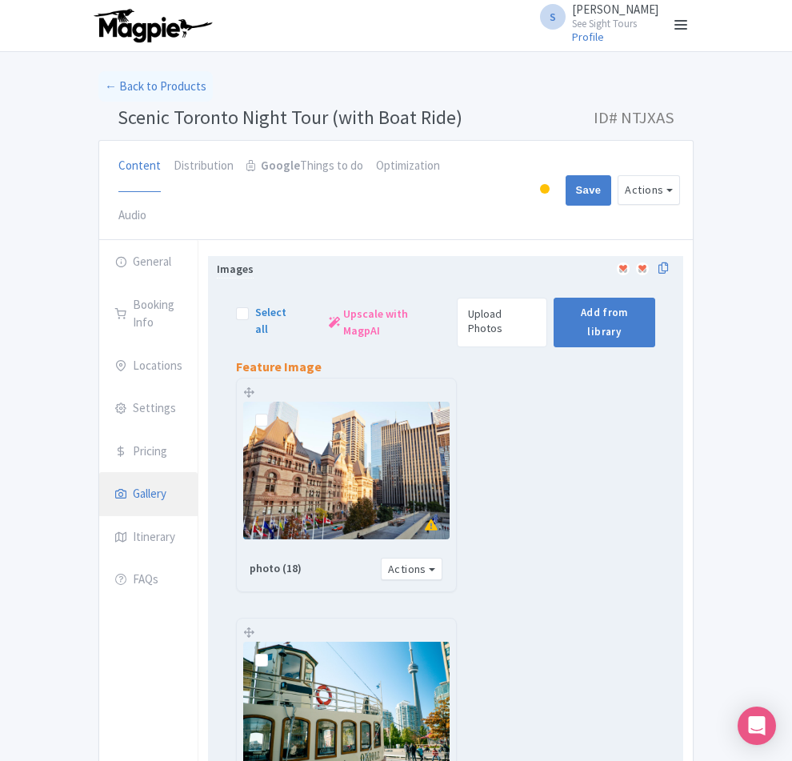
click at [450, 641] on img at bounding box center [346, 710] width 206 height 138
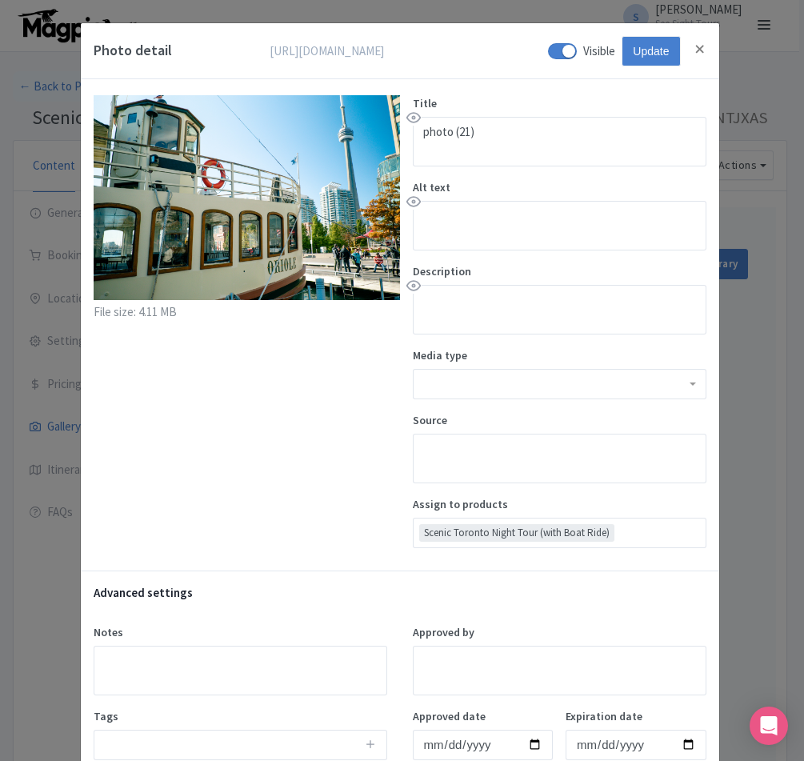
click at [757, 109] on div "Photo detail [URL][DOMAIN_NAME] [URL][DOMAIN_NAME] Visible Update File size: 4.…" at bounding box center [402, 380] width 804 height 761
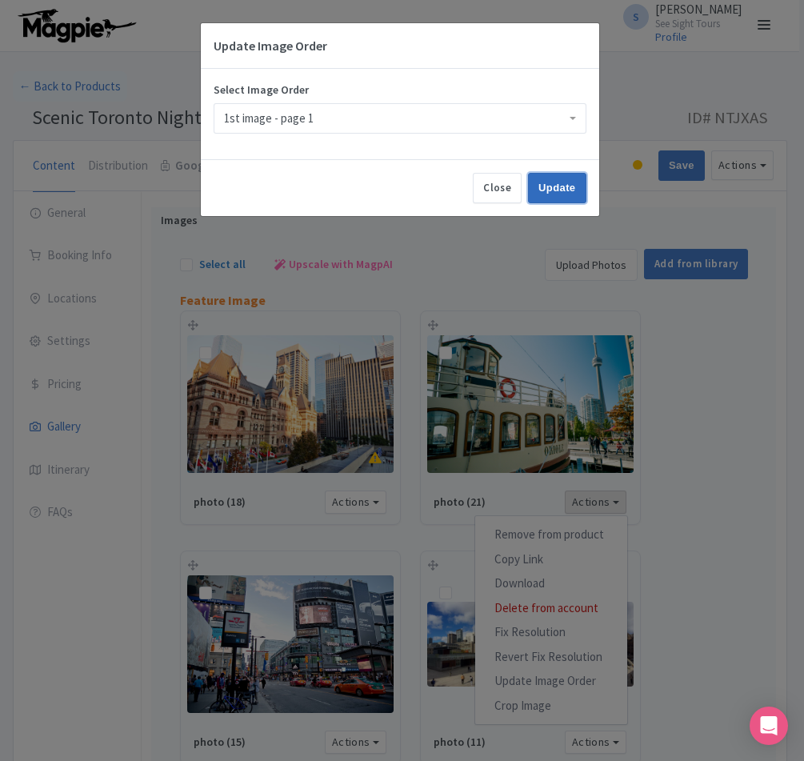
click at [546, 194] on input "Update" at bounding box center [557, 188] width 58 height 30
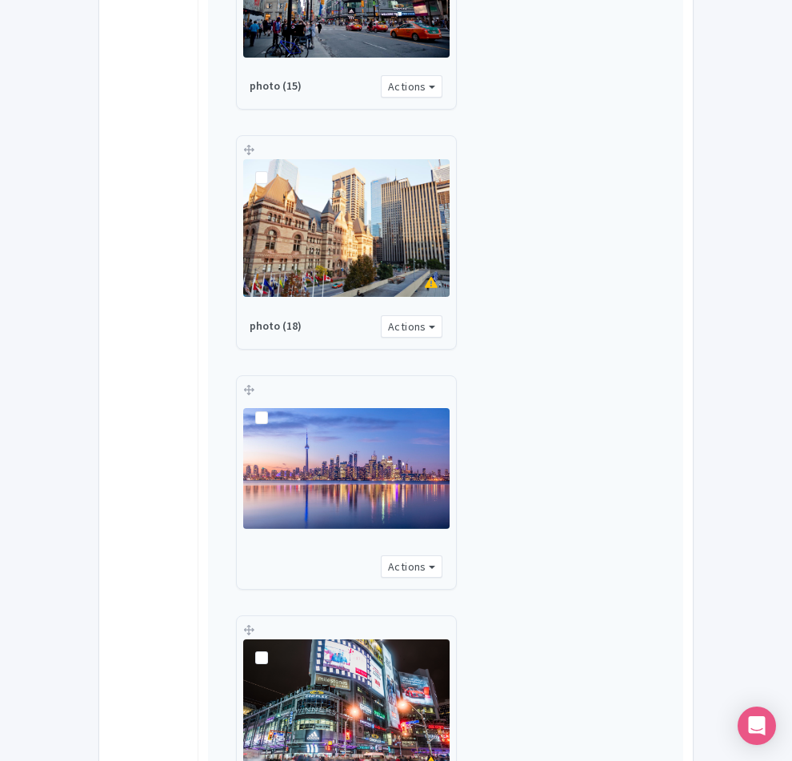
scroll to position [1203, 0]
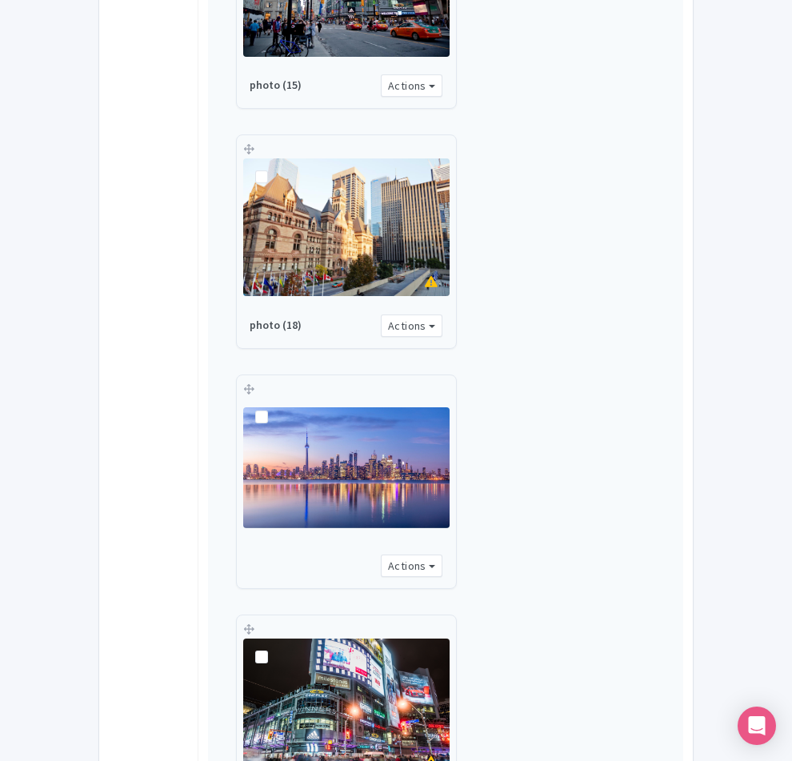
type input "Saving..."
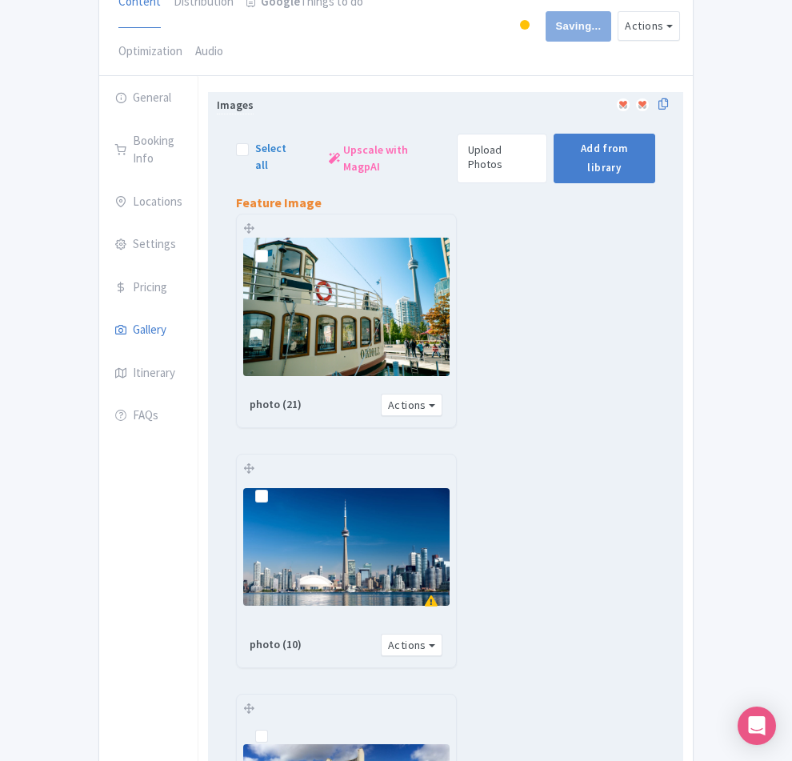
scroll to position [0, 0]
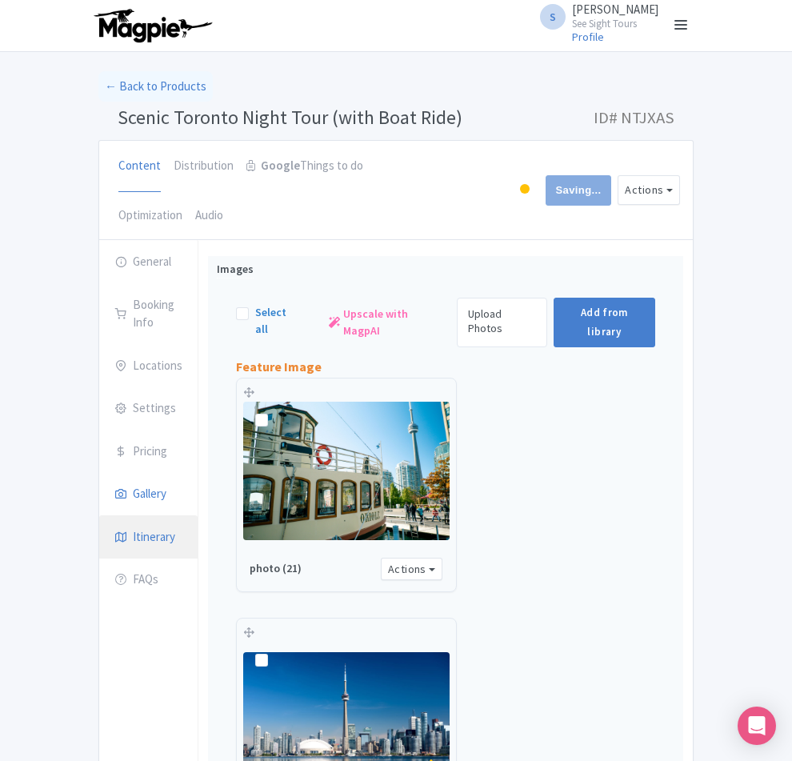
click at [99, 515] on link "Itinerary" at bounding box center [148, 537] width 98 height 45
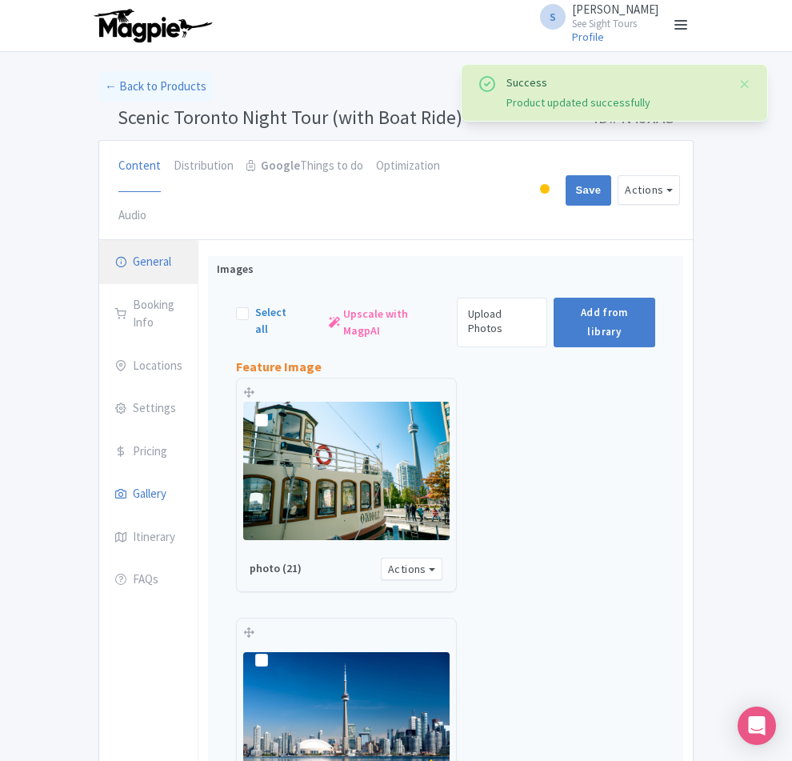
click at [99, 240] on link "General" at bounding box center [148, 262] width 98 height 45
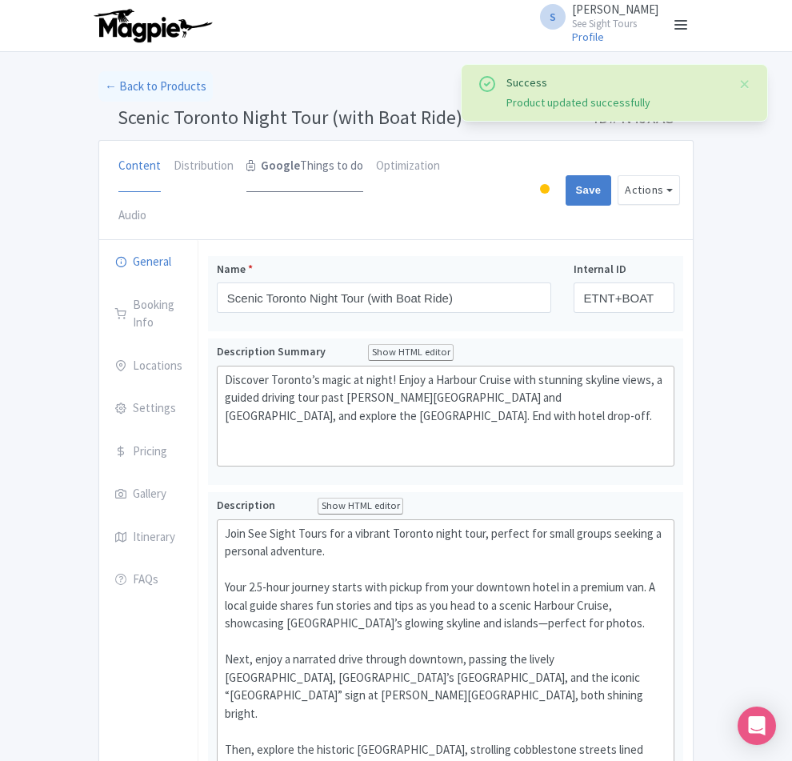
click at [261, 170] on strong "Google" at bounding box center [280, 166] width 39 height 18
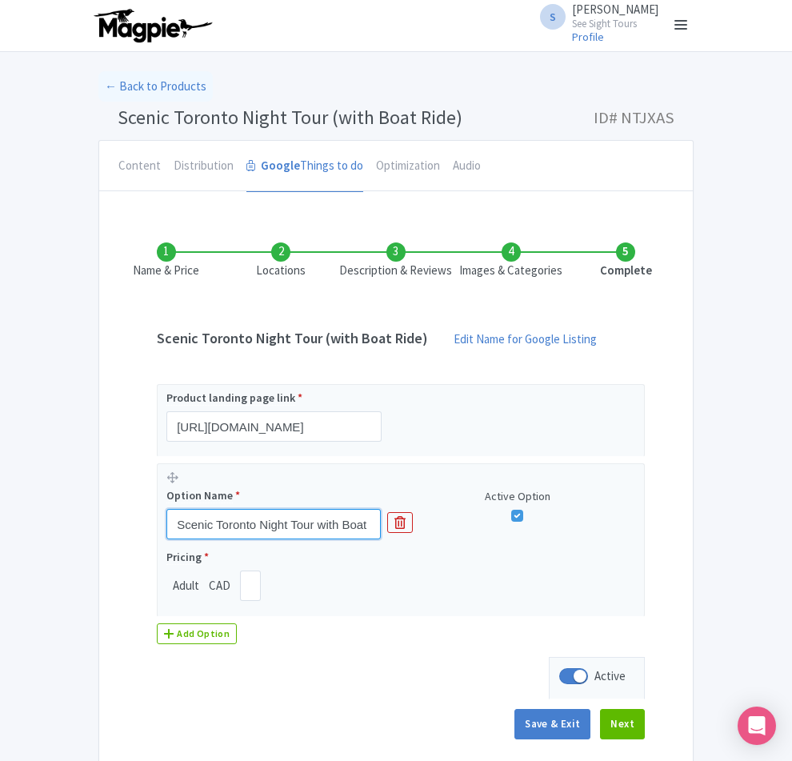
drag, startPoint x: 314, startPoint y: 519, endPoint x: 14, endPoint y: 526, distance: 300.8
click at [99, 539] on div "Name & Price Locations Description & Reviews Images & Categories Complete Sceni…" at bounding box center [395, 483] width 593 height 546
paste input "(with Boat Ride)"
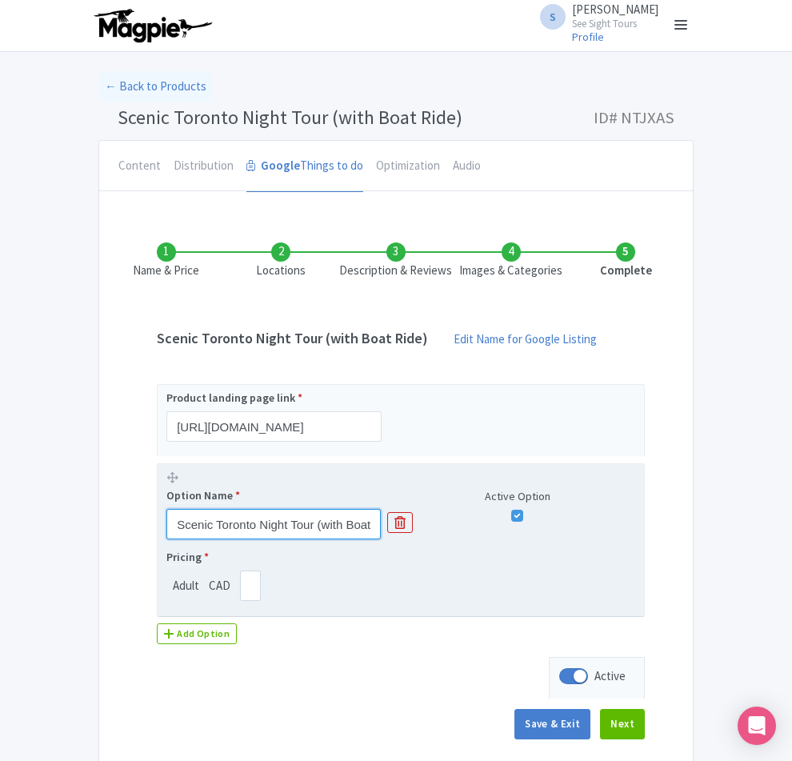
type input "Scenic Toronto Night Tour (with Boat Ride)"
click at [240, 585] on input "108.00" at bounding box center [250, 585] width 21 height 30
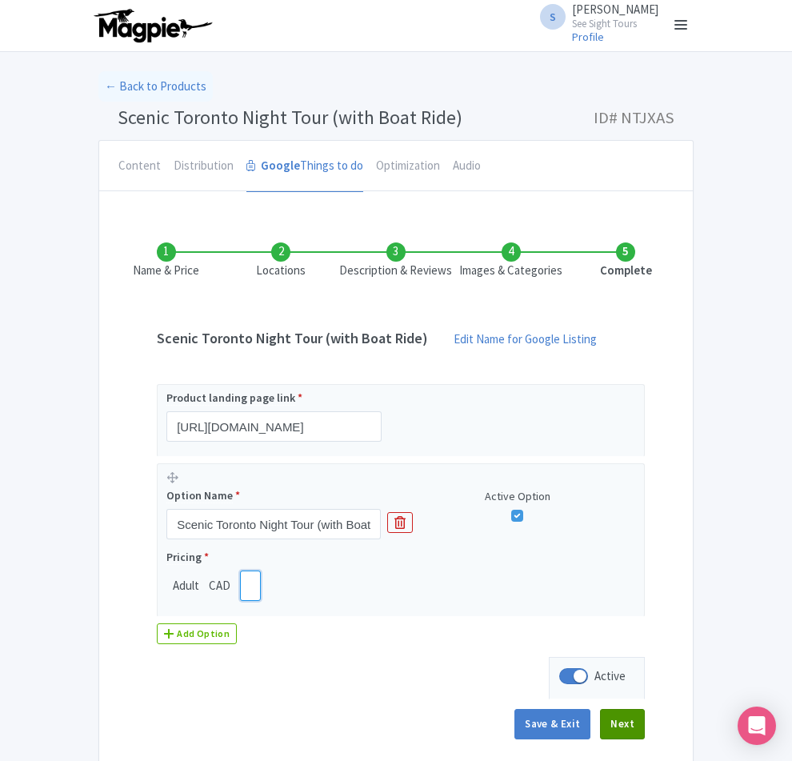
type input "99"
click at [645, 719] on button "Next" at bounding box center [622, 724] width 45 height 30
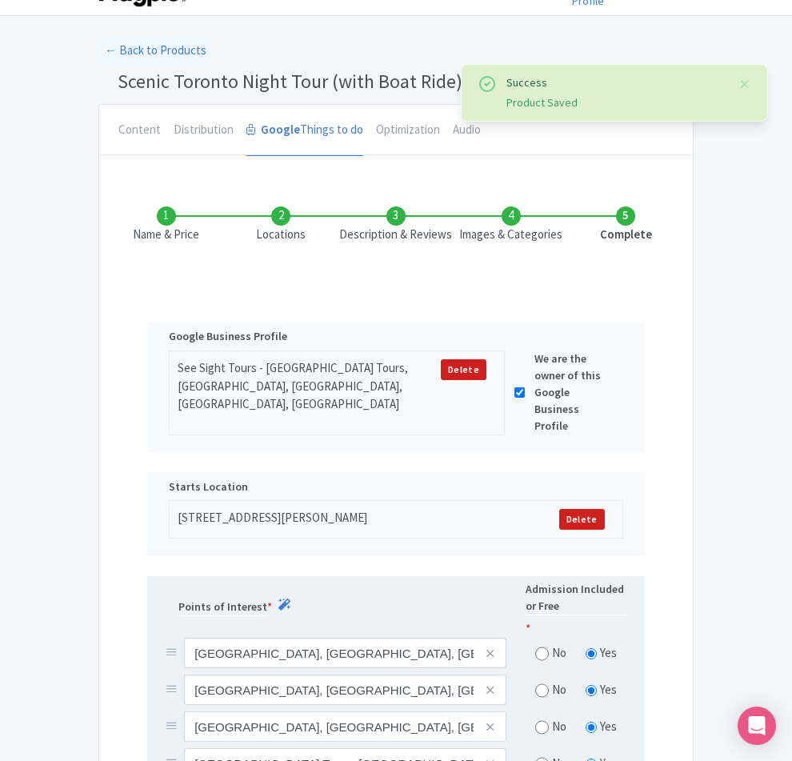
scroll to position [80, 0]
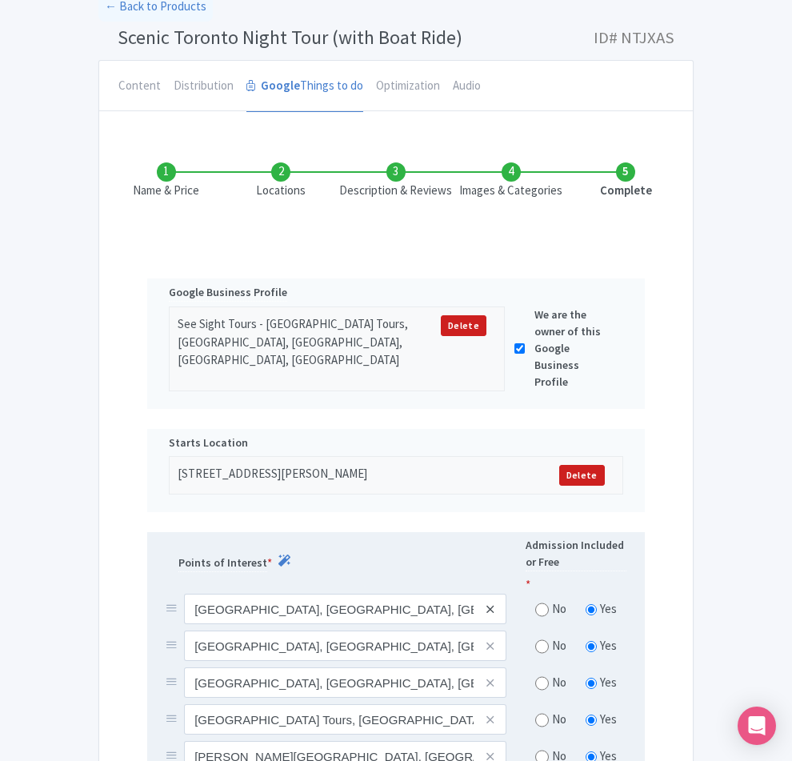
click at [494, 603] on icon at bounding box center [489, 609] width 7 height 12
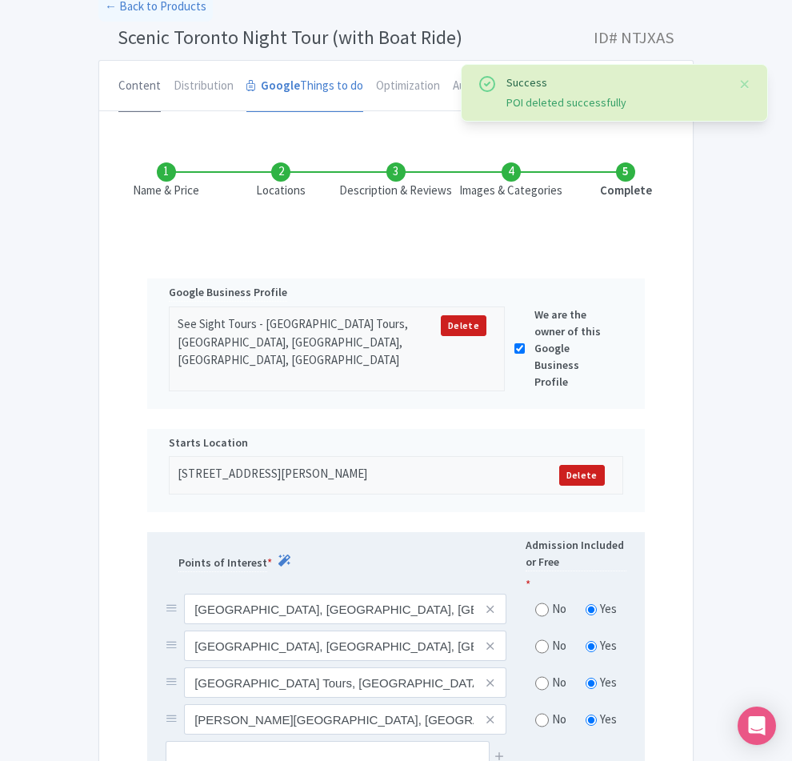
click at [118, 85] on link "Content" at bounding box center [139, 86] width 42 height 51
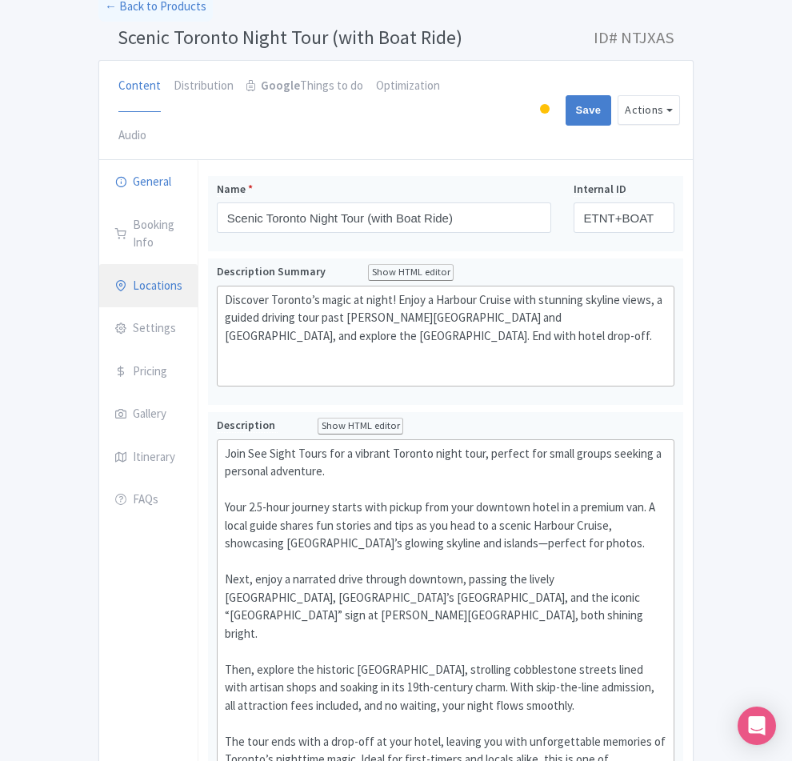
click at [99, 264] on link "Locations" at bounding box center [148, 286] width 98 height 45
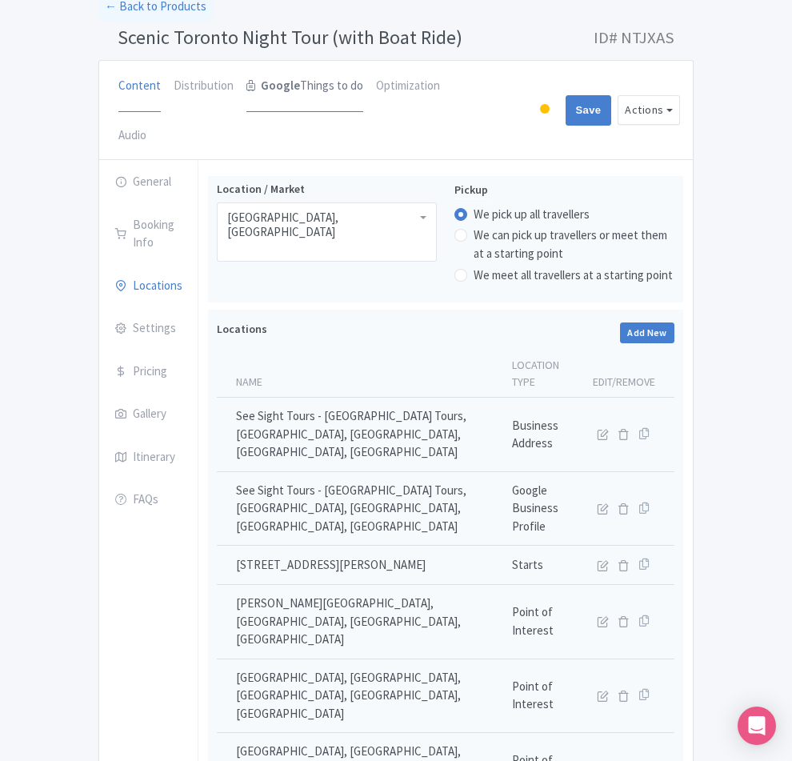
click at [246, 74] on link "Google Things to do" at bounding box center [304, 86] width 117 height 51
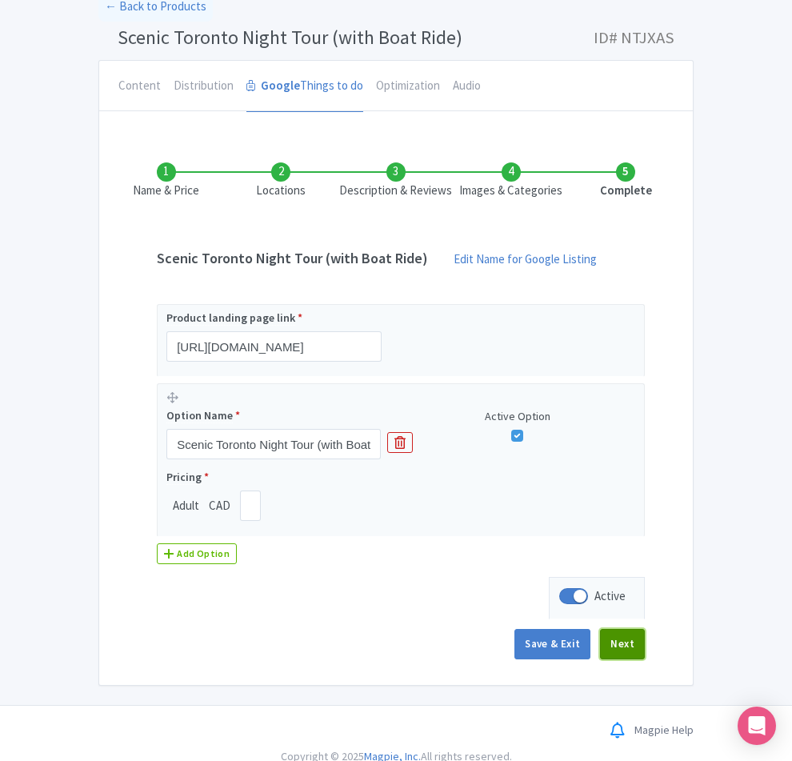
click at [645, 648] on button "Next" at bounding box center [622, 644] width 45 height 30
